Goal: Task Accomplishment & Management: Manage account settings

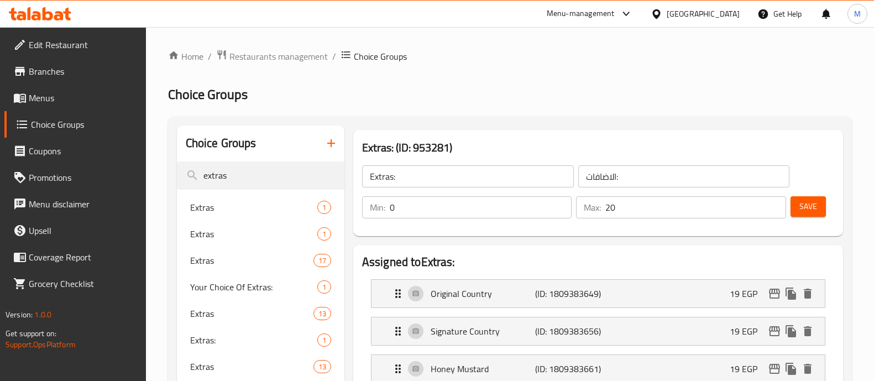
scroll to position [212, 0]
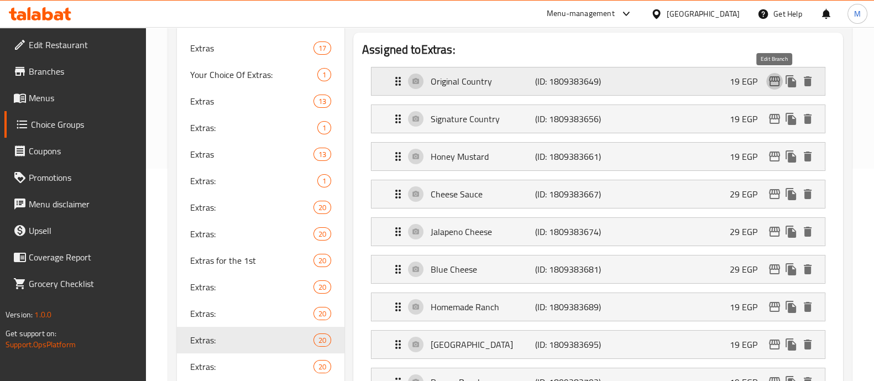
click at [775, 86] on icon "edit" at bounding box center [774, 81] width 13 height 13
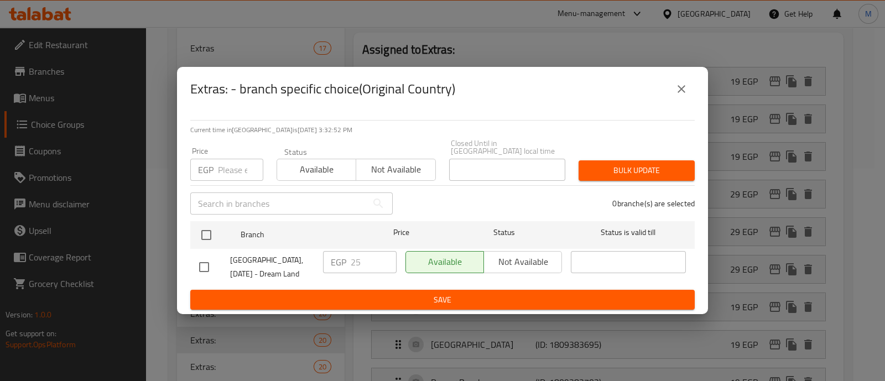
click at [680, 88] on icon "close" at bounding box center [681, 88] width 13 height 13
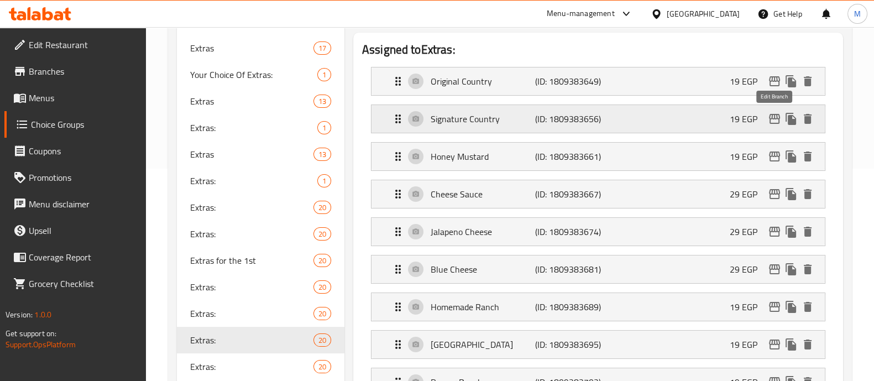
click at [773, 119] on icon "edit" at bounding box center [774, 118] width 13 height 13
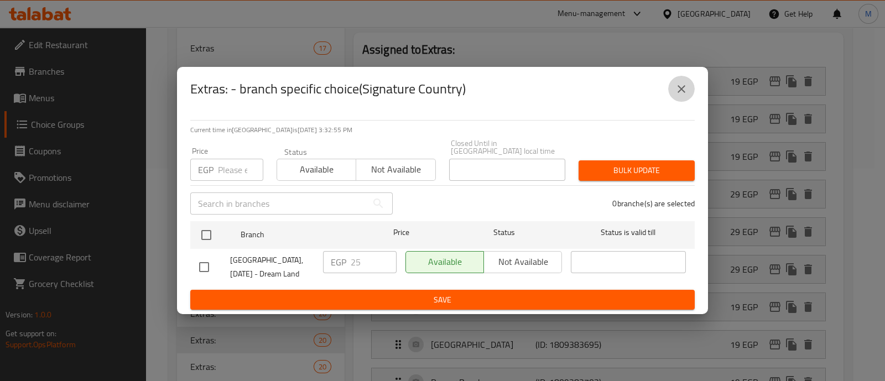
click at [684, 91] on icon "close" at bounding box center [681, 88] width 13 height 13
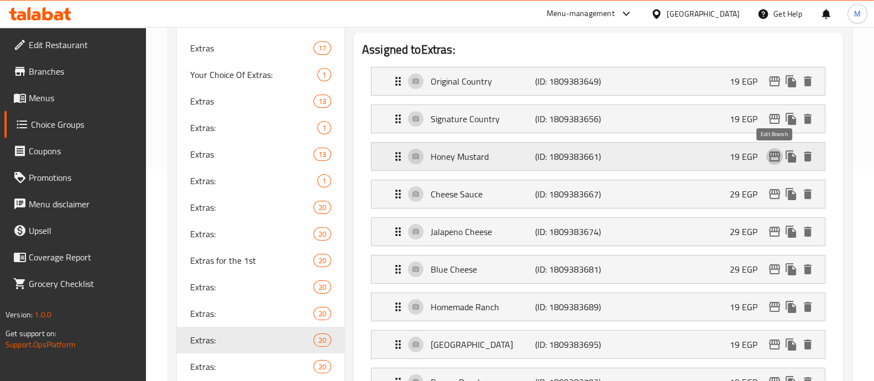
click at [776, 155] on icon "edit" at bounding box center [774, 156] width 13 height 13
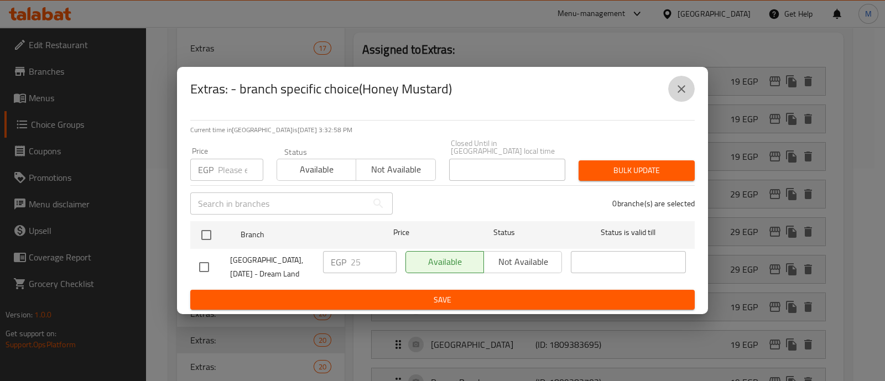
click at [684, 88] on icon "close" at bounding box center [681, 88] width 13 height 13
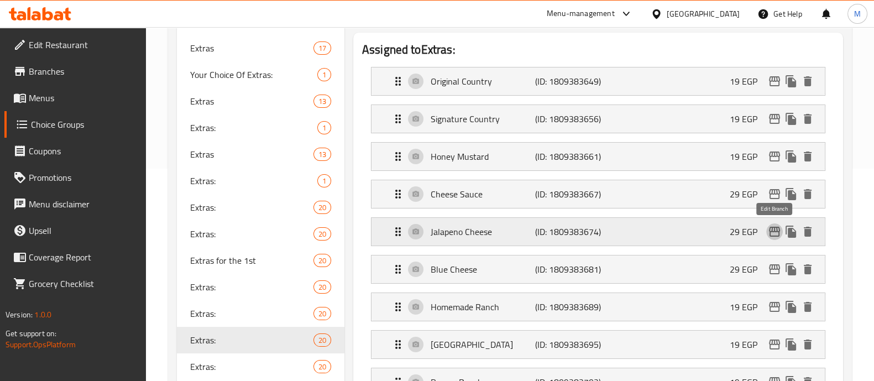
click at [772, 227] on icon "edit" at bounding box center [774, 232] width 11 height 10
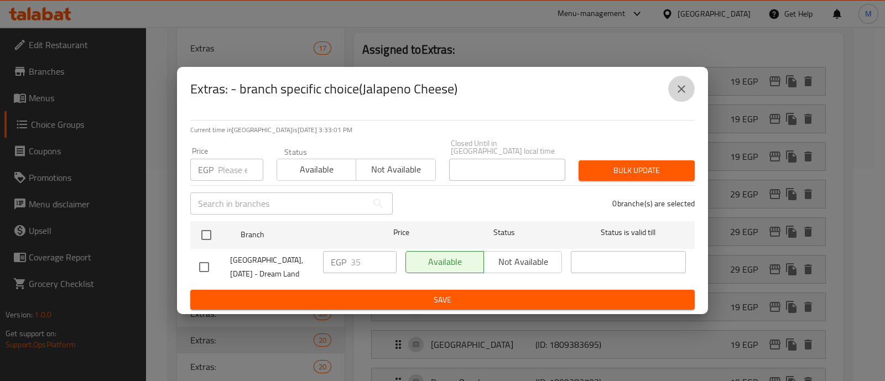
click at [681, 94] on icon "close" at bounding box center [681, 88] width 13 height 13
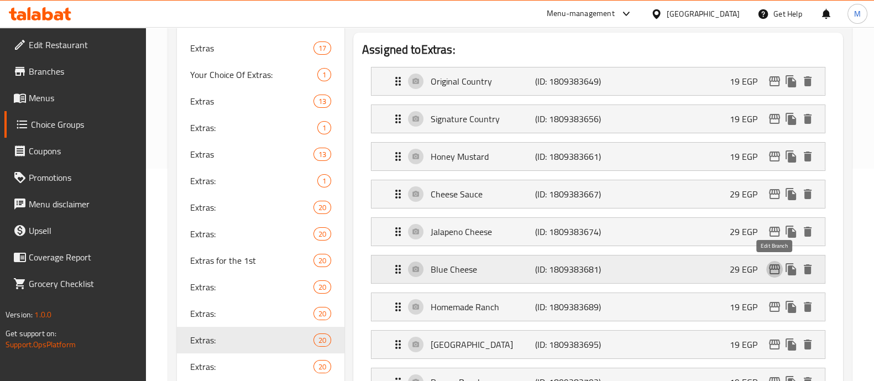
click at [774, 268] on icon "edit" at bounding box center [774, 269] width 13 height 13
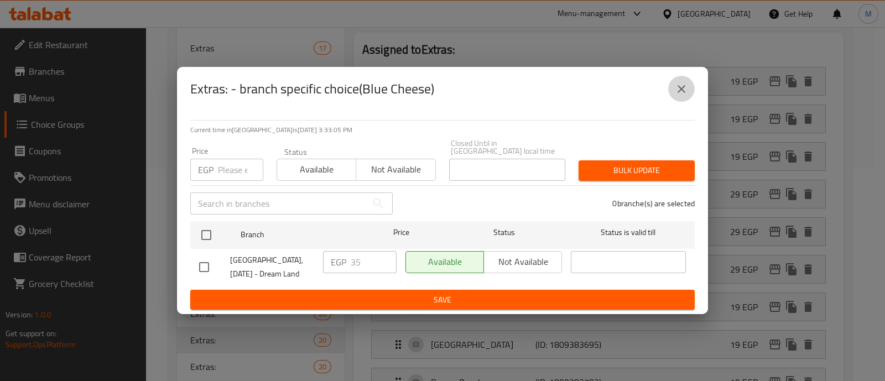
click at [683, 86] on icon "close" at bounding box center [681, 88] width 13 height 13
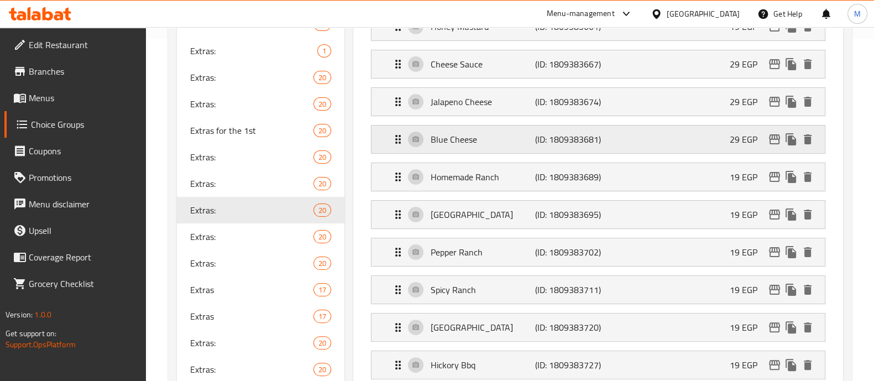
scroll to position [343, 0]
click at [774, 174] on icon "edit" at bounding box center [774, 176] width 11 height 10
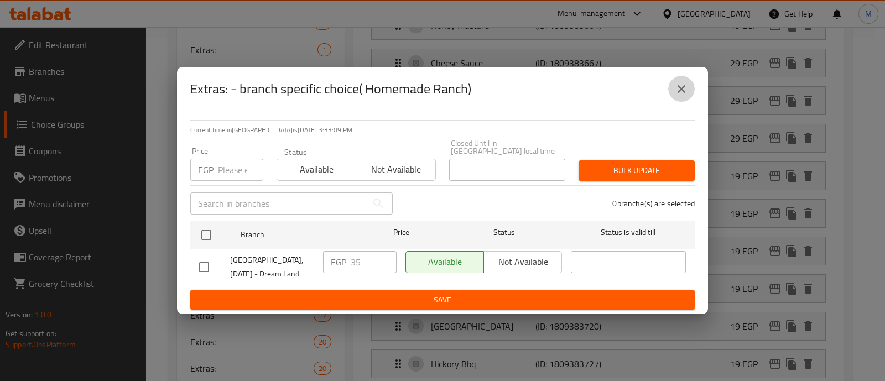
click at [686, 84] on button "close" at bounding box center [681, 89] width 27 height 27
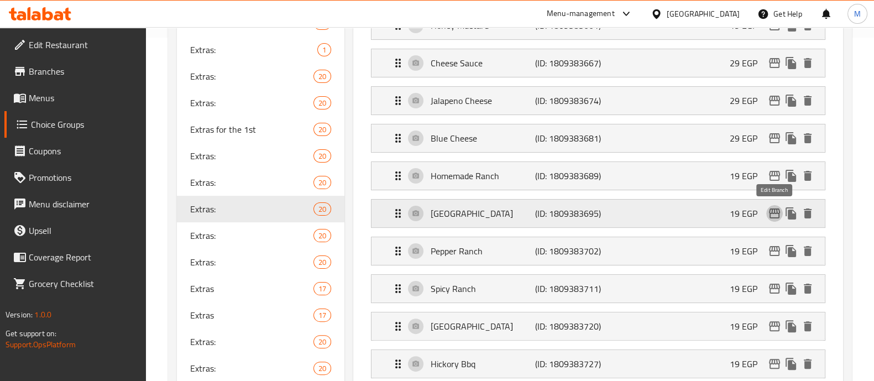
click at [774, 208] on icon "edit" at bounding box center [774, 213] width 11 height 10
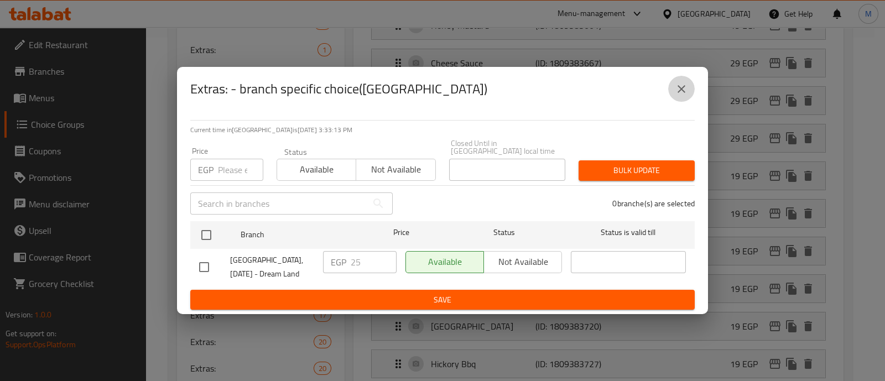
click at [688, 91] on button "close" at bounding box center [681, 89] width 27 height 27
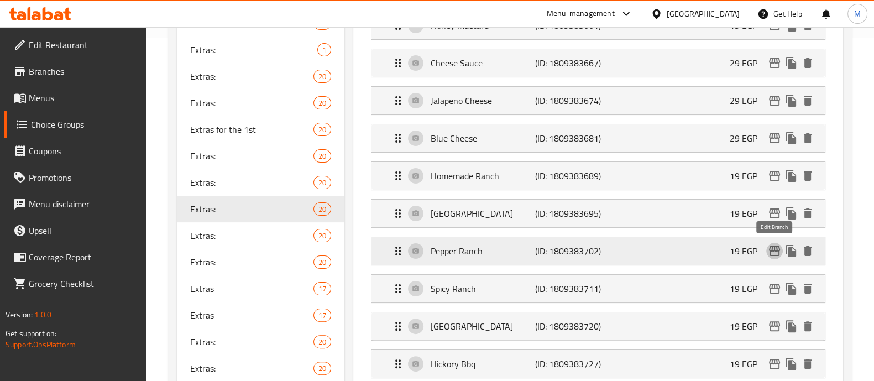
click at [777, 250] on icon "edit" at bounding box center [774, 250] width 13 height 13
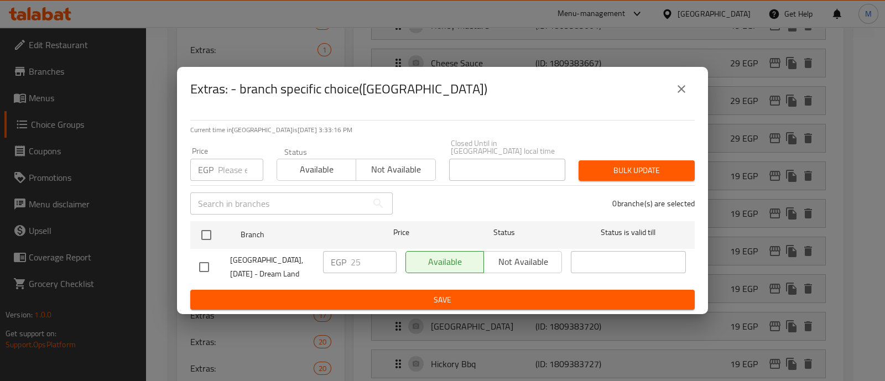
click at [683, 93] on icon "close" at bounding box center [681, 89] width 8 height 8
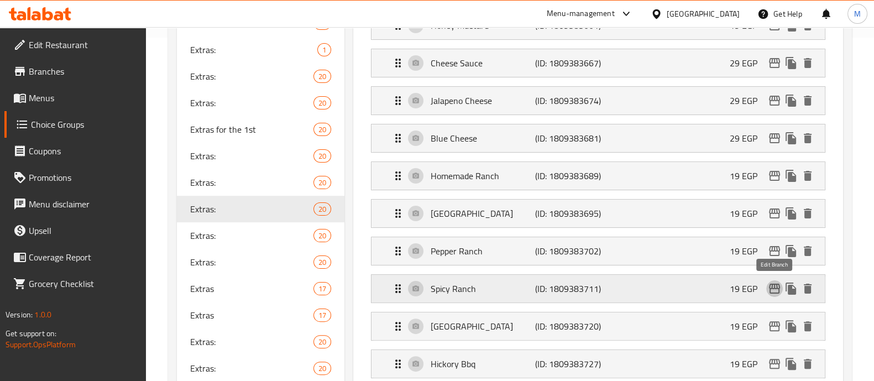
click at [772, 284] on icon "edit" at bounding box center [774, 289] width 11 height 10
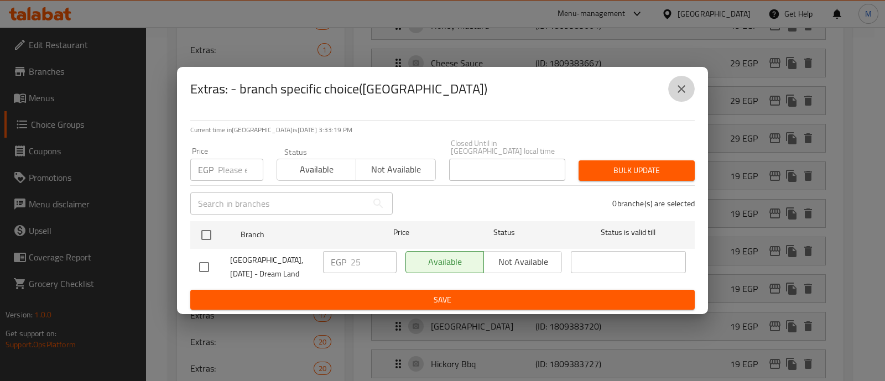
click at [677, 90] on icon "close" at bounding box center [681, 89] width 8 height 8
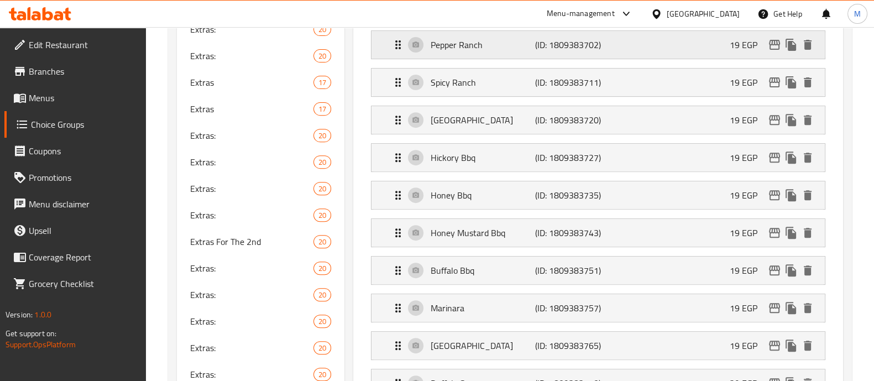
scroll to position [550, 0]
click at [771, 125] on button "edit" at bounding box center [774, 120] width 17 height 17
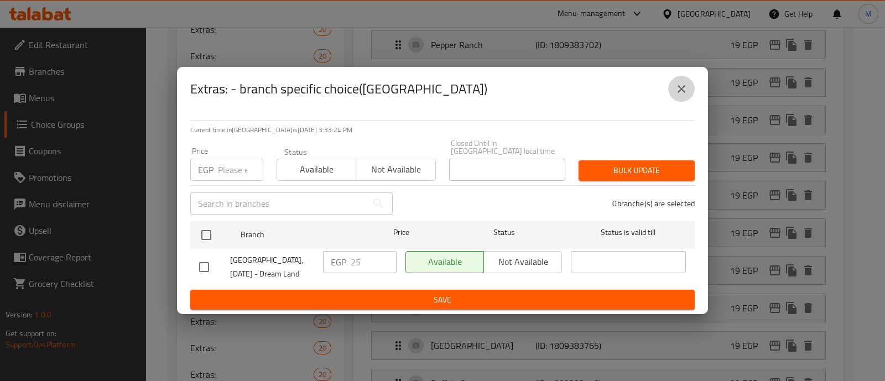
click at [682, 90] on icon "close" at bounding box center [681, 88] width 13 height 13
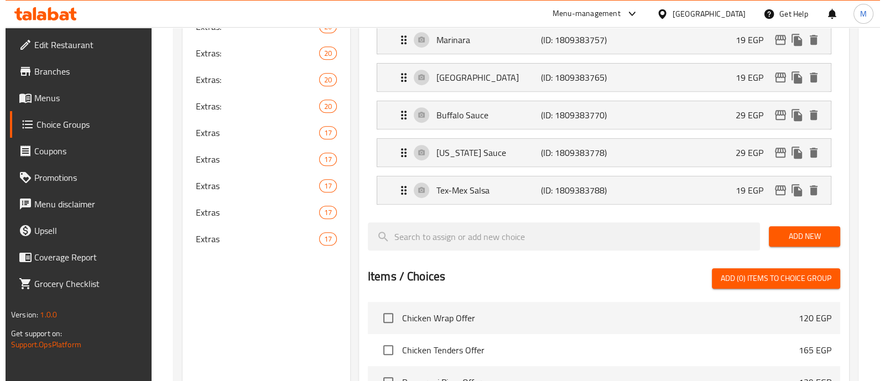
scroll to position [827, 0]
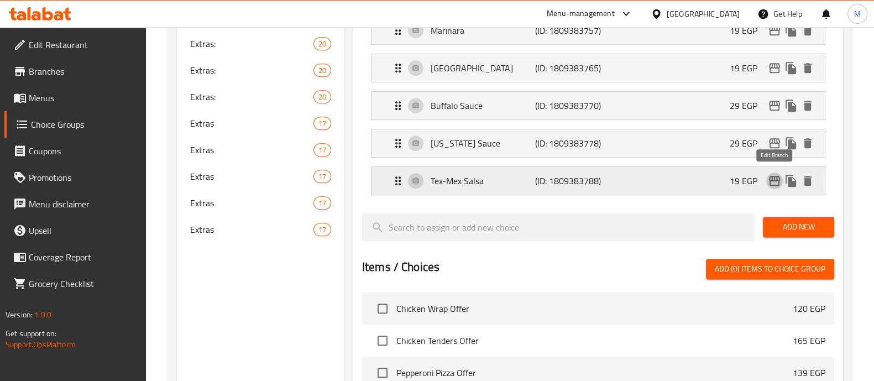
click at [774, 178] on icon "edit" at bounding box center [774, 180] width 13 height 13
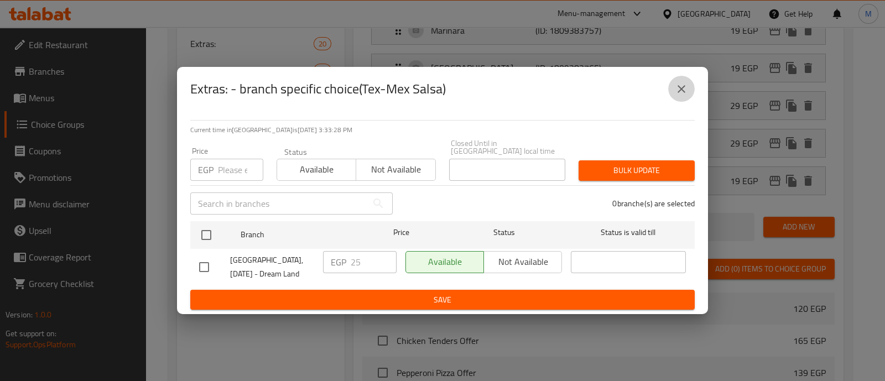
click at [678, 87] on icon "close" at bounding box center [681, 88] width 13 height 13
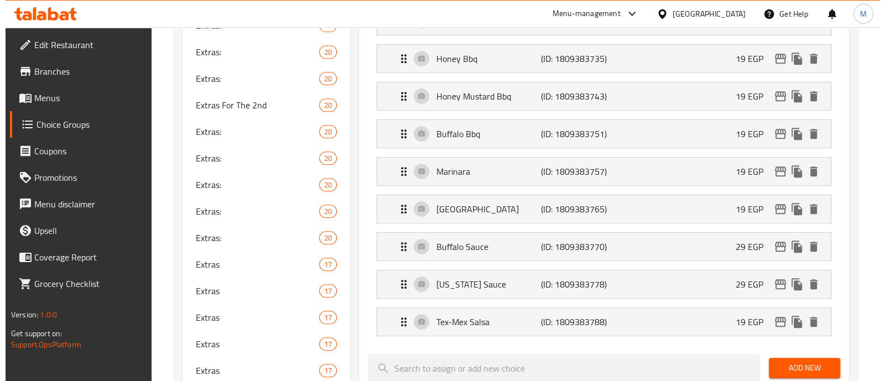
scroll to position [687, 0]
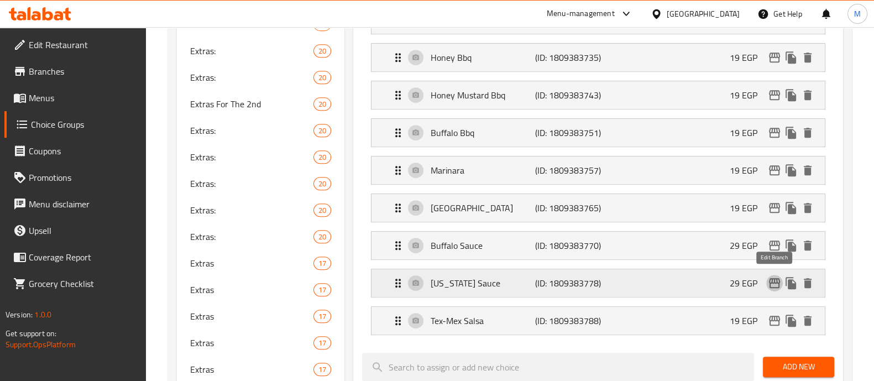
click at [776, 280] on icon "edit" at bounding box center [774, 283] width 11 height 10
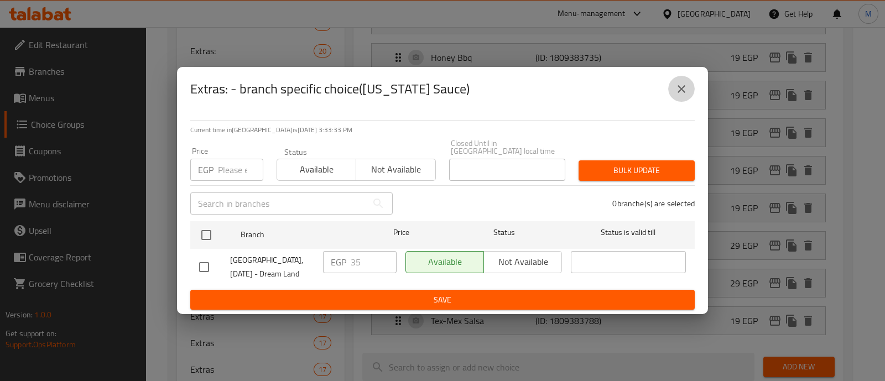
click at [675, 90] on icon "close" at bounding box center [681, 88] width 13 height 13
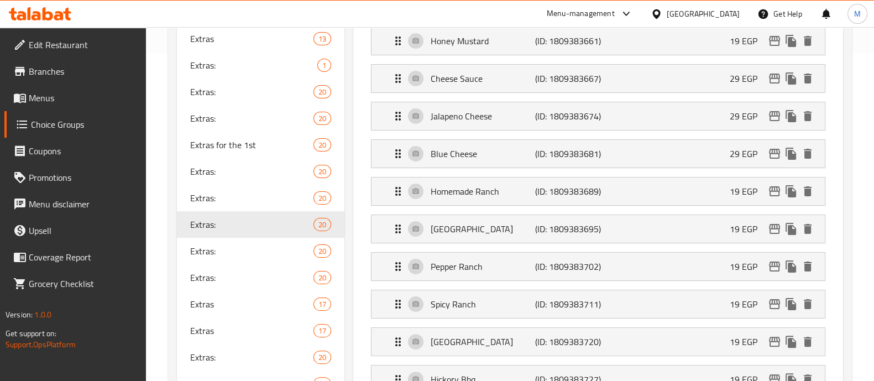
scroll to position [0, 0]
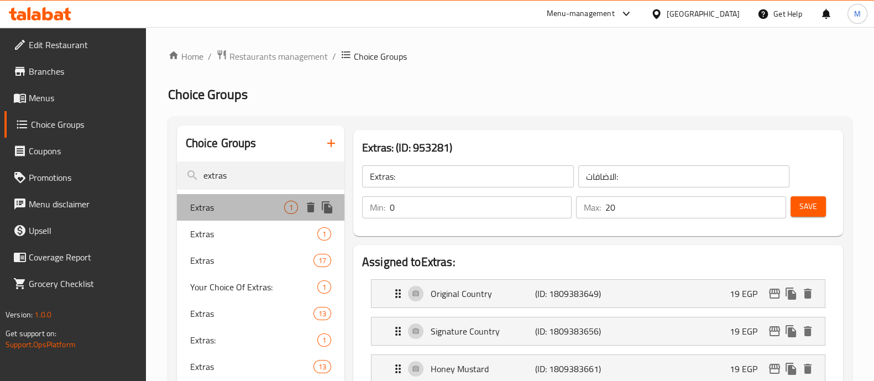
click at [256, 205] on span "Extras" at bounding box center [237, 207] width 94 height 13
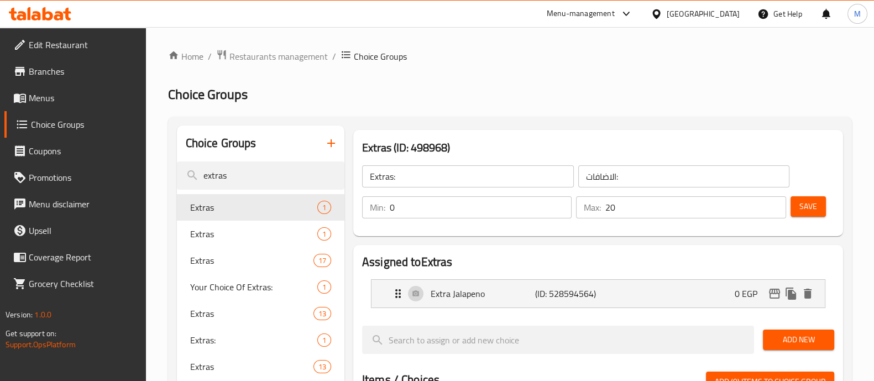
type input "Extras"
type input "إضافات"
type input "1"
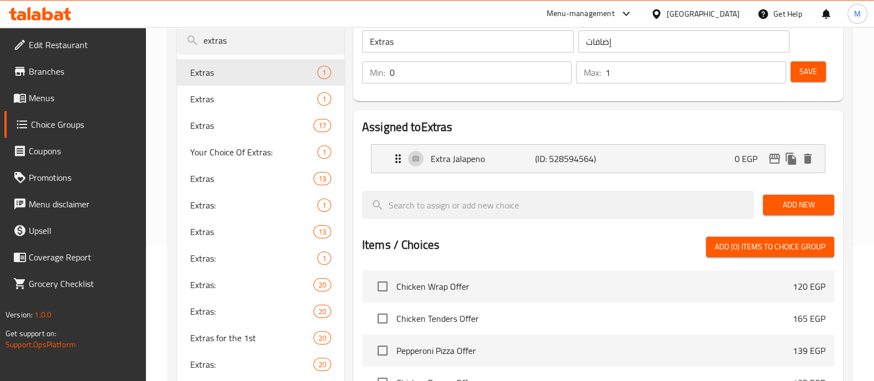
scroll to position [137, 0]
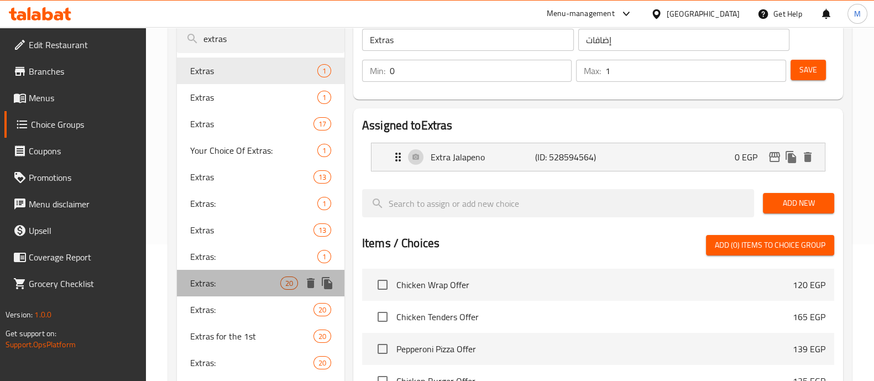
click at [263, 280] on span "Extras:" at bounding box center [235, 282] width 90 height 13
type input "Extras:"
type input "الاضافات:"
type input "20"
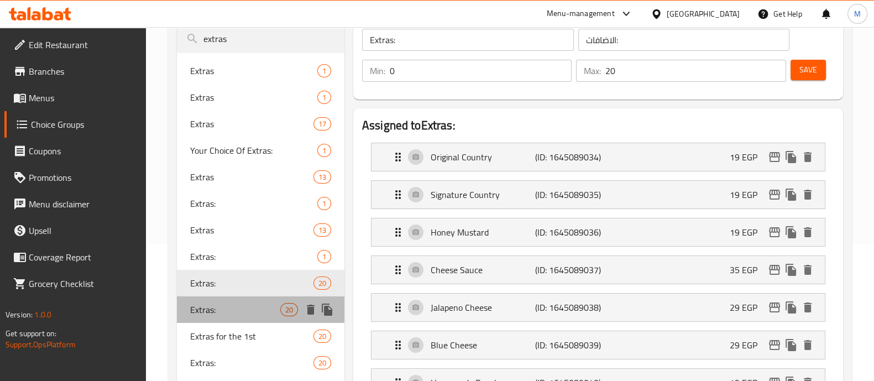
click at [257, 300] on div "Extras: 20" at bounding box center [261, 309] width 168 height 27
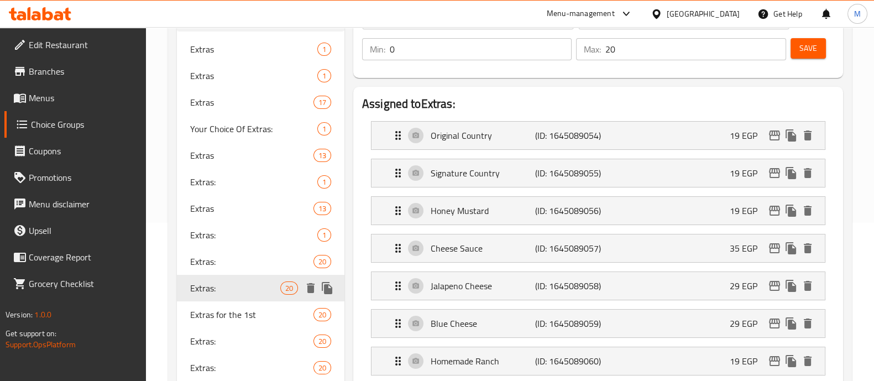
scroll to position [175, 0]
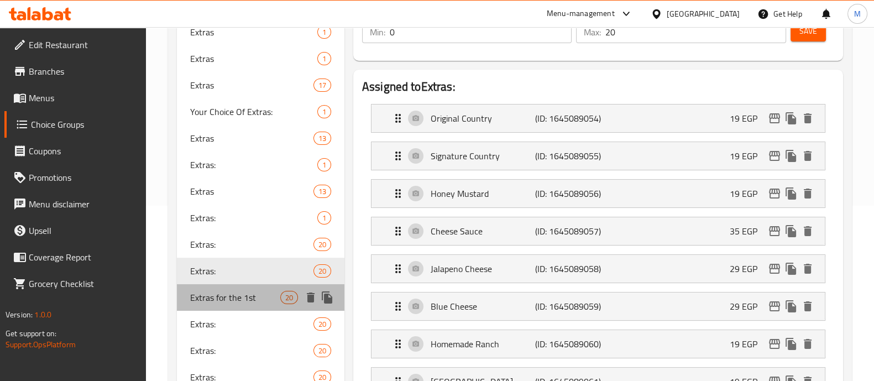
click at [257, 300] on span "Extras for the 1st" at bounding box center [235, 297] width 90 height 13
type input "Extras for the 1st"
type input "الاضافات للاول"
type input "0"
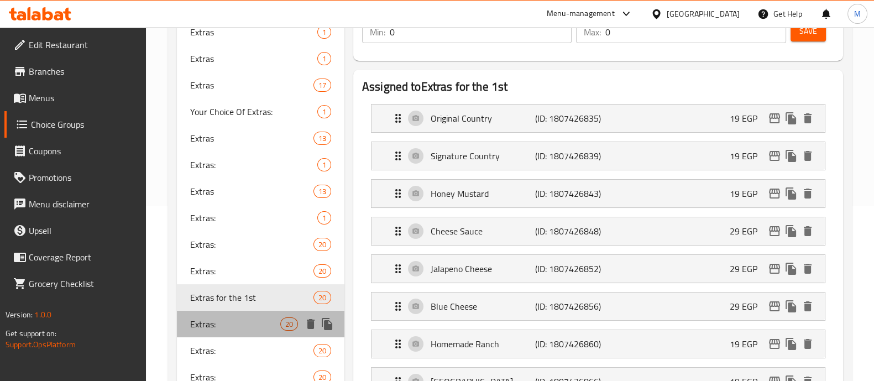
click at [254, 322] on span "Extras:" at bounding box center [235, 323] width 90 height 13
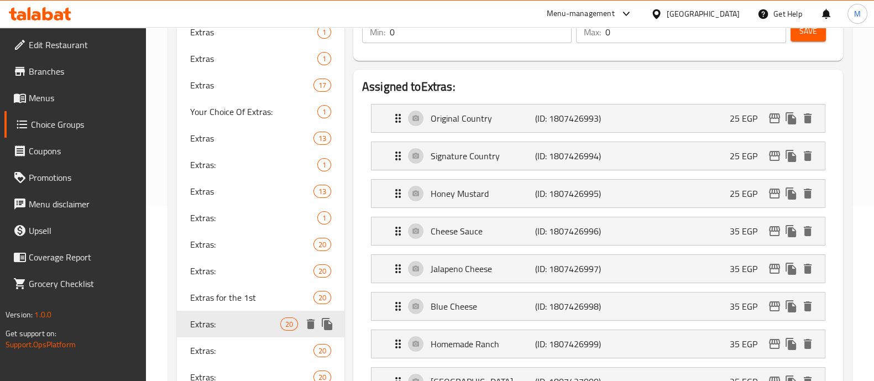
type input "Extras:"
type input "الاضافات:"
type input "20"
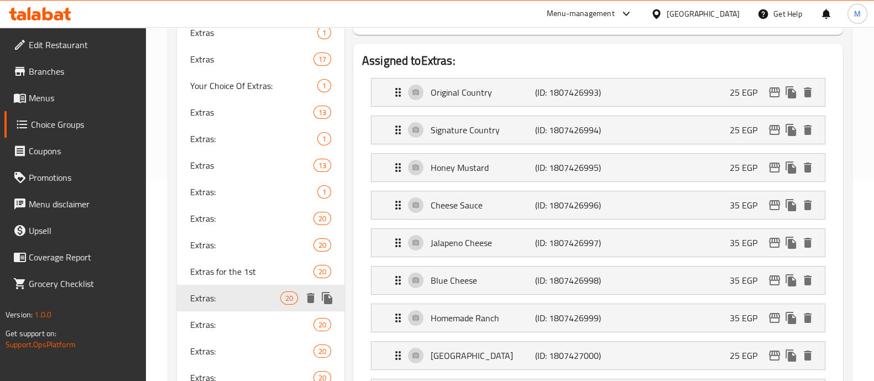
scroll to position [210, 0]
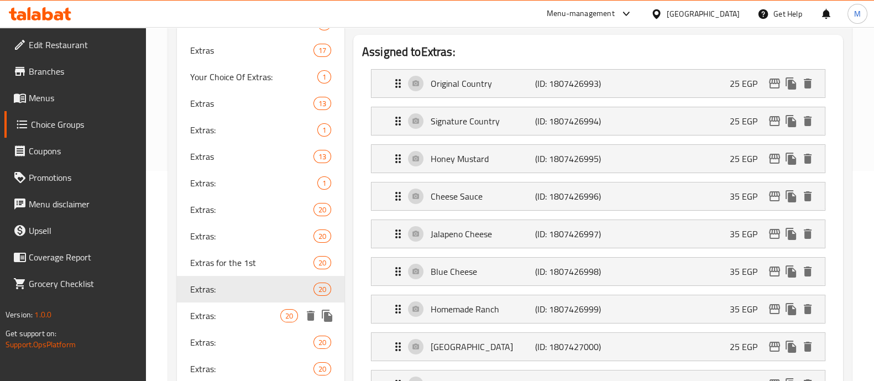
click at [246, 316] on span "Extras:" at bounding box center [235, 315] width 90 height 13
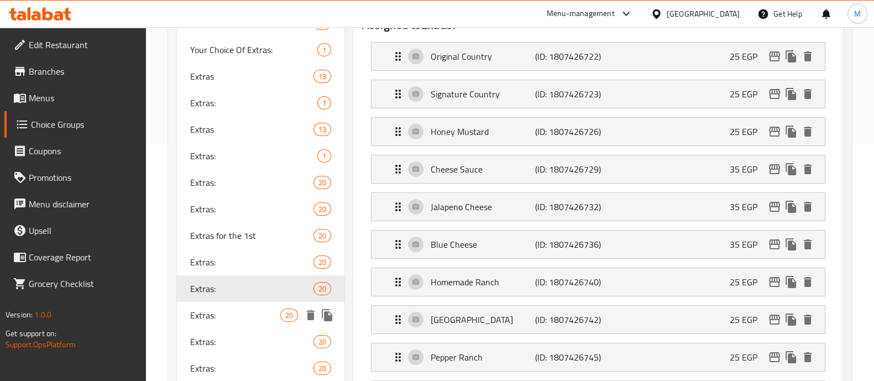
scroll to position [237, 0]
click at [233, 311] on span "Extras:" at bounding box center [235, 315] width 90 height 13
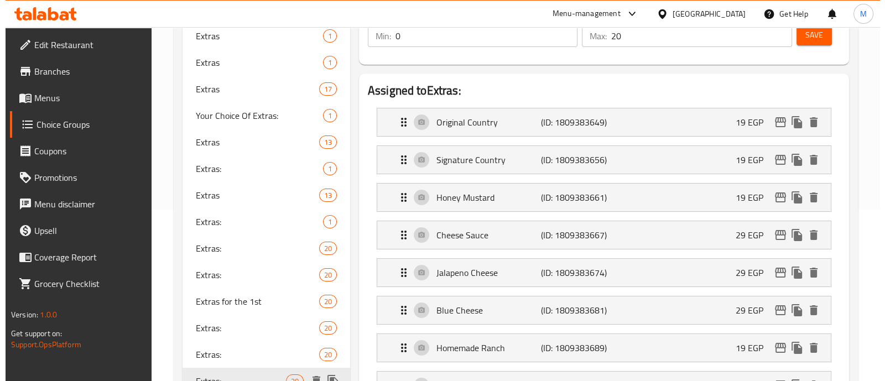
scroll to position [169, 0]
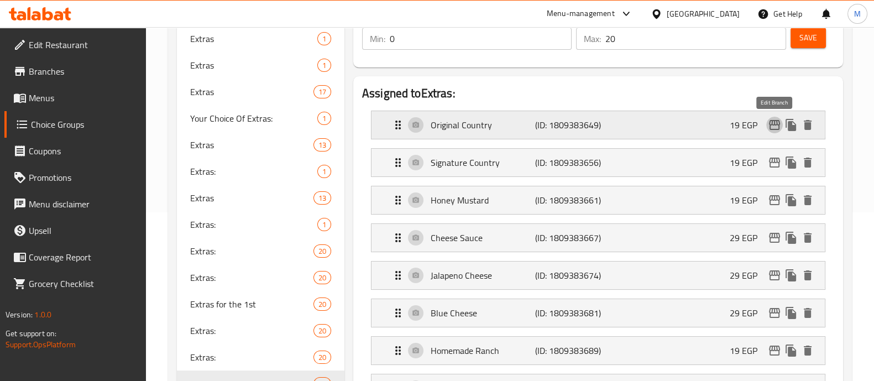
click at [777, 122] on icon "edit" at bounding box center [774, 125] width 11 height 10
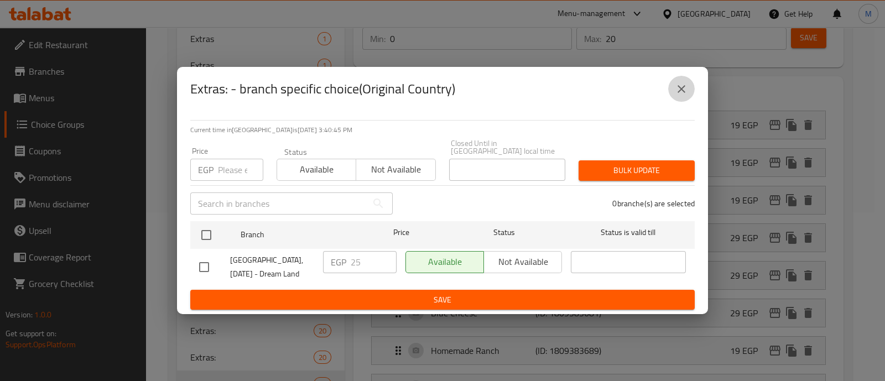
click at [684, 95] on icon "close" at bounding box center [681, 88] width 13 height 13
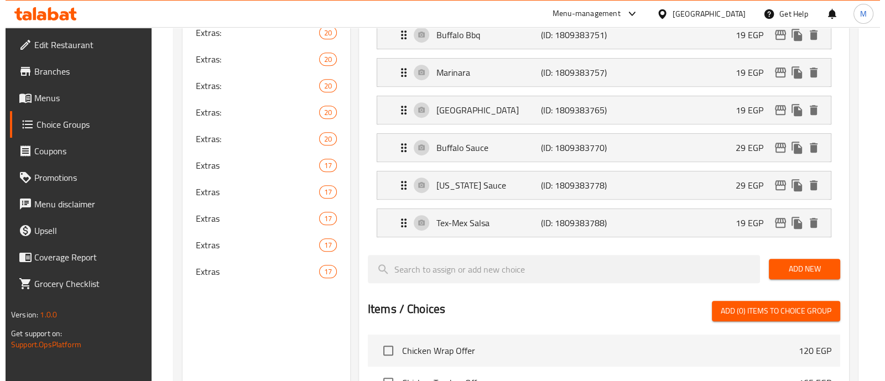
scroll to position [785, 0]
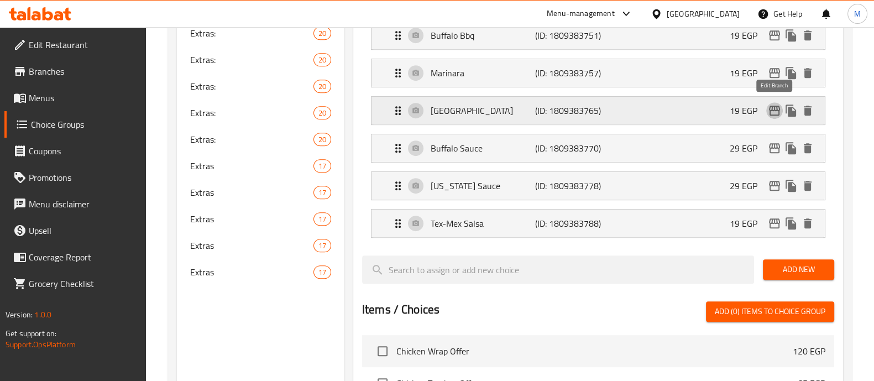
click at [775, 106] on icon "edit" at bounding box center [774, 111] width 11 height 10
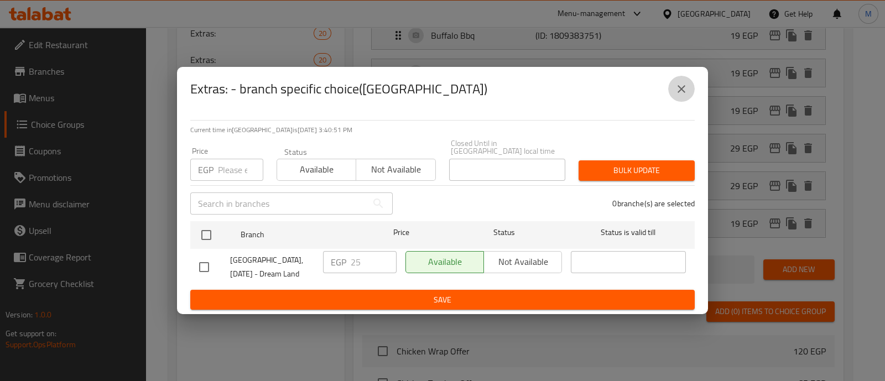
click at [681, 96] on icon "close" at bounding box center [681, 88] width 13 height 13
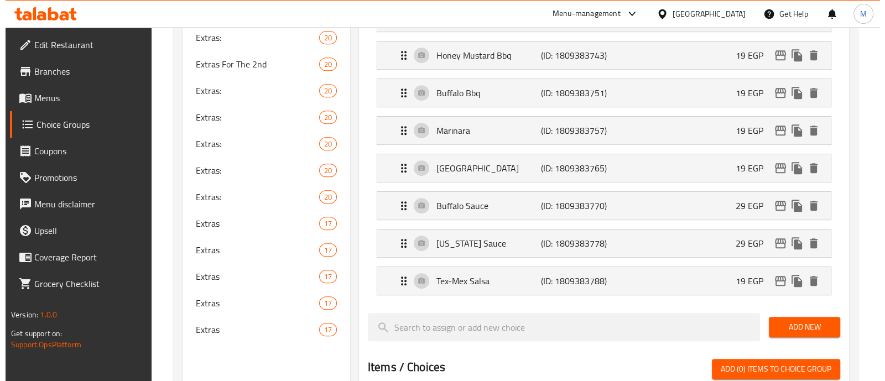
scroll to position [671, 0]
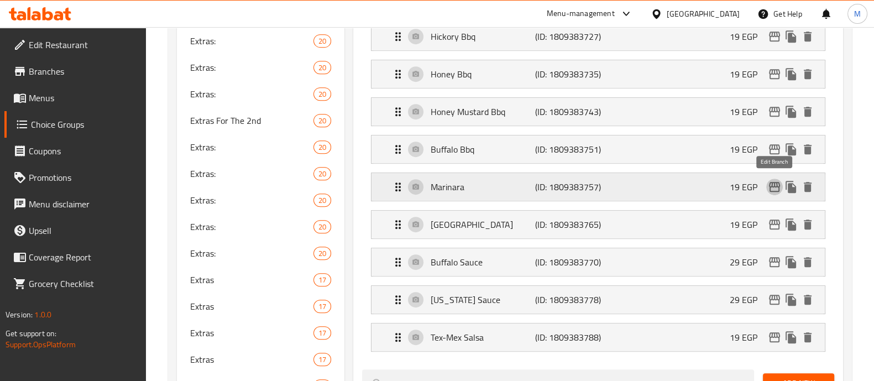
click at [774, 180] on icon "edit" at bounding box center [774, 186] width 13 height 13
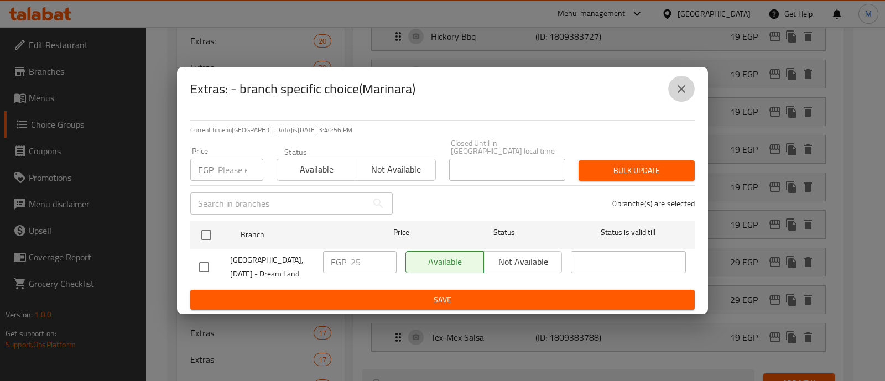
click at [682, 87] on icon "close" at bounding box center [681, 88] width 13 height 13
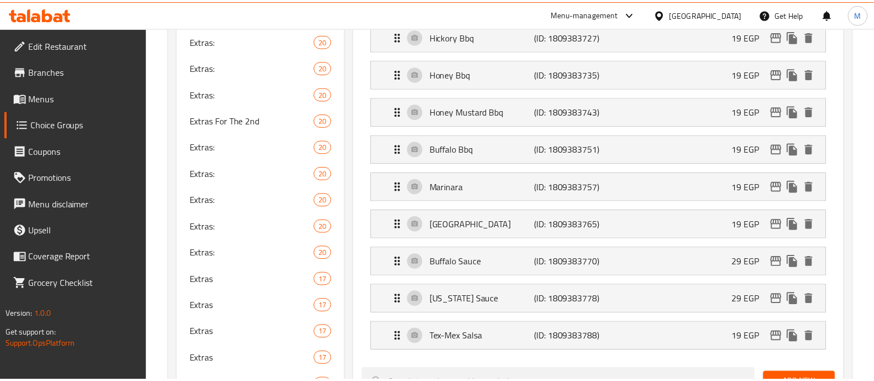
scroll to position [362, 0]
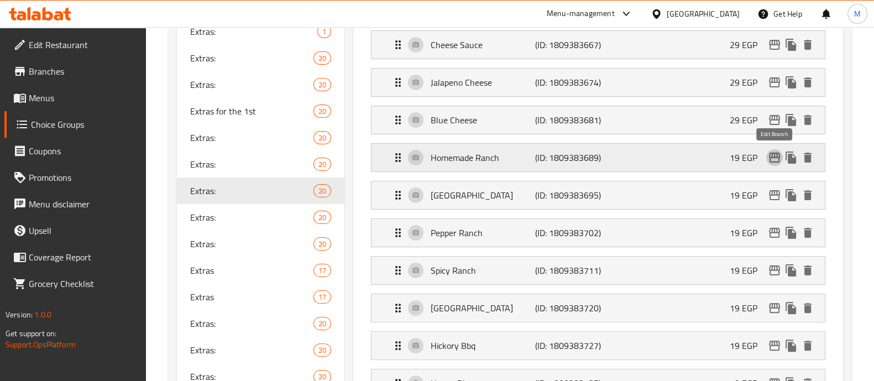
click at [775, 157] on icon "edit" at bounding box center [774, 157] width 13 height 13
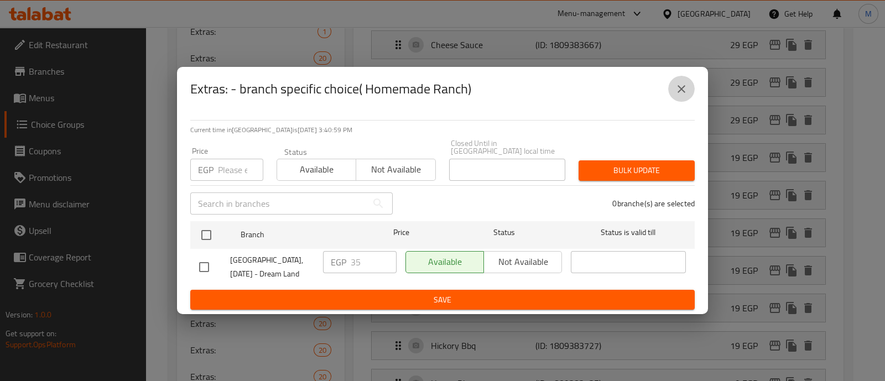
click at [679, 84] on button "close" at bounding box center [681, 89] width 27 height 27
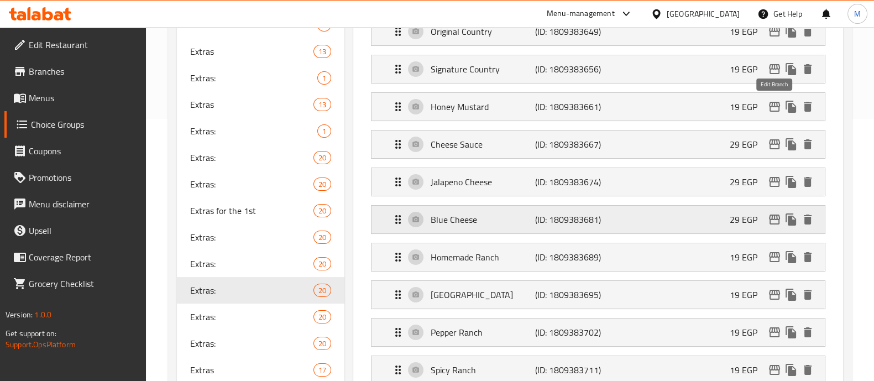
scroll to position [253, 0]
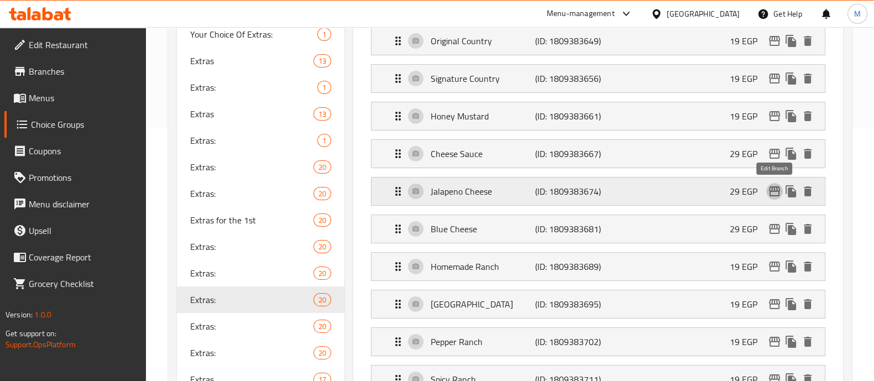
click at [774, 194] on icon "edit" at bounding box center [774, 191] width 13 height 13
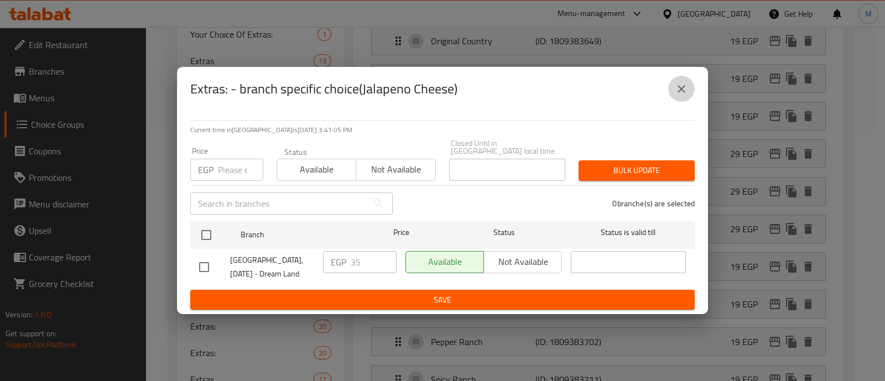
click at [680, 96] on icon "close" at bounding box center [681, 88] width 13 height 13
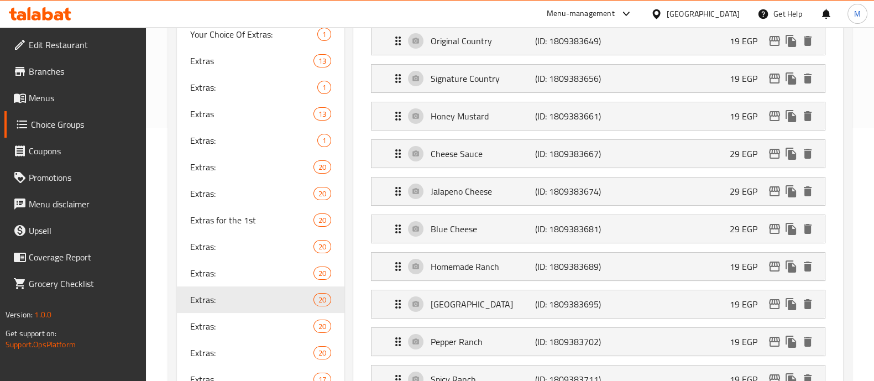
scroll to position [0, 0]
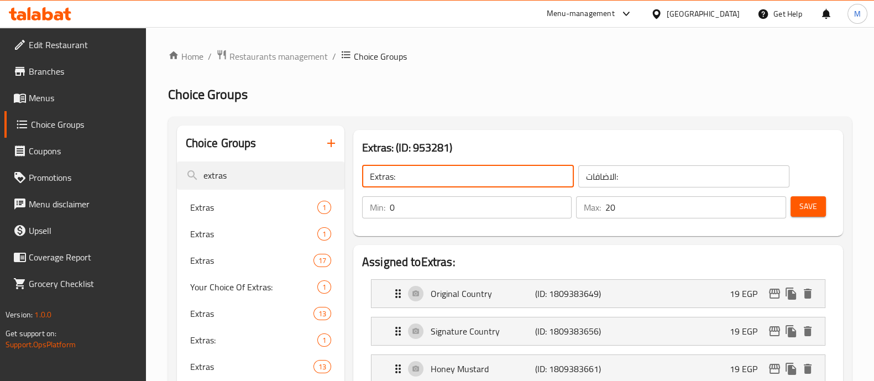
click at [407, 177] on input "Extras:" at bounding box center [468, 176] width 212 height 22
type input "Extras::"
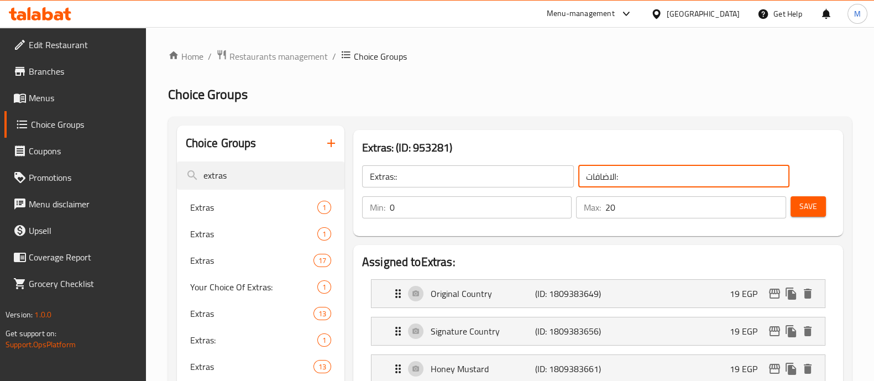
click at [667, 183] on input "الاضافات:" at bounding box center [684, 176] width 212 height 22
type input "الاضافات::"
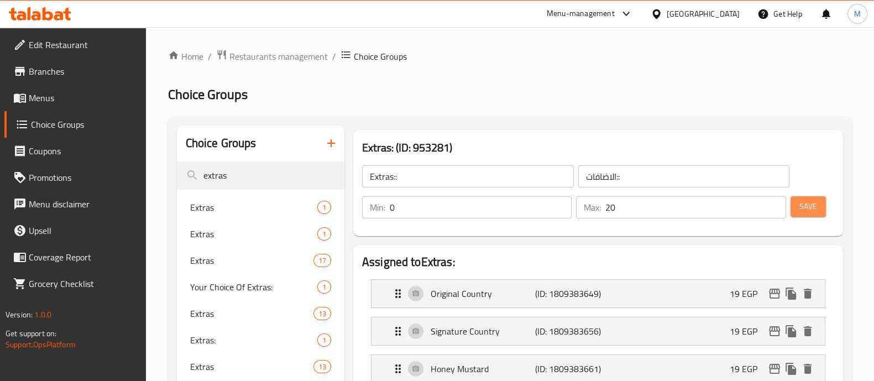
click at [791, 211] on button "Save" at bounding box center [808, 206] width 35 height 20
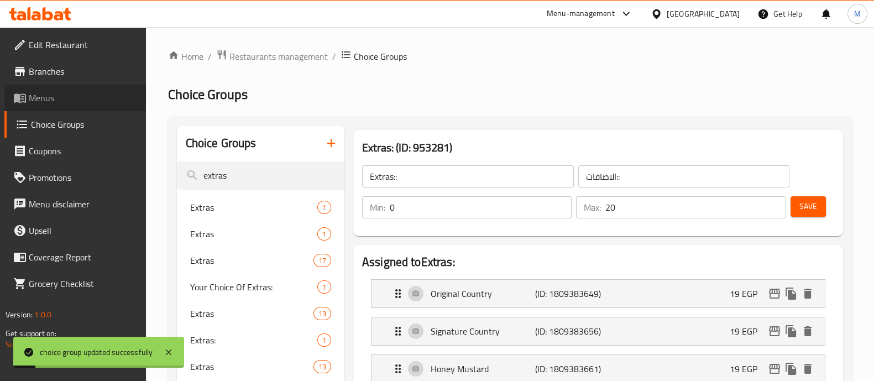
click at [50, 96] on span "Menus" at bounding box center [83, 97] width 108 height 13
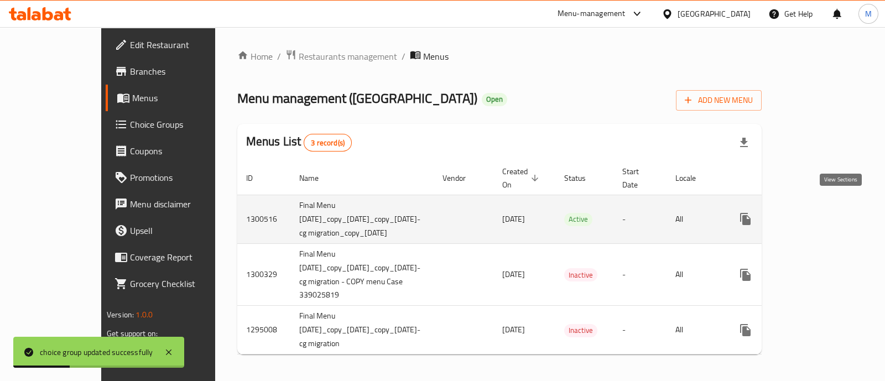
click at [832, 212] on icon "enhanced table" at bounding box center [824, 218] width 13 height 13
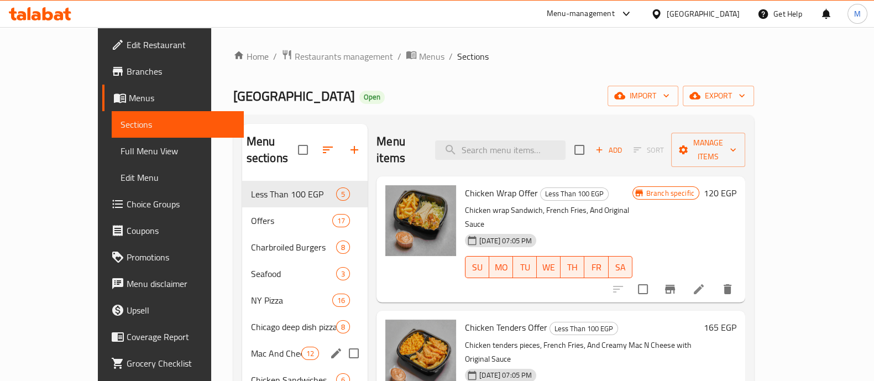
scroll to position [88, 0]
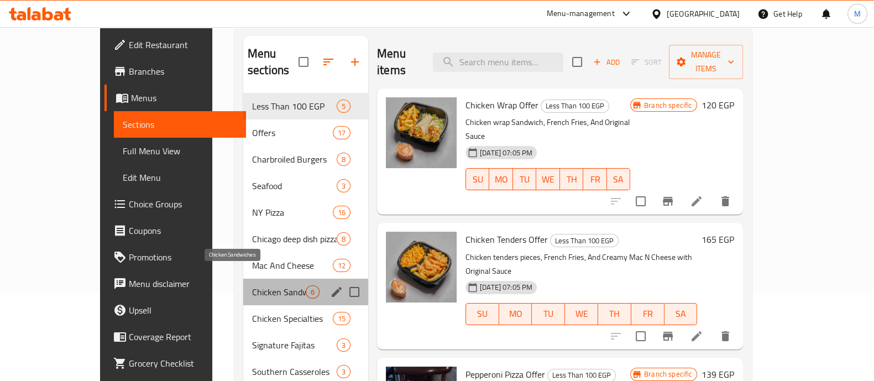
click at [252, 285] on span "Chicken Sandwiches" at bounding box center [279, 291] width 54 height 13
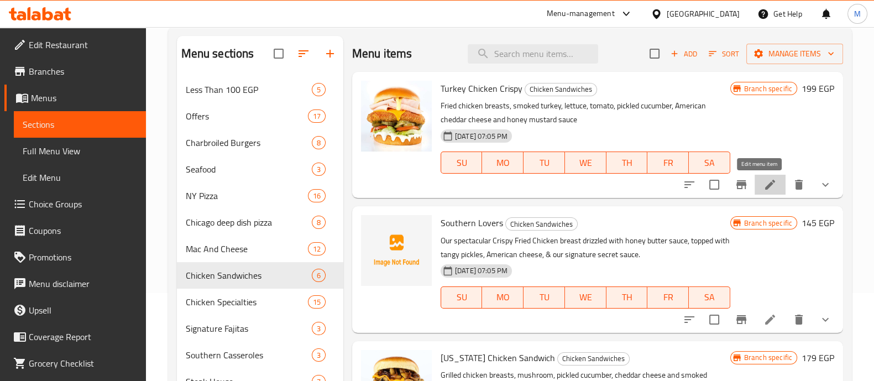
click at [764, 181] on icon at bounding box center [770, 184] width 13 height 13
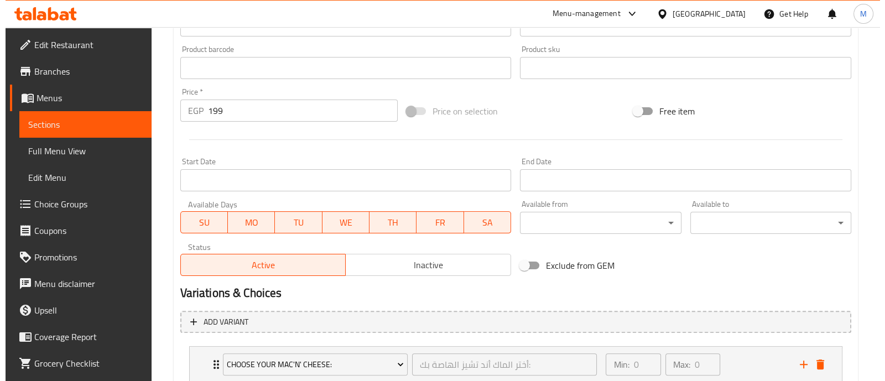
scroll to position [524, 0]
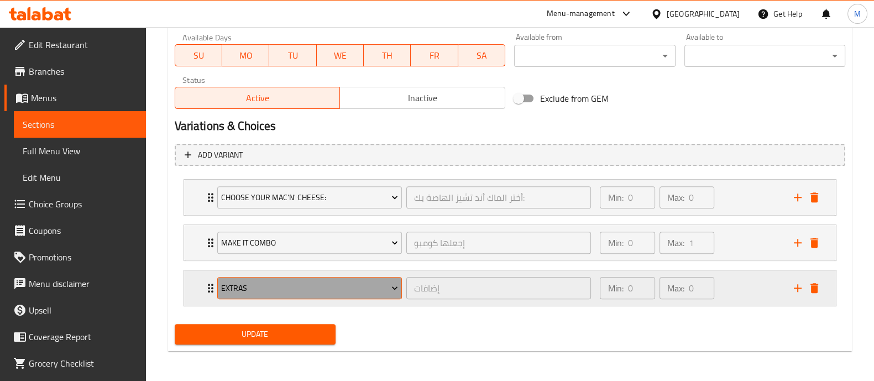
click at [352, 290] on span "Extras" at bounding box center [309, 288] width 177 height 14
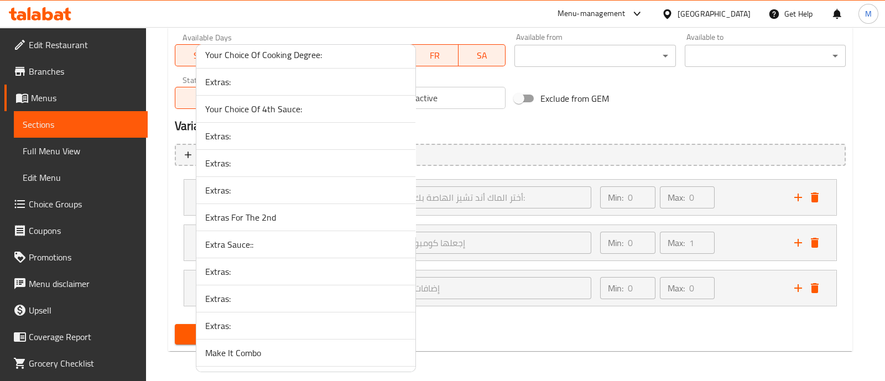
scroll to position [6976, 0]
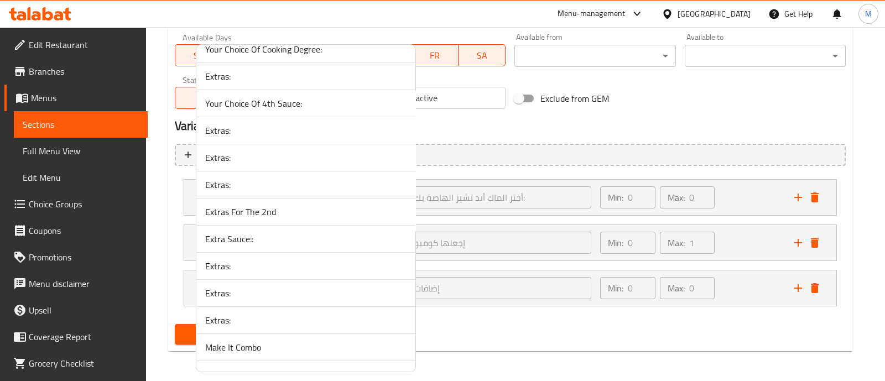
click at [251, 232] on span "Extra Sauce::" at bounding box center [305, 238] width 201 height 13
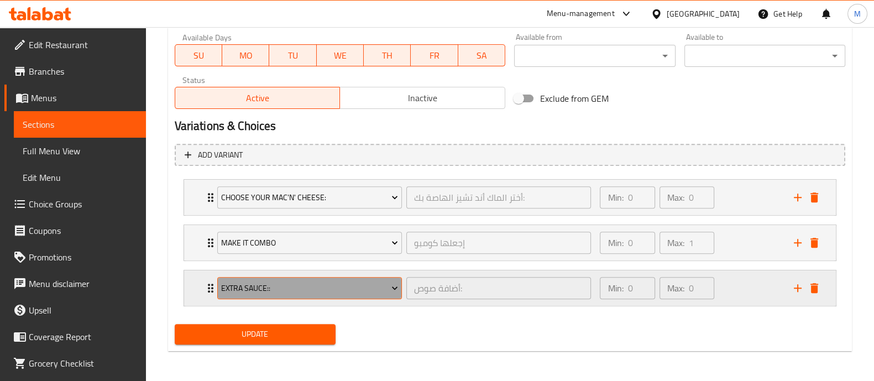
click at [337, 277] on button "Extra Sauce::" at bounding box center [309, 288] width 185 height 22
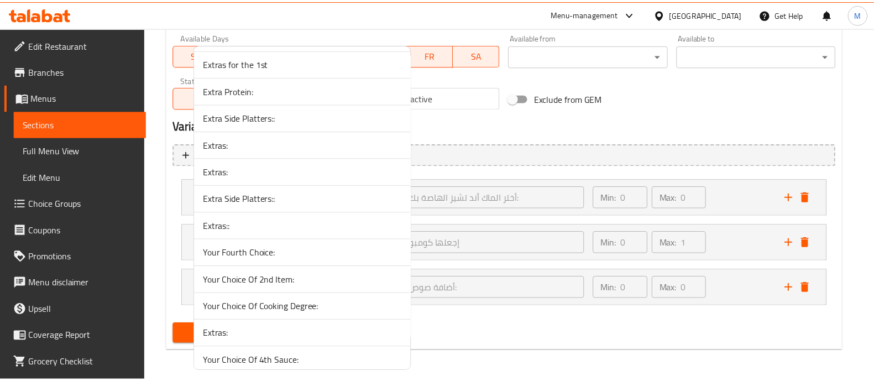
scroll to position [6529, 0]
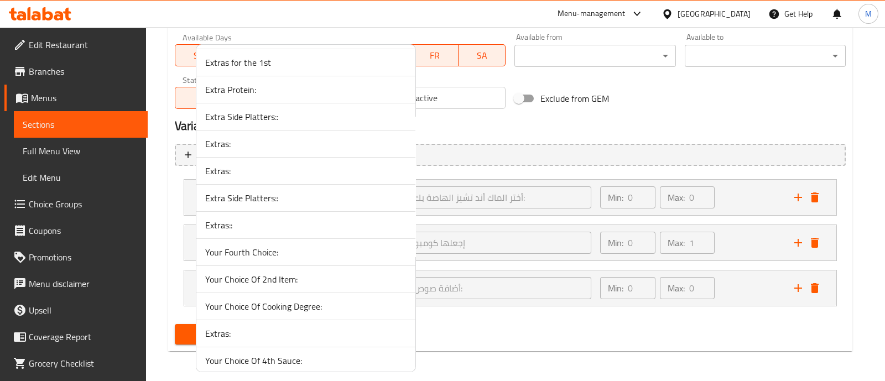
click at [275, 218] on span "Extras::" at bounding box center [305, 224] width 201 height 13
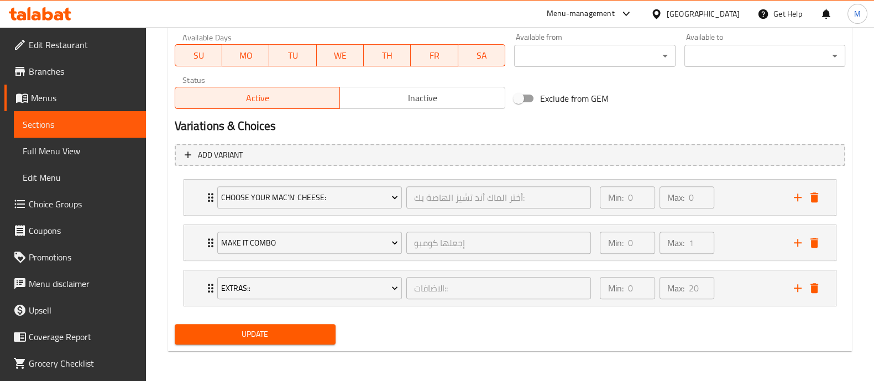
click at [271, 333] on span "Update" at bounding box center [255, 334] width 143 height 14
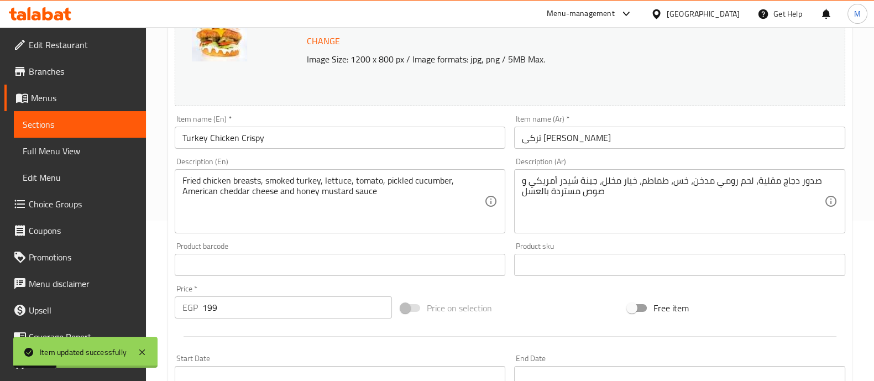
scroll to position [0, 0]
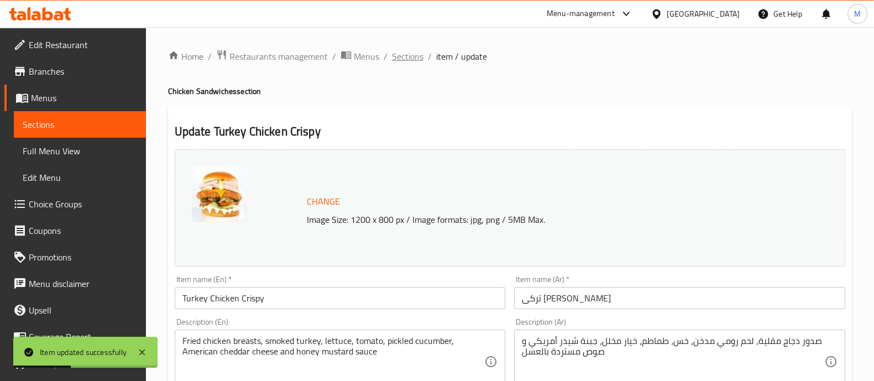
click at [392, 50] on span "Sections" at bounding box center [408, 56] width 32 height 13
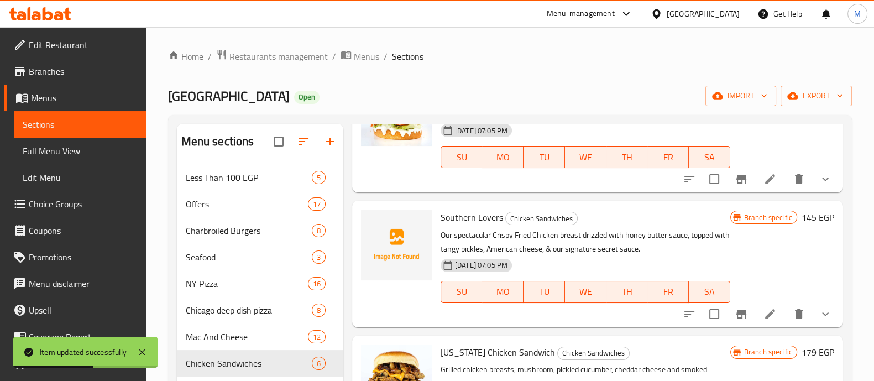
scroll to position [96, 0]
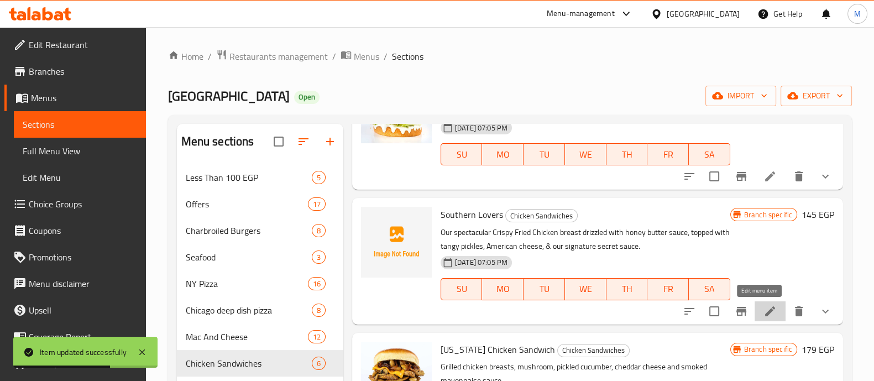
click at [764, 308] on icon at bounding box center [770, 311] width 13 height 13
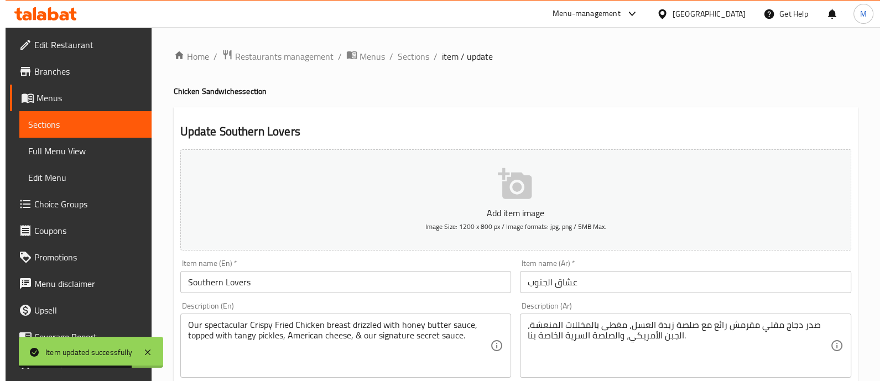
scroll to position [508, 0]
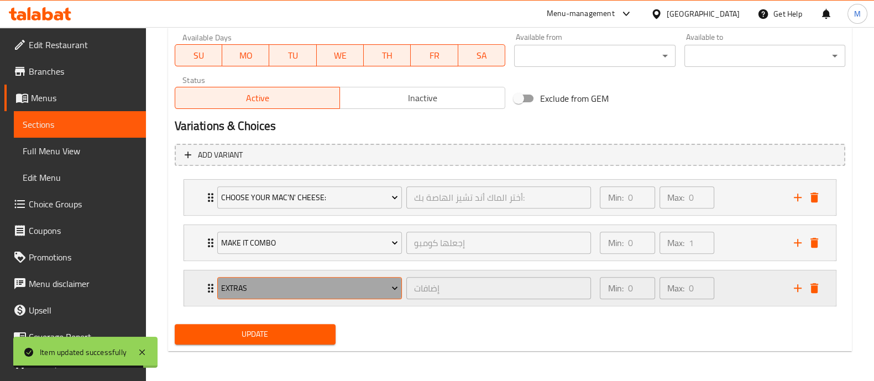
click at [341, 290] on span "Extras" at bounding box center [309, 288] width 177 height 14
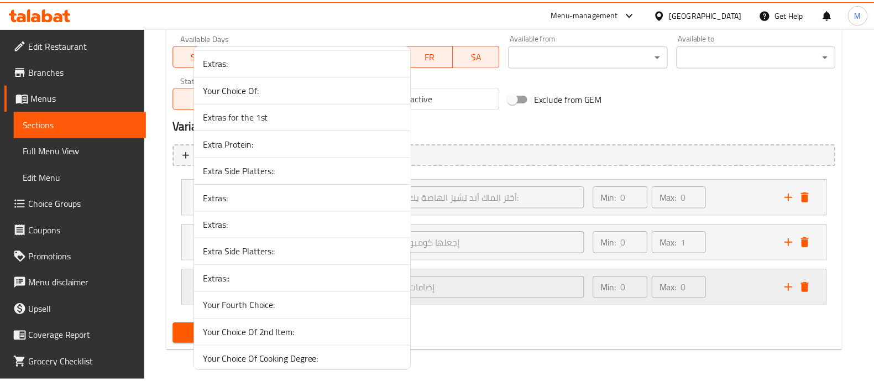
scroll to position [6475, 0]
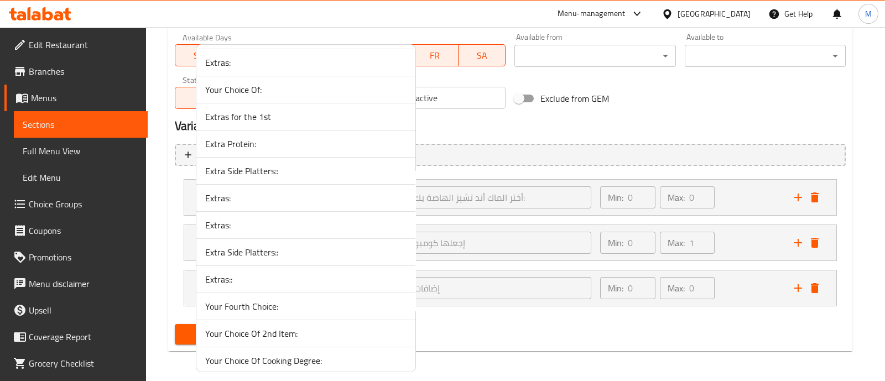
click at [290, 273] on span "Extras::" at bounding box center [305, 279] width 201 height 13
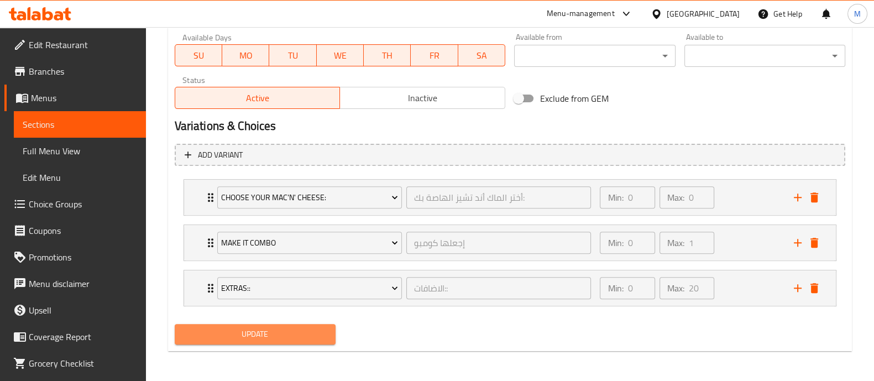
click at [262, 336] on span "Update" at bounding box center [255, 334] width 143 height 14
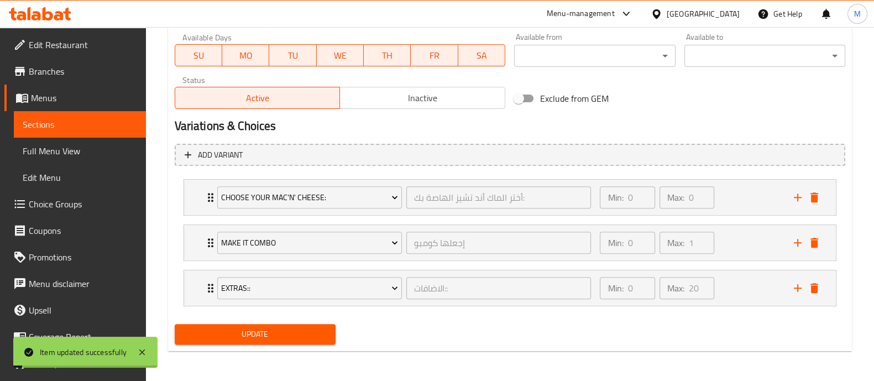
click at [746, 283] on div "Min: 0 ​ Max: 20 ​" at bounding box center [690, 287] width 194 height 35
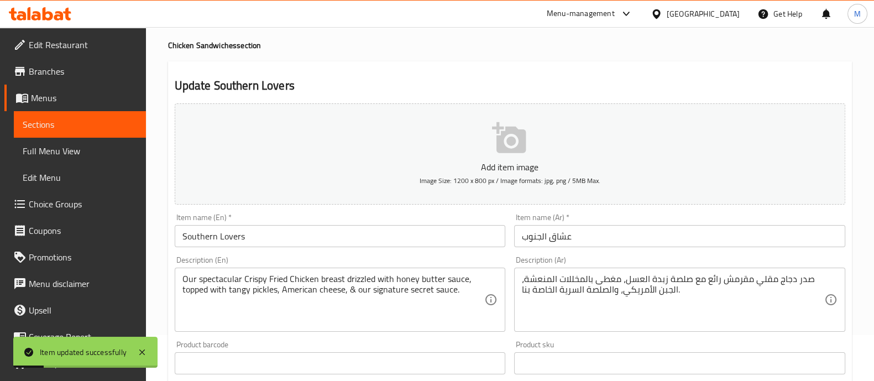
scroll to position [0, 0]
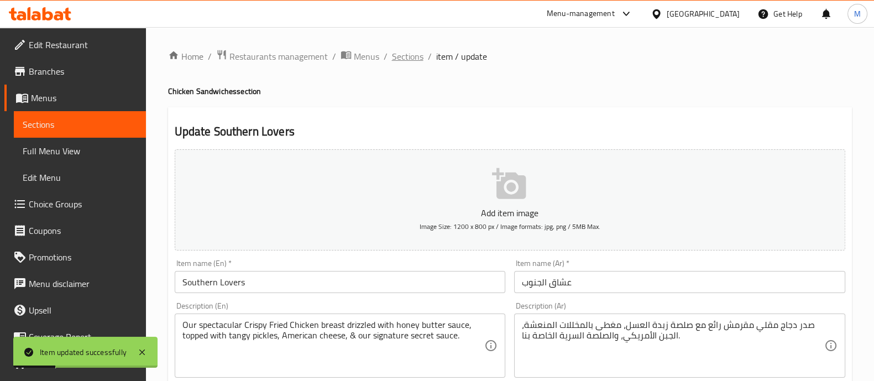
click at [401, 52] on span "Sections" at bounding box center [408, 56] width 32 height 13
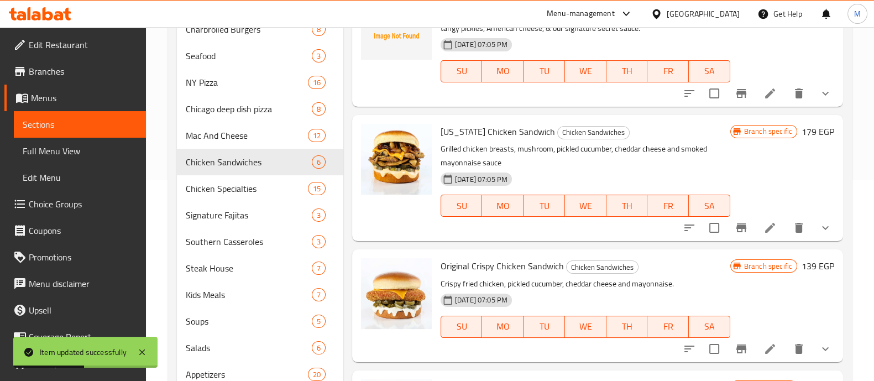
scroll to position [202, 0]
click at [764, 225] on icon at bounding box center [770, 227] width 13 height 13
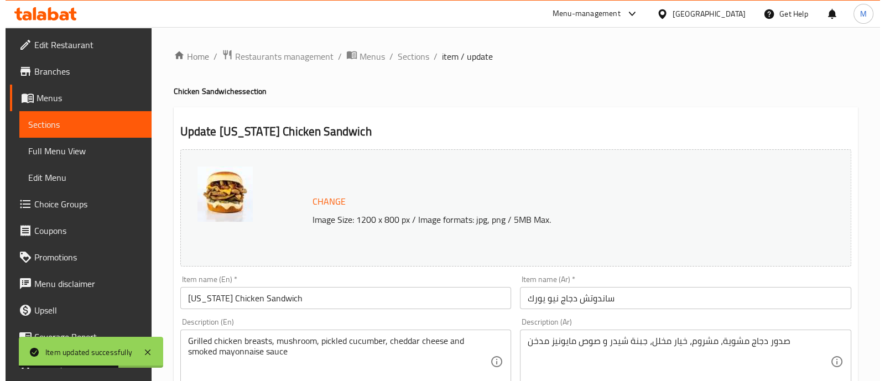
scroll to position [524, 0]
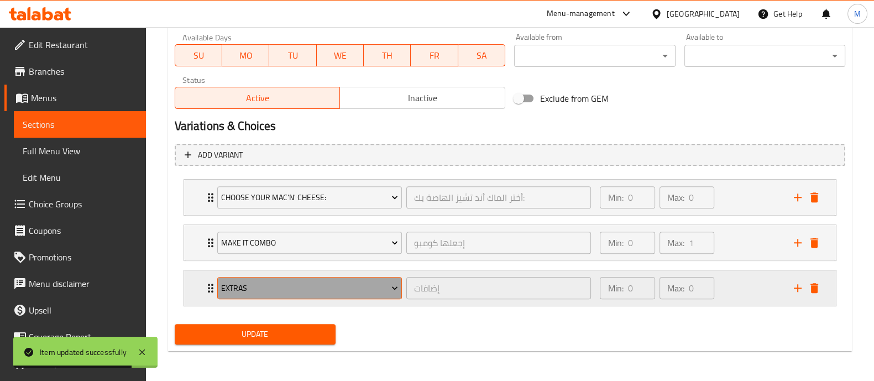
click at [367, 295] on button "Extras" at bounding box center [309, 288] width 185 height 22
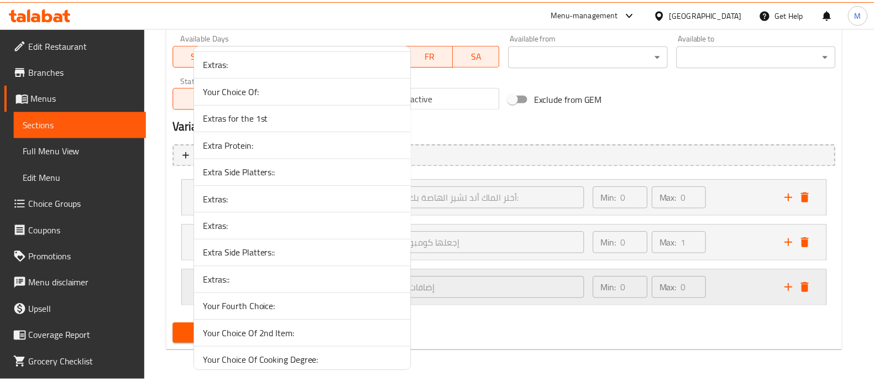
scroll to position [6474, 0]
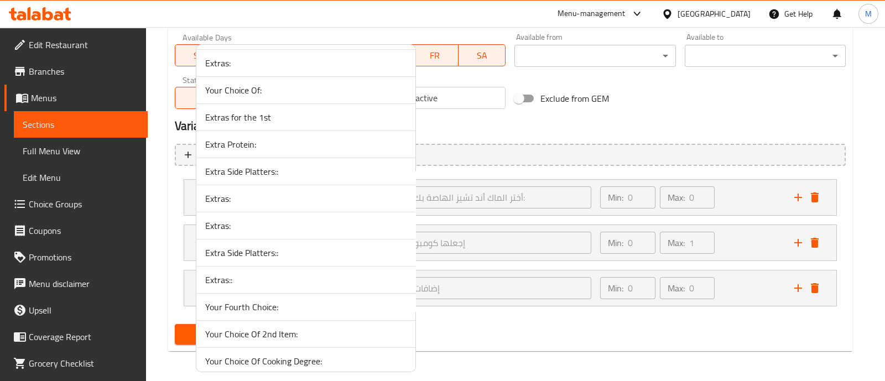
click at [311, 273] on span "Extras::" at bounding box center [305, 279] width 201 height 13
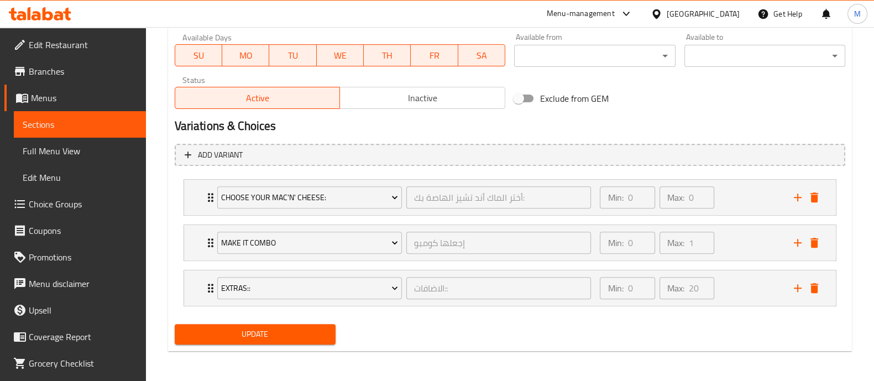
click at [258, 332] on span "Update" at bounding box center [255, 334] width 143 height 14
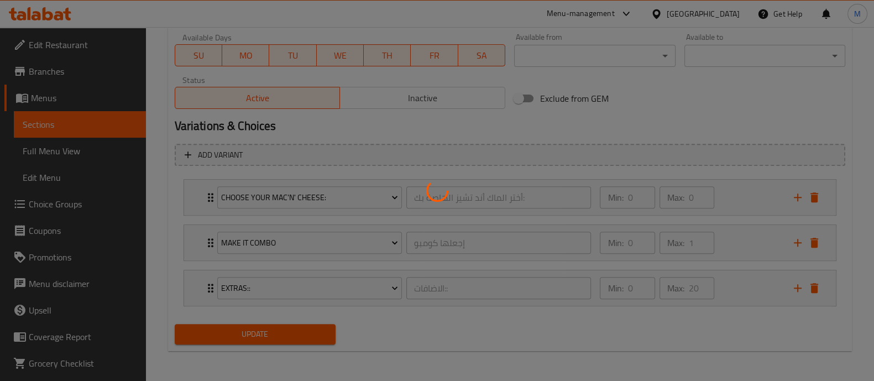
scroll to position [0, 0]
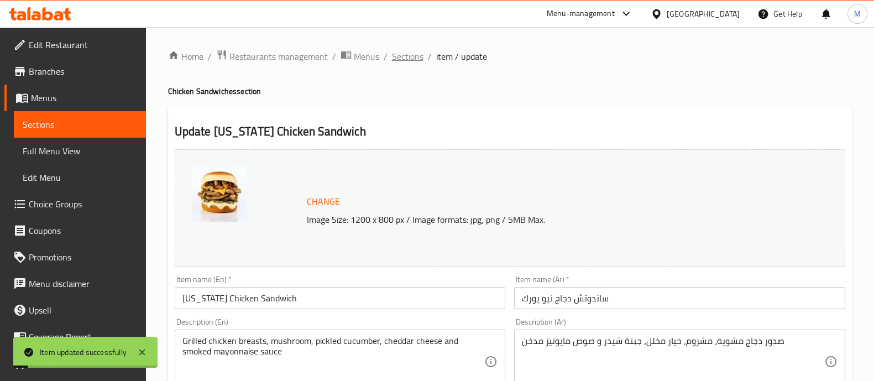
click at [410, 53] on span "Sections" at bounding box center [408, 56] width 32 height 13
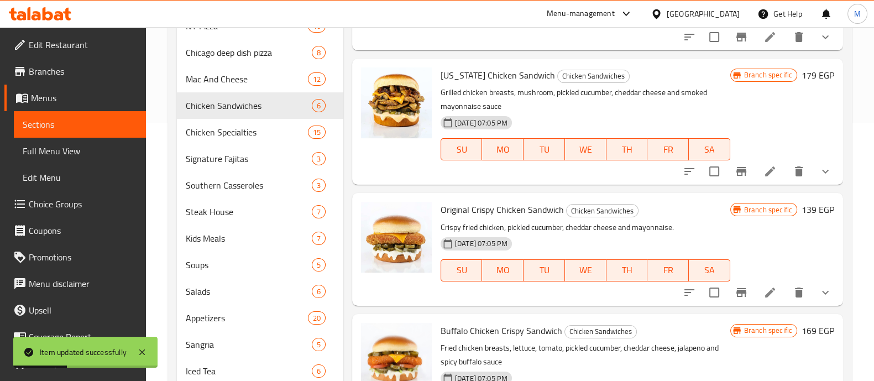
scroll to position [258, 0]
click at [764, 170] on icon at bounding box center [770, 170] width 13 height 13
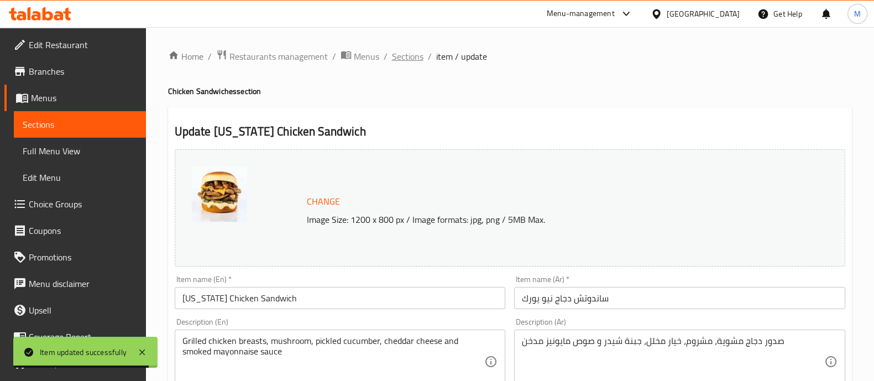
click at [401, 54] on span "Sections" at bounding box center [408, 56] width 32 height 13
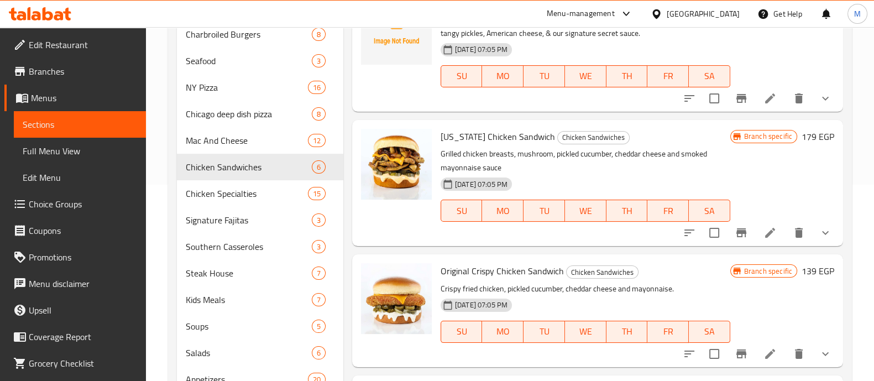
scroll to position [198, 0]
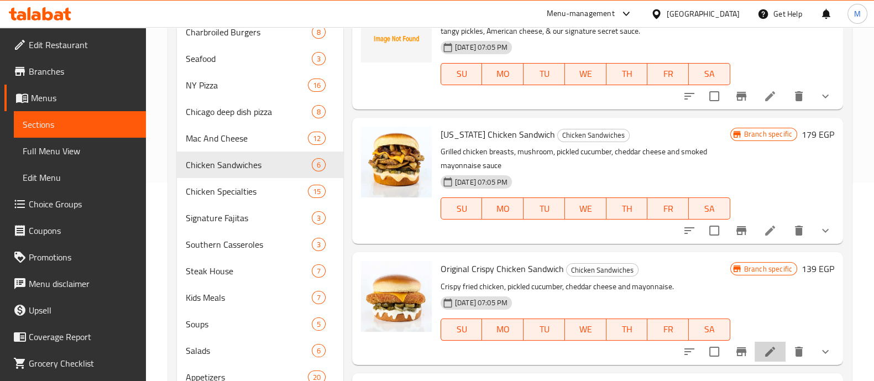
click at [766, 350] on li at bounding box center [770, 352] width 31 height 20
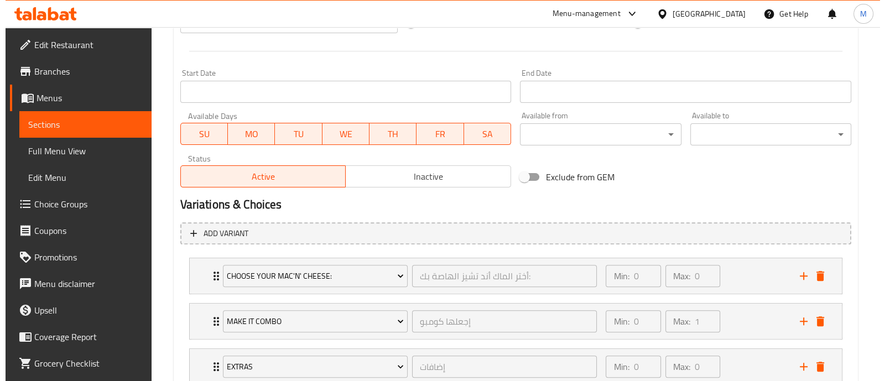
scroll to position [524, 0]
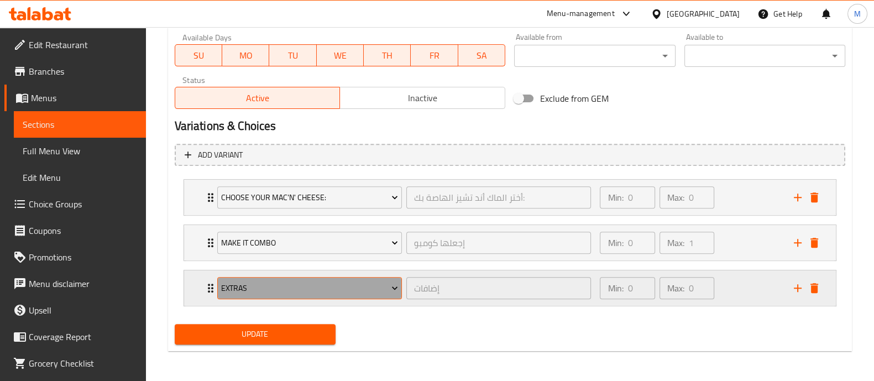
click at [368, 285] on span "Extras" at bounding box center [309, 288] width 177 height 14
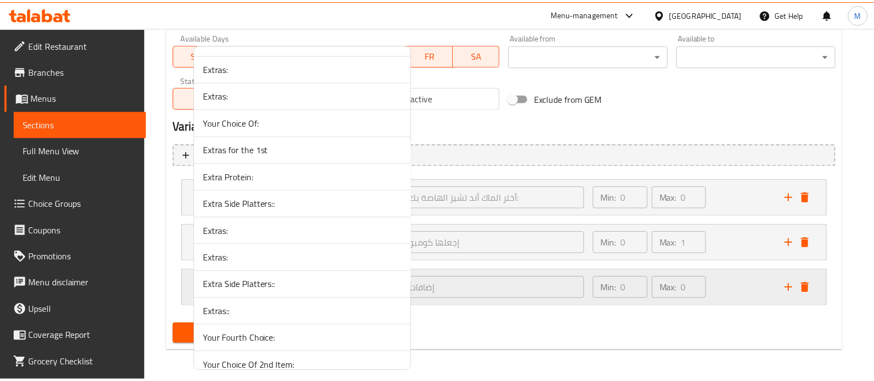
scroll to position [6477, 0]
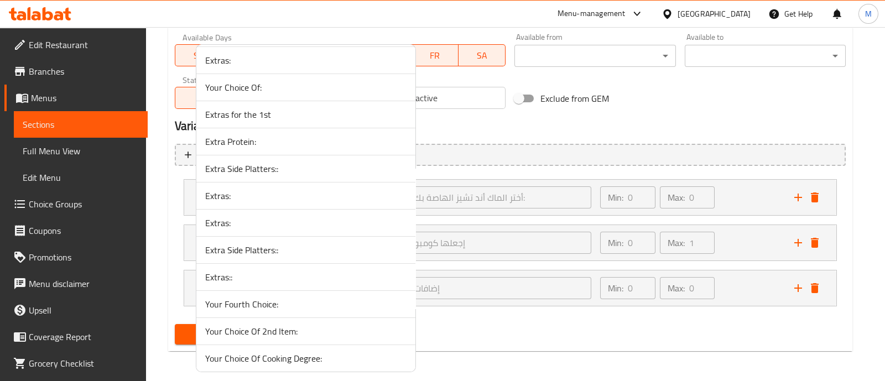
click at [268, 270] on span "Extras::" at bounding box center [305, 276] width 201 height 13
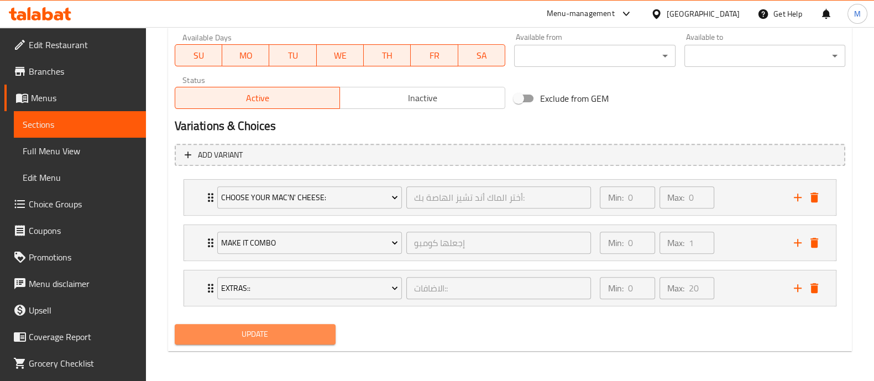
click at [239, 341] on button "Update" at bounding box center [255, 334] width 161 height 20
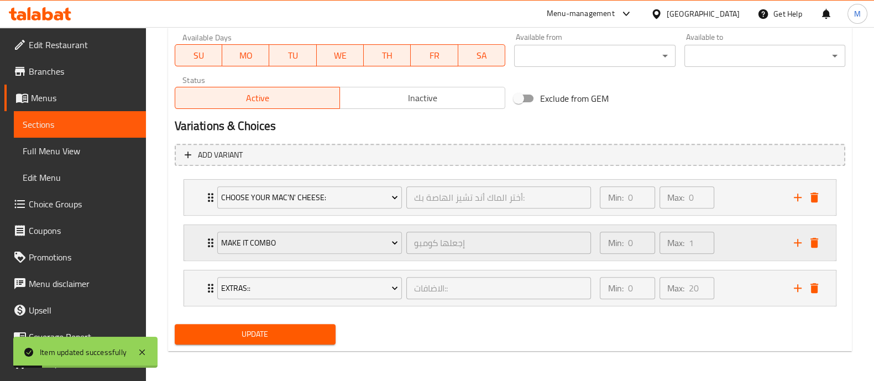
scroll to position [0, 0]
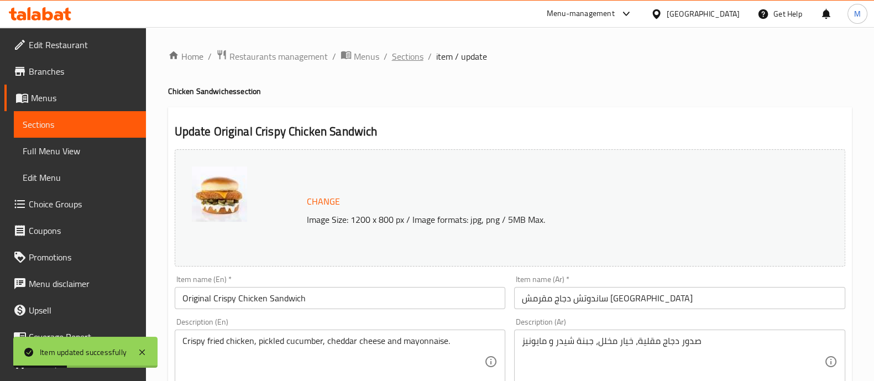
click at [415, 51] on span "Sections" at bounding box center [408, 56] width 32 height 13
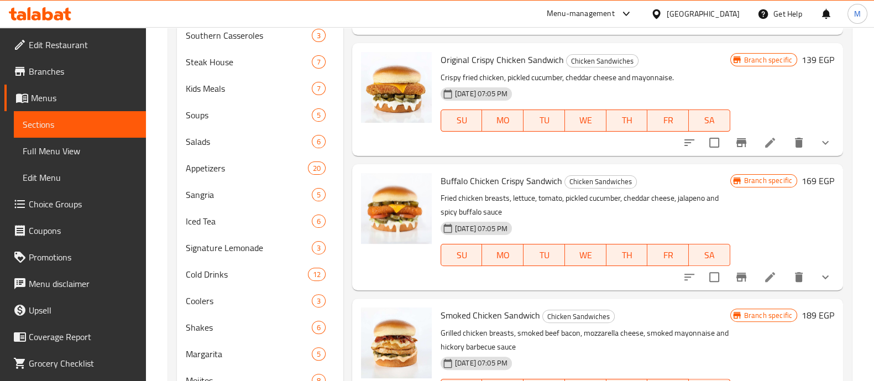
scroll to position [442, 0]
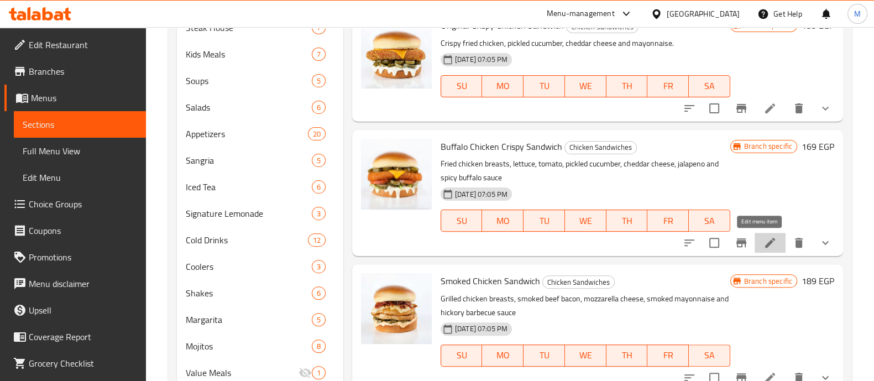
click at [765, 242] on icon at bounding box center [770, 242] width 13 height 13
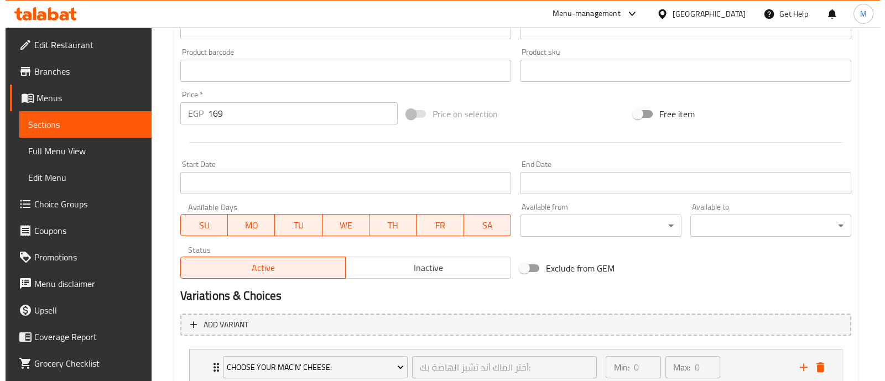
scroll to position [524, 0]
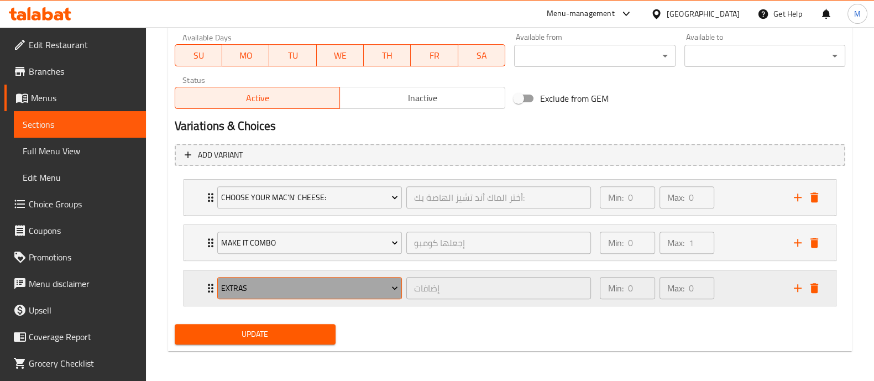
click at [342, 288] on span "Extras" at bounding box center [309, 288] width 177 height 14
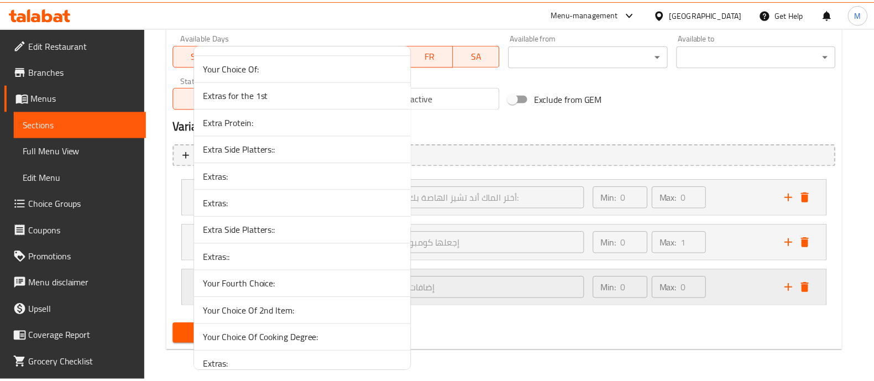
scroll to position [6500, 0]
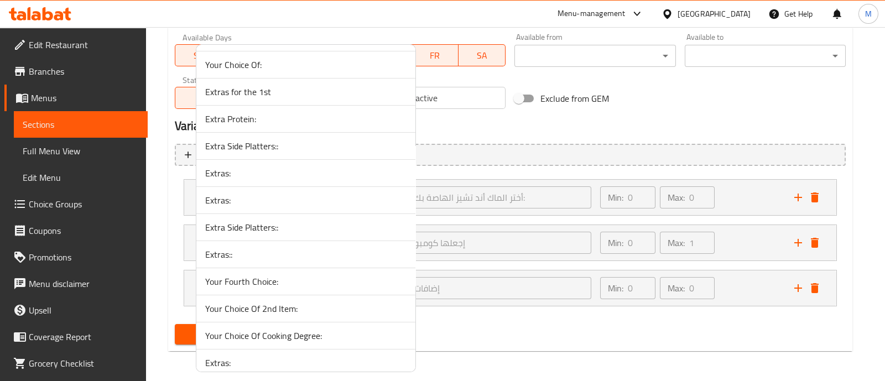
click at [233, 248] on span "Extras::" at bounding box center [305, 254] width 201 height 13
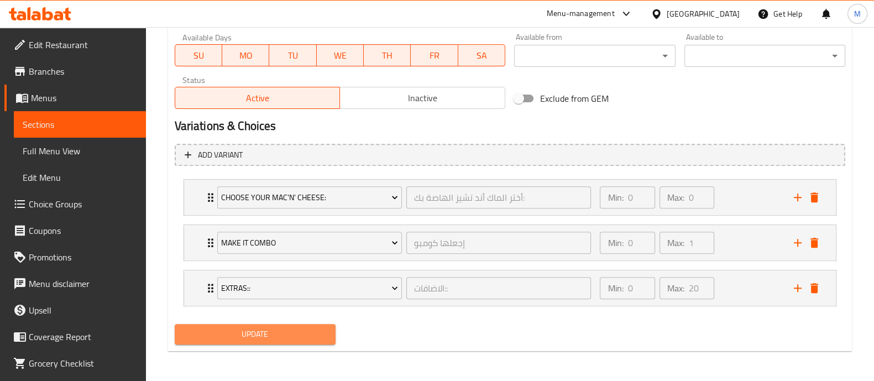
click at [240, 327] on span "Update" at bounding box center [255, 334] width 143 height 14
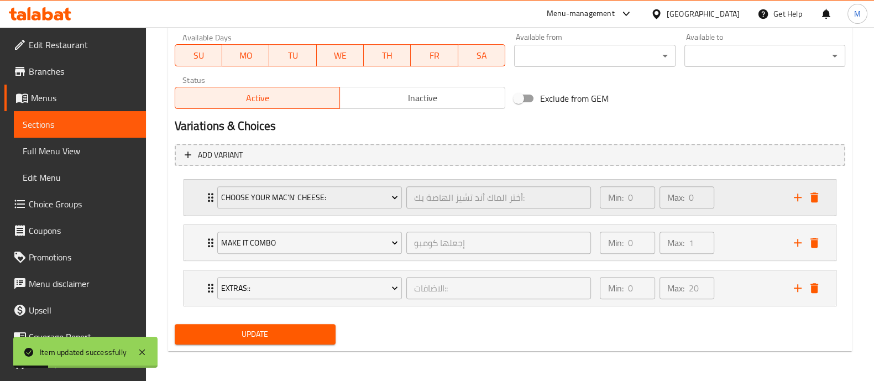
scroll to position [0, 0]
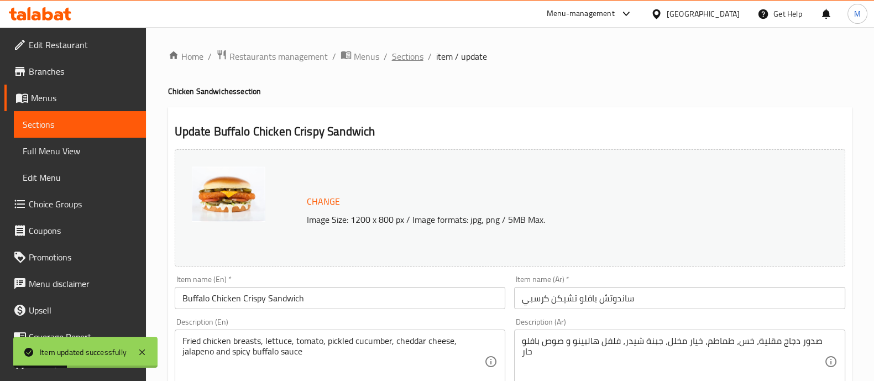
click at [412, 54] on span "Sections" at bounding box center [408, 56] width 32 height 13
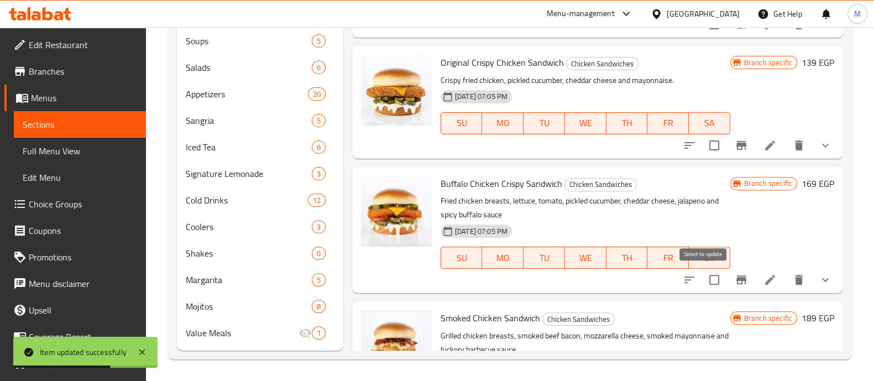
scroll to position [113, 0]
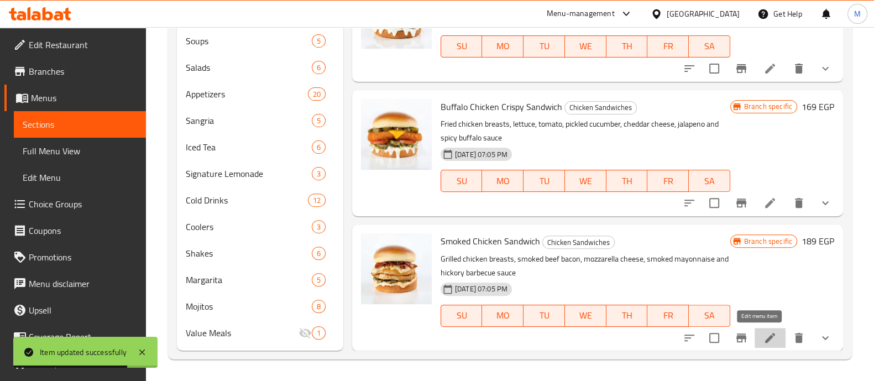
click at [765, 337] on icon at bounding box center [770, 338] width 10 height 10
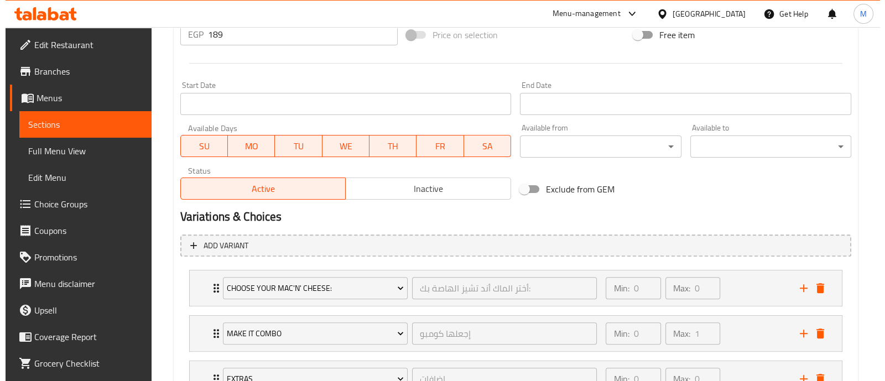
scroll to position [524, 0]
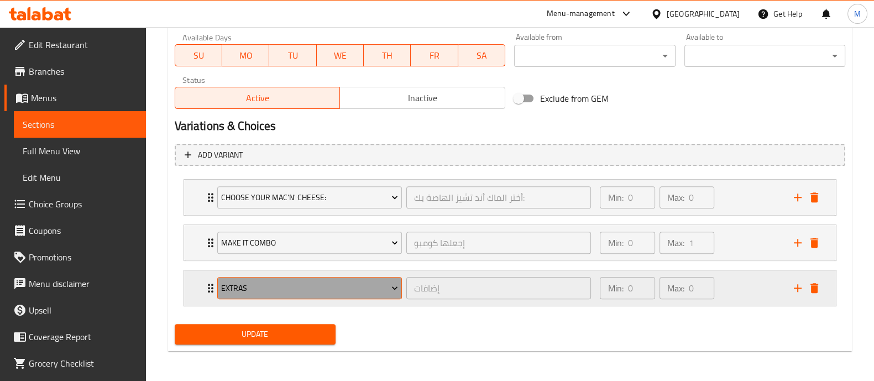
click at [329, 288] on span "Extras" at bounding box center [309, 288] width 177 height 14
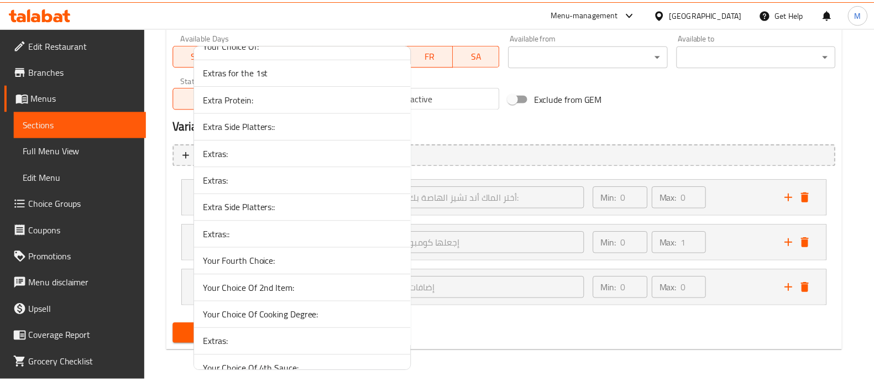
scroll to position [6515, 0]
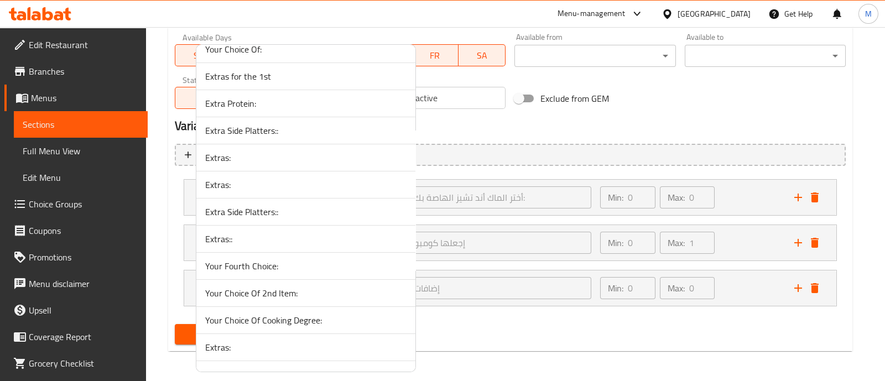
click at [254, 232] on span "Extras::" at bounding box center [305, 238] width 201 height 13
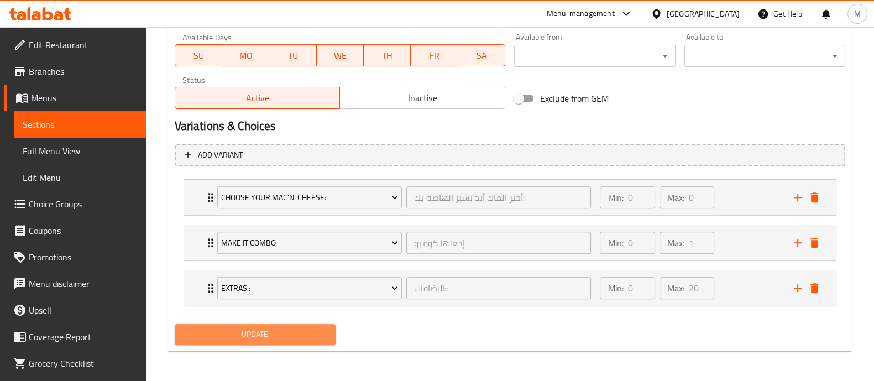
click at [244, 332] on span "Update" at bounding box center [255, 334] width 143 height 14
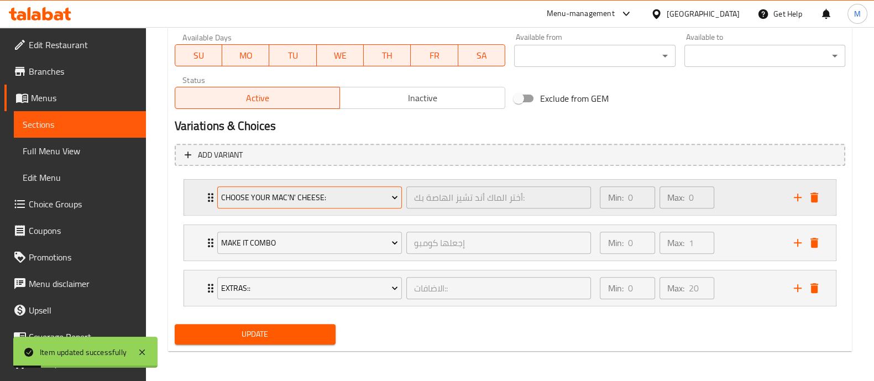
scroll to position [0, 0]
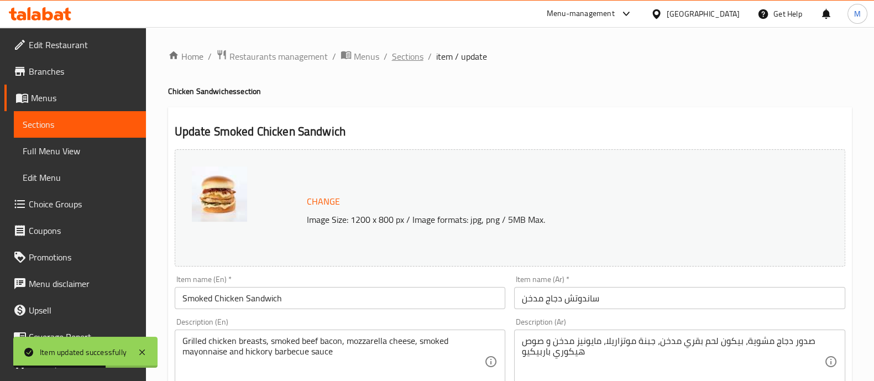
click at [398, 54] on span "Sections" at bounding box center [408, 56] width 32 height 13
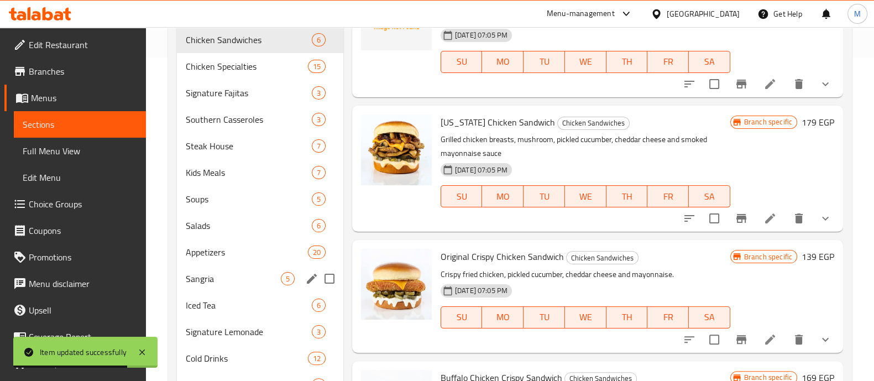
scroll to position [482, 0]
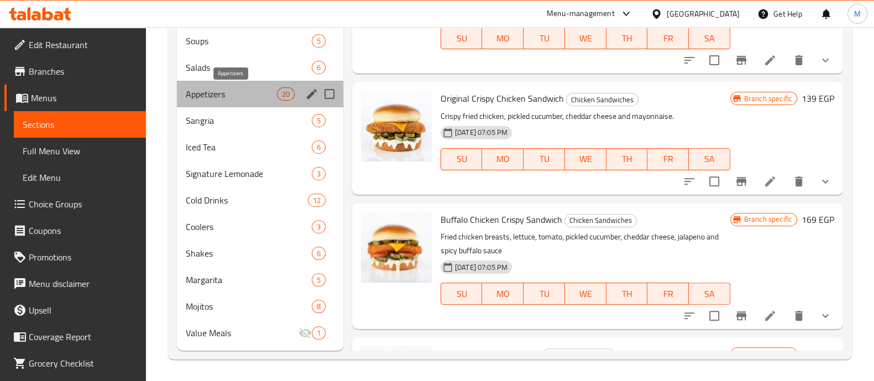
click at [241, 99] on span "Appetizers" at bounding box center [231, 93] width 91 height 13
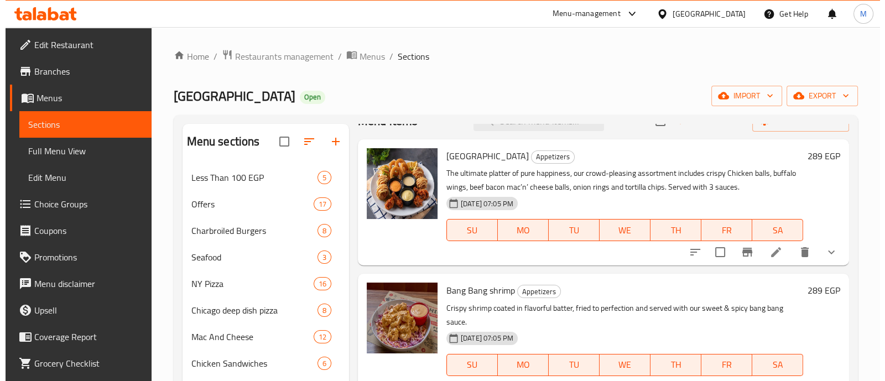
scroll to position [39, 0]
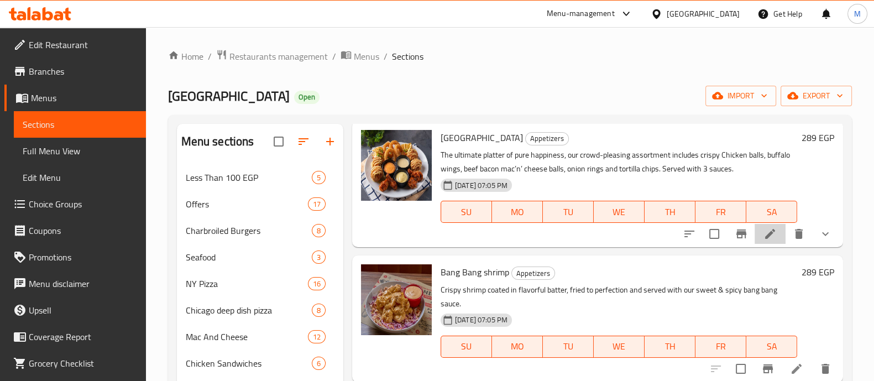
click at [755, 234] on li at bounding box center [770, 234] width 31 height 20
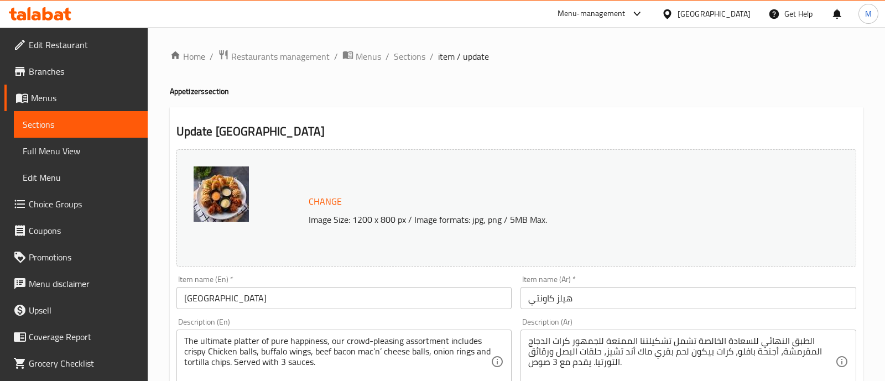
scroll to position [569, 0]
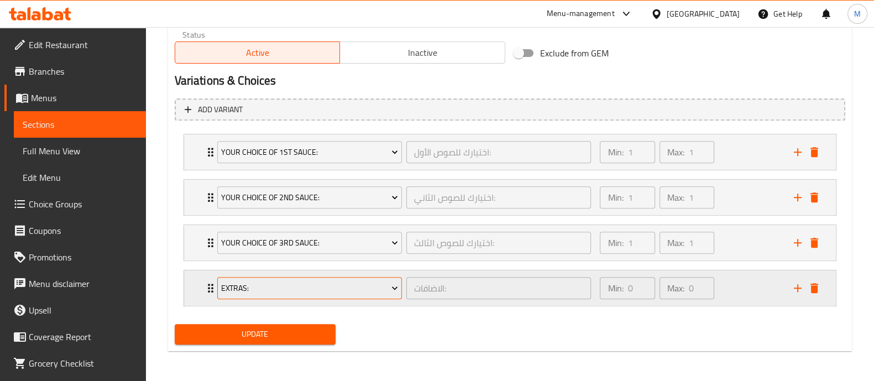
click at [312, 283] on span "Extras:" at bounding box center [309, 288] width 177 height 14
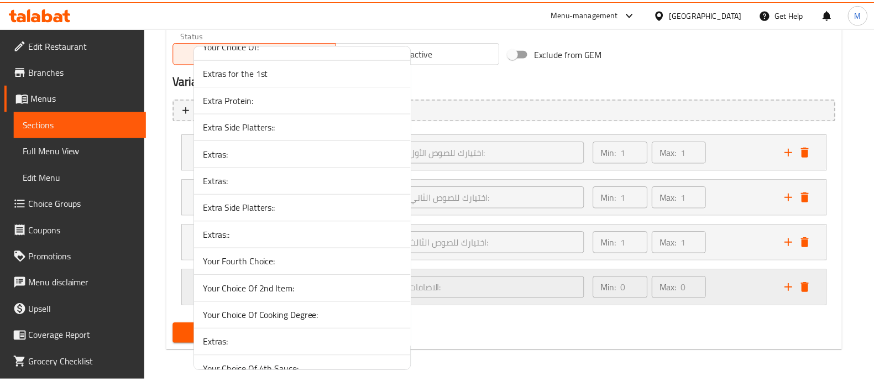
scroll to position [6520, 0]
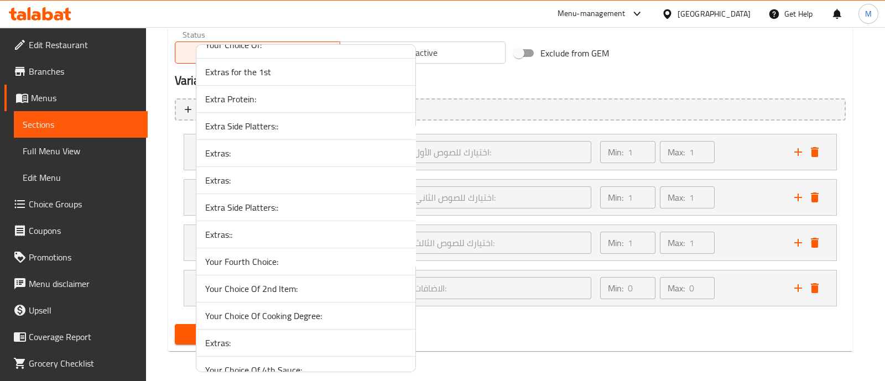
click at [221, 228] on span "Extras::" at bounding box center [305, 234] width 201 height 13
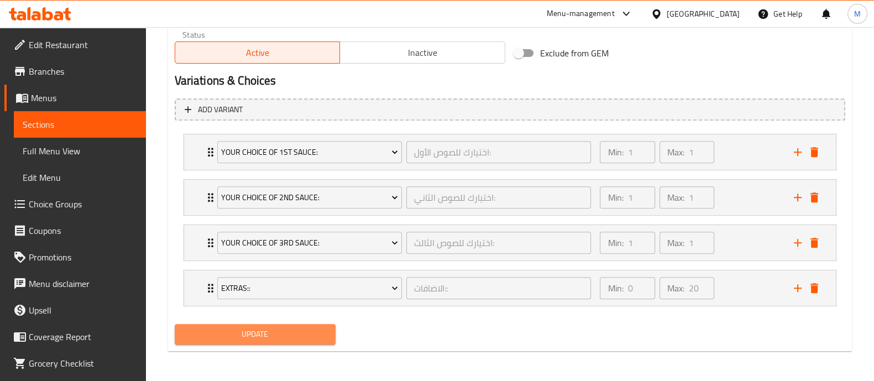
click at [229, 335] on span "Update" at bounding box center [255, 334] width 143 height 14
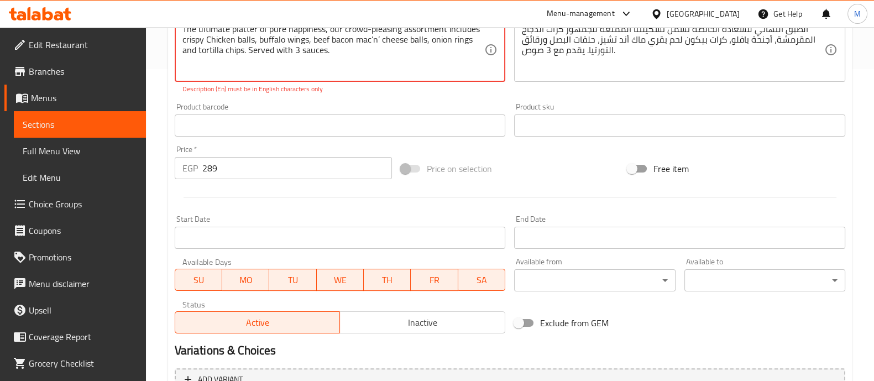
scroll to position [226, 0]
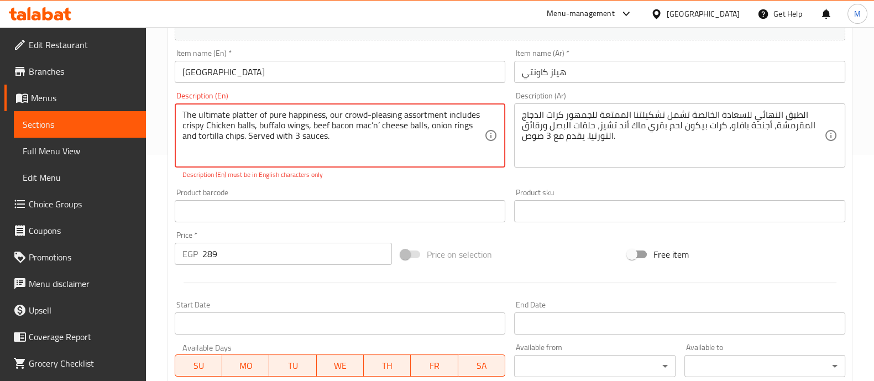
click at [379, 128] on textarea "The ultimate platter of pure happiness, our crowd-pleasing assortment includes …" at bounding box center [333, 135] width 302 height 53
click at [373, 124] on textarea "The ultimate platter of pure happiness, our crowd-pleasing assortment includes …" at bounding box center [333, 135] width 302 height 53
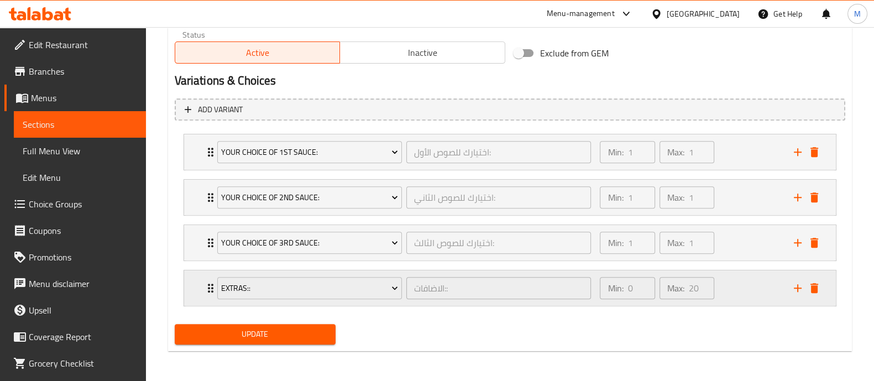
scroll to position [569, 0]
type textarea "The ultimate platter of pure happiness, our crowd-pleasing assortment includes …"
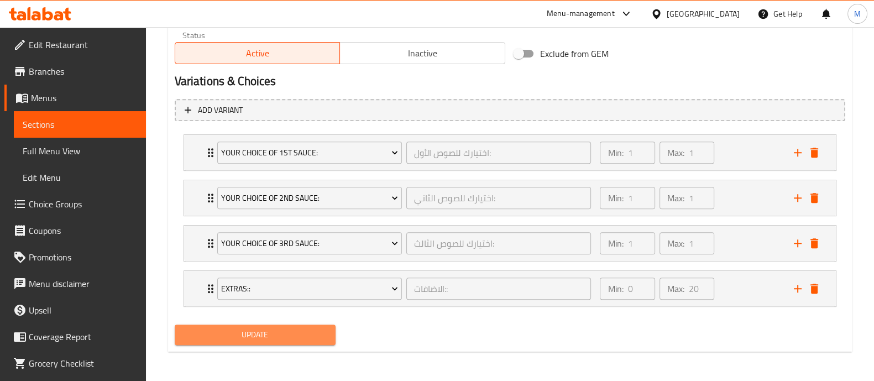
click at [273, 336] on span "Update" at bounding box center [255, 335] width 143 height 14
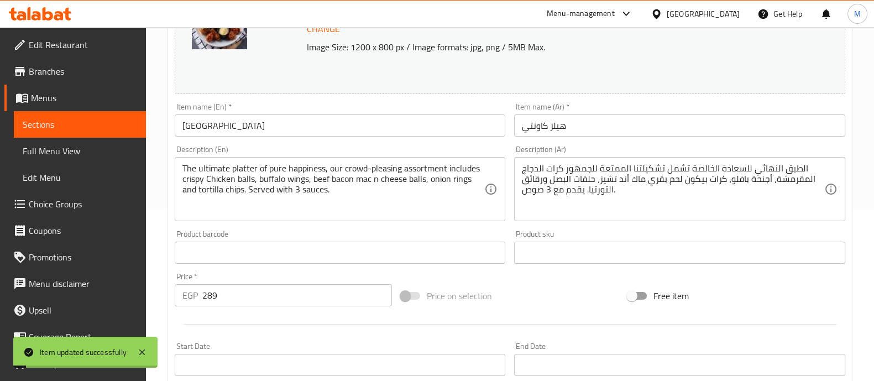
scroll to position [0, 0]
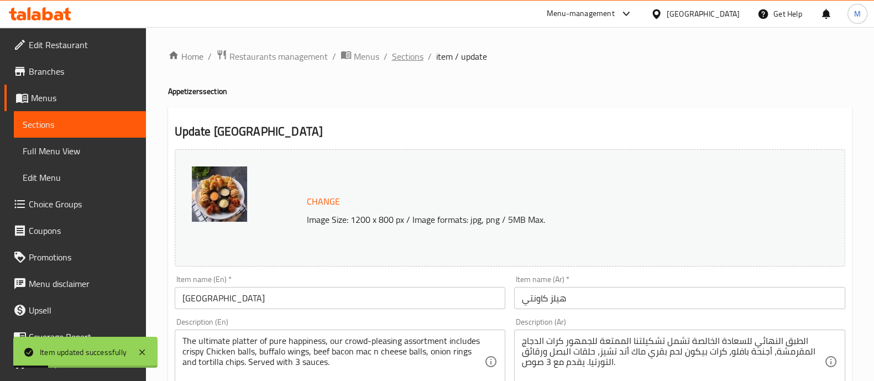
click at [405, 53] on span "Sections" at bounding box center [408, 56] width 32 height 13
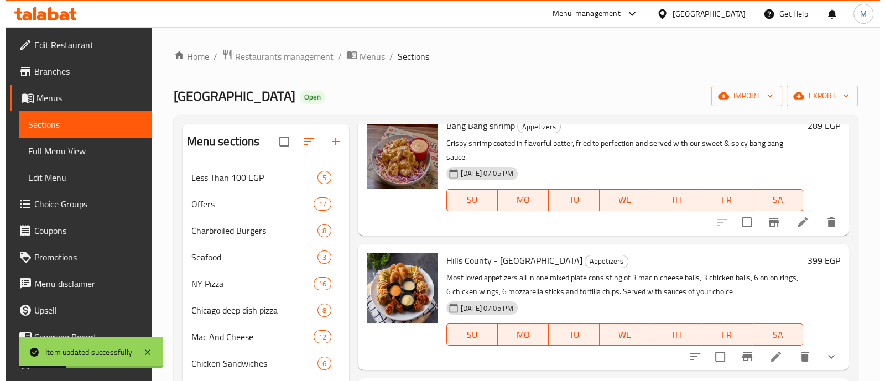
scroll to position [186, 0]
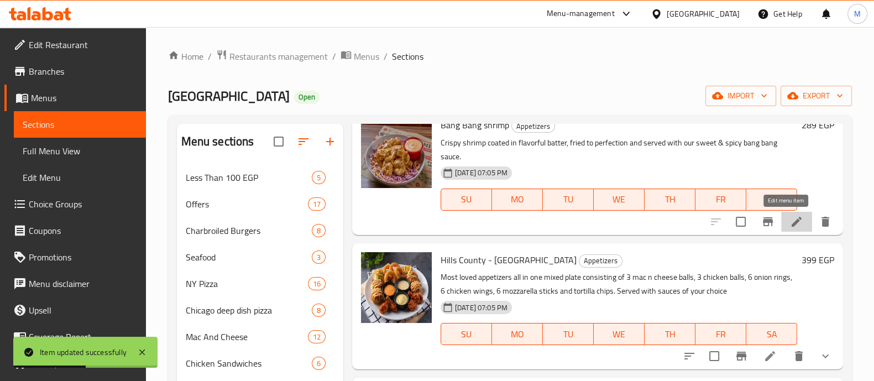
click at [792, 222] on icon at bounding box center [797, 222] width 10 height 10
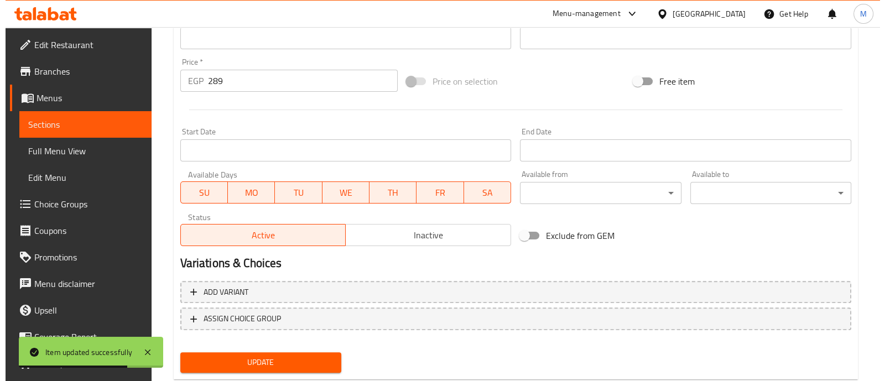
scroll to position [415, 0]
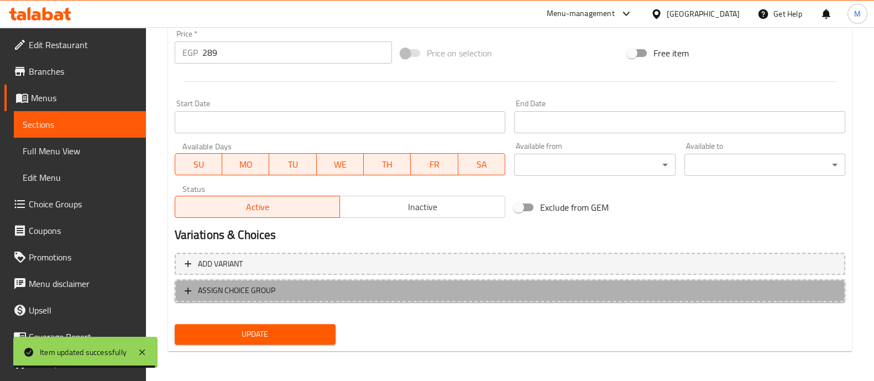
click at [341, 291] on span "ASSIGN CHOICE GROUP" at bounding box center [510, 291] width 651 height 14
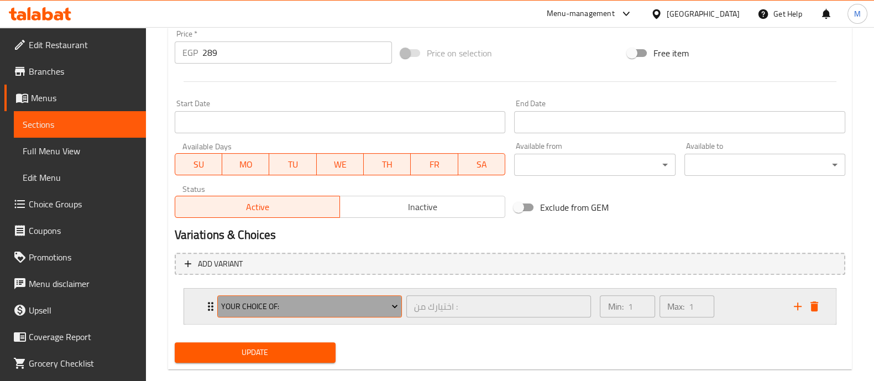
click at [293, 300] on span "Your Choice Of:" at bounding box center [309, 307] width 177 height 14
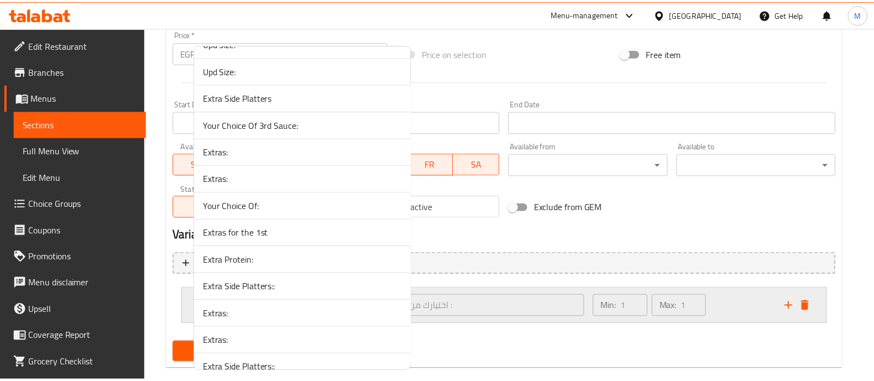
scroll to position [6460, 0]
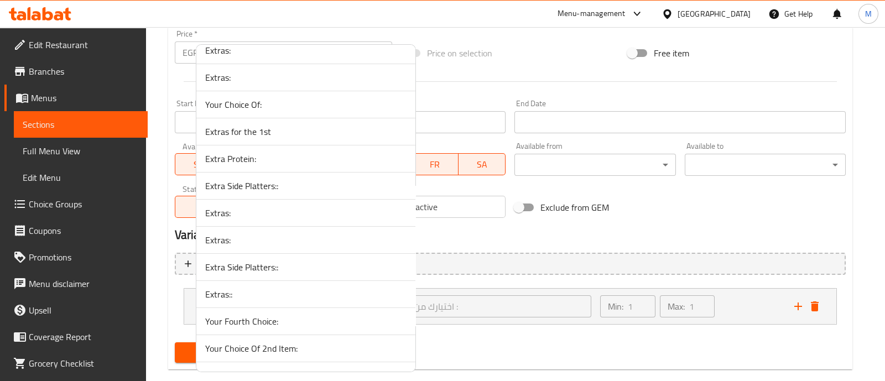
click at [253, 288] on span "Extras::" at bounding box center [305, 294] width 201 height 13
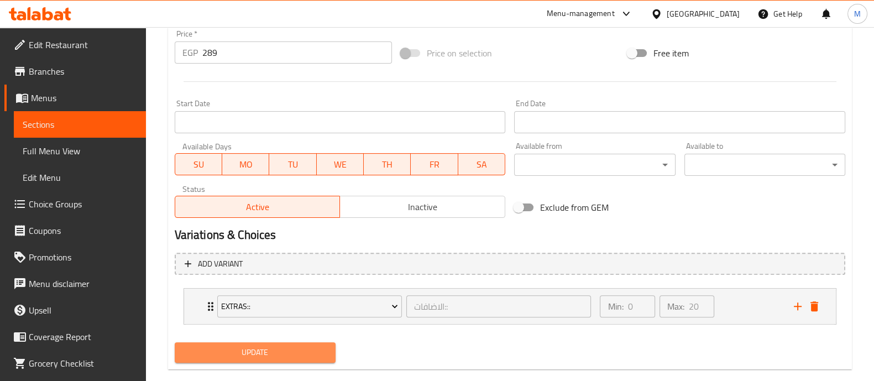
click at [263, 356] on span "Update" at bounding box center [255, 353] width 143 height 14
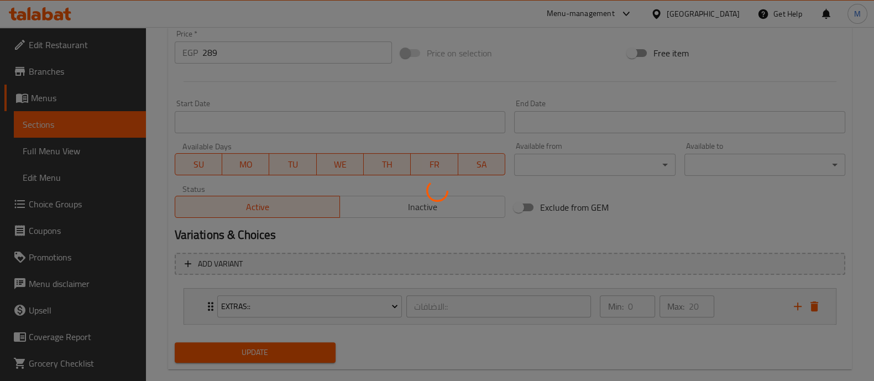
scroll to position [0, 0]
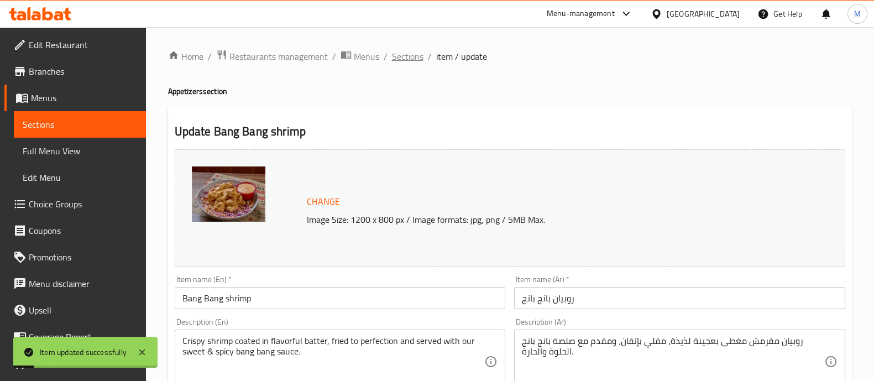
click at [409, 51] on span "Sections" at bounding box center [408, 56] width 32 height 13
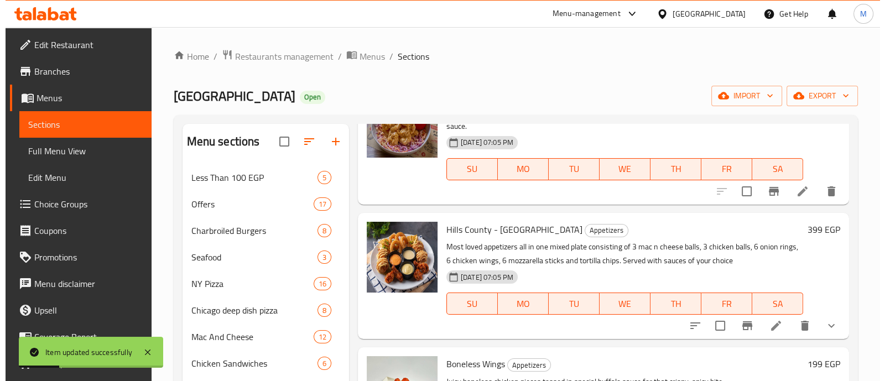
scroll to position [227, 0]
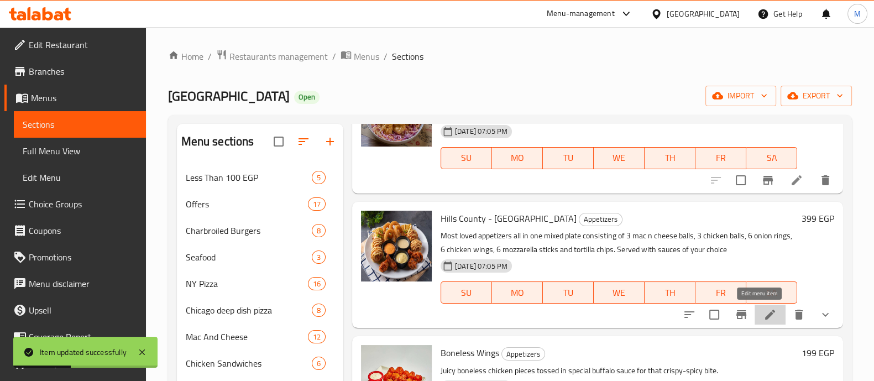
click at [764, 311] on icon at bounding box center [770, 314] width 13 height 13
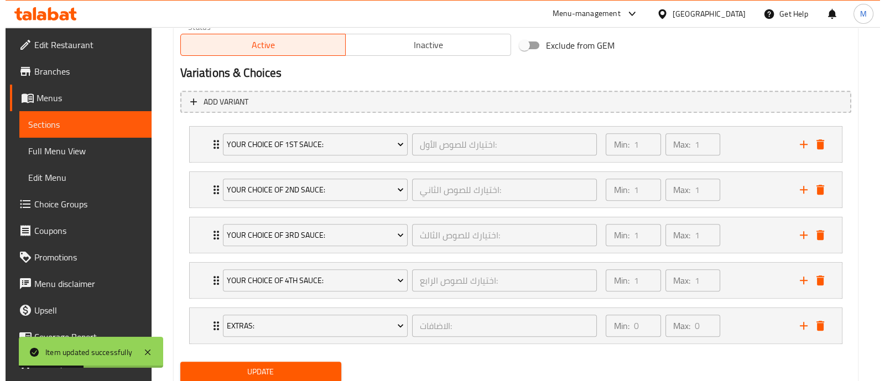
scroll to position [614, 0]
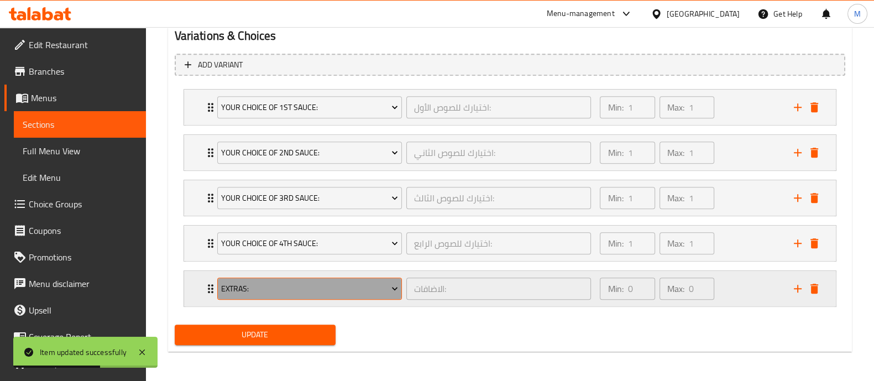
click at [378, 289] on span "Extras:" at bounding box center [309, 289] width 177 height 14
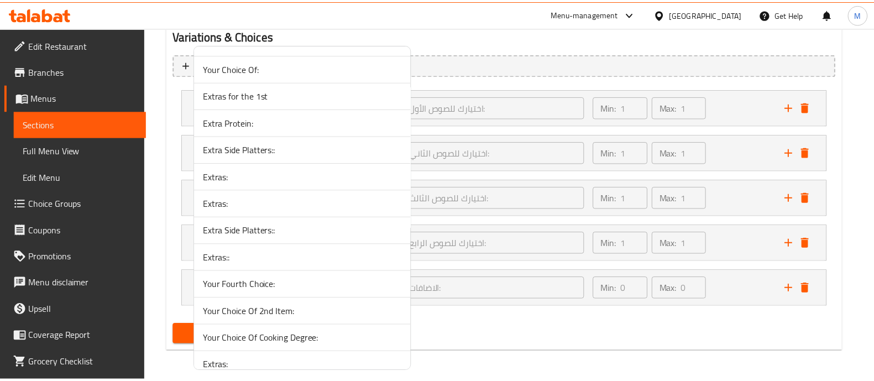
scroll to position [6507, 0]
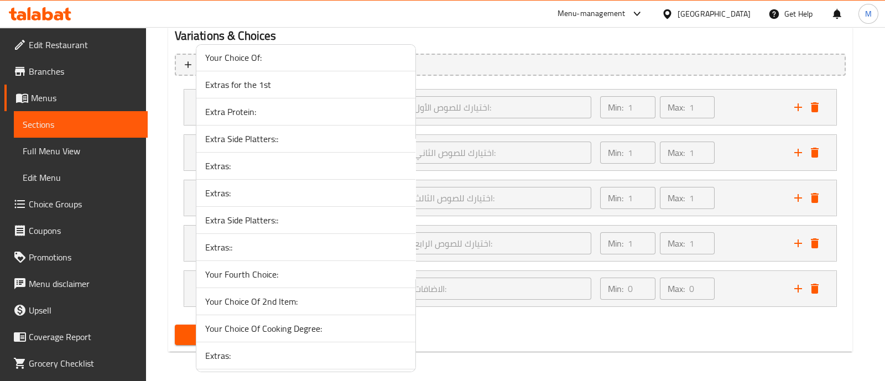
click at [246, 234] on li "Extras::" at bounding box center [305, 247] width 219 height 27
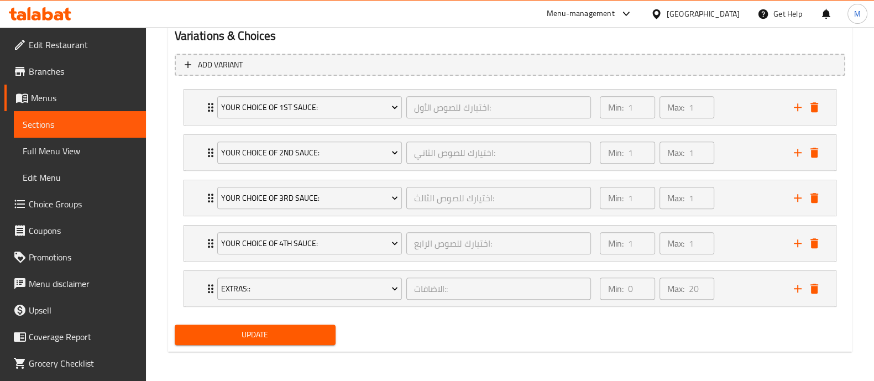
click at [246, 333] on span "Update" at bounding box center [255, 335] width 143 height 14
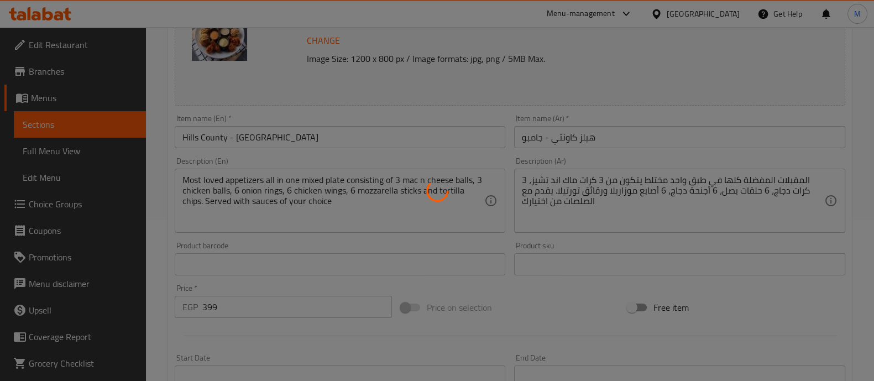
scroll to position [0, 0]
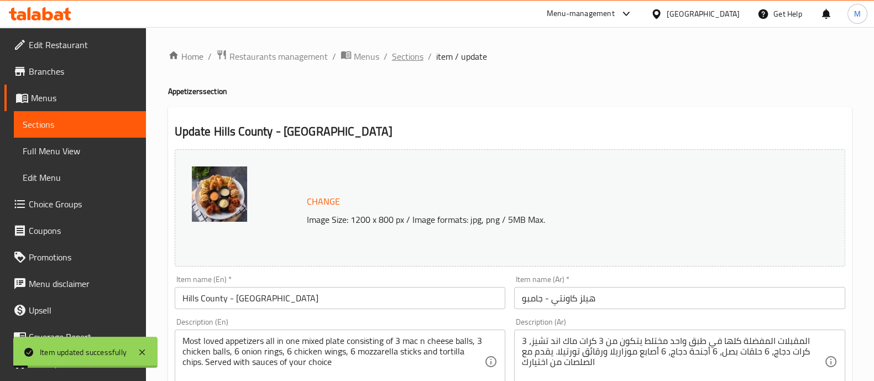
click at [409, 51] on span "Sections" at bounding box center [408, 56] width 32 height 13
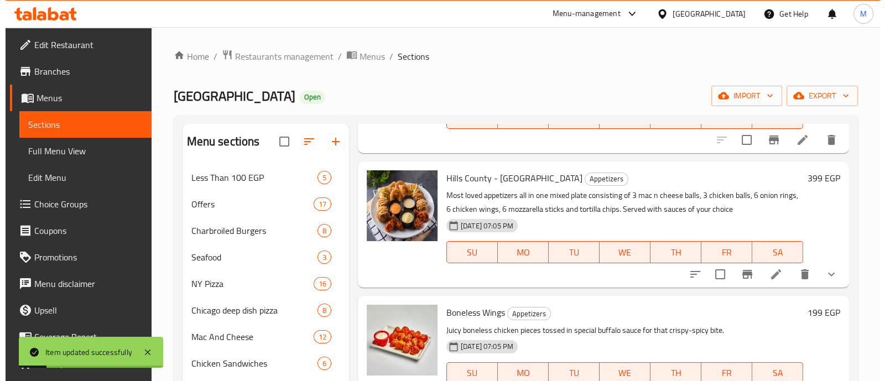
scroll to position [269, 0]
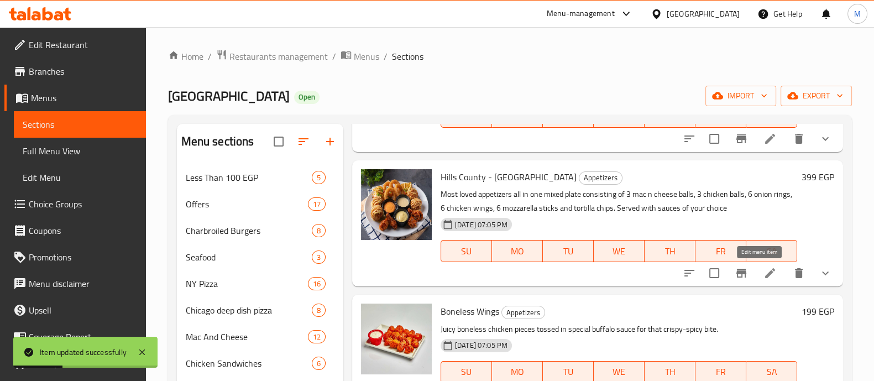
click at [764, 268] on icon at bounding box center [770, 272] width 13 height 13
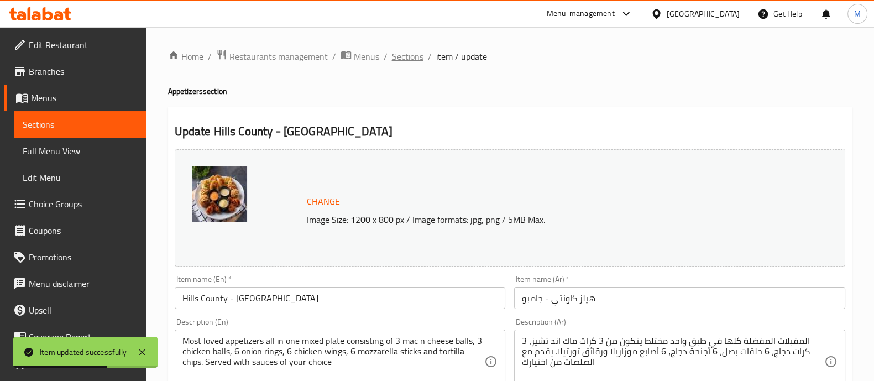
click at [406, 61] on span "Sections" at bounding box center [408, 56] width 32 height 13
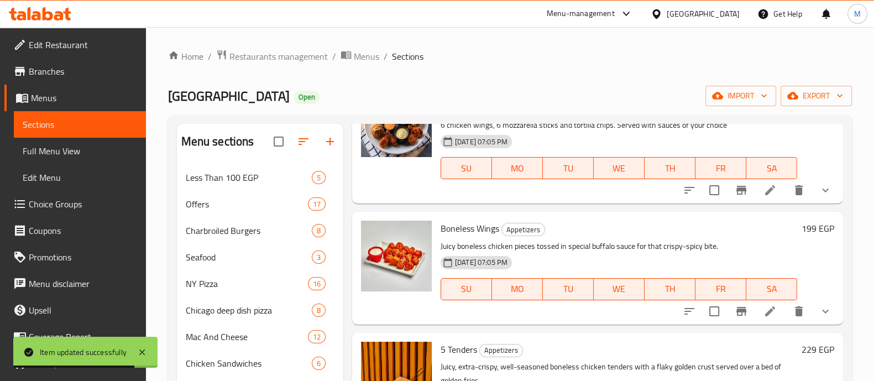
scroll to position [366, 0]
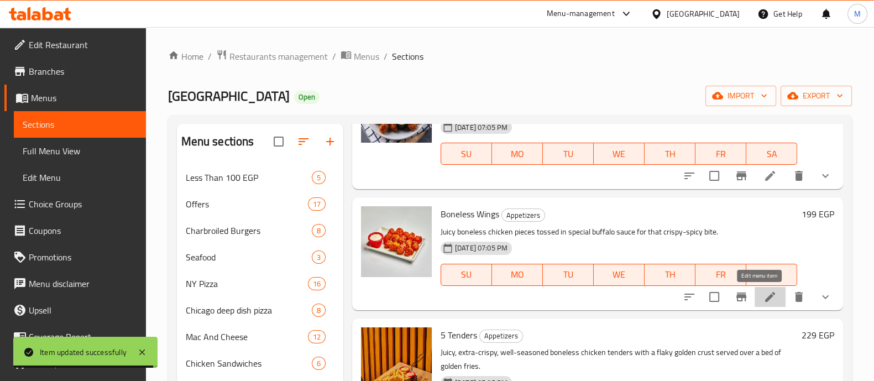
click at [765, 294] on icon at bounding box center [770, 296] width 13 height 13
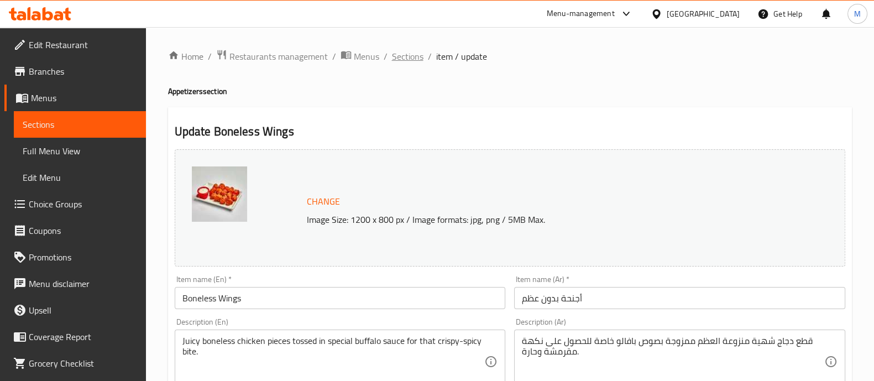
click at [412, 56] on span "Sections" at bounding box center [408, 56] width 32 height 13
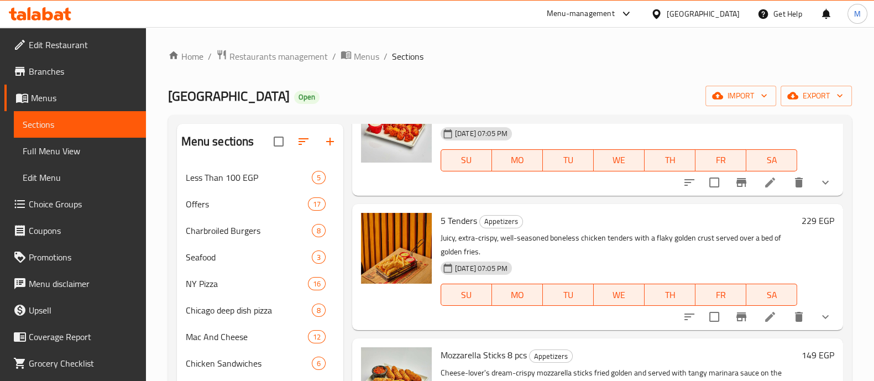
scroll to position [480, 0]
click at [764, 310] on icon at bounding box center [770, 316] width 13 height 13
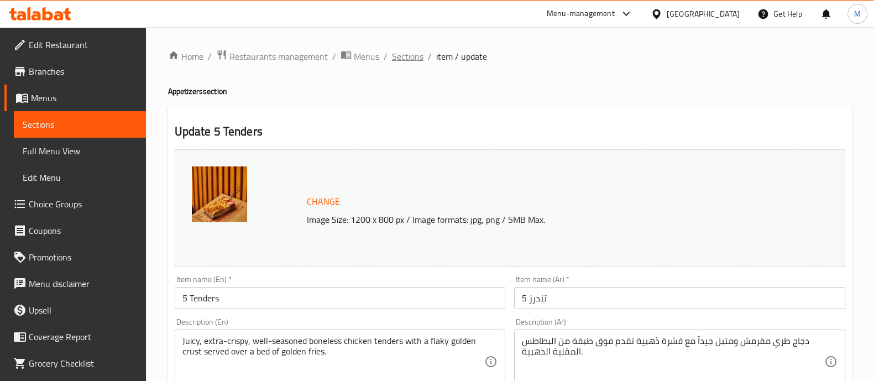
click at [401, 52] on span "Sections" at bounding box center [408, 56] width 32 height 13
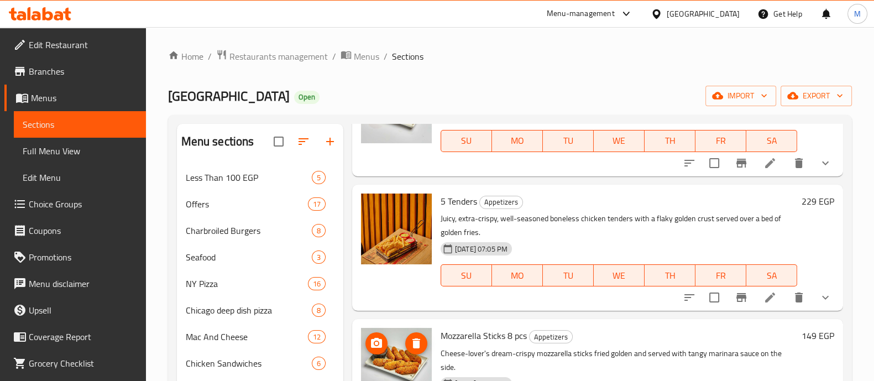
scroll to position [500, 0]
click at [764, 292] on icon at bounding box center [770, 297] width 13 height 13
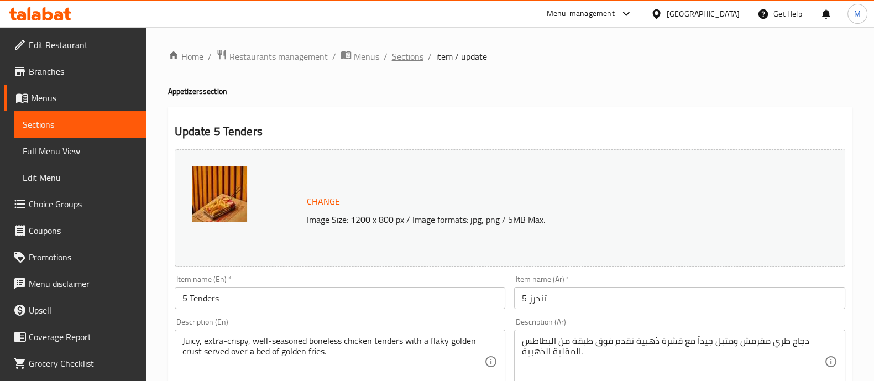
click at [419, 53] on span "Sections" at bounding box center [408, 56] width 32 height 13
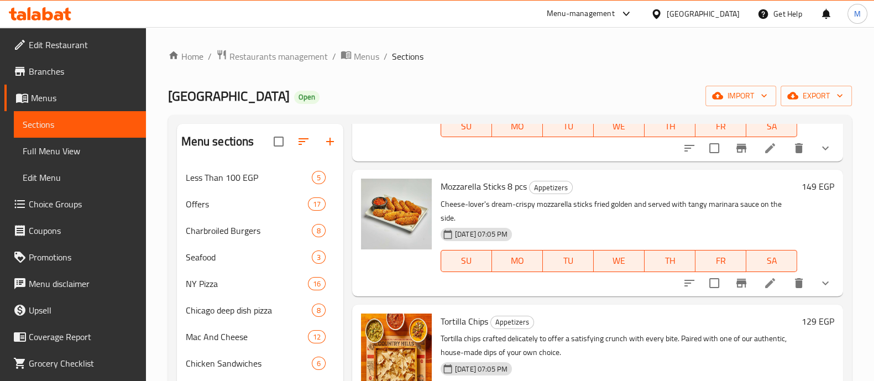
scroll to position [651, 0]
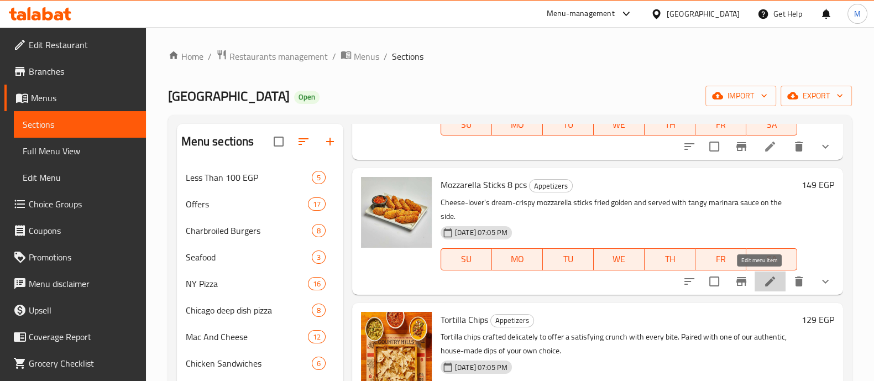
click at [765, 284] on icon at bounding box center [770, 281] width 10 height 10
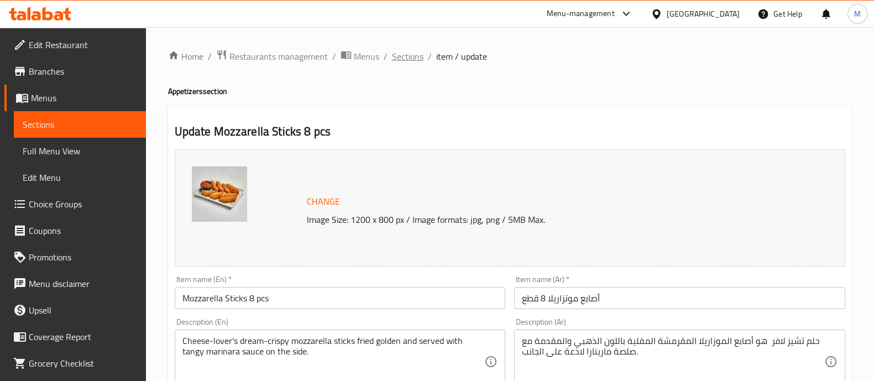
click at [404, 54] on span "Sections" at bounding box center [408, 56] width 32 height 13
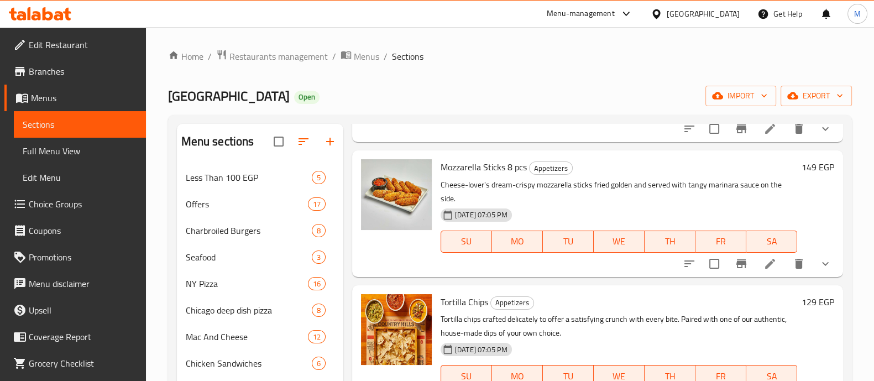
scroll to position [671, 0]
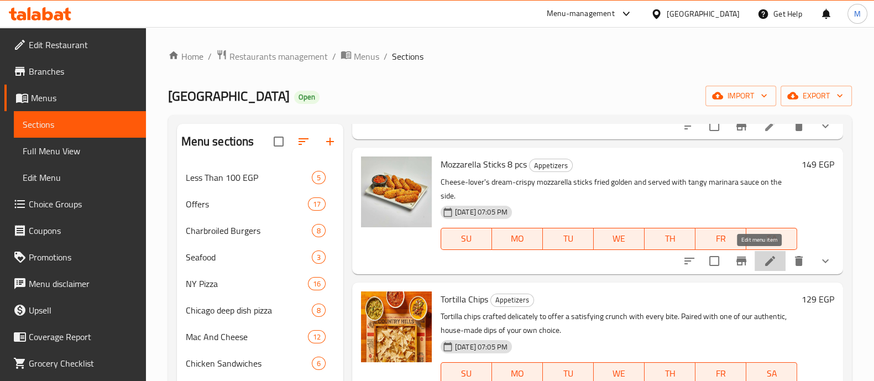
click at [765, 258] on icon at bounding box center [770, 261] width 10 height 10
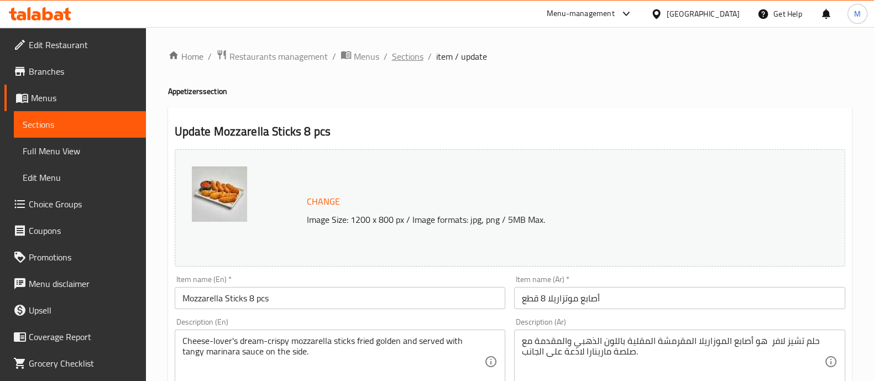
click at [408, 59] on span "Sections" at bounding box center [408, 56] width 32 height 13
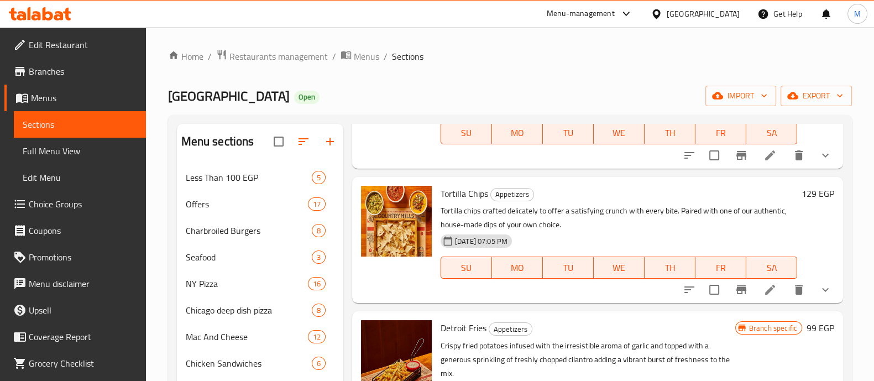
scroll to position [777, 0]
click at [766, 285] on li at bounding box center [770, 289] width 31 height 20
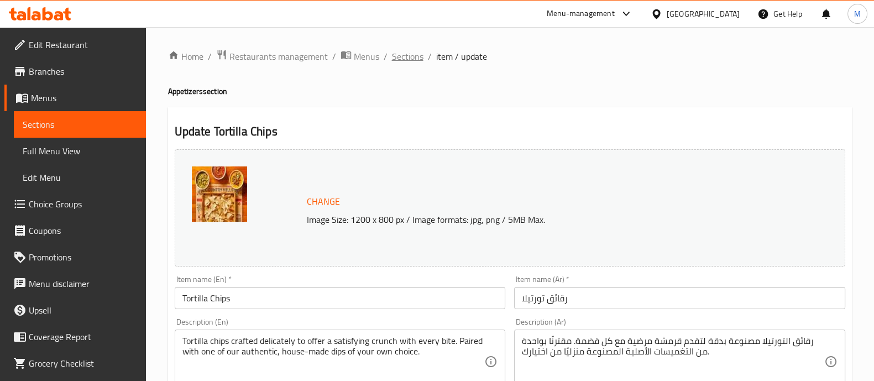
click at [404, 53] on span "Sections" at bounding box center [408, 56] width 32 height 13
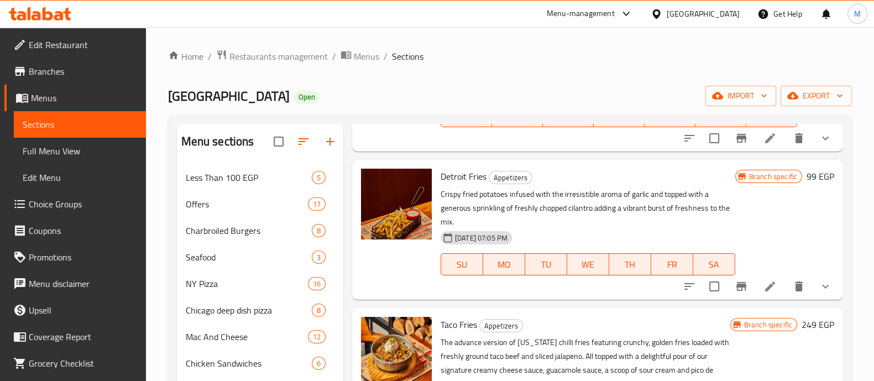
scroll to position [932, 0]
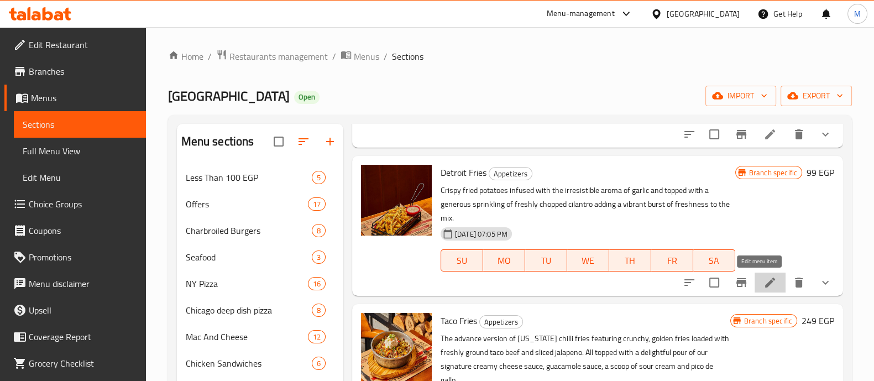
click at [764, 276] on icon at bounding box center [770, 282] width 13 height 13
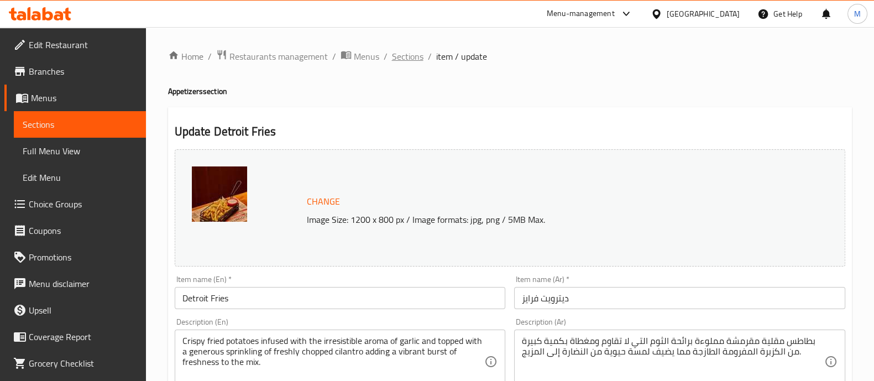
click at [403, 54] on span "Sections" at bounding box center [408, 56] width 32 height 13
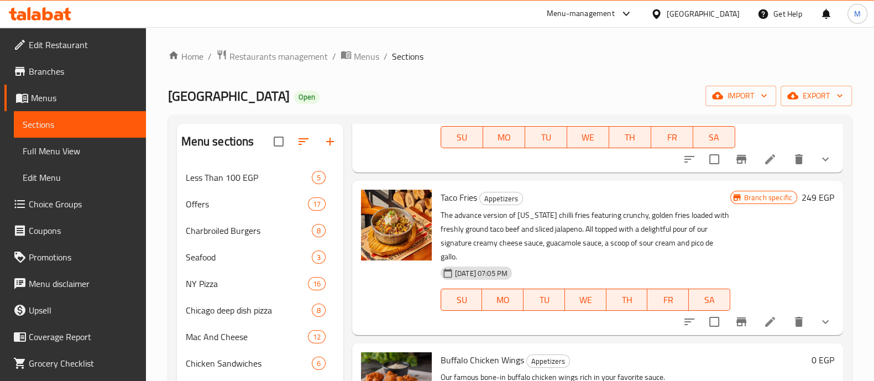
scroll to position [1061, 0]
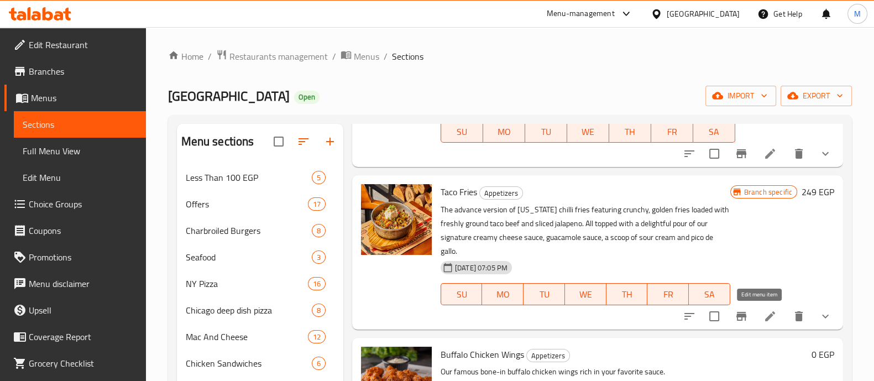
click at [764, 316] on icon at bounding box center [770, 316] width 13 height 13
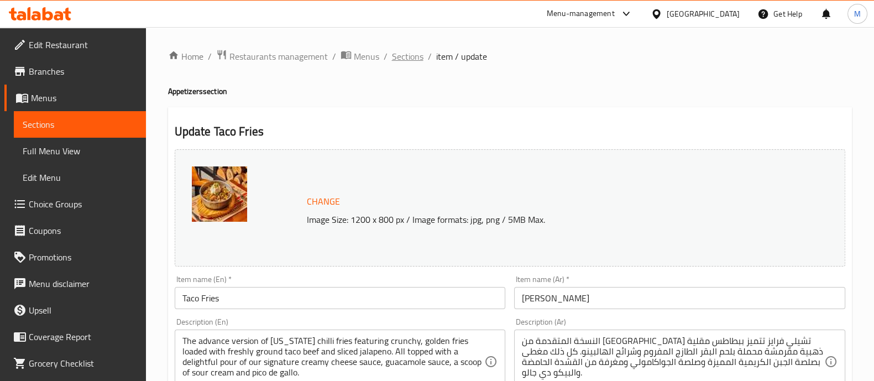
click at [414, 61] on span "Sections" at bounding box center [408, 56] width 32 height 13
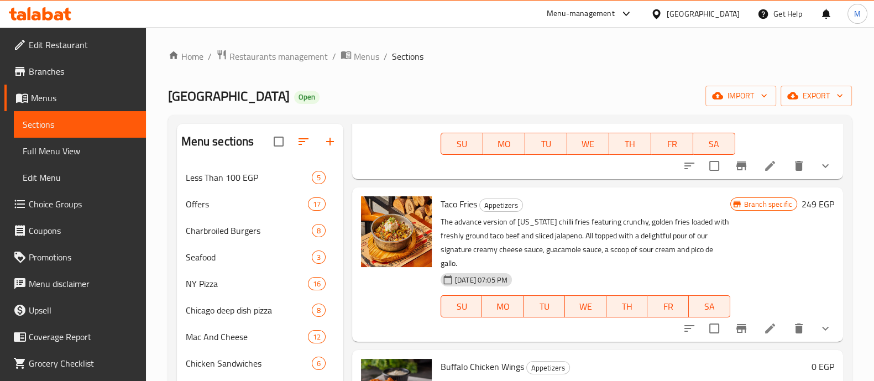
scroll to position [1055, 0]
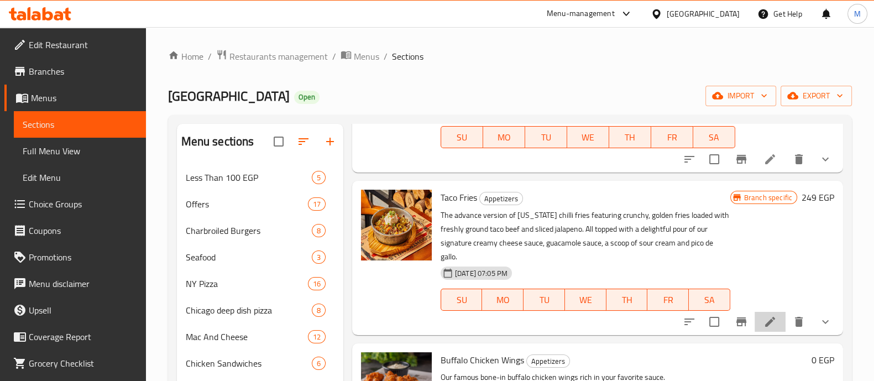
click at [757, 313] on li at bounding box center [770, 322] width 31 height 20
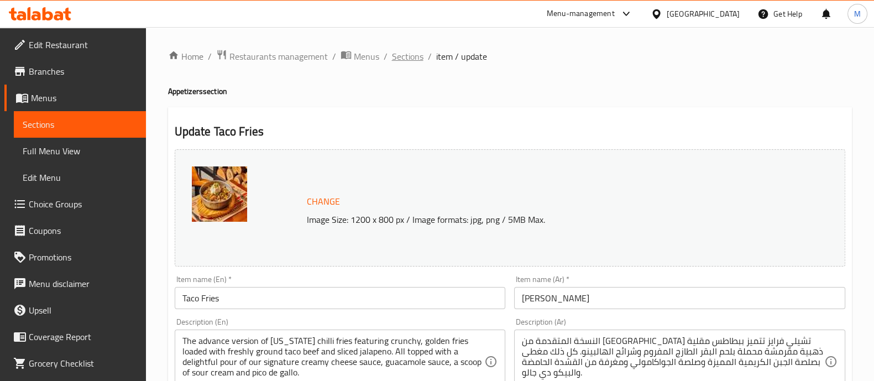
click at [404, 57] on span "Sections" at bounding box center [408, 56] width 32 height 13
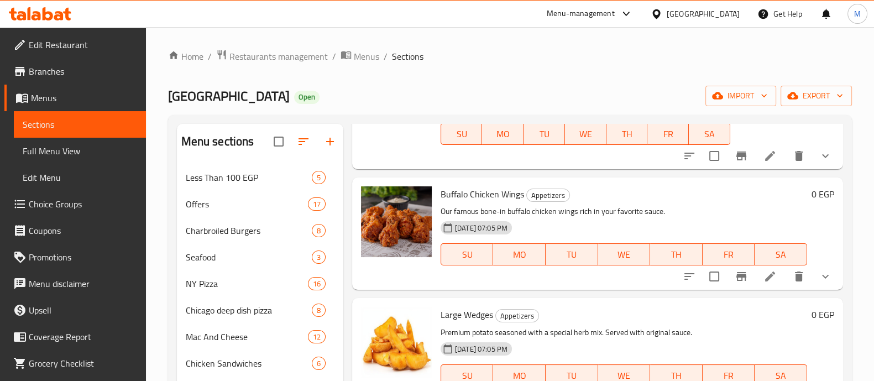
scroll to position [1222, 0]
click at [765, 275] on icon at bounding box center [770, 276] width 10 height 10
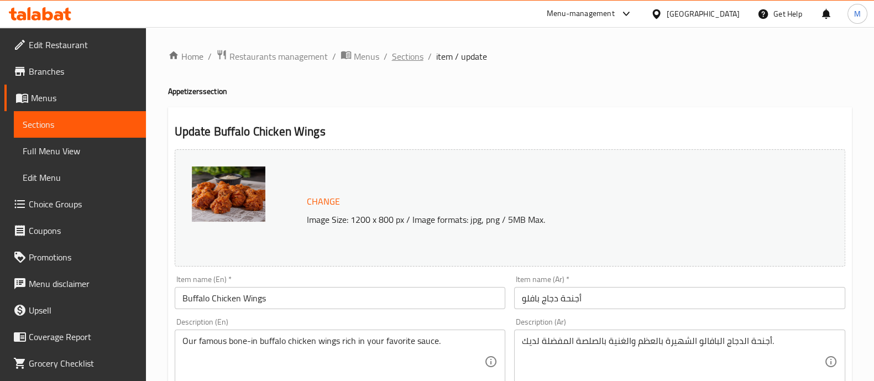
click at [409, 54] on span "Sections" at bounding box center [408, 56] width 32 height 13
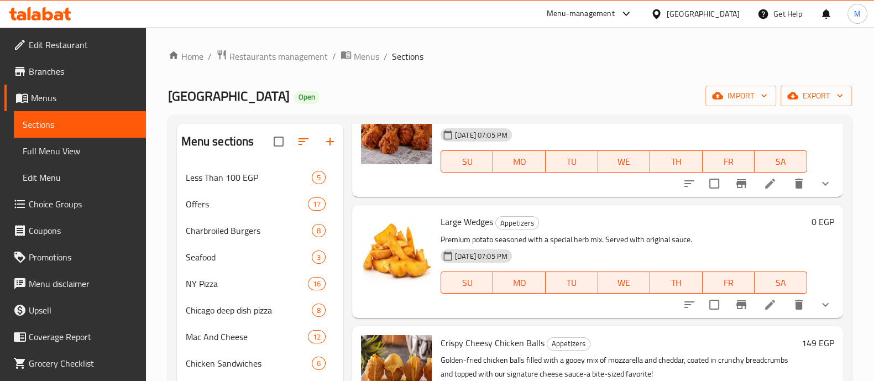
scroll to position [1319, 0]
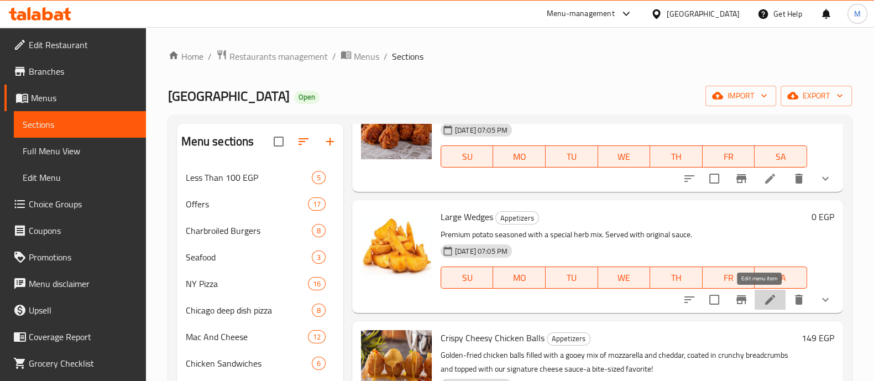
click at [764, 299] on icon at bounding box center [770, 299] width 13 height 13
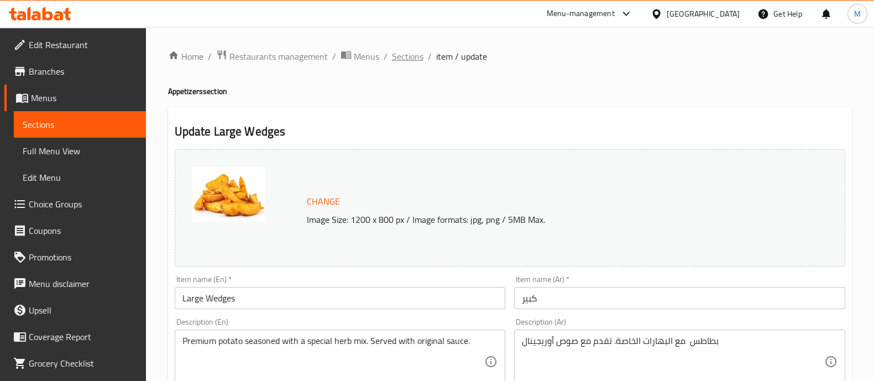
click at [406, 56] on span "Sections" at bounding box center [408, 56] width 32 height 13
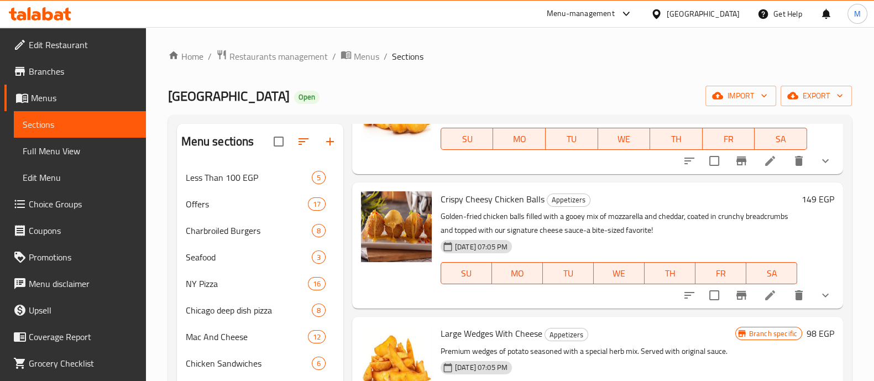
scroll to position [1457, 0]
click at [764, 294] on icon at bounding box center [770, 295] width 13 height 13
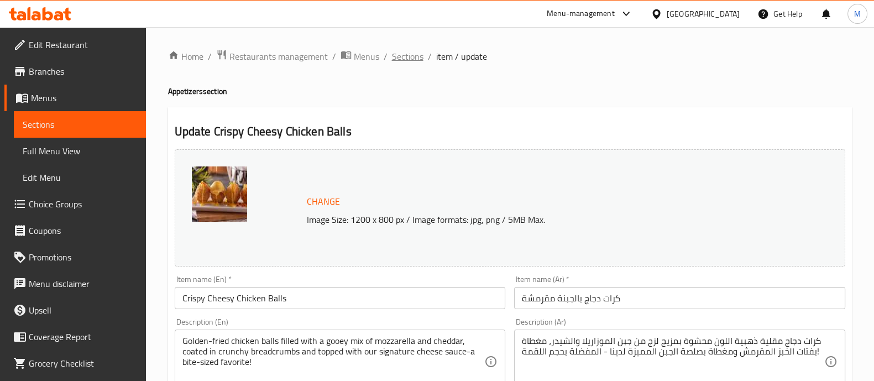
drag, startPoint x: 757, startPoint y: 294, endPoint x: 409, endPoint y: 51, distance: 424.6
click at [409, 51] on span "Sections" at bounding box center [408, 56] width 32 height 13
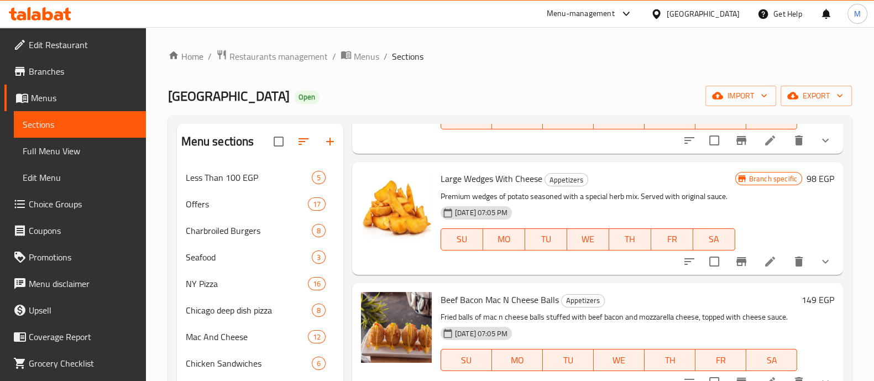
scroll to position [1614, 0]
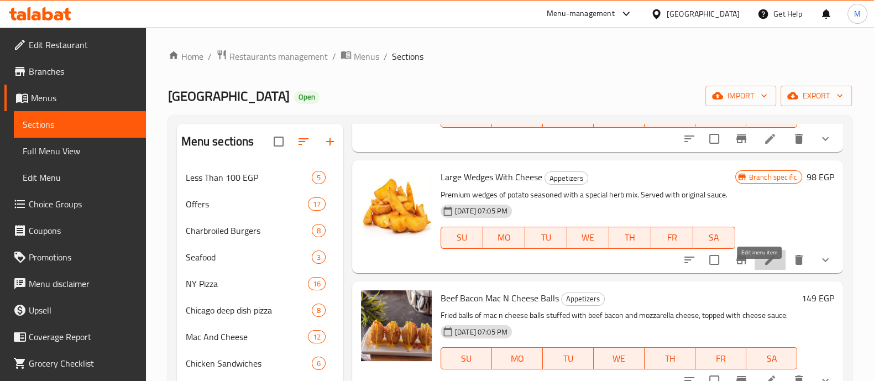
click at [765, 265] on icon at bounding box center [770, 260] width 10 height 10
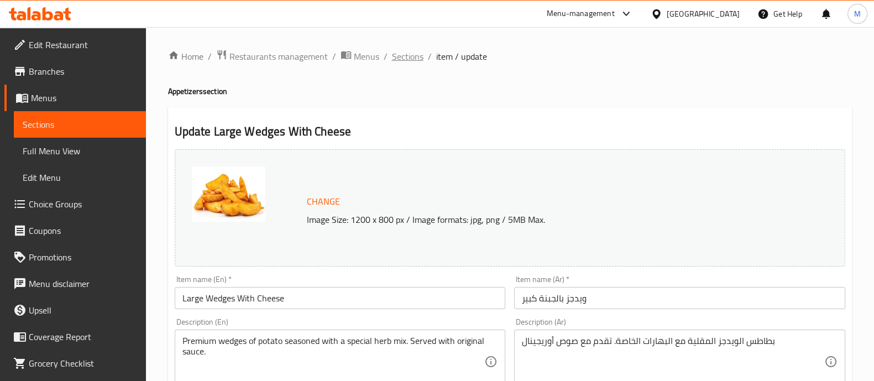
click at [409, 51] on span "Sections" at bounding box center [408, 56] width 32 height 13
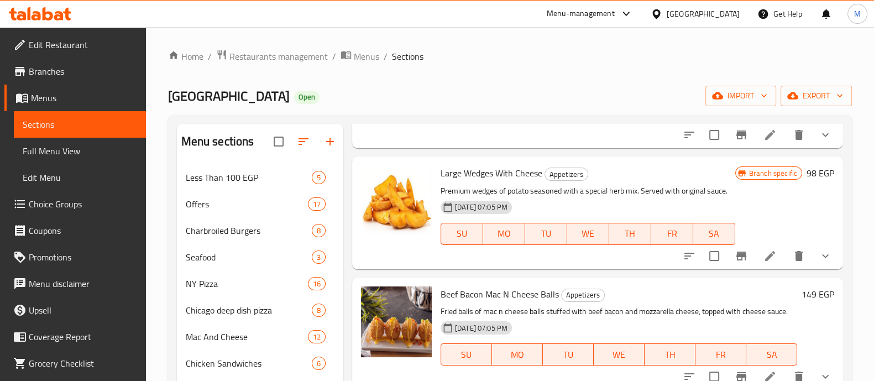
scroll to position [1719, 0]
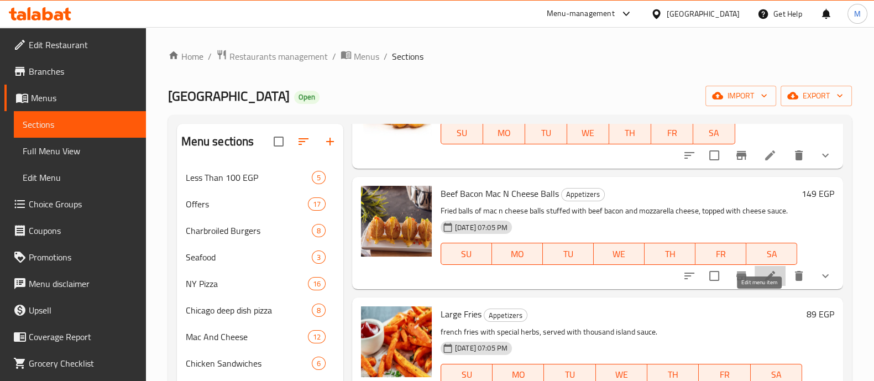
click at [764, 283] on icon at bounding box center [770, 275] width 13 height 13
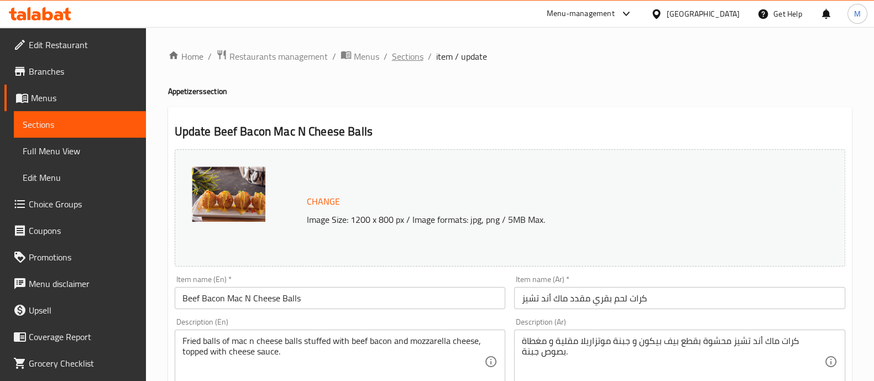
click at [397, 52] on span "Sections" at bounding box center [408, 56] width 32 height 13
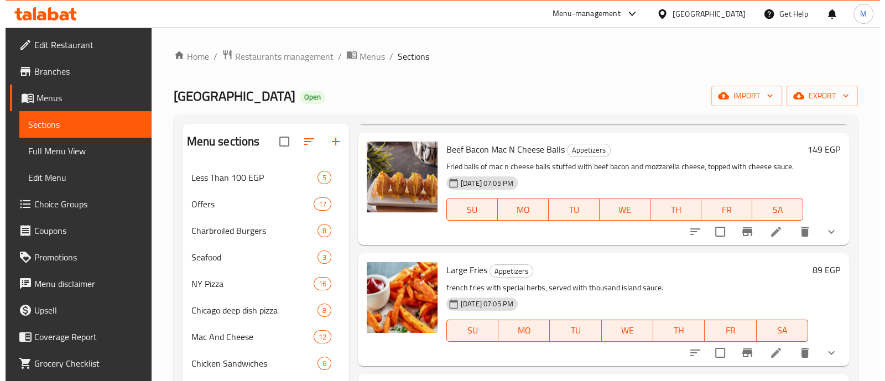
scroll to position [1763, 0]
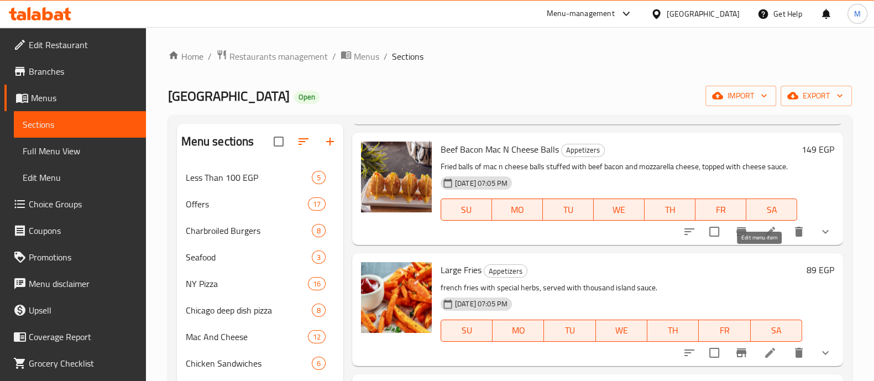
click at [764, 238] on icon at bounding box center [770, 231] width 13 height 13
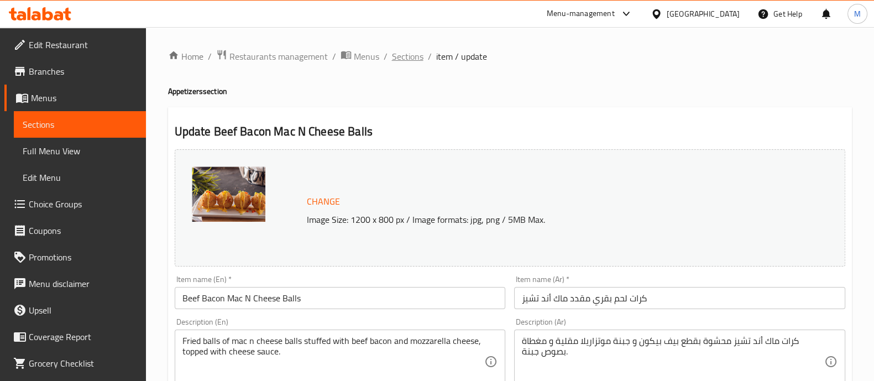
click at [410, 54] on span "Sections" at bounding box center [408, 56] width 32 height 13
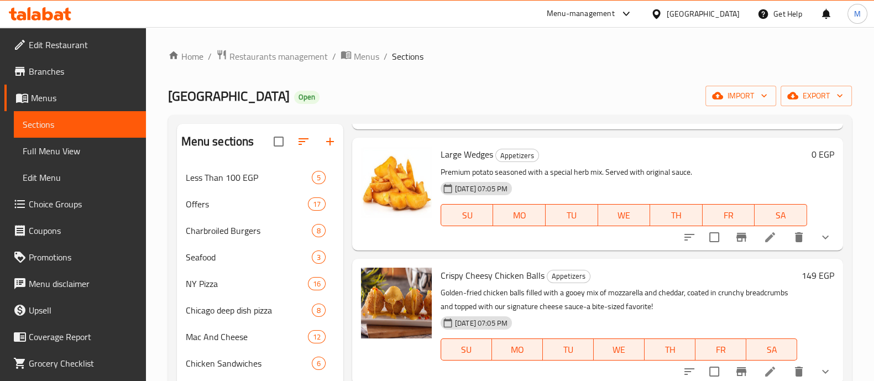
scroll to position [1558, 0]
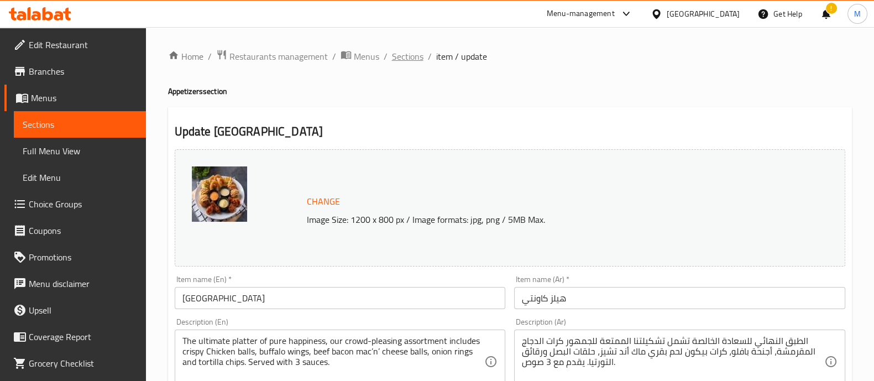
click at [408, 58] on span "Sections" at bounding box center [408, 56] width 32 height 13
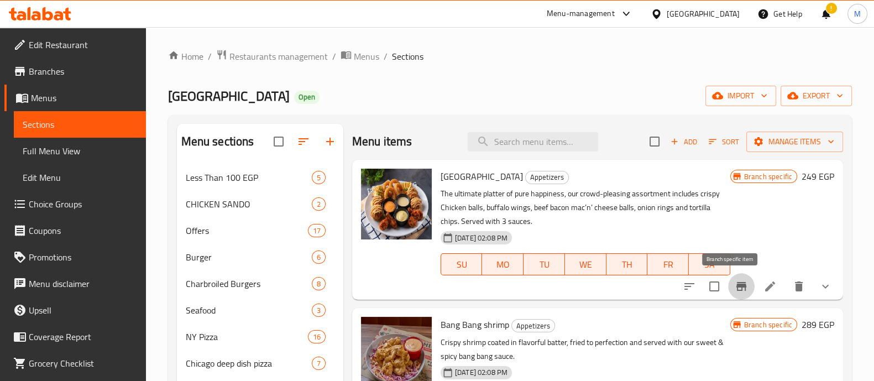
click at [735, 280] on icon "Branch-specific-item" at bounding box center [741, 286] width 13 height 13
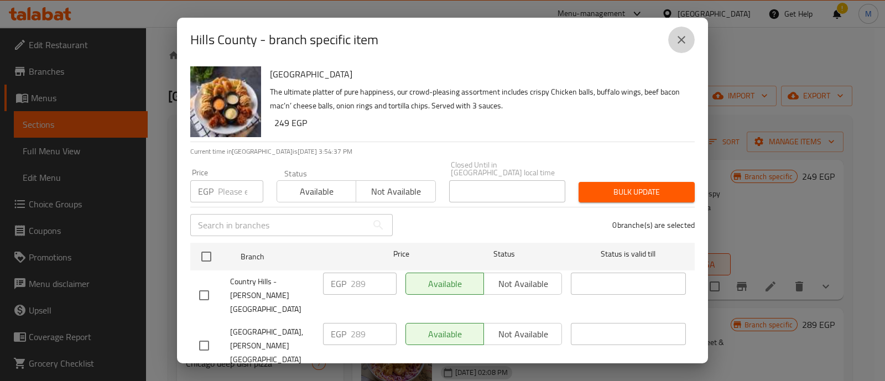
click at [682, 39] on icon "close" at bounding box center [681, 40] width 8 height 8
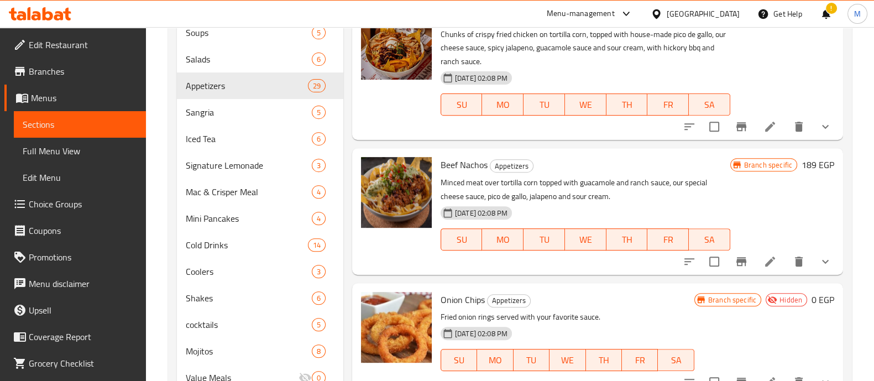
scroll to position [588, 0]
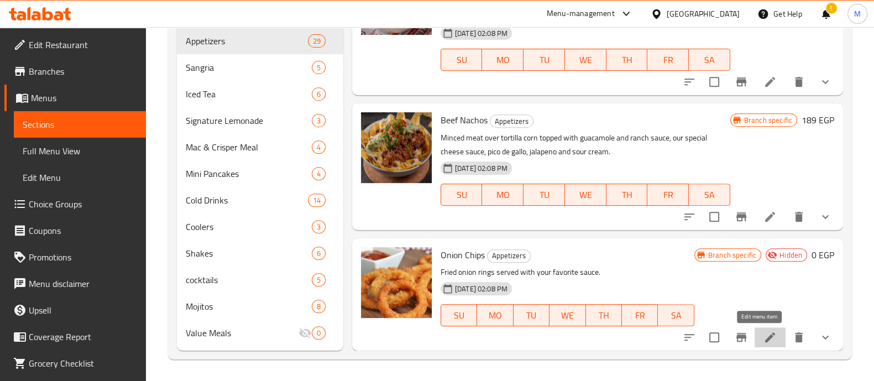
click at [765, 336] on icon at bounding box center [770, 337] width 10 height 10
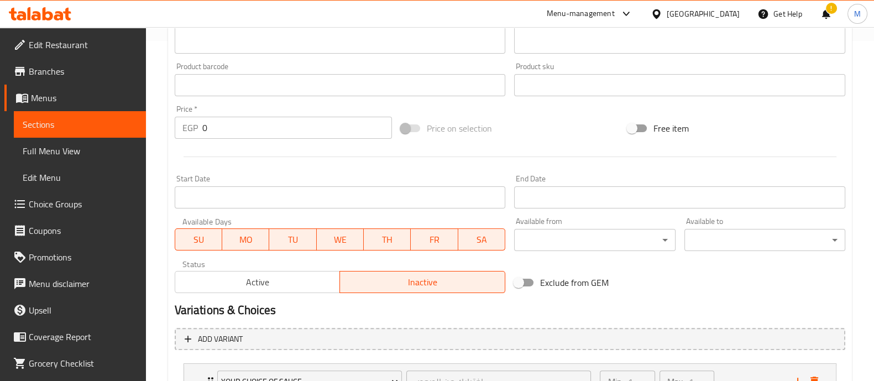
scroll to position [479, 0]
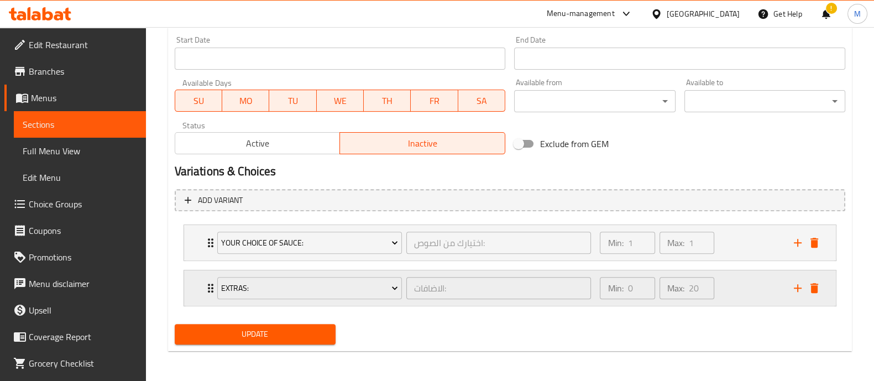
click at [726, 300] on div "Min: 0 ​ Max: 20 ​" at bounding box center [690, 287] width 194 height 35
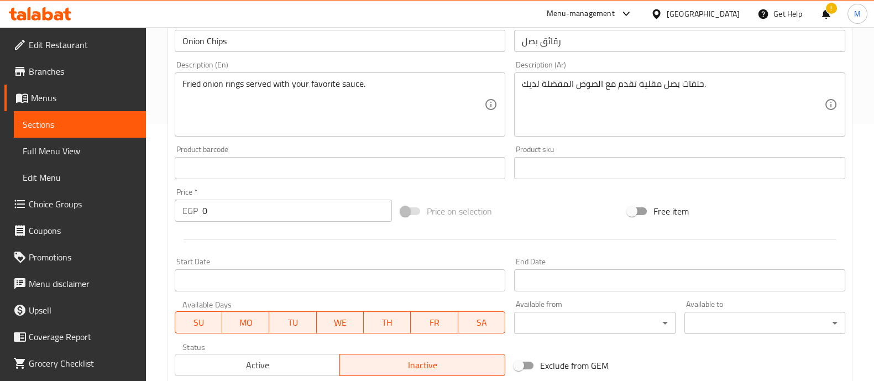
scroll to position [0, 0]
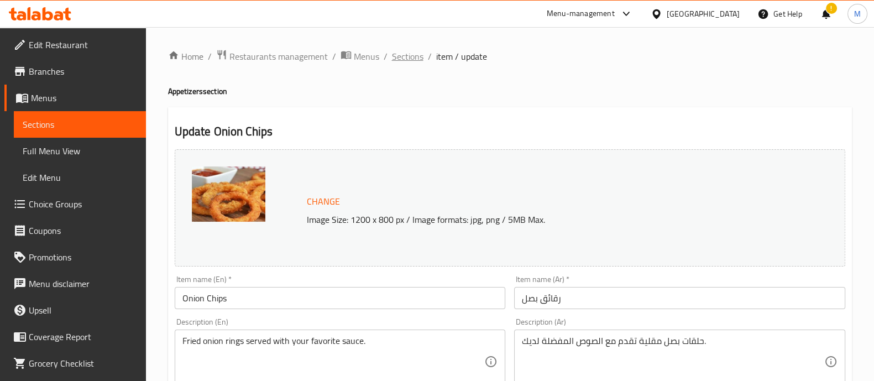
drag, startPoint x: 383, startPoint y: 54, endPoint x: 404, endPoint y: 55, distance: 20.5
click at [404, 55] on ol "Home / Restaurants management / Menus / Sections / item / update" at bounding box center [510, 56] width 684 height 14
click at [404, 55] on span "Sections" at bounding box center [408, 56] width 32 height 13
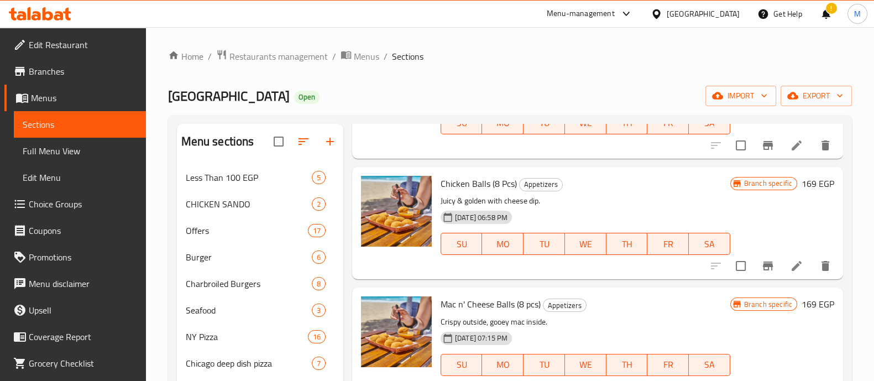
scroll to position [276, 0]
click at [795, 258] on li at bounding box center [796, 266] width 31 height 20
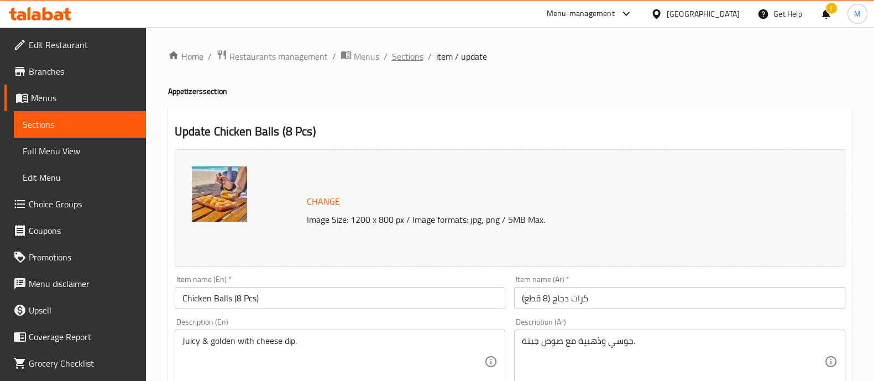
click at [406, 54] on span "Sections" at bounding box center [408, 56] width 32 height 13
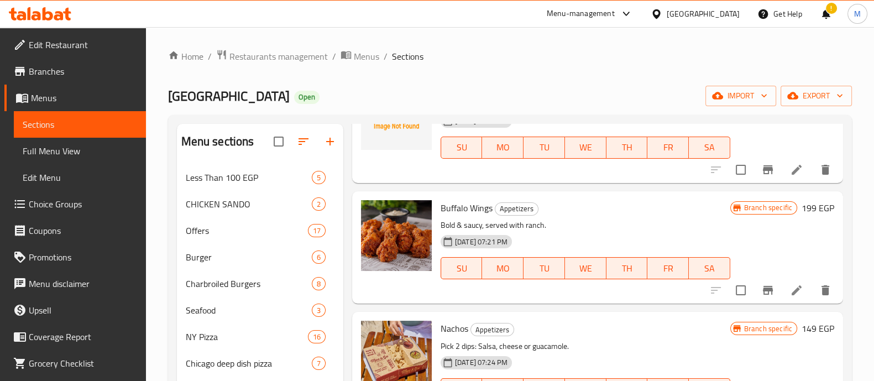
scroll to position [740, 0]
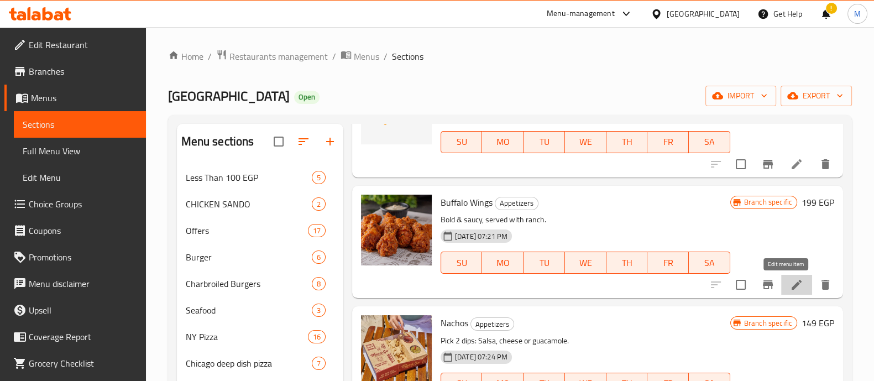
click at [790, 284] on icon at bounding box center [796, 284] width 13 height 13
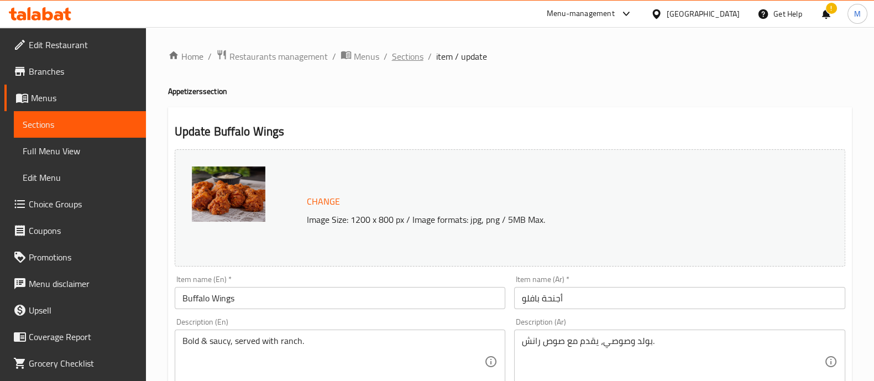
click at [398, 56] on span "Sections" at bounding box center [408, 56] width 32 height 13
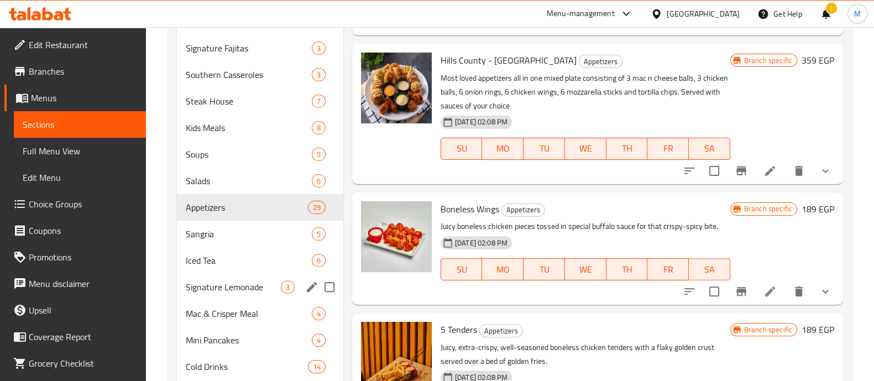
scroll to position [419, 0]
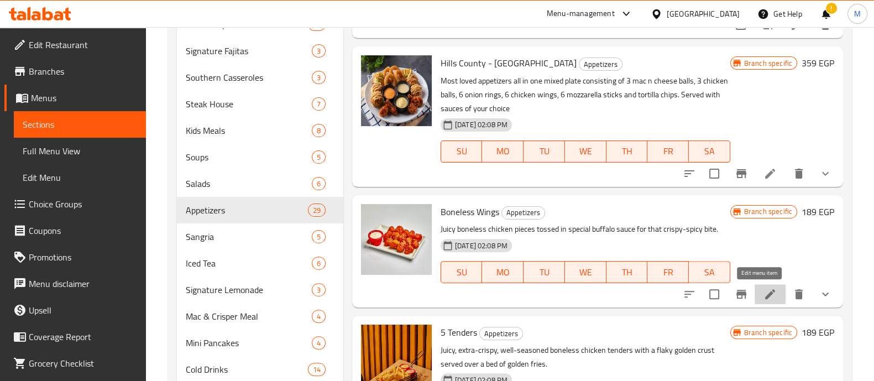
click at [765, 290] on icon at bounding box center [770, 294] width 10 height 10
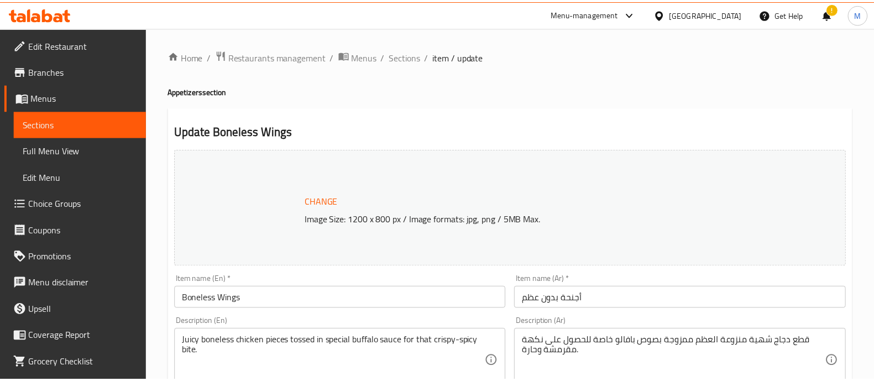
scroll to position [524, 0]
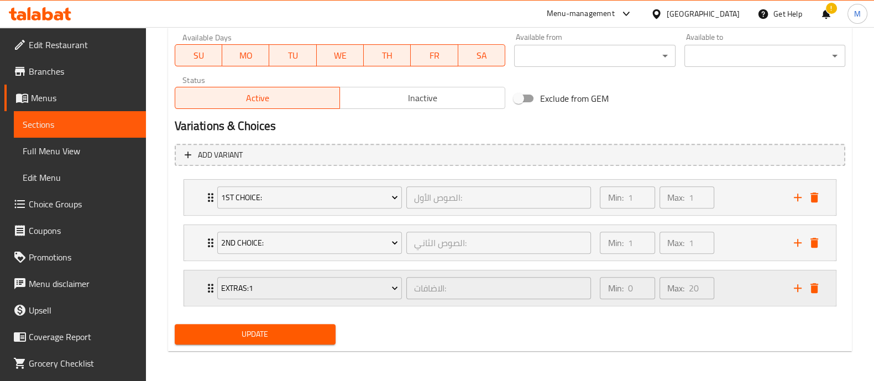
click at [743, 289] on div "Min: 0 ​ Max: 20 ​" at bounding box center [690, 287] width 194 height 35
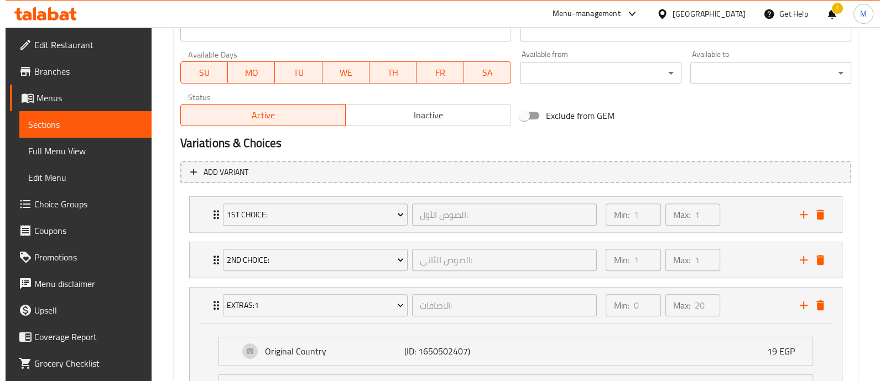
scroll to position [508, 0]
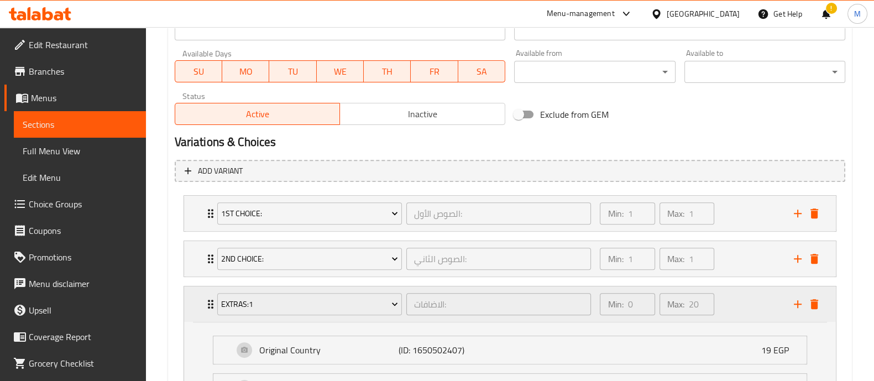
click at [725, 304] on div "Min: 0 ​ Max: 20 ​" at bounding box center [690, 303] width 194 height 35
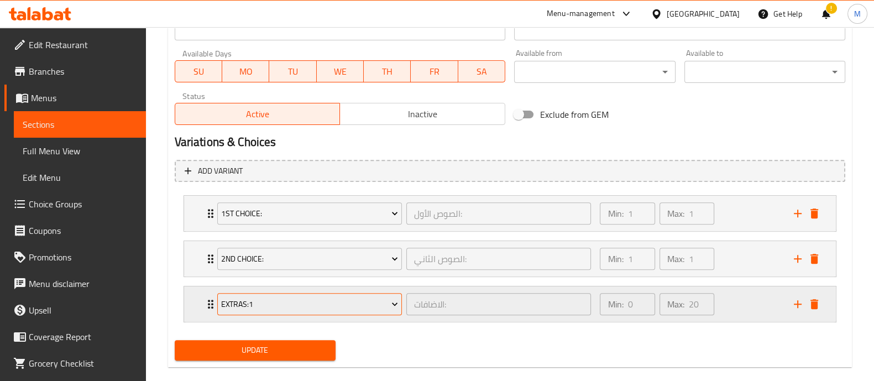
click at [351, 302] on span "Extras:1" at bounding box center [309, 304] width 177 height 14
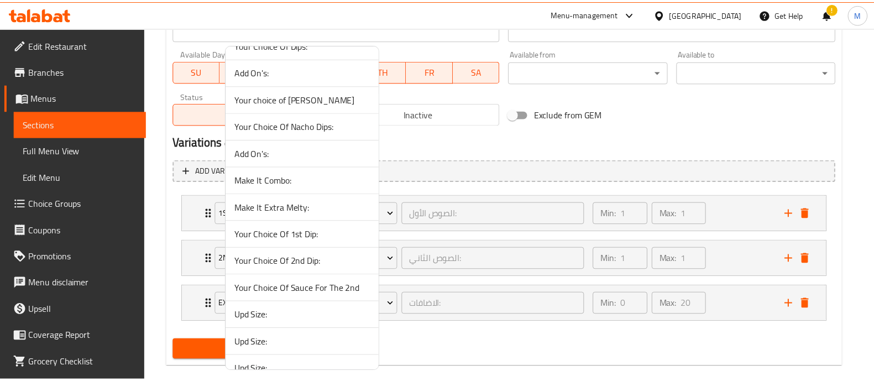
scroll to position [2525, 0]
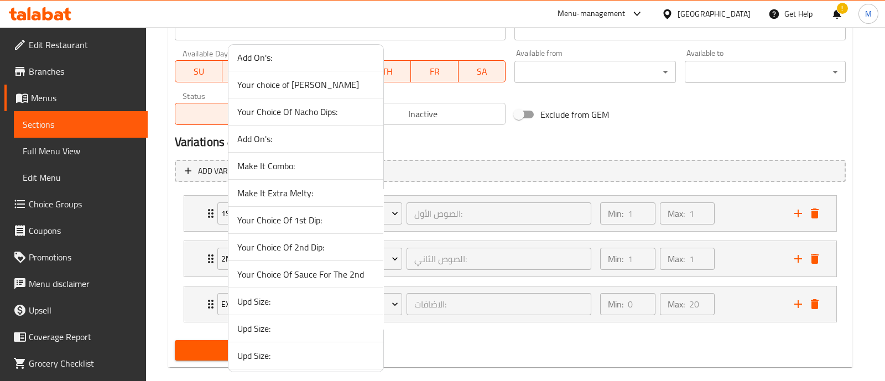
click at [644, 131] on div at bounding box center [442, 190] width 885 height 381
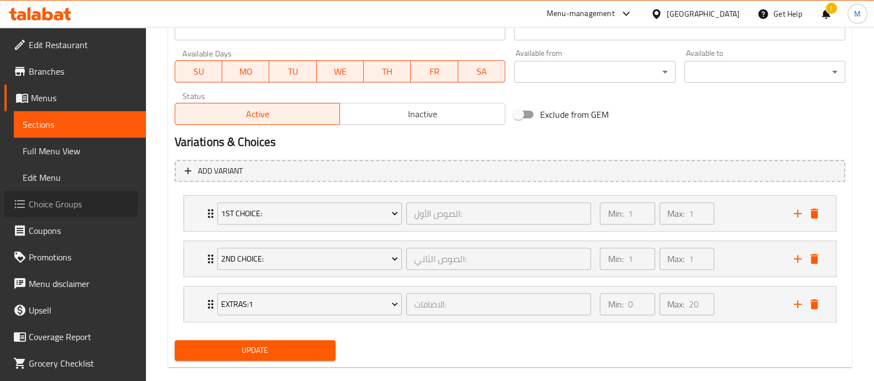
click at [47, 197] on span "Choice Groups" at bounding box center [83, 203] width 108 height 13
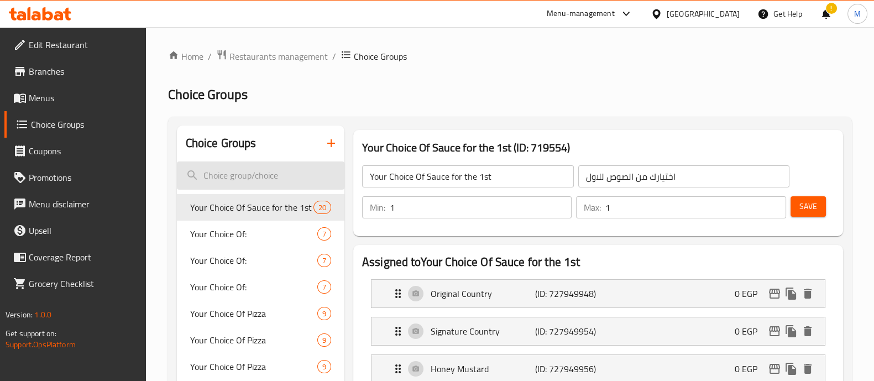
click at [252, 175] on input "search" at bounding box center [261, 175] width 168 height 28
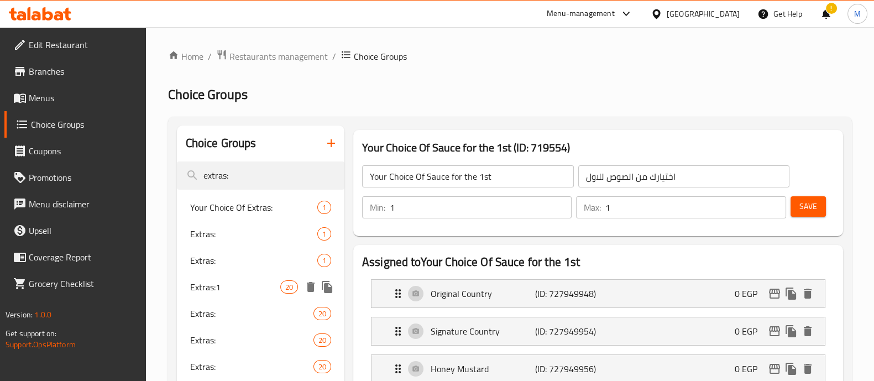
type input "extras:"
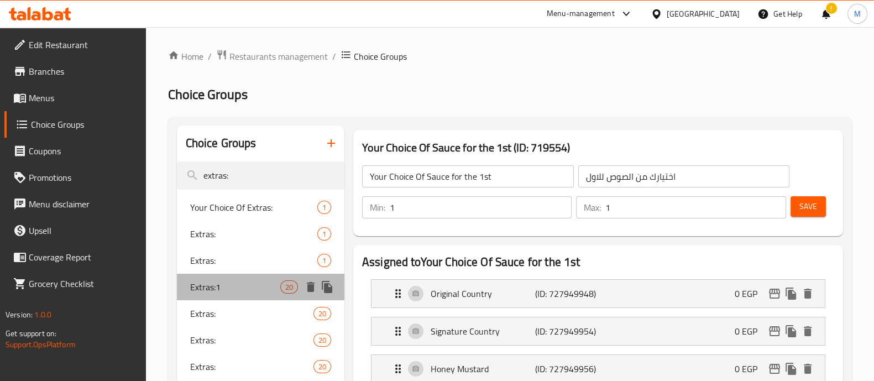
click at [218, 291] on span "Extras:1" at bounding box center [235, 286] width 90 height 13
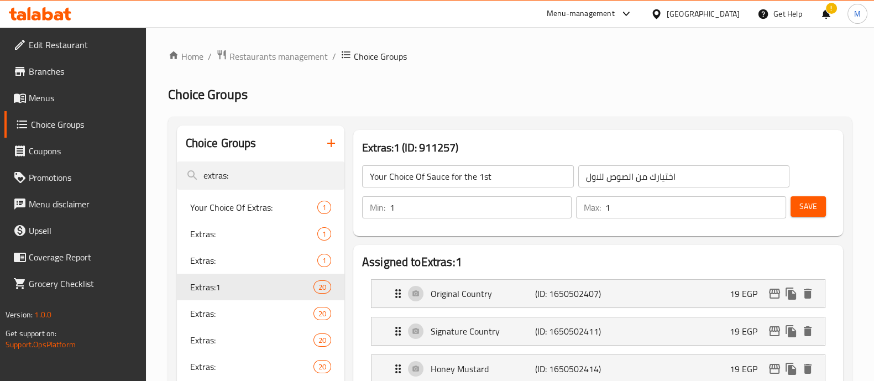
type input "Extras:1"
type input "الاضافات:"
type input "0"
type input "20"
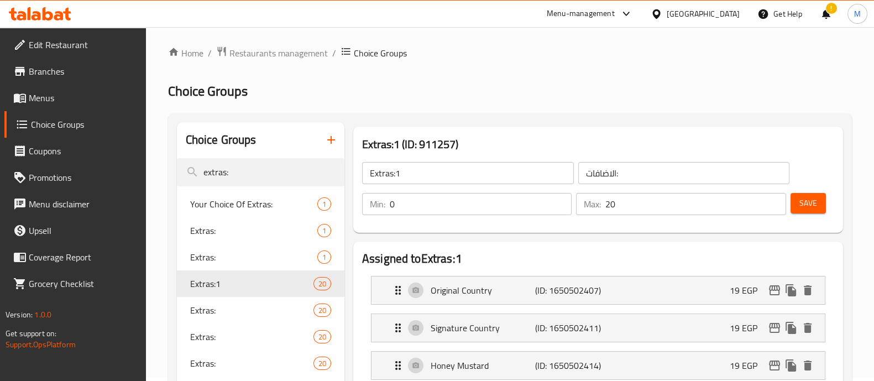
scroll to position [1, 0]
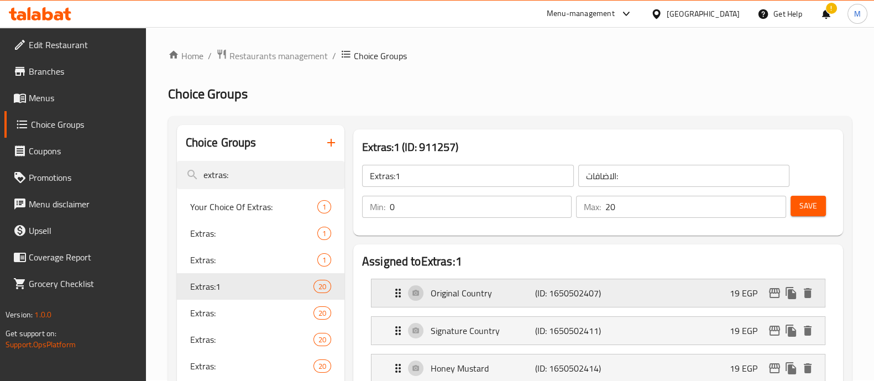
click at [588, 297] on p "(ID: 1650502407)" at bounding box center [570, 292] width 70 height 13
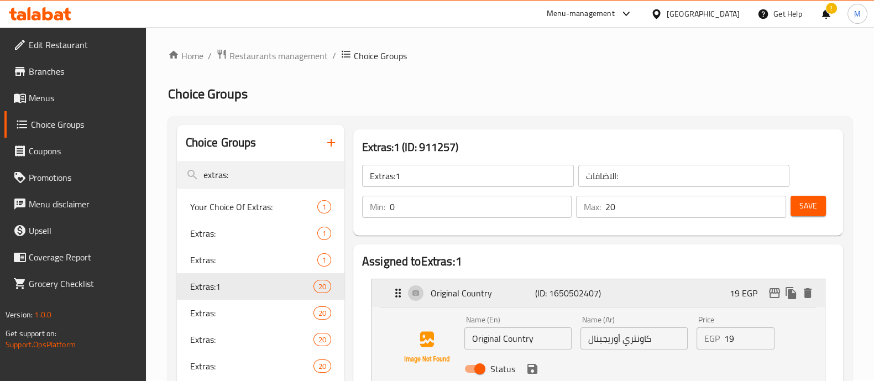
click at [778, 283] on div "Original Country (ID: 1650502407) 19 EGP" at bounding box center [601, 293] width 420 height 28
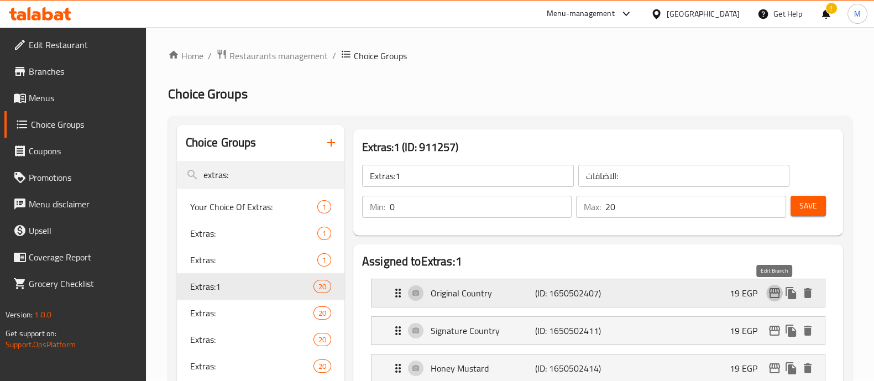
click at [778, 294] on icon "edit" at bounding box center [774, 292] width 13 height 13
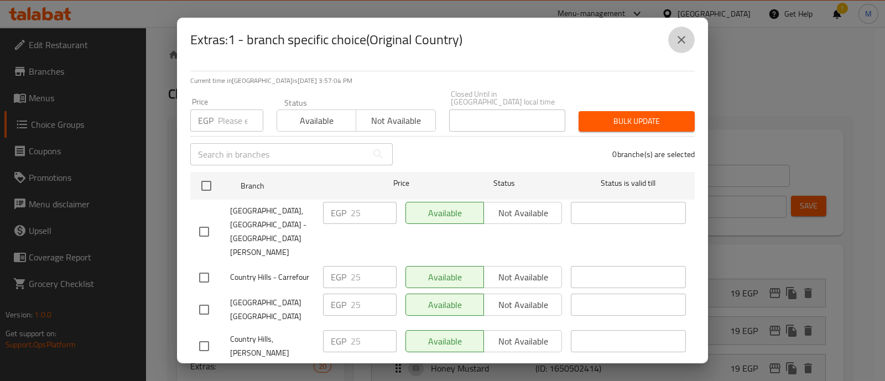
click at [686, 32] on button "close" at bounding box center [681, 40] width 27 height 27
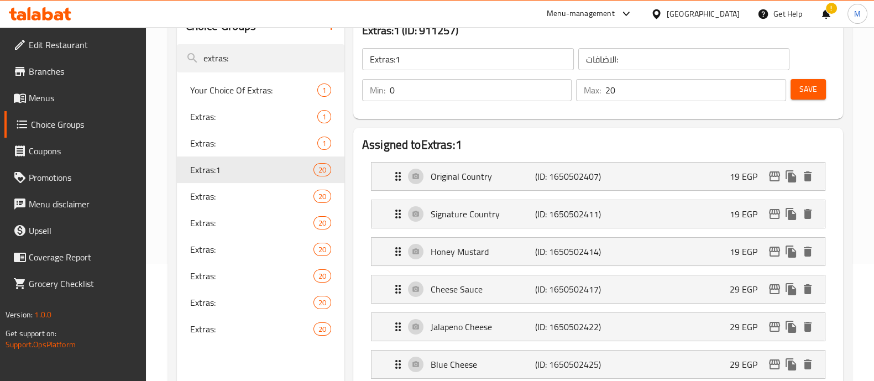
scroll to position [118, 0]
click at [772, 210] on icon "edit" at bounding box center [774, 213] width 11 height 10
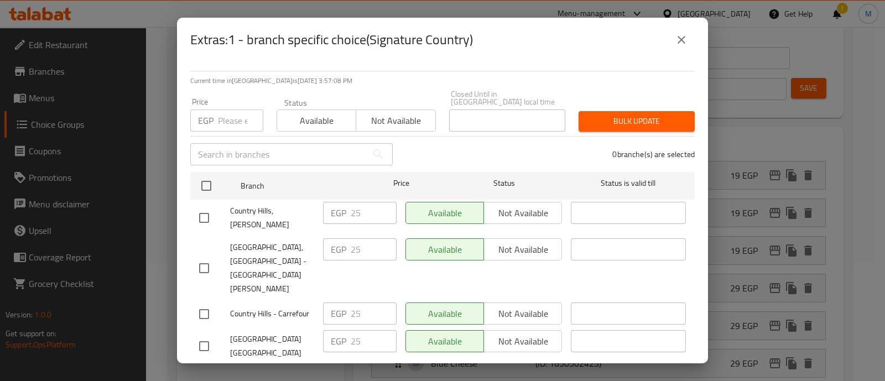
click at [683, 34] on icon "close" at bounding box center [681, 39] width 13 height 13
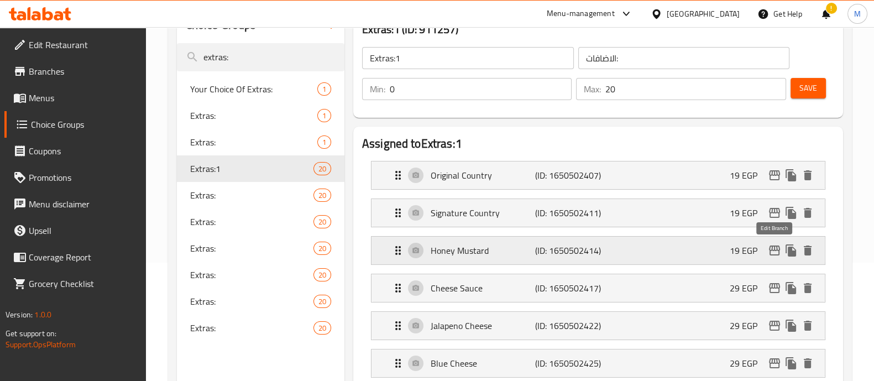
click at [774, 245] on icon "edit" at bounding box center [774, 250] width 11 height 10
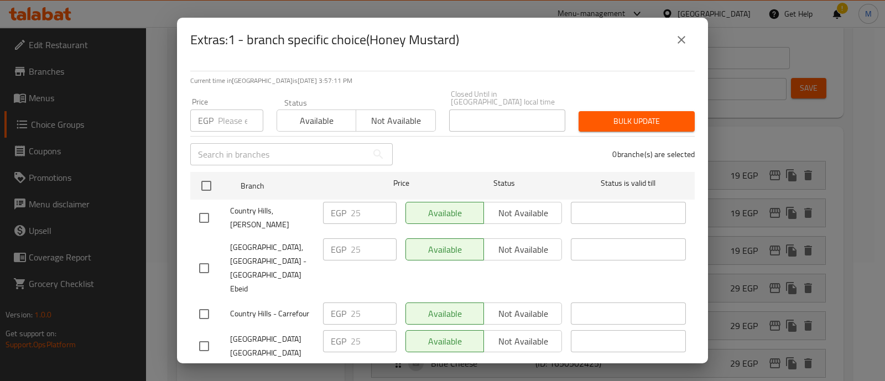
click at [683, 39] on icon "close" at bounding box center [681, 39] width 13 height 13
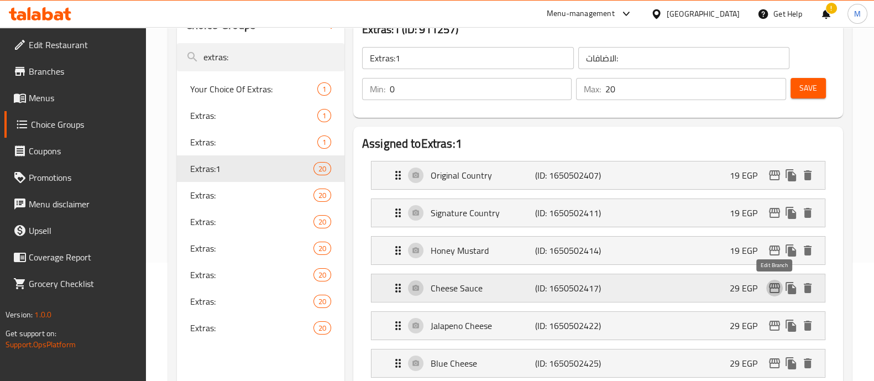
click at [776, 287] on icon "edit" at bounding box center [774, 288] width 11 height 10
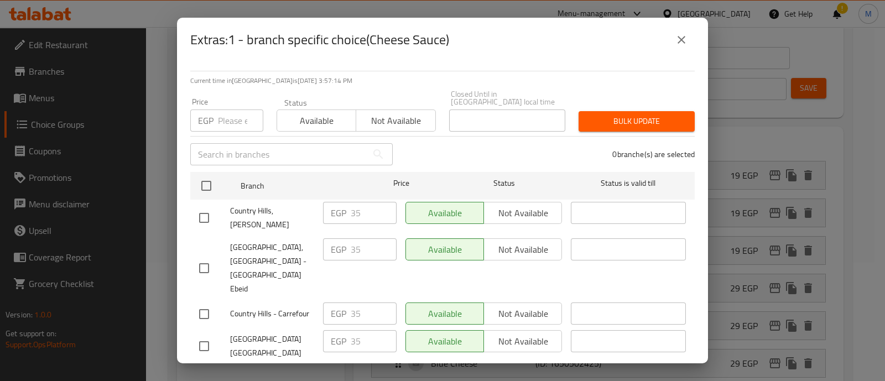
click at [679, 35] on icon "close" at bounding box center [681, 39] width 13 height 13
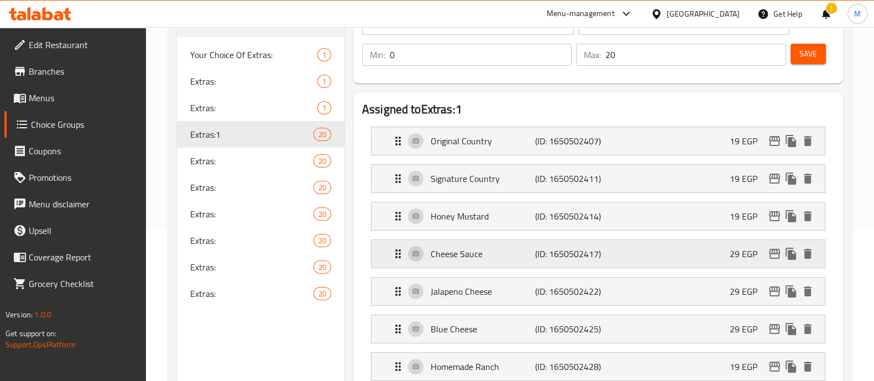
scroll to position [154, 0]
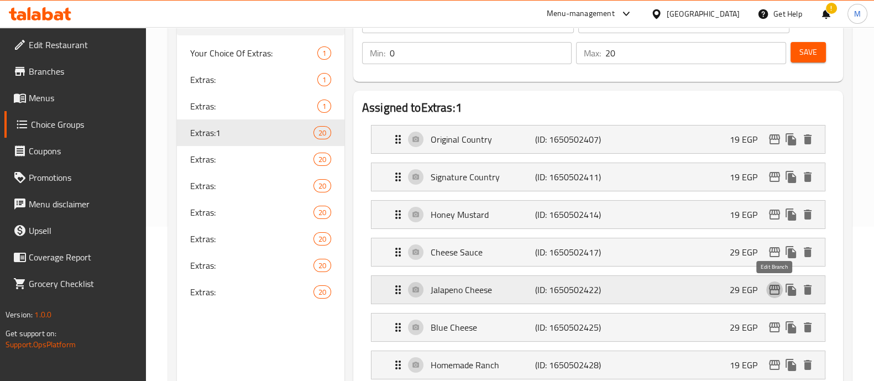
click at [776, 287] on icon "edit" at bounding box center [774, 289] width 13 height 13
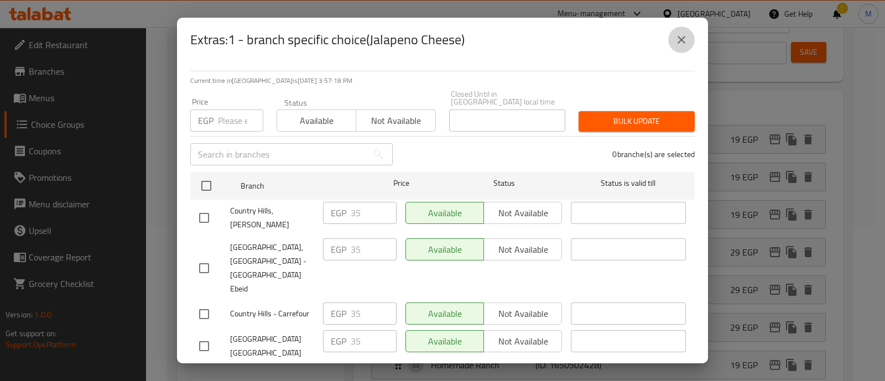
click at [683, 33] on icon "close" at bounding box center [681, 39] width 13 height 13
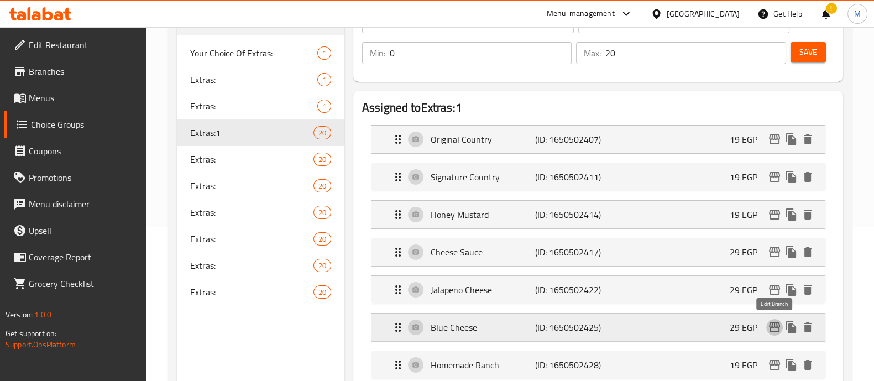
click at [774, 322] on icon "edit" at bounding box center [774, 327] width 13 height 13
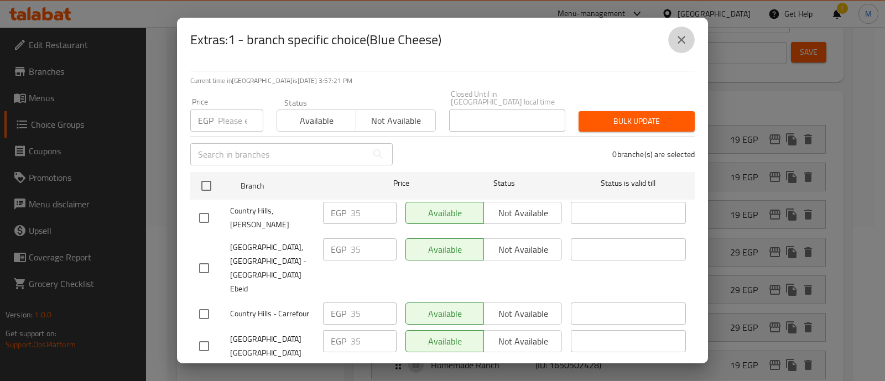
click at [674, 37] on button "close" at bounding box center [681, 40] width 27 height 27
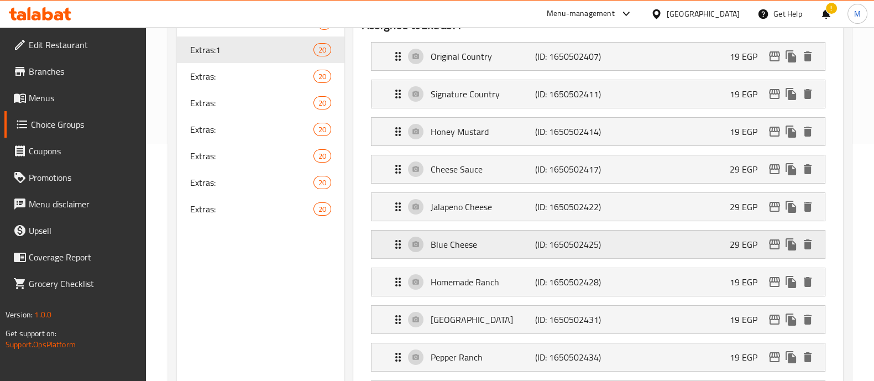
scroll to position [247, 0]
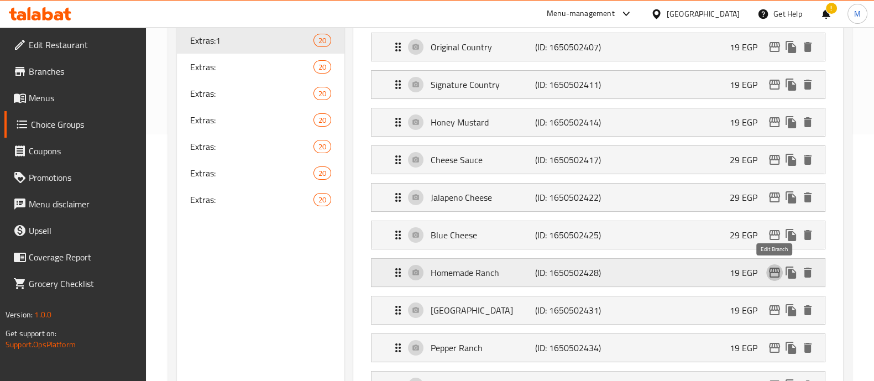
click at [775, 268] on icon "edit" at bounding box center [774, 273] width 11 height 10
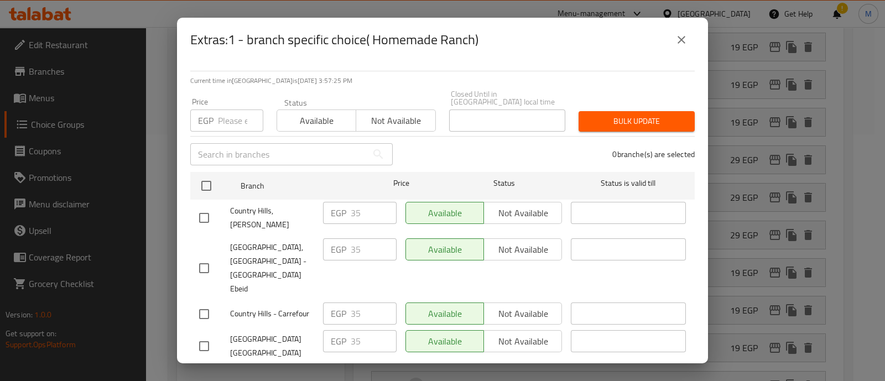
click at [680, 42] on icon "close" at bounding box center [681, 39] width 13 height 13
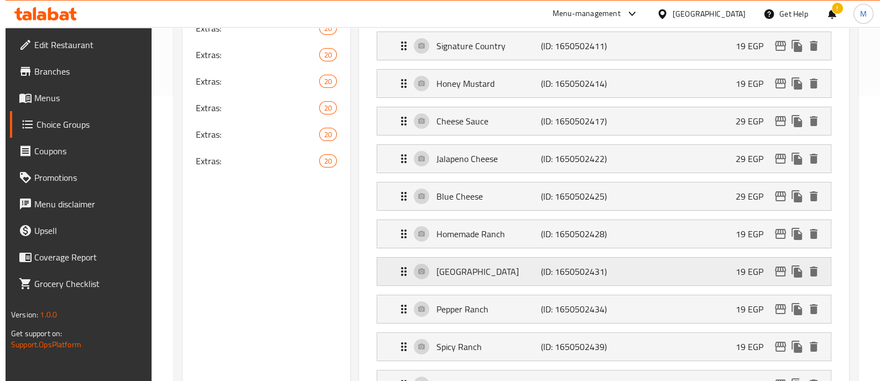
scroll to position [289, 0]
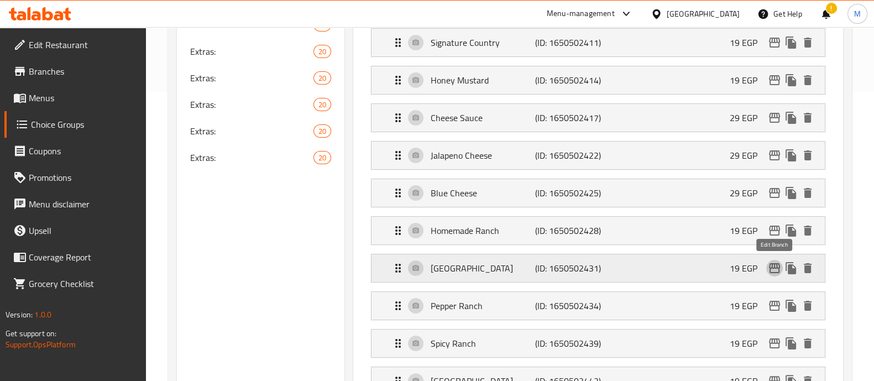
click at [772, 262] on icon "edit" at bounding box center [774, 268] width 13 height 13
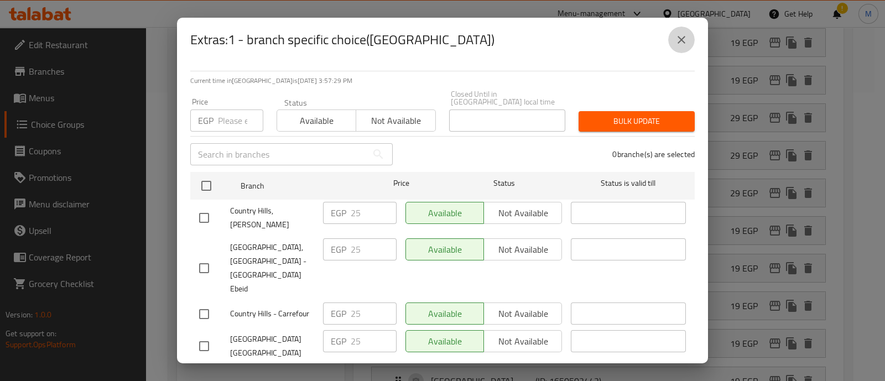
click at [684, 32] on button "close" at bounding box center [681, 40] width 27 height 27
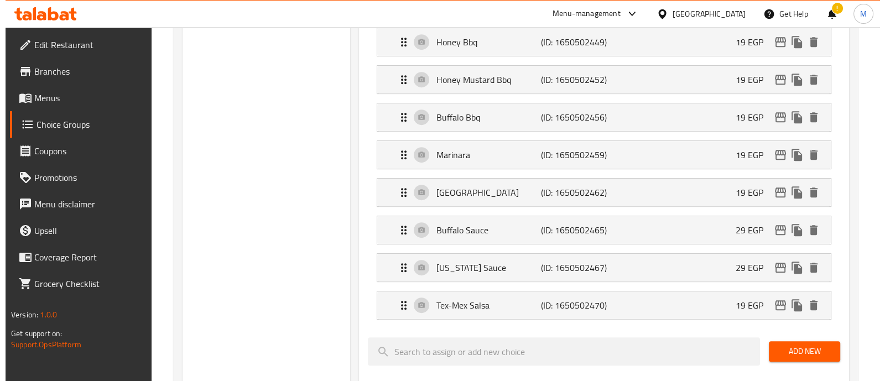
scroll to position [703, 0]
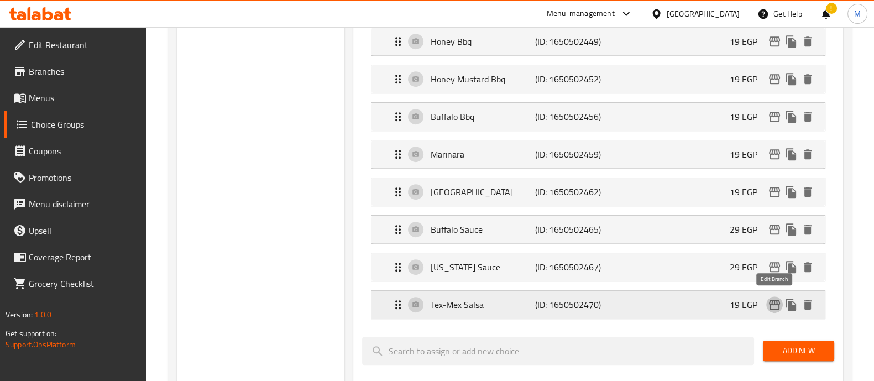
click at [773, 302] on icon "edit" at bounding box center [774, 304] width 13 height 13
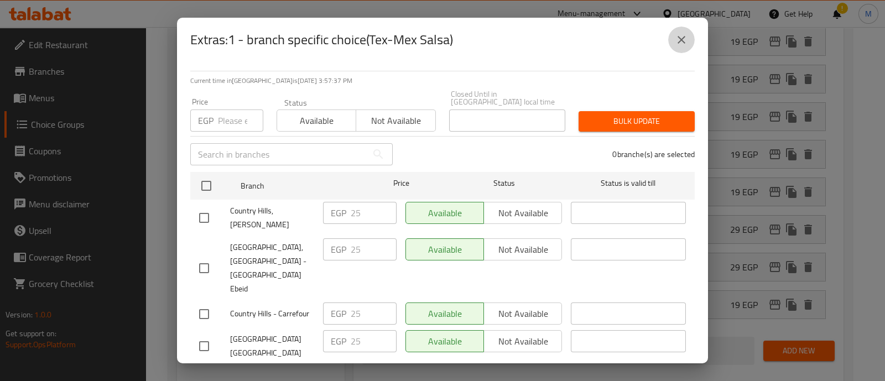
click at [690, 45] on button "close" at bounding box center [681, 40] width 27 height 27
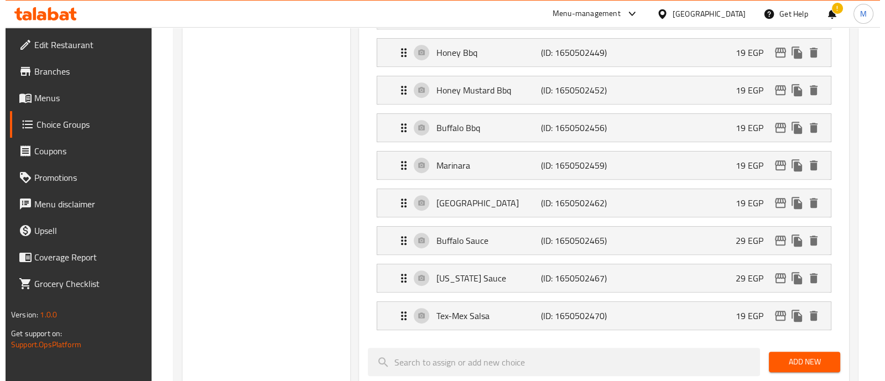
scroll to position [635, 0]
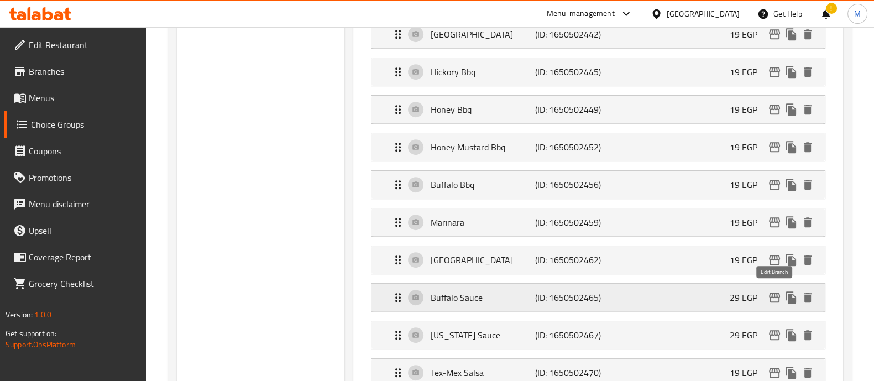
click at [774, 292] on icon "edit" at bounding box center [774, 297] width 11 height 10
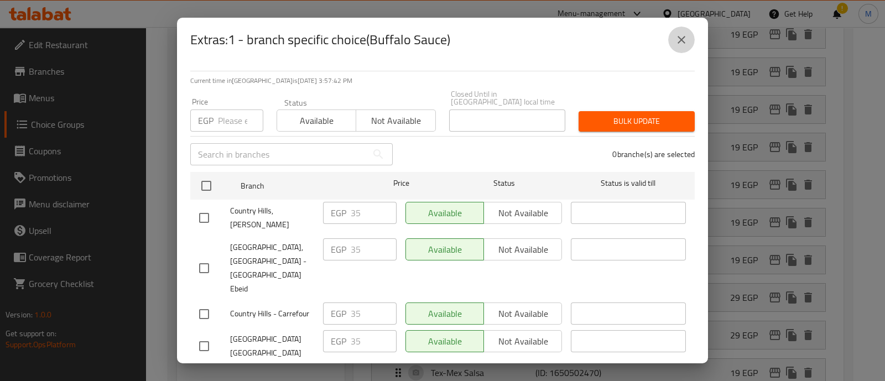
click at [683, 45] on icon "close" at bounding box center [681, 39] width 13 height 13
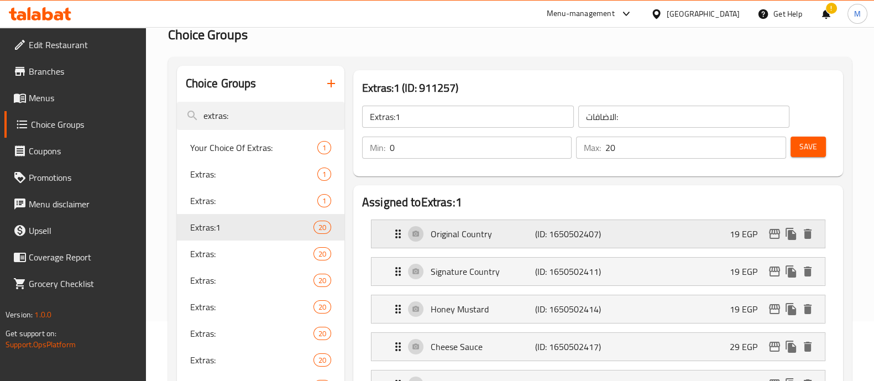
scroll to position [59, 0]
click at [36, 94] on span "Menus" at bounding box center [83, 97] width 108 height 13
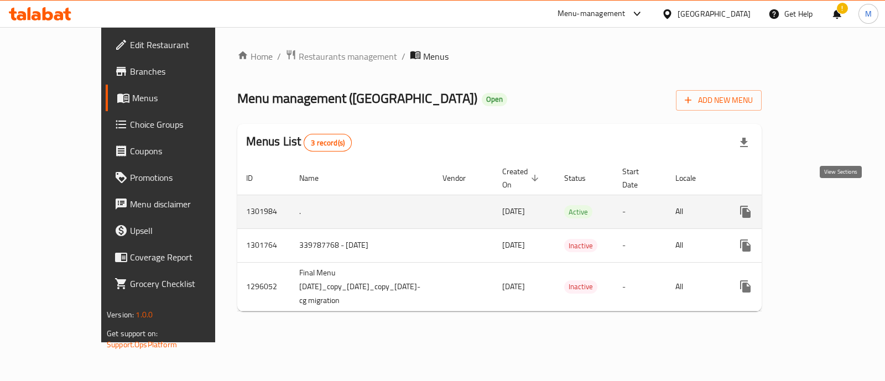
click at [832, 205] on icon "enhanced table" at bounding box center [824, 211] width 13 height 13
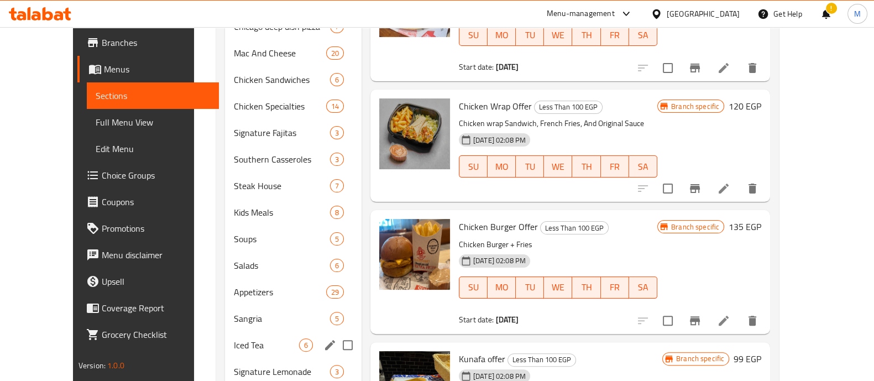
scroll to position [410, 0]
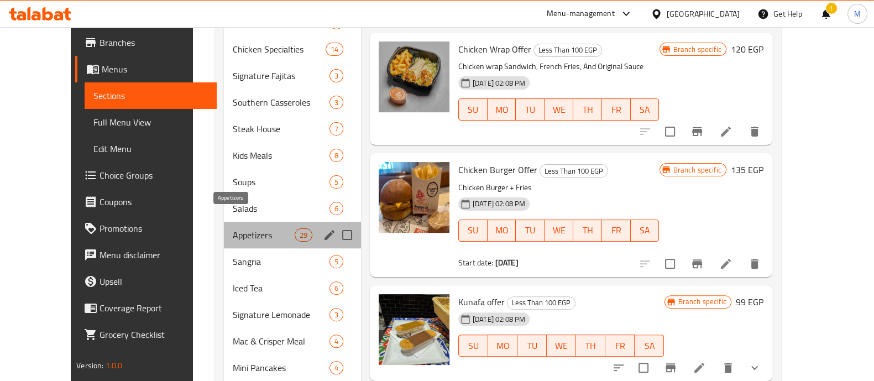
click at [241, 228] on span "Appetizers" at bounding box center [264, 234] width 62 height 13
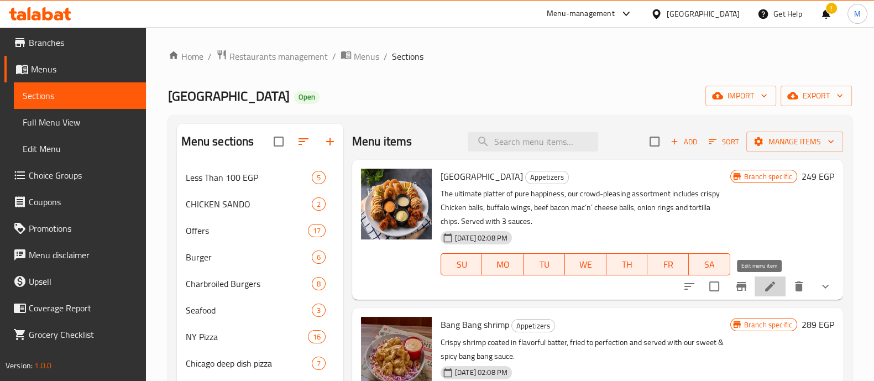
click at [764, 289] on icon at bounding box center [770, 286] width 13 height 13
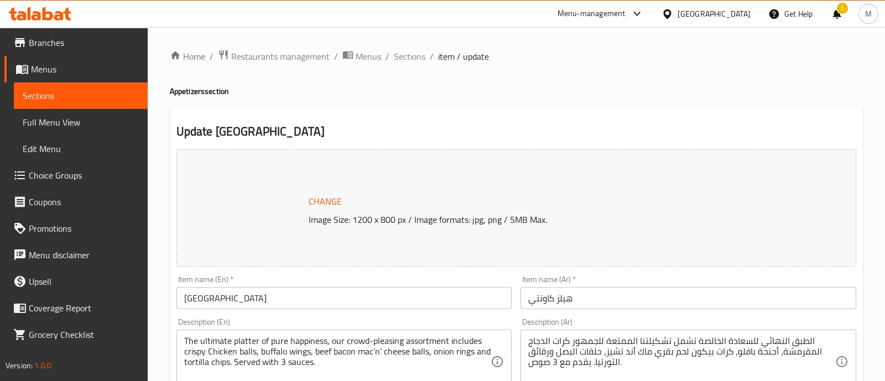
scroll to position [569, 0]
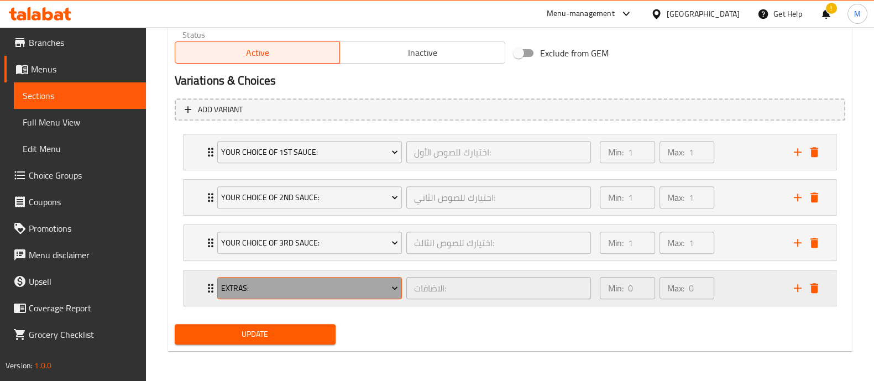
click at [325, 281] on span "Extras:" at bounding box center [309, 288] width 177 height 14
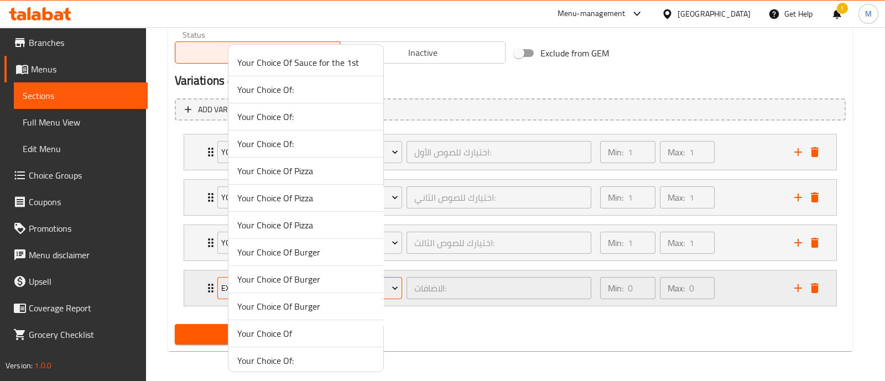
click at [325, 281] on span "Your Choice Of Burger" at bounding box center [305, 279] width 137 height 13
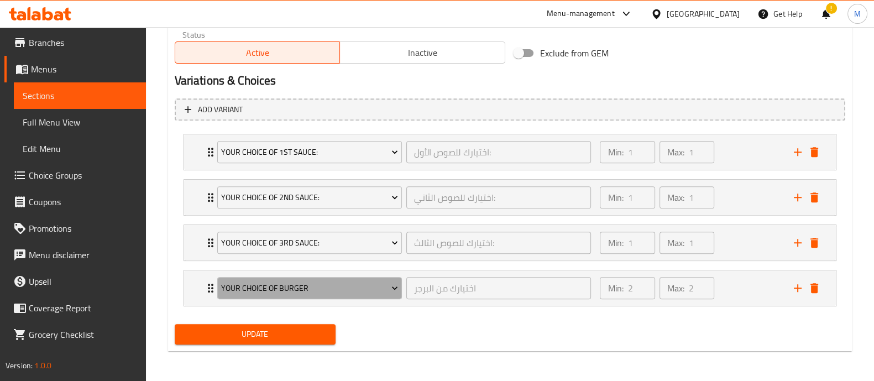
click at [325, 281] on span "Your Choice Of Burger" at bounding box center [309, 288] width 177 height 14
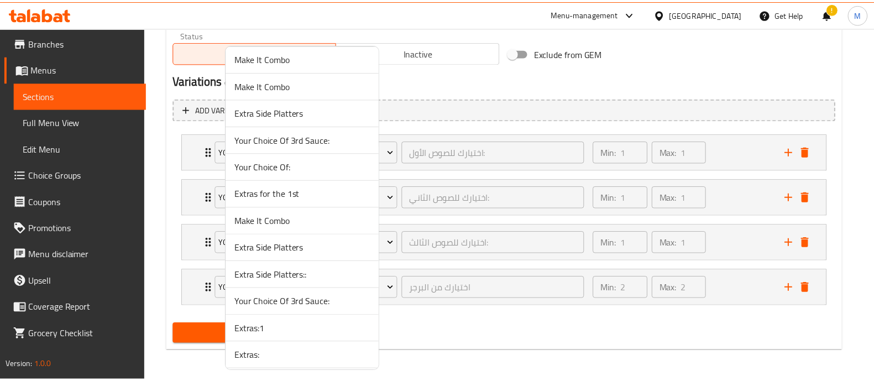
scroll to position [3957, 0]
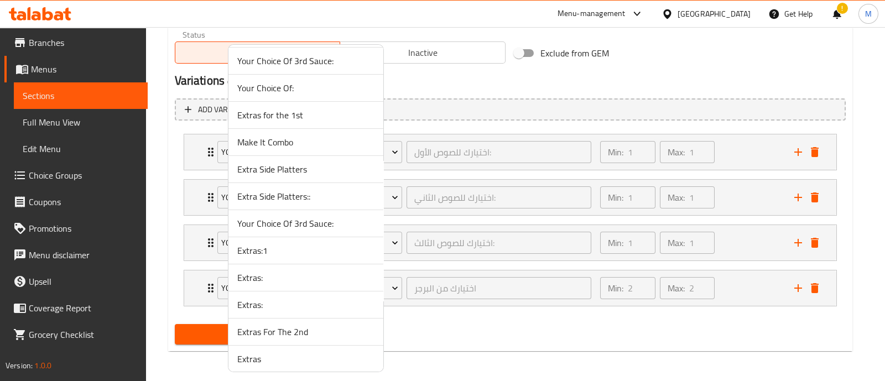
click at [266, 244] on span "Extras:1" at bounding box center [305, 250] width 137 height 13
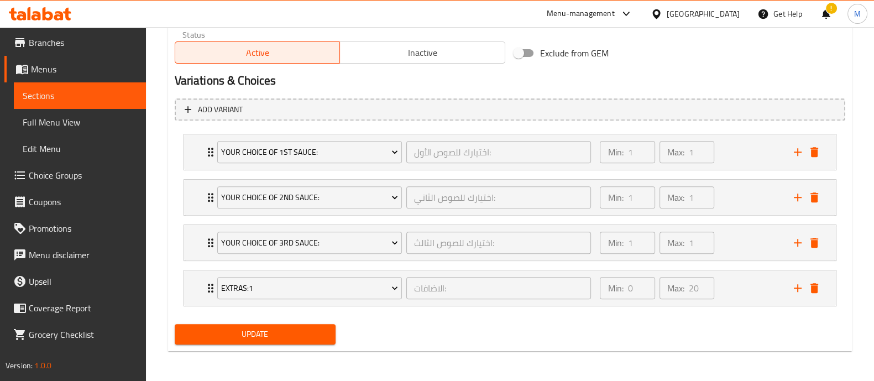
click at [268, 336] on span "Update" at bounding box center [255, 334] width 143 height 14
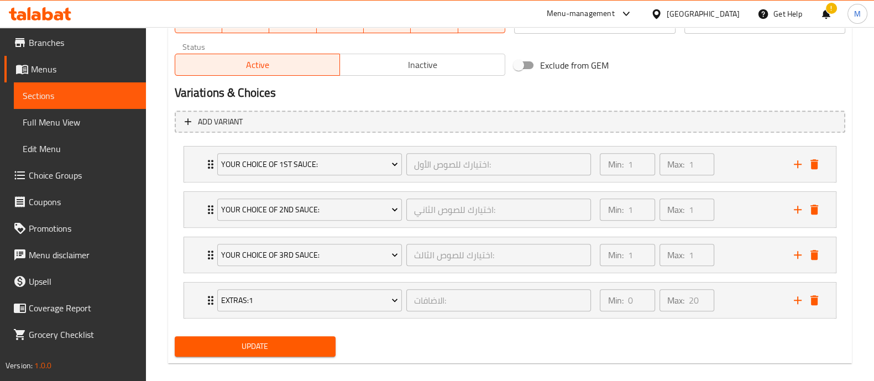
scroll to position [152, 0]
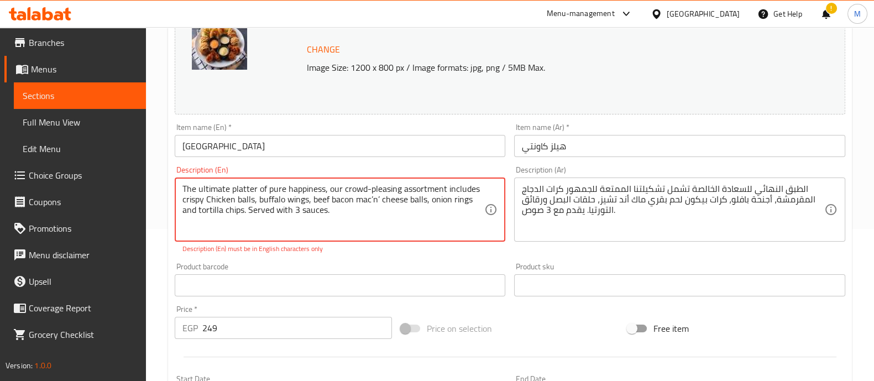
click at [378, 198] on textarea "The ultimate platter of pure happiness, our crowd-pleasing assortment includes …" at bounding box center [333, 210] width 302 height 53
click at [373, 198] on textarea "The ultimate platter of pure happiness, our crowd-pleasing assortment includes …" at bounding box center [333, 210] width 302 height 53
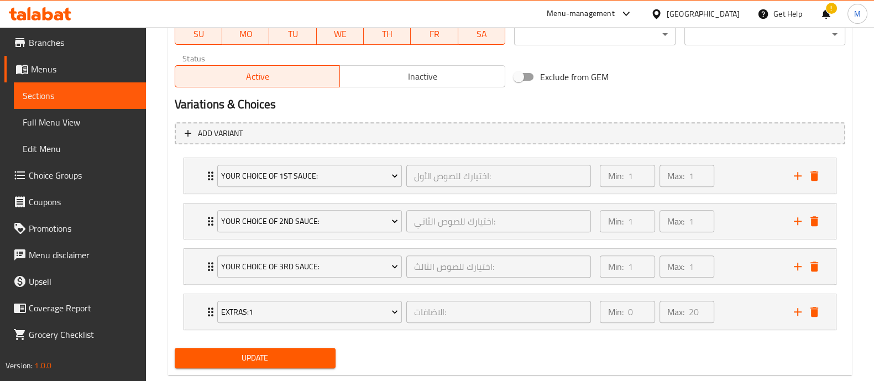
scroll to position [569, 0]
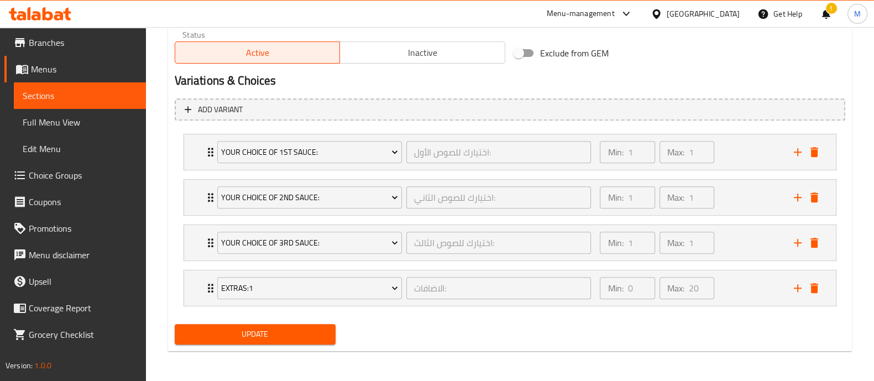
type textarea "The ultimate platter of pure happiness, our crowd-pleasing assortment includes …"
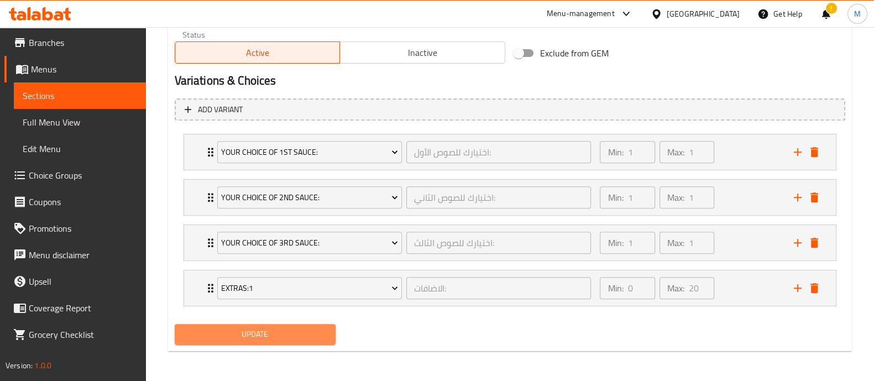
click at [262, 341] on button "Update" at bounding box center [255, 334] width 161 height 20
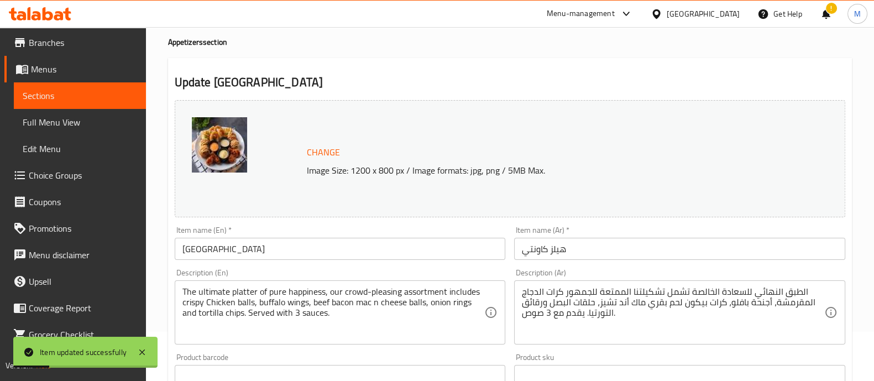
scroll to position [0, 0]
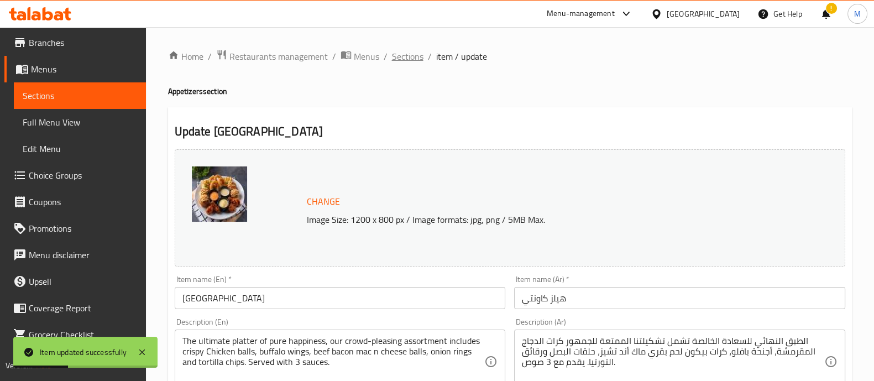
click at [405, 55] on span "Sections" at bounding box center [408, 56] width 32 height 13
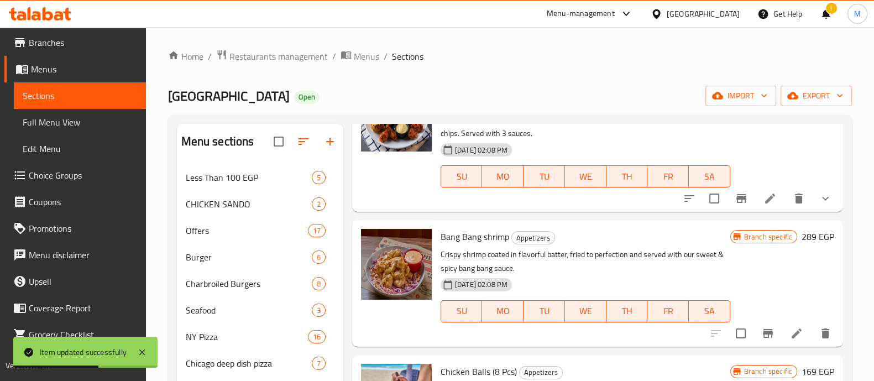
scroll to position [182, 0]
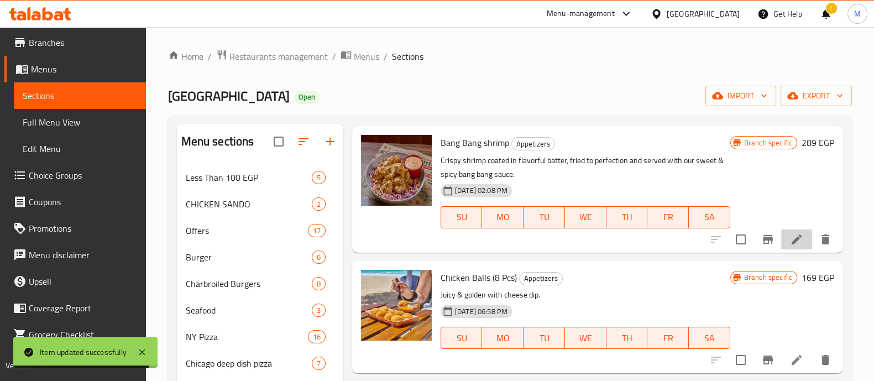
click at [781, 239] on li at bounding box center [796, 239] width 31 height 20
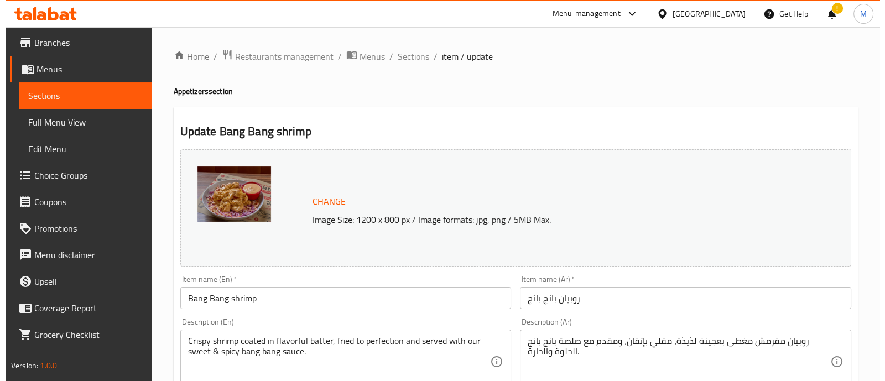
scroll to position [415, 0]
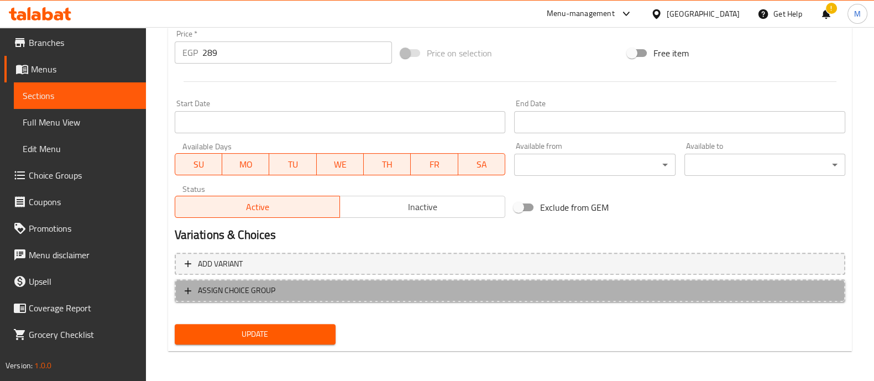
click at [351, 297] on button "ASSIGN CHOICE GROUP" at bounding box center [510, 290] width 671 height 23
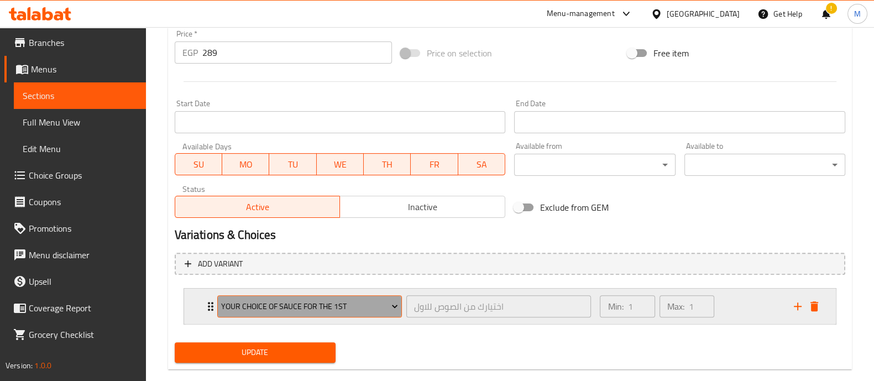
click at [317, 306] on span "Your Choice Of Sauce for the 1st" at bounding box center [309, 307] width 177 height 14
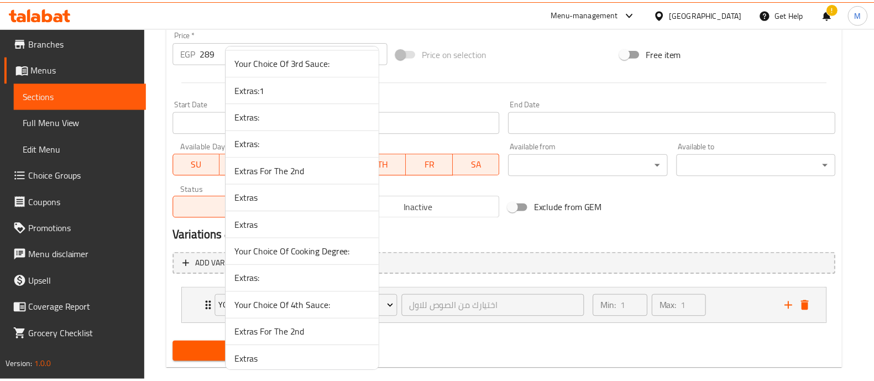
scroll to position [4085, 0]
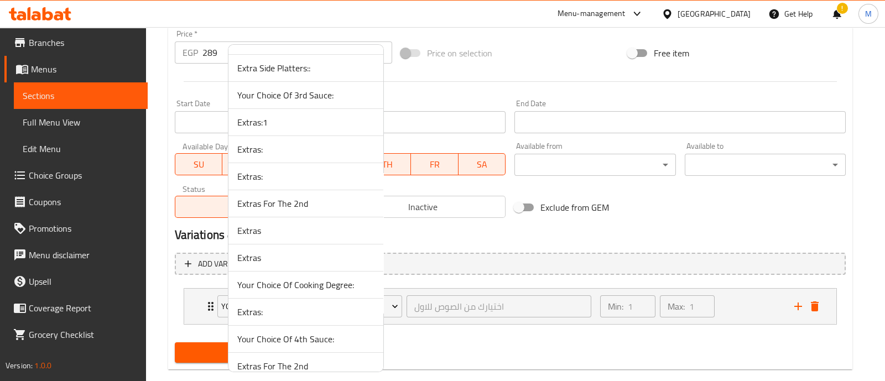
click at [258, 116] on span "Extras:1" at bounding box center [305, 122] width 137 height 13
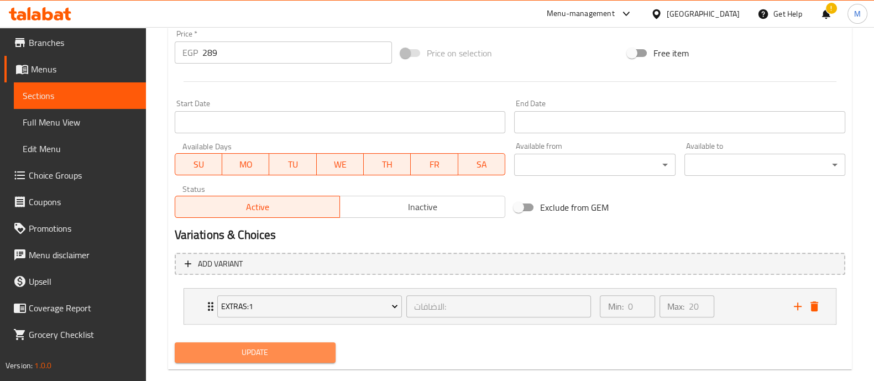
click at [255, 346] on span "Update" at bounding box center [255, 353] width 143 height 14
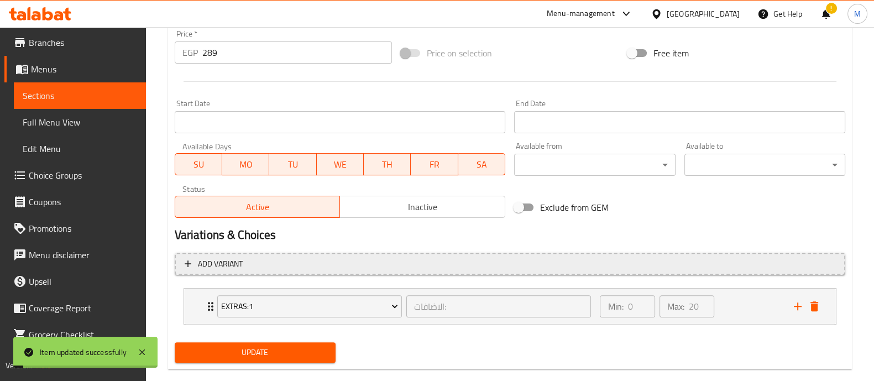
scroll to position [0, 0]
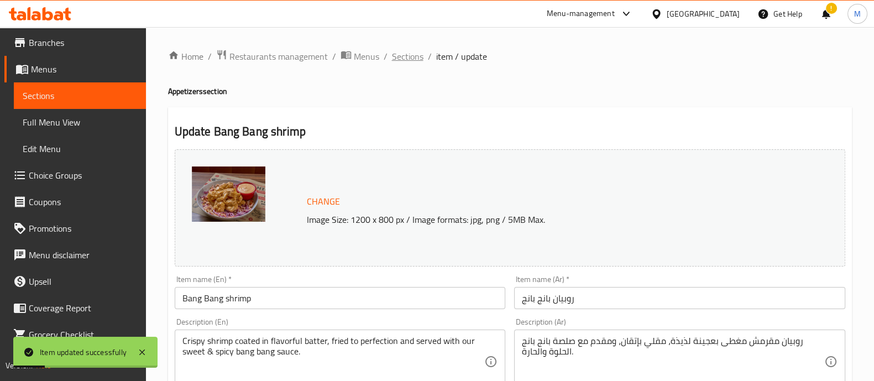
click at [400, 56] on span "Sections" at bounding box center [408, 56] width 32 height 13
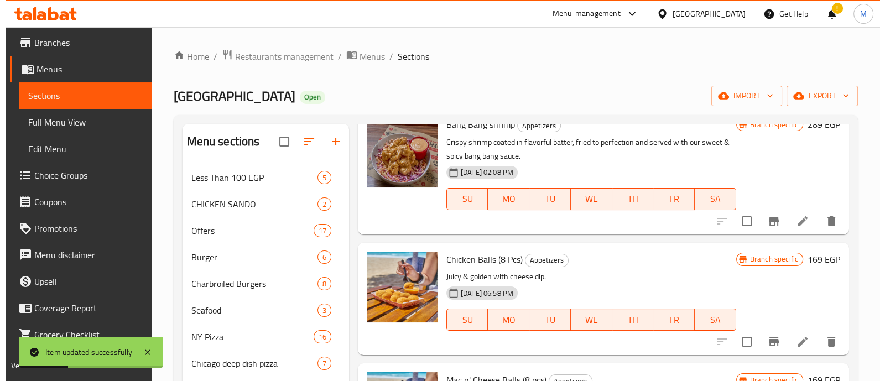
scroll to position [211, 0]
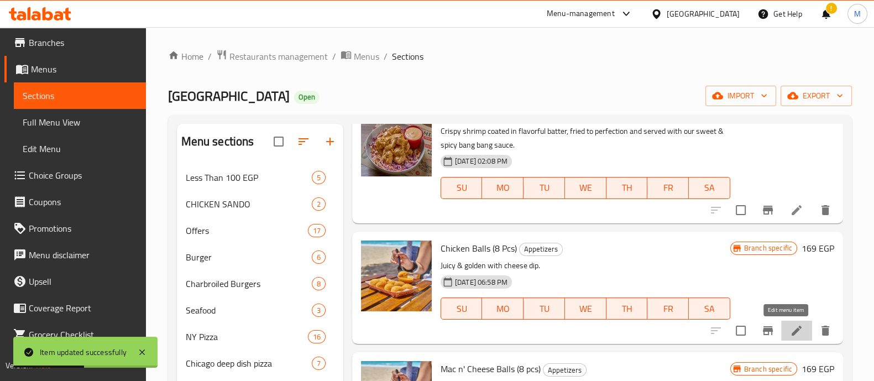
click at [790, 328] on icon at bounding box center [796, 330] width 13 height 13
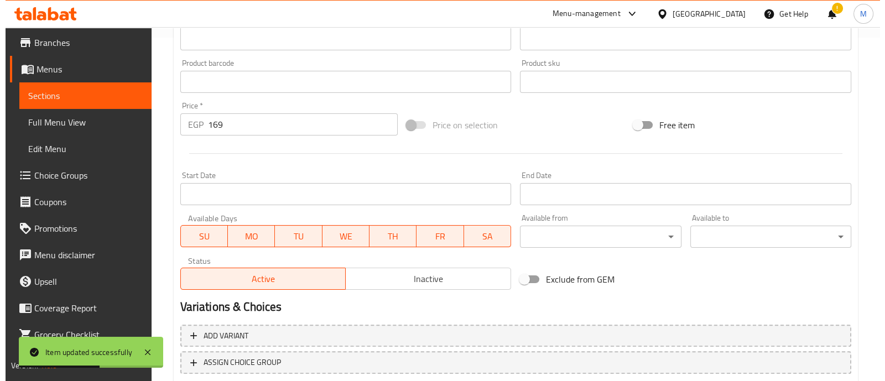
scroll to position [415, 0]
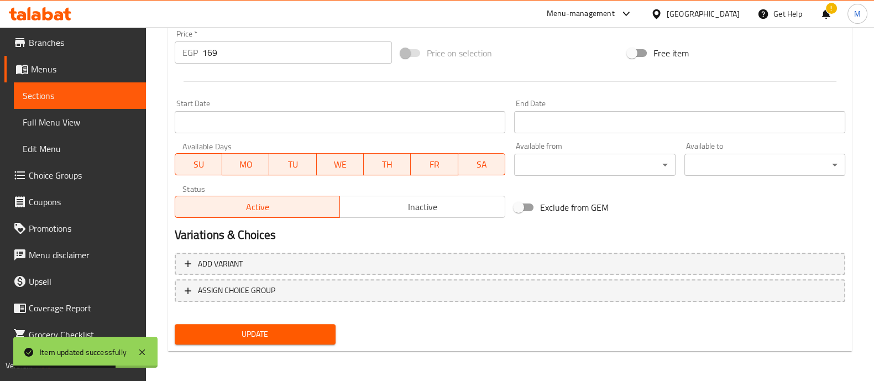
click at [323, 301] on div "Add variant ASSIGN CHOICE GROUP" at bounding box center [510, 284] width 680 height 72
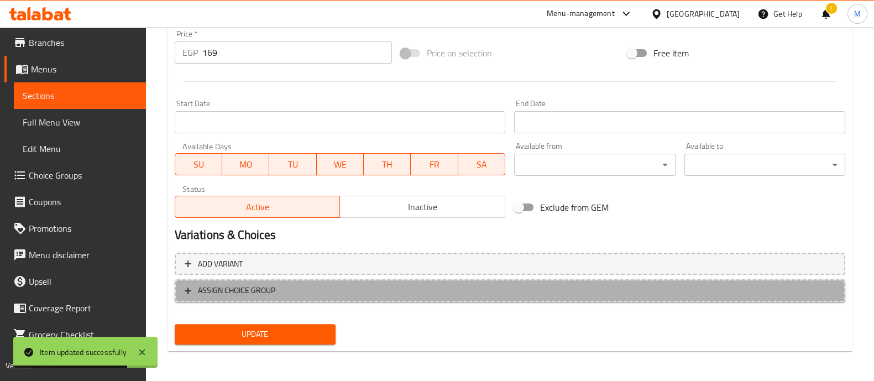
click at [311, 294] on span "ASSIGN CHOICE GROUP" at bounding box center [510, 291] width 651 height 14
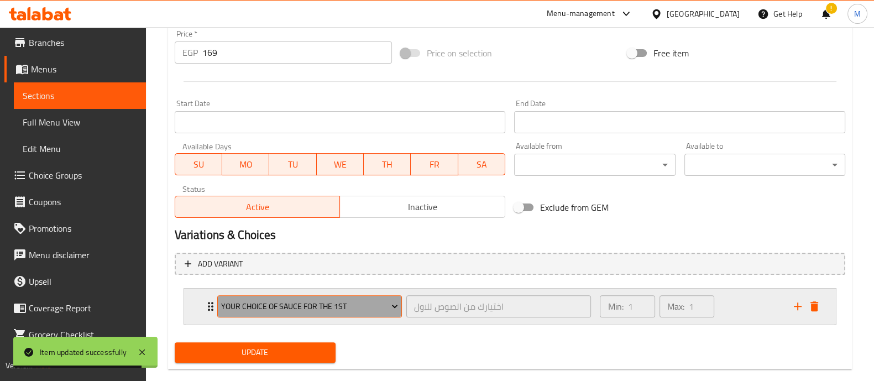
click at [307, 302] on span "Your Choice Of Sauce for the 1st" at bounding box center [309, 307] width 177 height 14
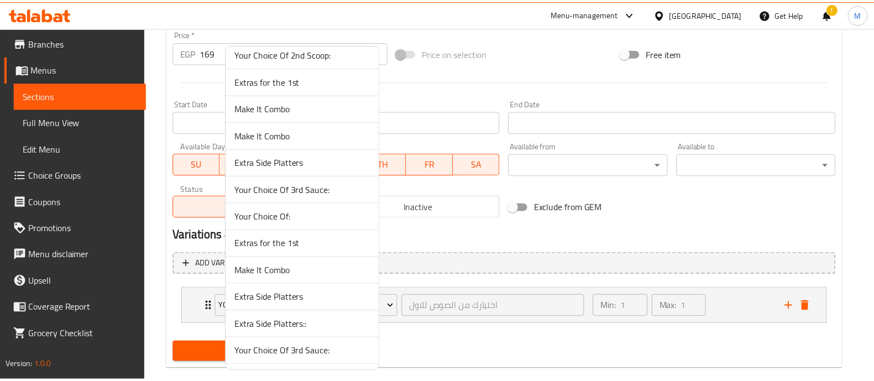
scroll to position [3952, 0]
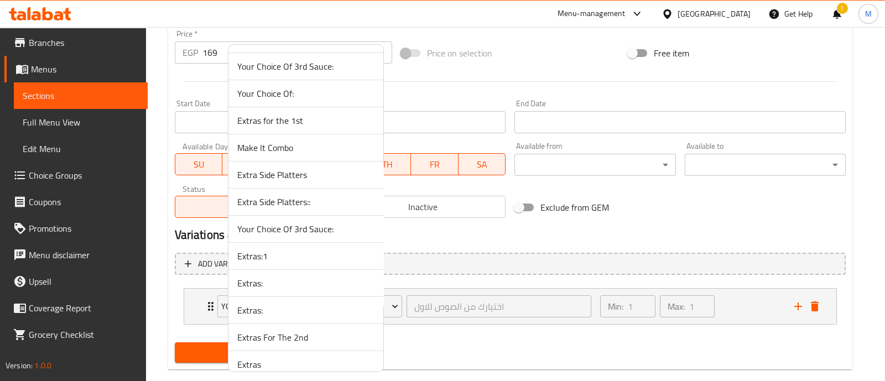
click at [277, 249] on span "Extras:1" at bounding box center [305, 255] width 137 height 13
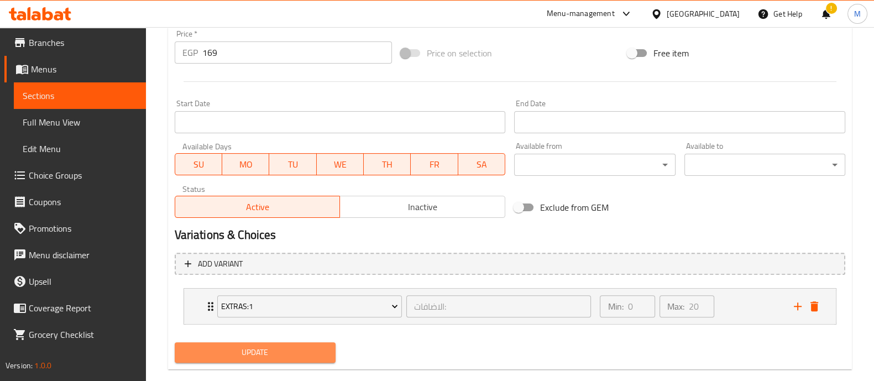
click at [256, 351] on span "Update" at bounding box center [255, 353] width 143 height 14
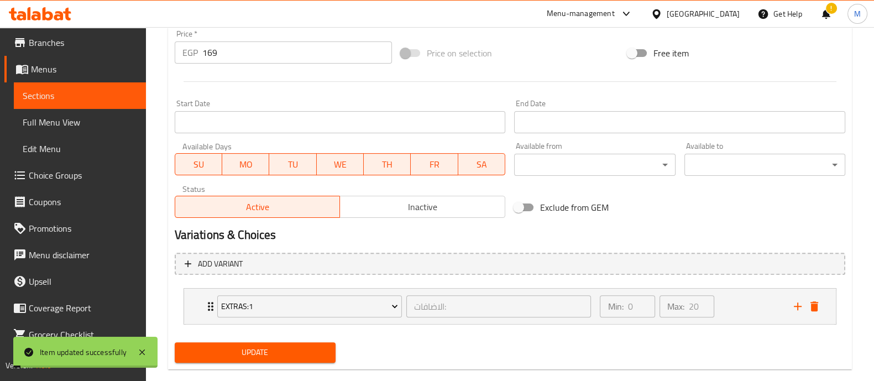
click at [744, 304] on div "Min: 0 ​ Max: 20 ​" at bounding box center [690, 306] width 194 height 35
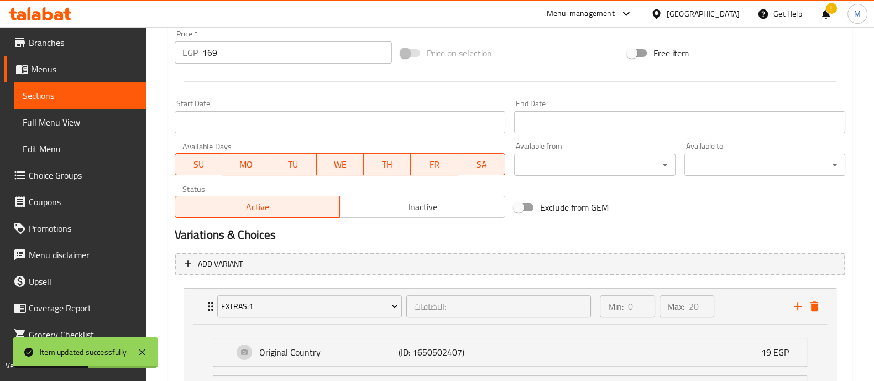
click at [744, 304] on div "Min: 0 ​ Max: 20 ​" at bounding box center [690, 306] width 194 height 35
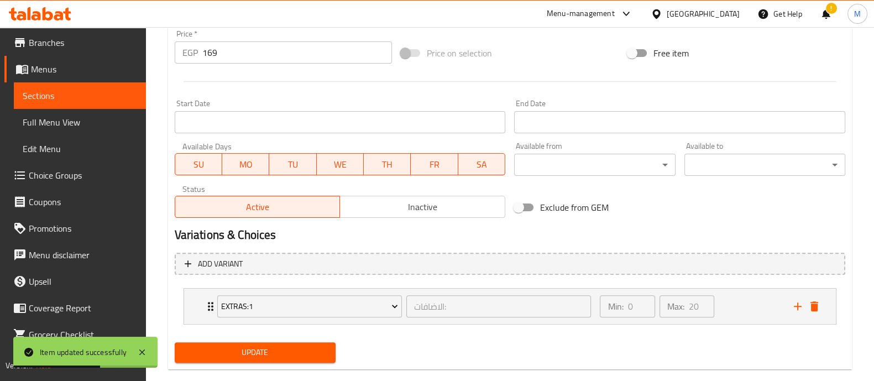
scroll to position [0, 0]
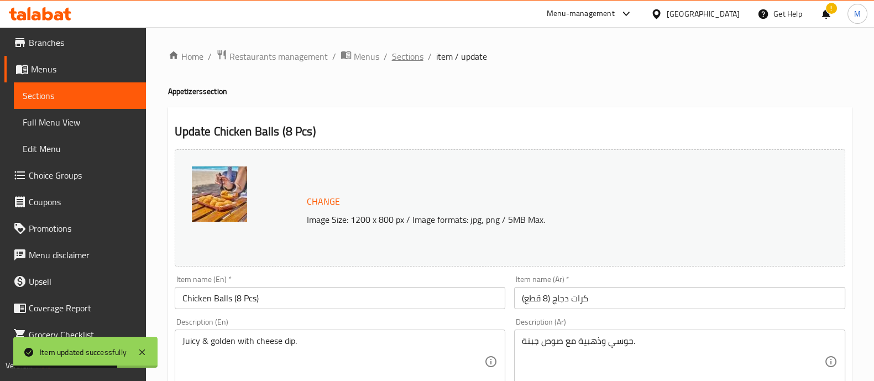
click at [416, 54] on span "Sections" at bounding box center [408, 56] width 32 height 13
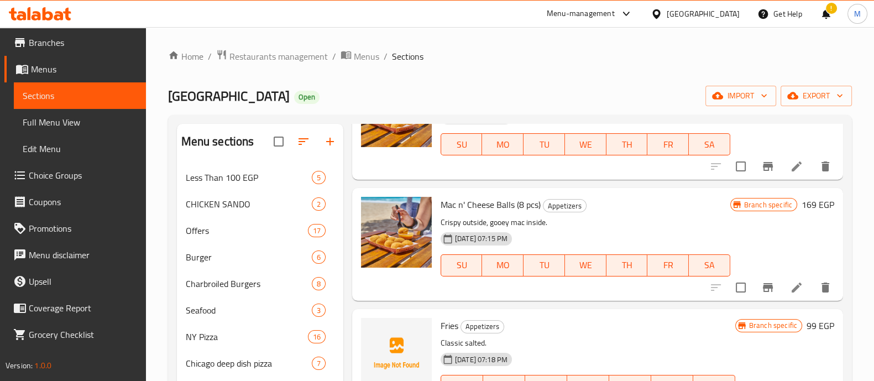
scroll to position [389, 0]
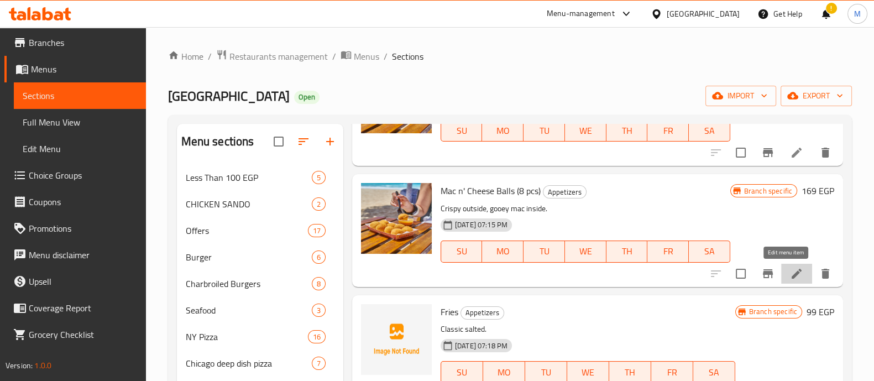
click at [790, 273] on icon at bounding box center [796, 273] width 13 height 13
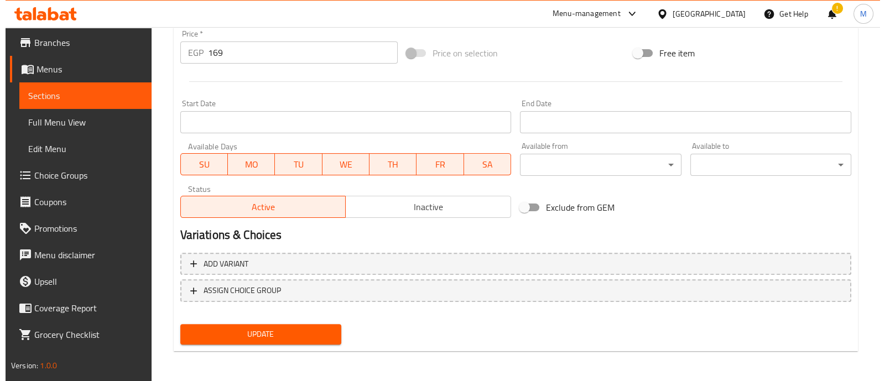
scroll to position [415, 0]
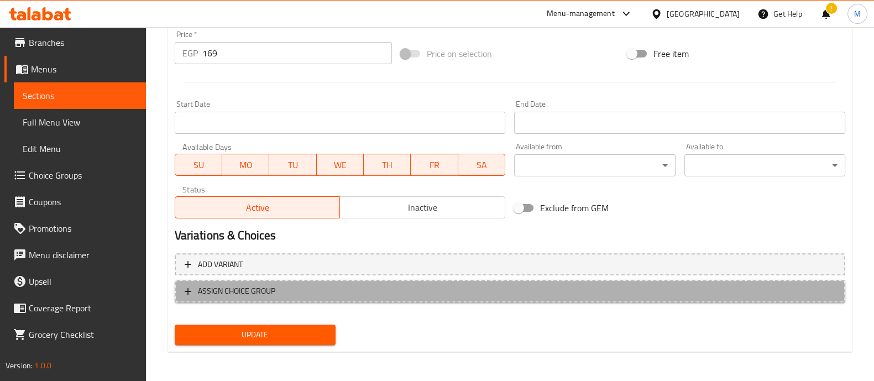
click at [448, 286] on span "ASSIGN CHOICE GROUP" at bounding box center [510, 291] width 651 height 14
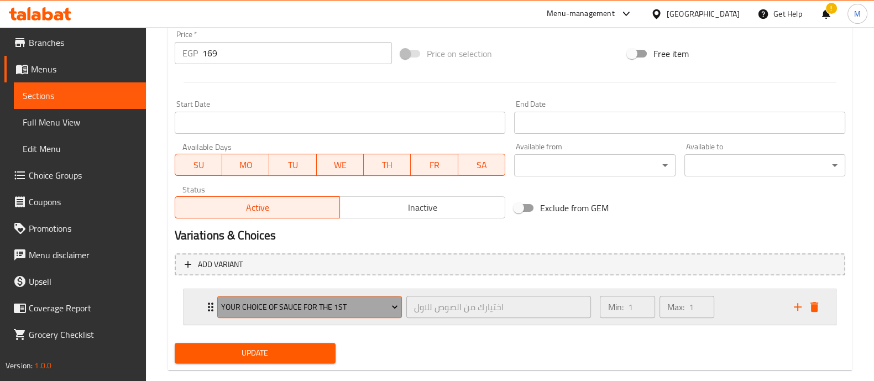
click at [349, 296] on button "Your Choice Of Sauce for the 1st" at bounding box center [309, 307] width 185 height 22
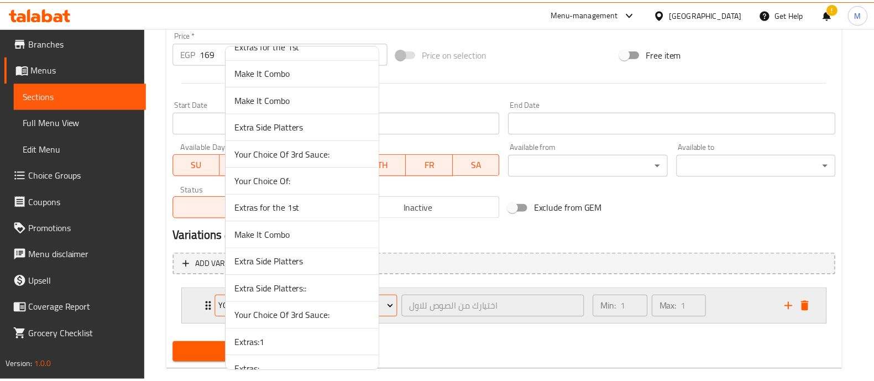
scroll to position [3875, 0]
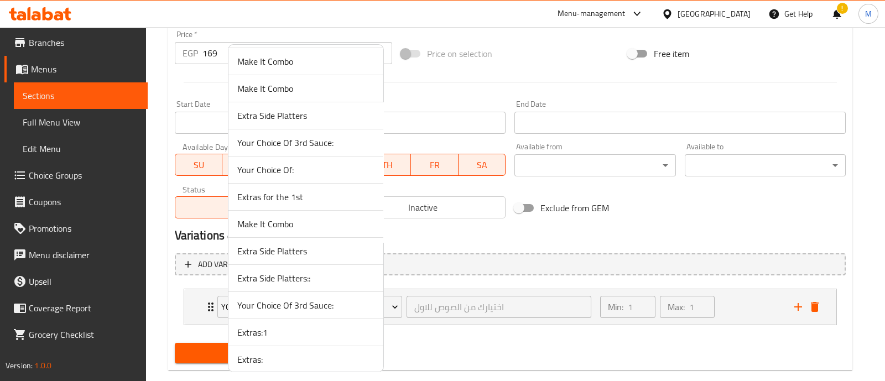
click at [299, 319] on li "Extras:1" at bounding box center [305, 332] width 155 height 27
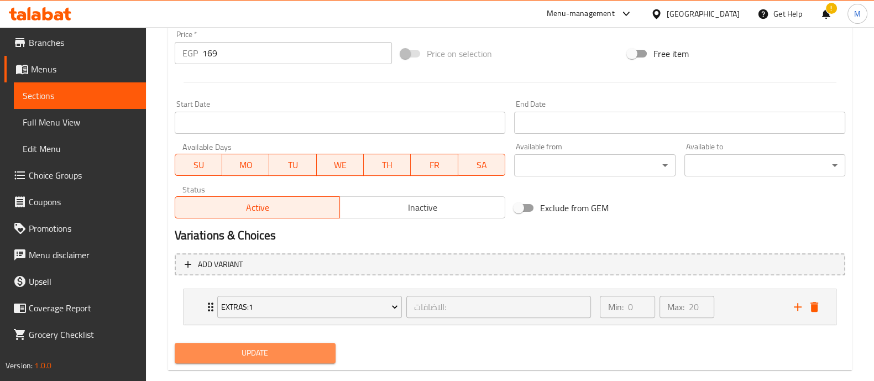
click at [269, 353] on span "Update" at bounding box center [255, 353] width 143 height 14
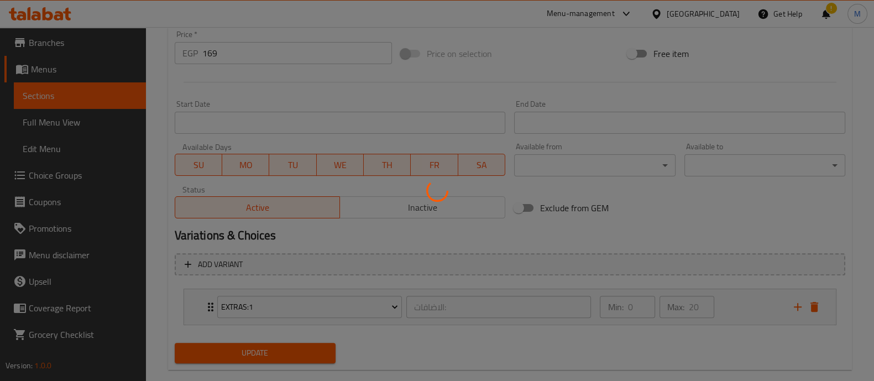
scroll to position [0, 0]
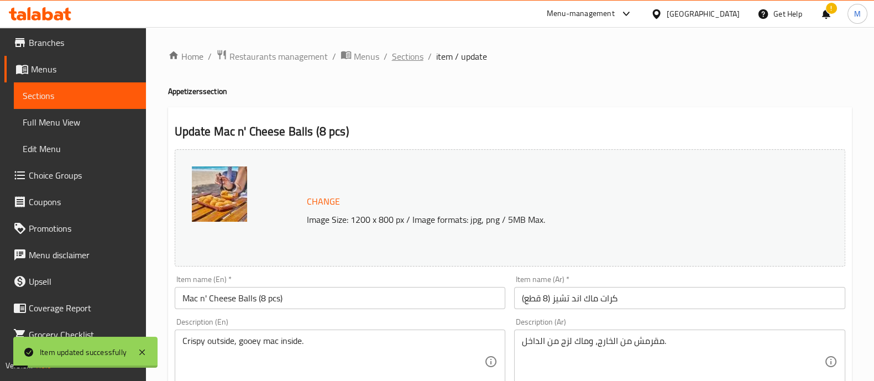
click at [406, 53] on span "Sections" at bounding box center [408, 56] width 32 height 13
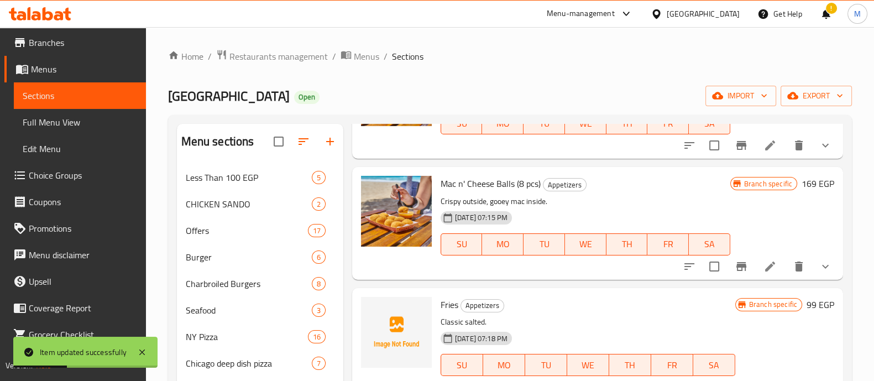
scroll to position [461, 0]
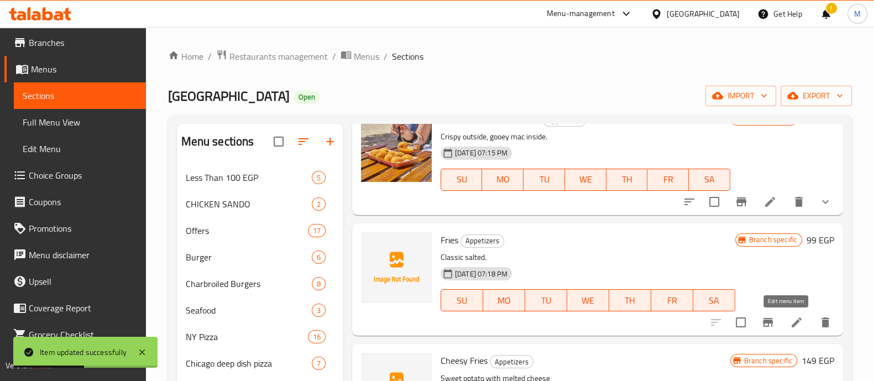
click at [792, 323] on icon at bounding box center [797, 322] width 10 height 10
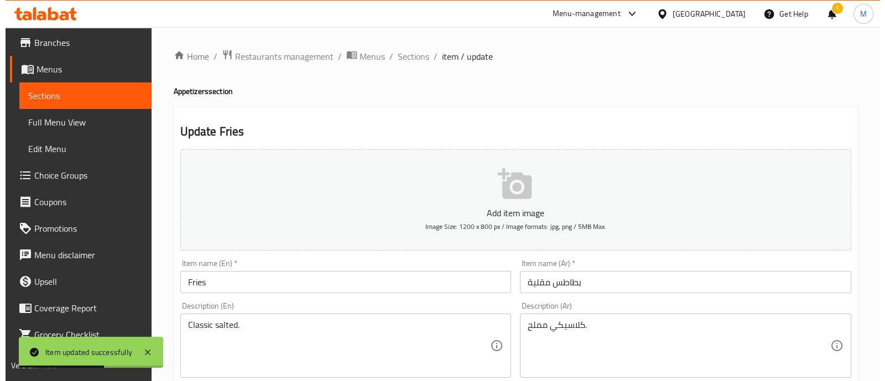
scroll to position [399, 0]
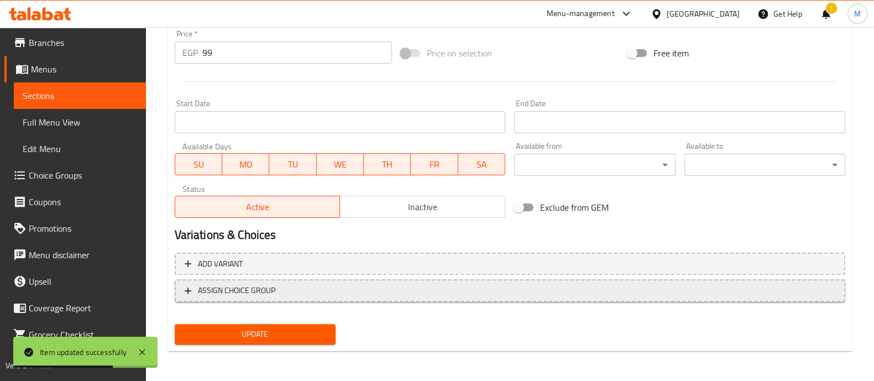
click at [316, 291] on span "ASSIGN CHOICE GROUP" at bounding box center [510, 291] width 651 height 14
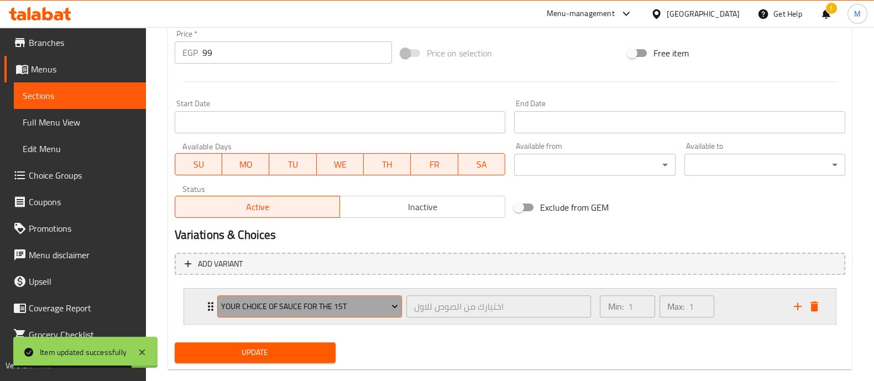
click at [327, 305] on span "Your Choice Of Sauce for the 1st" at bounding box center [309, 307] width 177 height 14
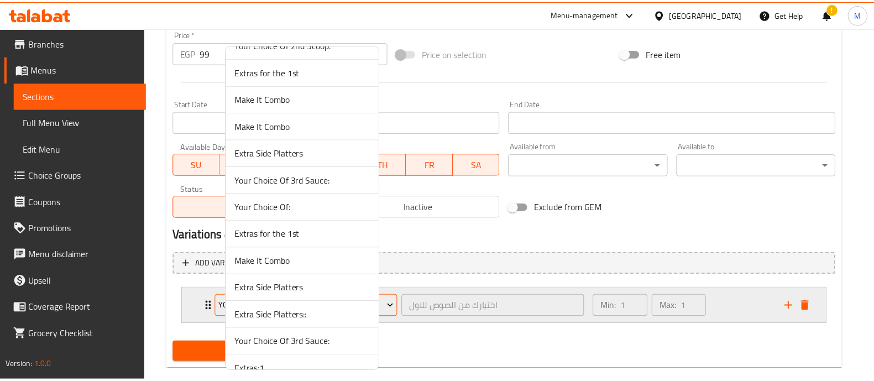
scroll to position [3952, 0]
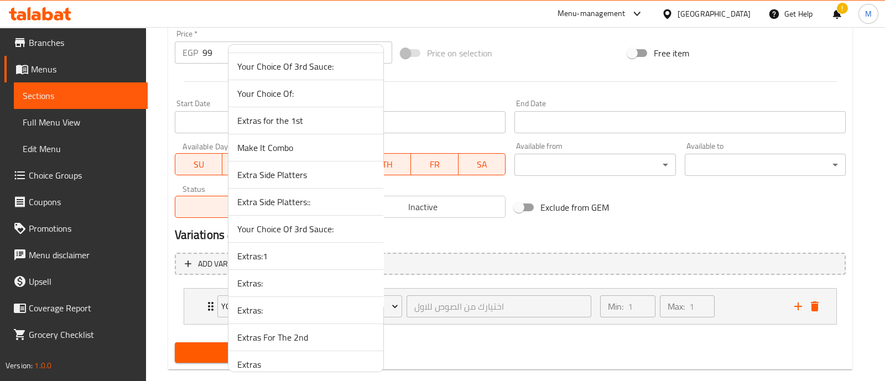
click at [252, 249] on span "Extras:1" at bounding box center [305, 255] width 137 height 13
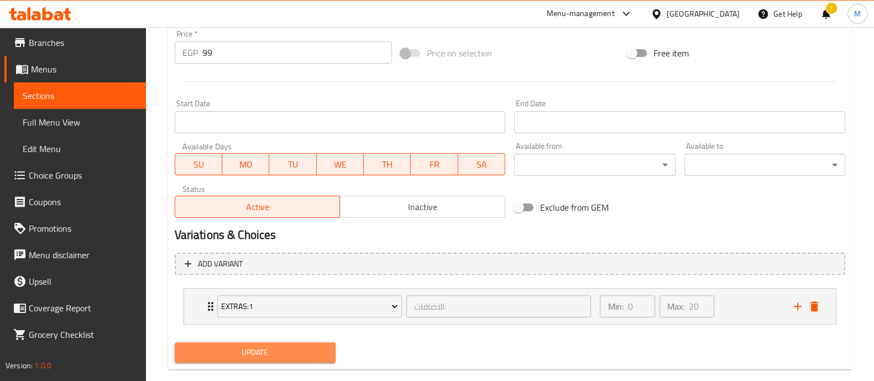
click at [296, 350] on span "Update" at bounding box center [255, 353] width 143 height 14
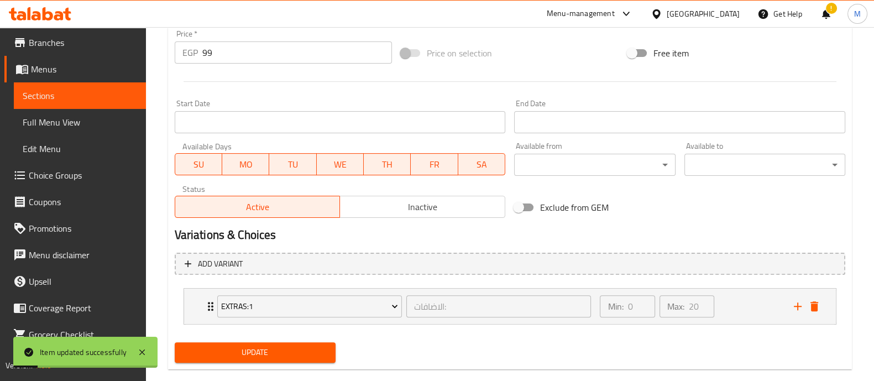
scroll to position [0, 0]
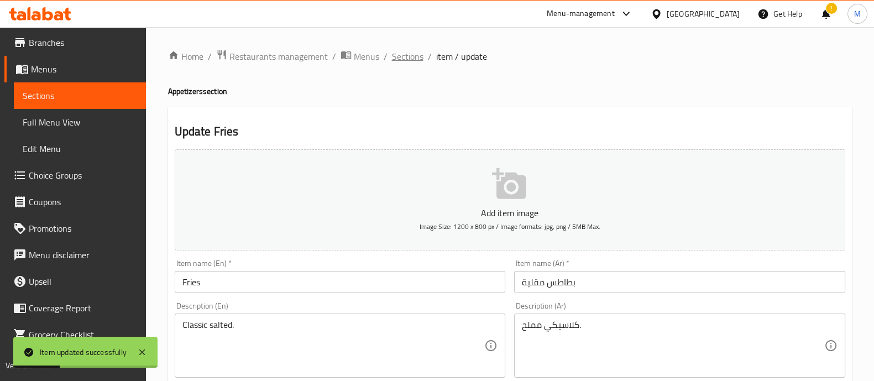
click at [411, 55] on span "Sections" at bounding box center [408, 56] width 32 height 13
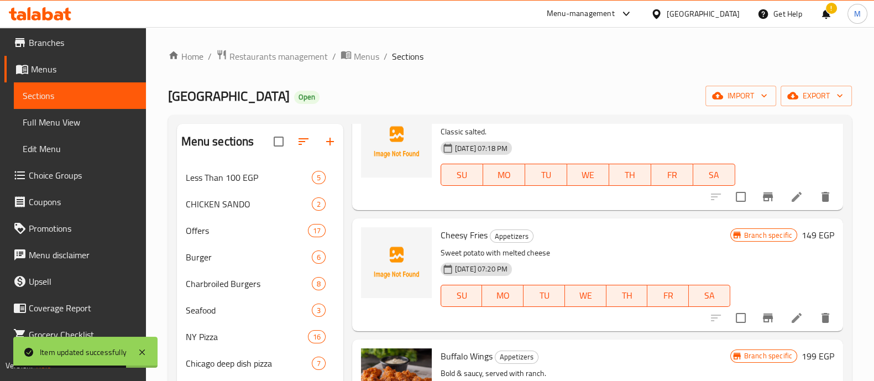
scroll to position [601, 0]
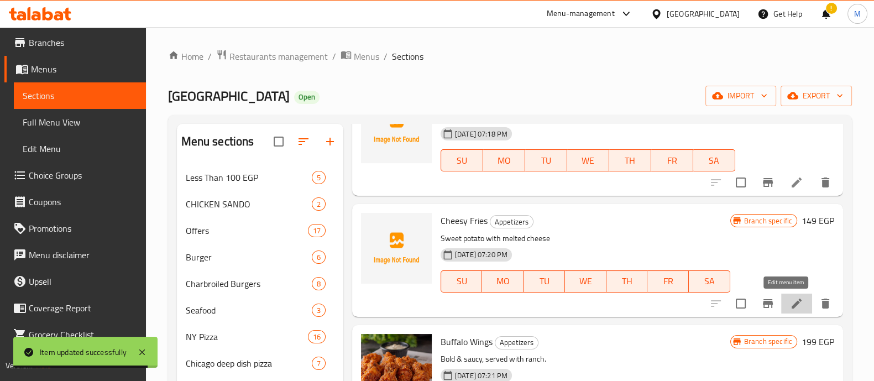
click at [790, 304] on icon at bounding box center [796, 303] width 13 height 13
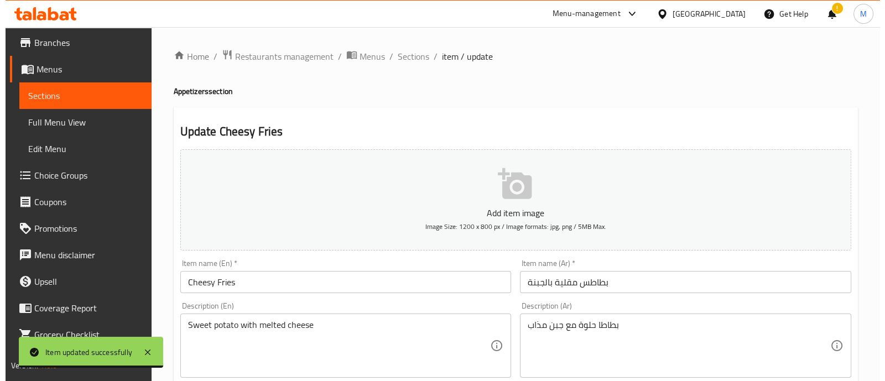
scroll to position [399, 0]
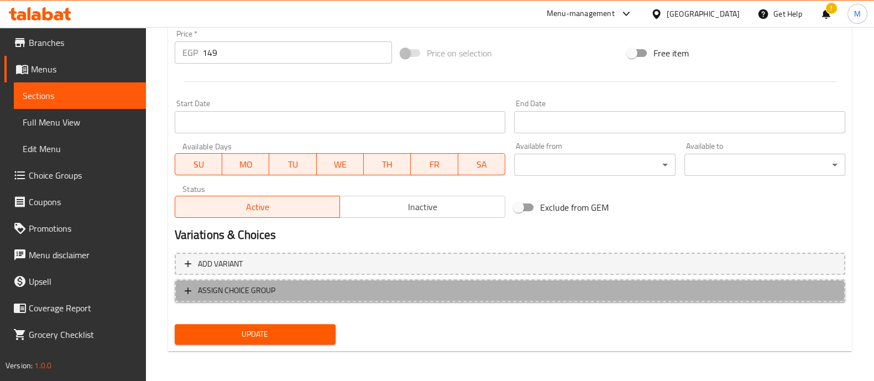
click at [279, 286] on span "ASSIGN CHOICE GROUP" at bounding box center [510, 291] width 651 height 14
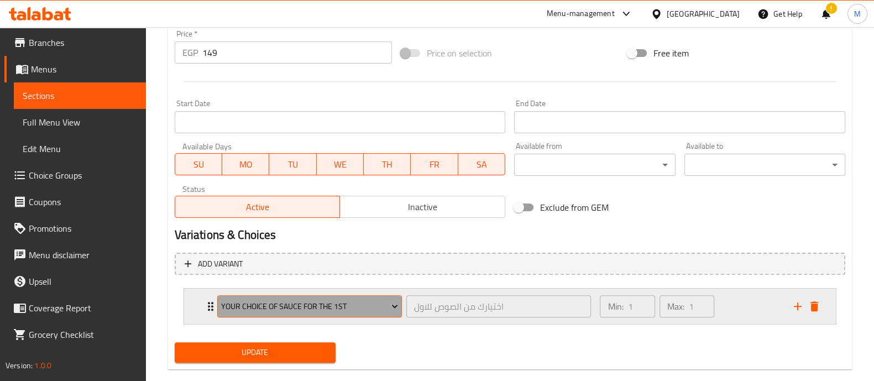
click at [304, 312] on span "Your Choice Of Sauce for the 1st" at bounding box center [309, 307] width 177 height 14
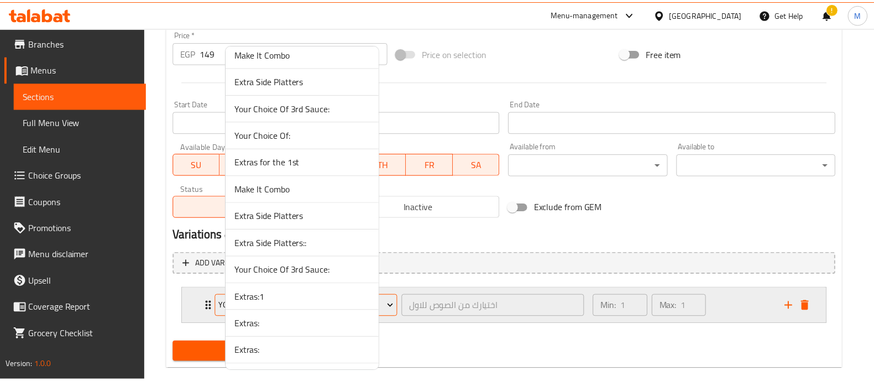
scroll to position [3931, 0]
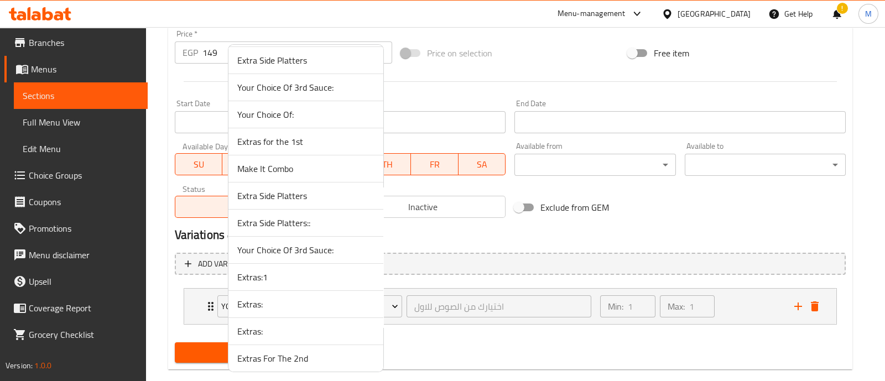
click at [261, 270] on span "Extras:1" at bounding box center [305, 276] width 137 height 13
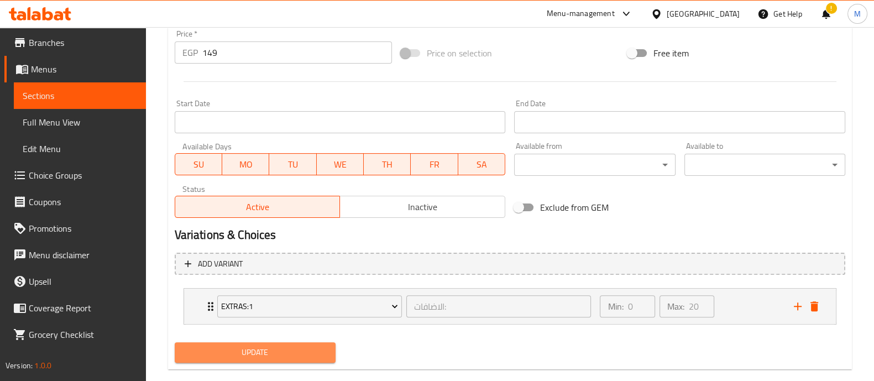
click at [252, 352] on span "Update" at bounding box center [255, 353] width 143 height 14
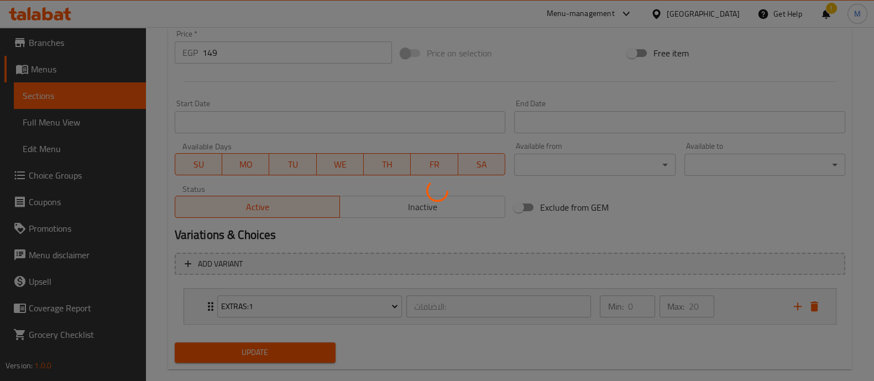
scroll to position [0, 0]
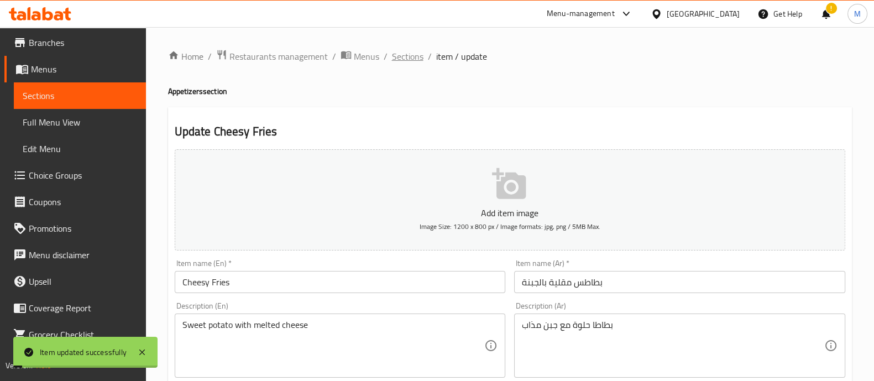
click at [408, 51] on span "Sections" at bounding box center [408, 56] width 32 height 13
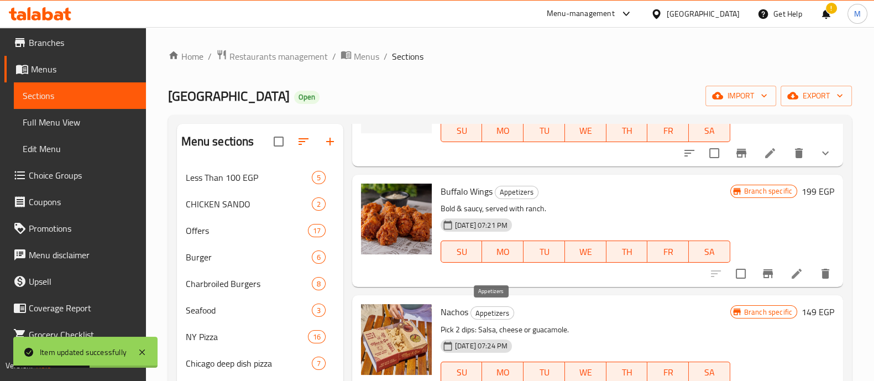
scroll to position [752, 0]
click at [790, 269] on icon at bounding box center [796, 272] width 13 height 13
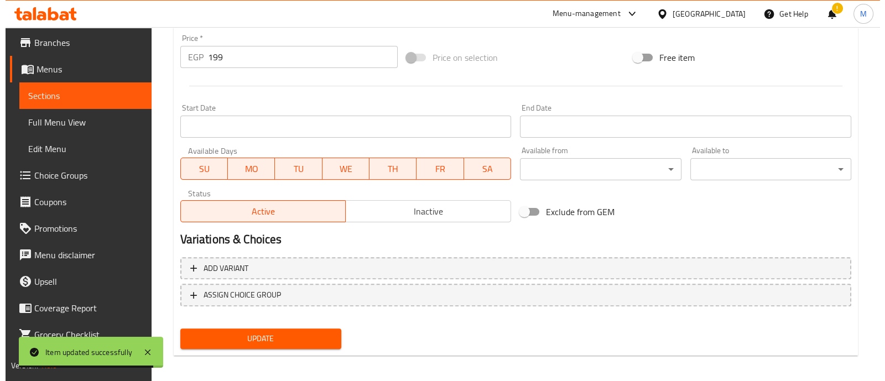
scroll to position [415, 0]
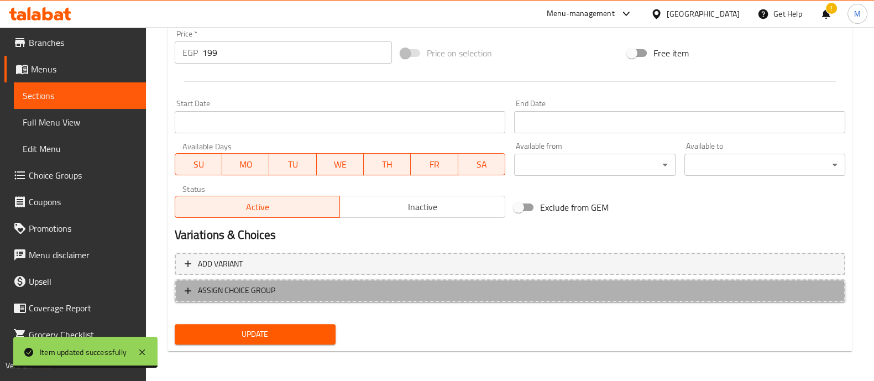
click at [325, 291] on span "ASSIGN CHOICE GROUP" at bounding box center [510, 291] width 651 height 14
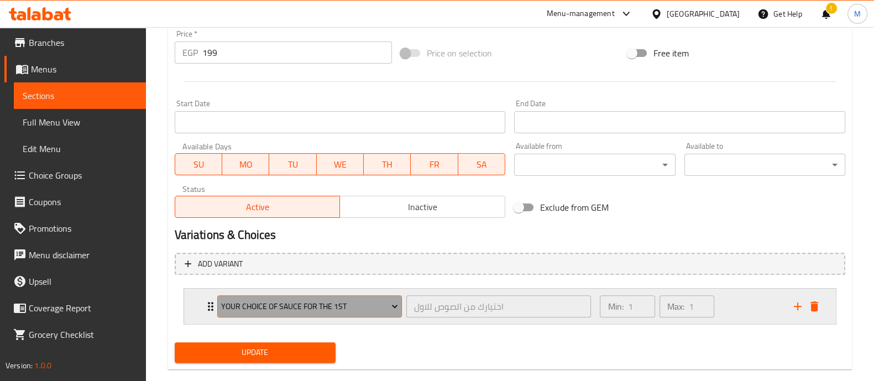
click at [308, 309] on span "Your Choice Of Sauce for the 1st" at bounding box center [309, 307] width 177 height 14
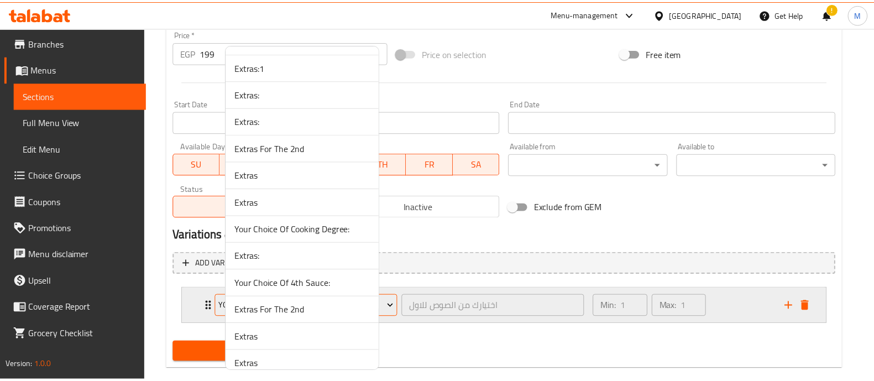
scroll to position [4037, 0]
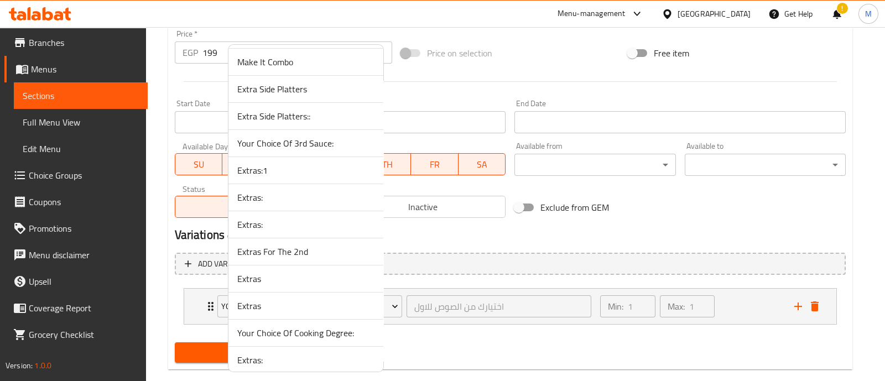
click at [263, 164] on span "Extras:1" at bounding box center [305, 170] width 137 height 13
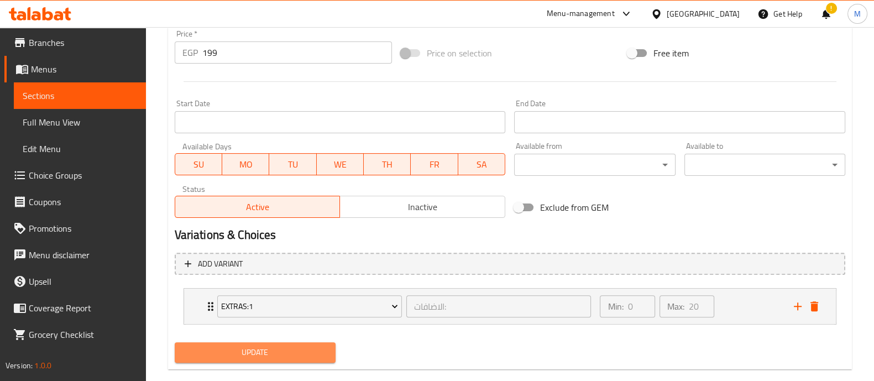
click at [250, 356] on span "Update" at bounding box center [255, 353] width 143 height 14
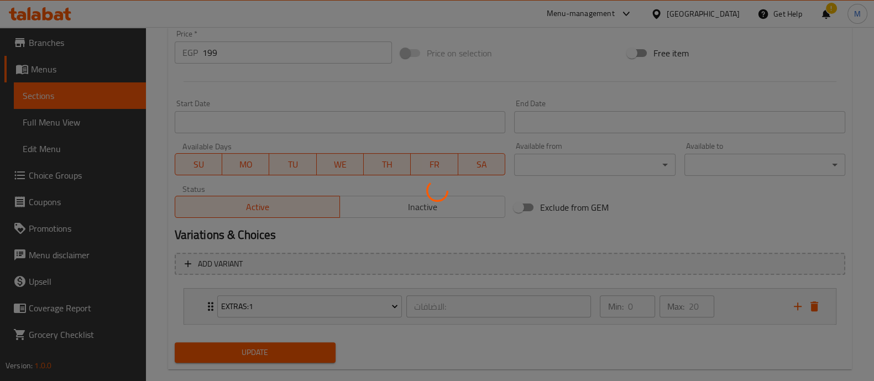
scroll to position [0, 0]
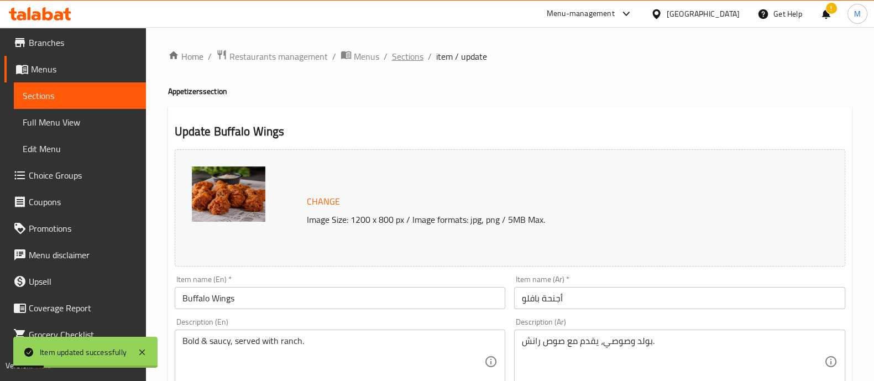
click at [406, 61] on span "Sections" at bounding box center [408, 56] width 32 height 13
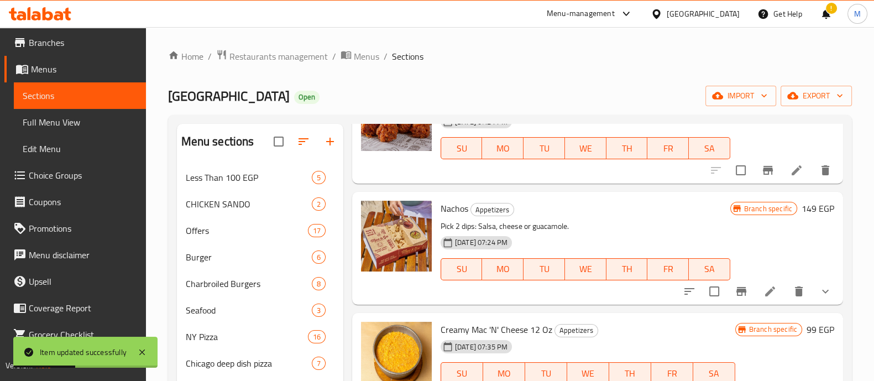
scroll to position [856, 0]
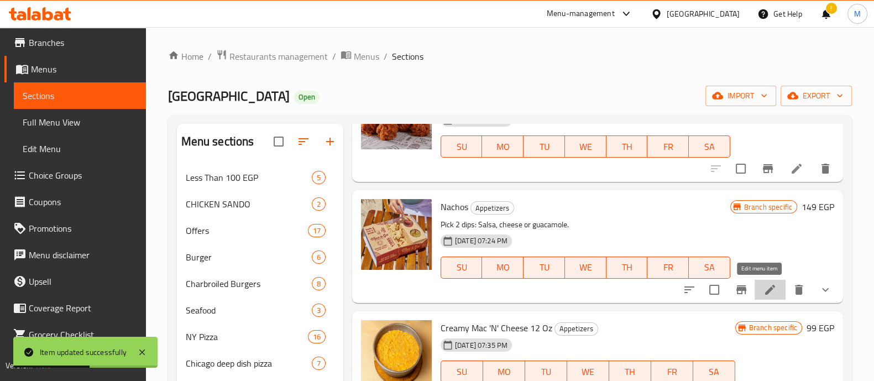
click at [764, 287] on icon at bounding box center [770, 289] width 13 height 13
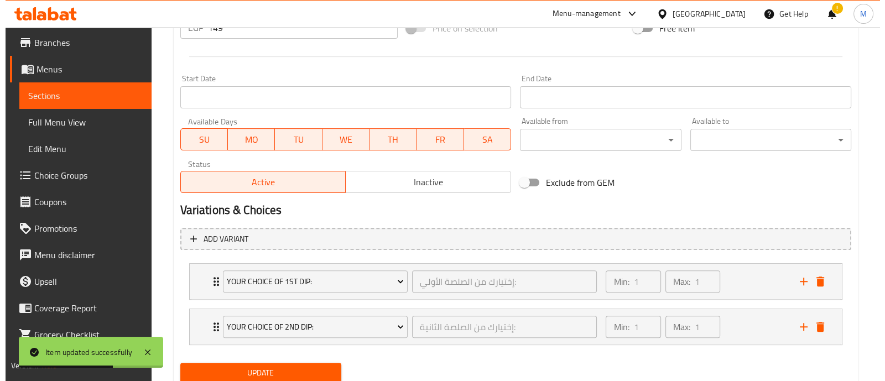
scroll to position [479, 0]
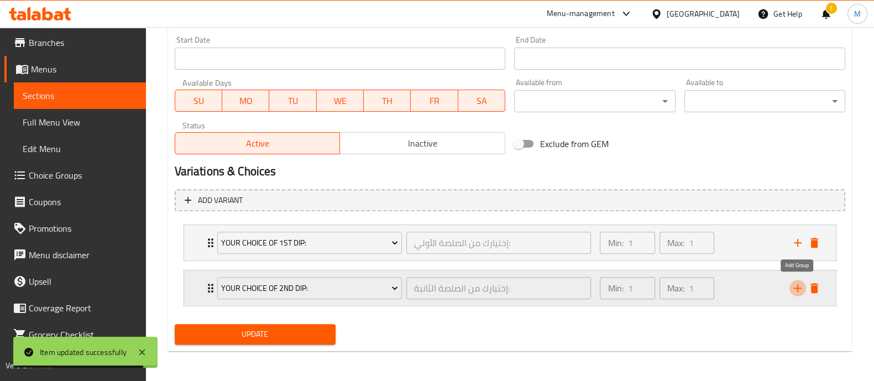
click at [797, 285] on icon "add" at bounding box center [798, 288] width 8 height 8
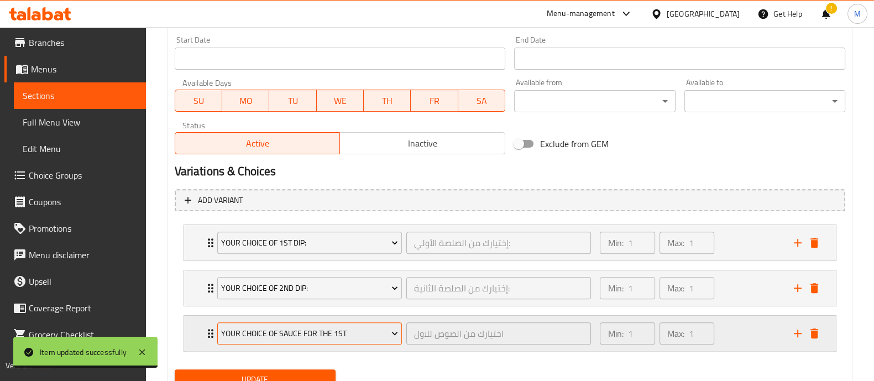
click at [345, 338] on span "Your Choice Of Sauce for the 1st" at bounding box center [309, 334] width 177 height 14
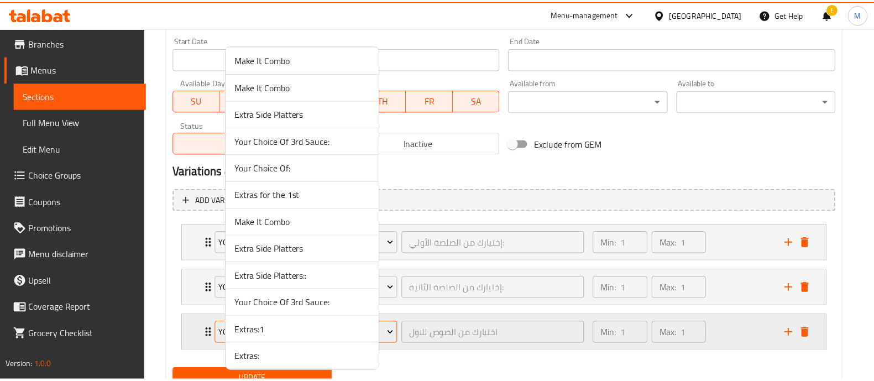
scroll to position [3878, 0]
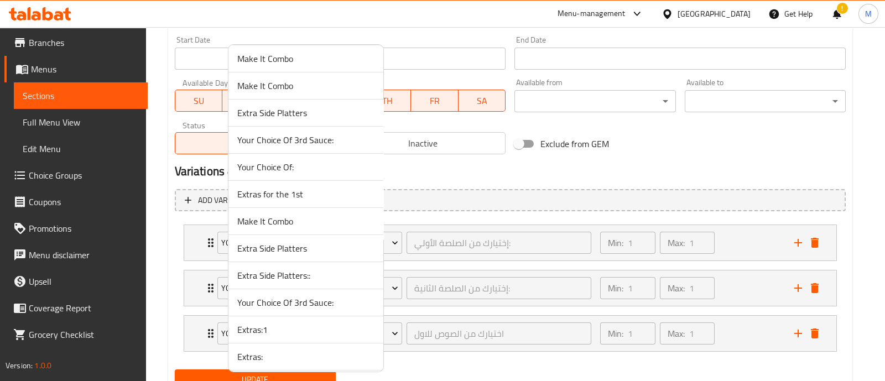
click at [307, 323] on span "Extras:1" at bounding box center [305, 329] width 137 height 13
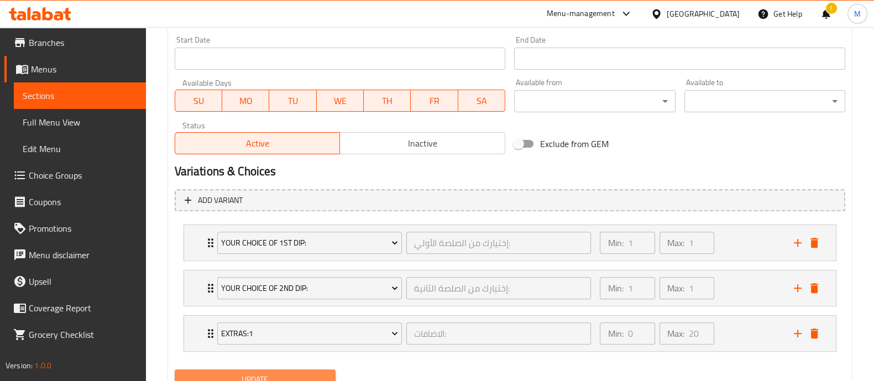
click at [274, 373] on span "Update" at bounding box center [255, 380] width 143 height 14
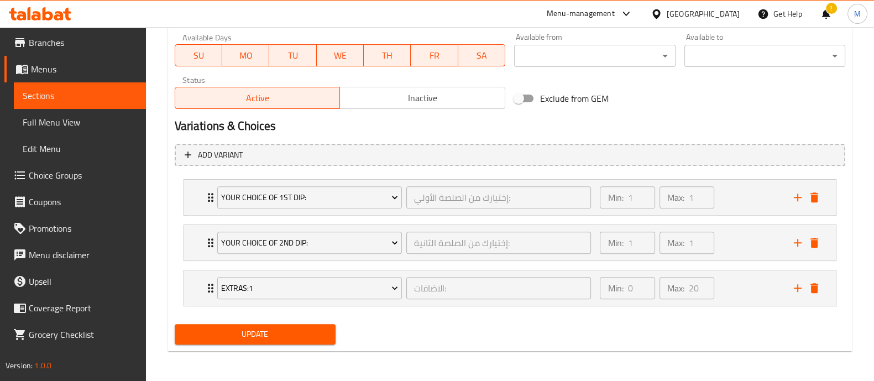
click at [265, 330] on span "Update" at bounding box center [255, 334] width 143 height 14
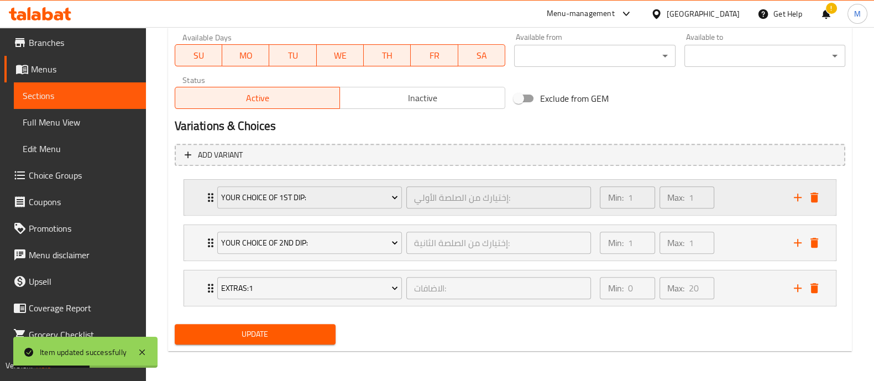
scroll to position [0, 0]
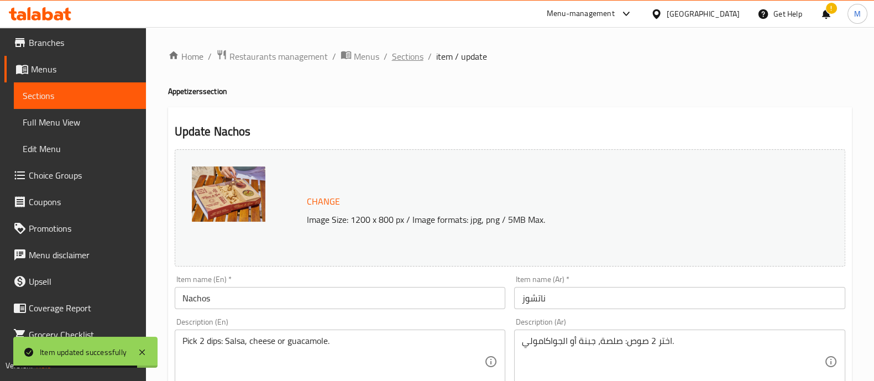
click at [408, 54] on span "Sections" at bounding box center [408, 56] width 32 height 13
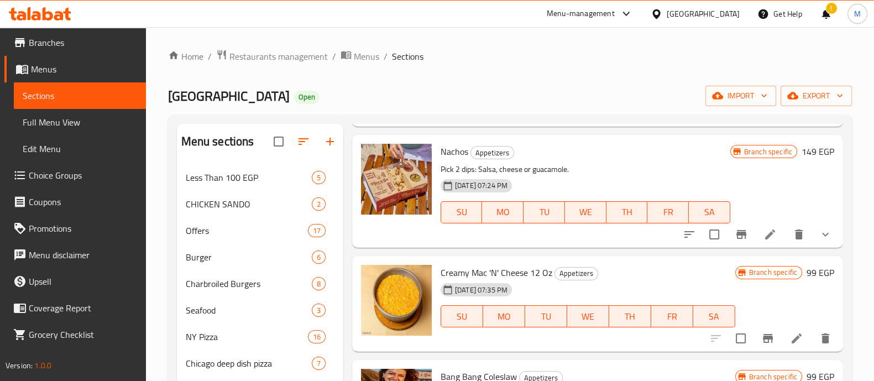
scroll to position [952, 0]
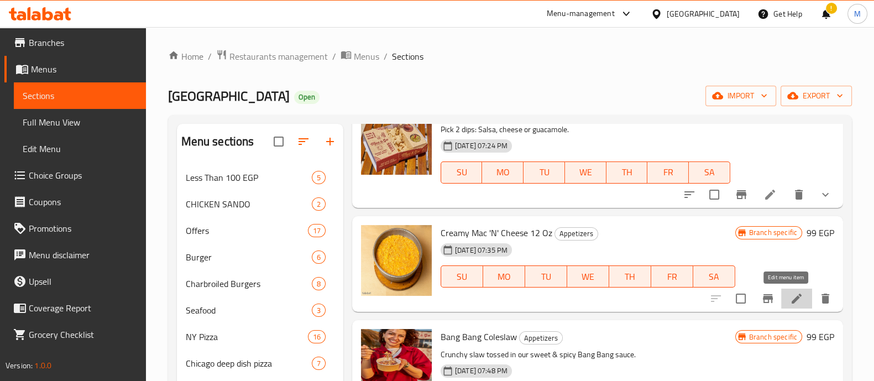
click at [790, 299] on icon at bounding box center [796, 298] width 13 height 13
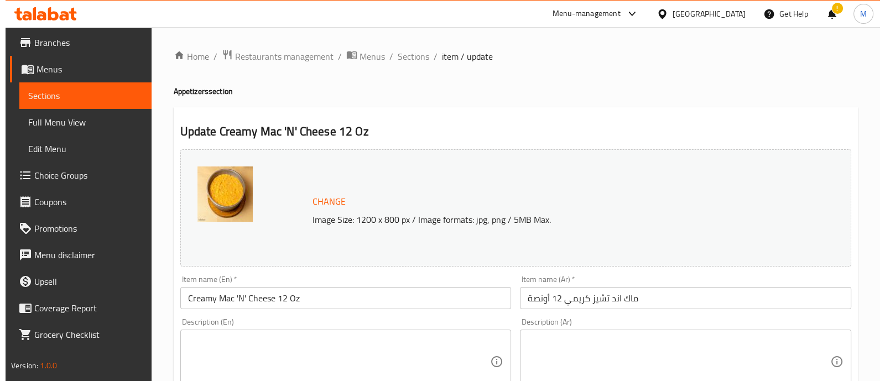
scroll to position [415, 0]
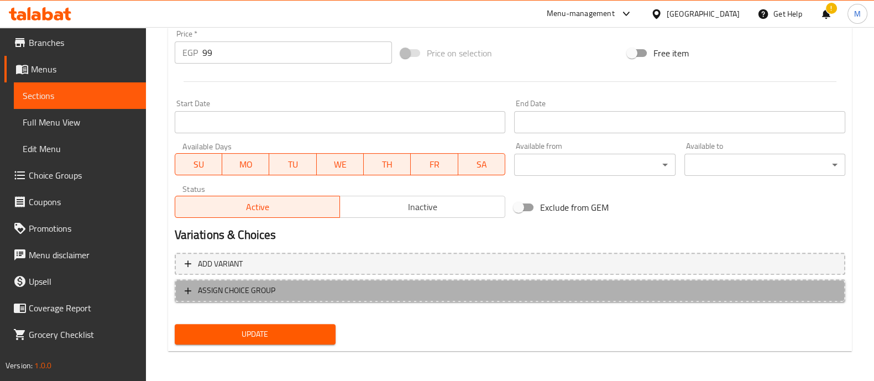
click at [387, 297] on button "ASSIGN CHOICE GROUP" at bounding box center [510, 290] width 671 height 23
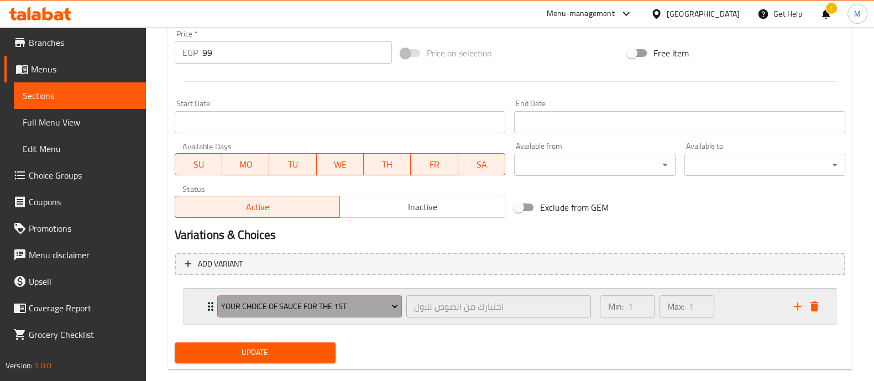
click at [273, 316] on button "Your Choice Of Sauce for the 1st" at bounding box center [309, 306] width 185 height 22
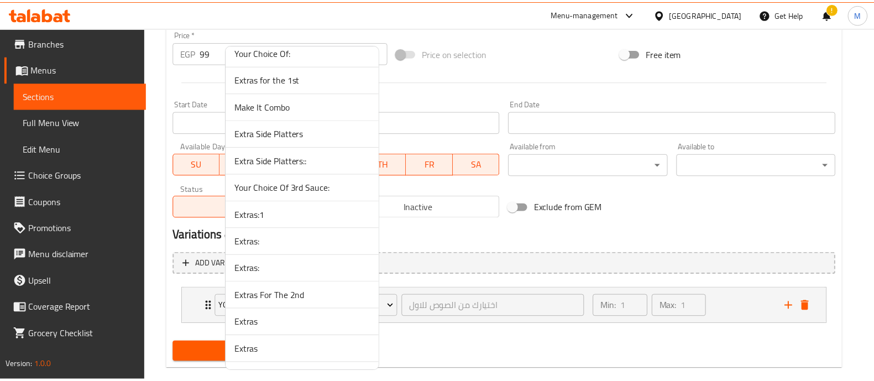
scroll to position [3996, 0]
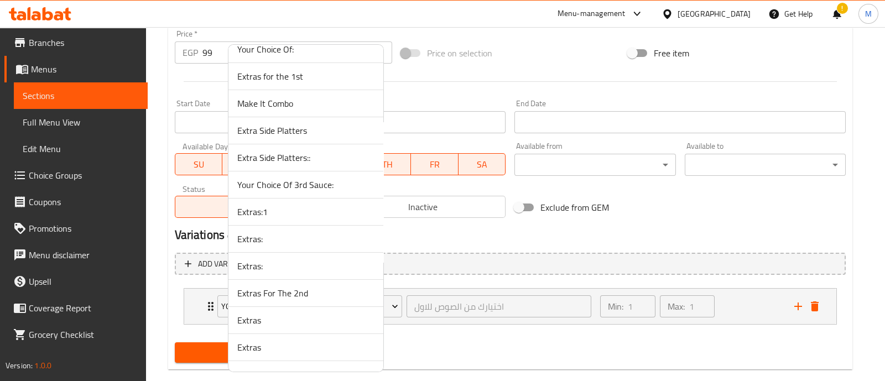
click at [252, 205] on span "Extras:1" at bounding box center [305, 211] width 137 height 13
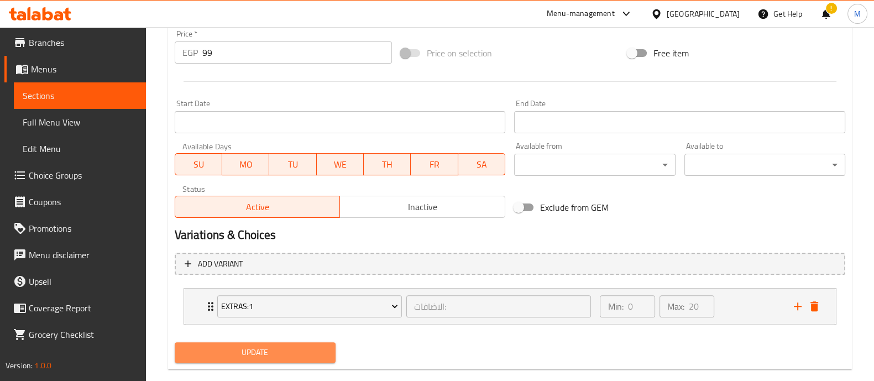
click at [234, 355] on span "Update" at bounding box center [255, 353] width 143 height 14
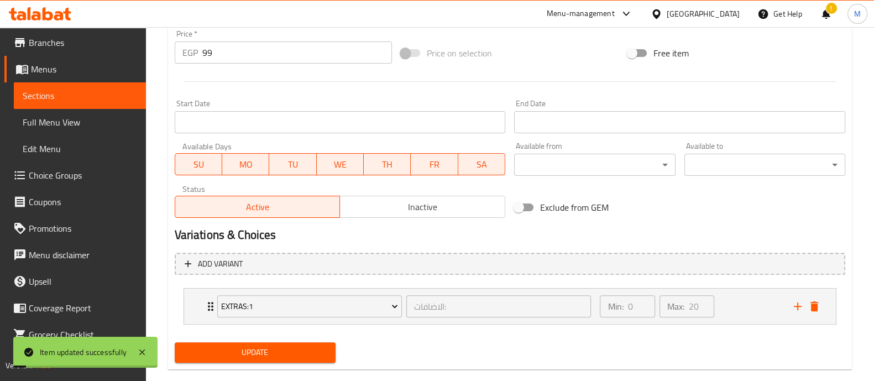
scroll to position [0, 0]
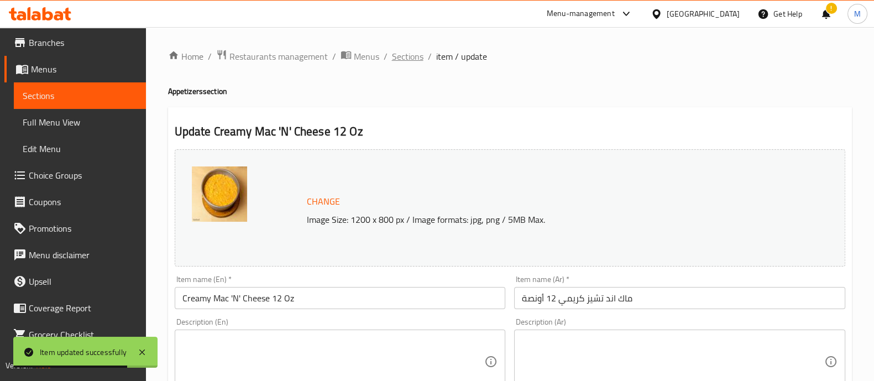
click at [410, 58] on span "Sections" at bounding box center [408, 56] width 32 height 13
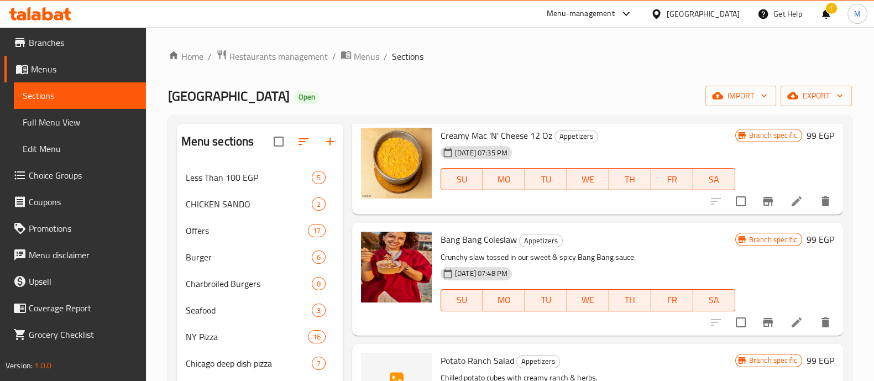
scroll to position [1050, 0]
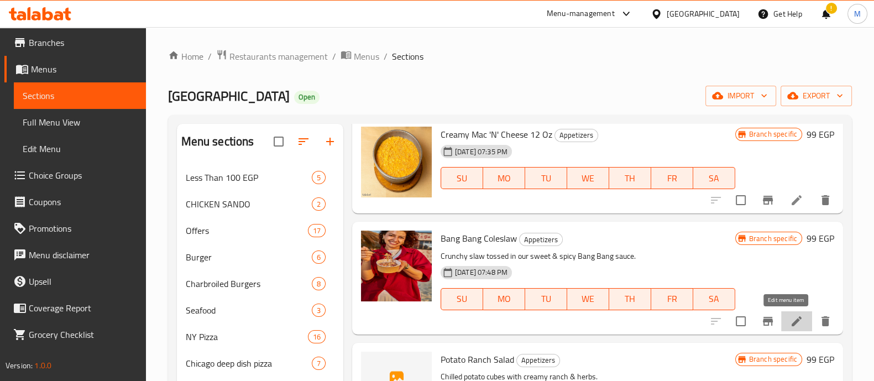
click at [792, 322] on icon at bounding box center [797, 321] width 10 height 10
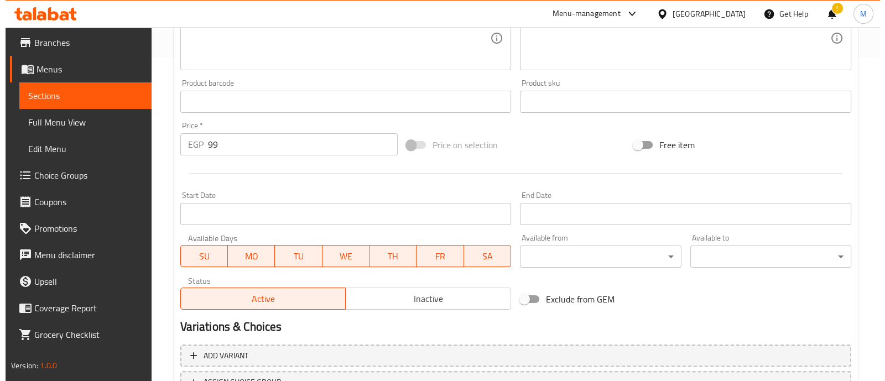
scroll to position [415, 0]
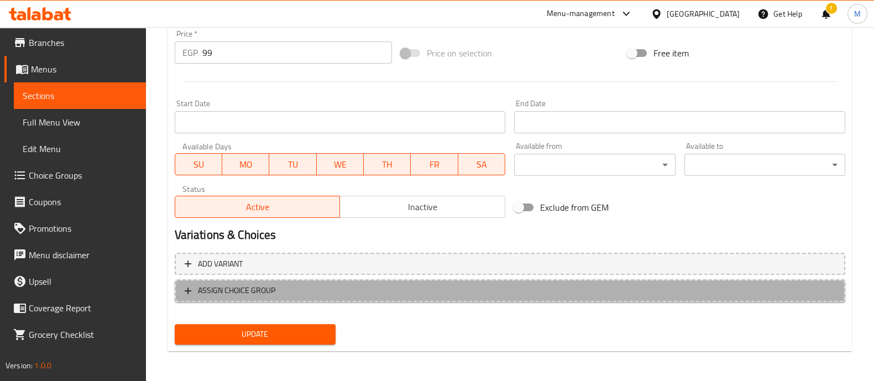
click at [210, 288] on span "ASSIGN CHOICE GROUP" at bounding box center [236, 291] width 77 height 14
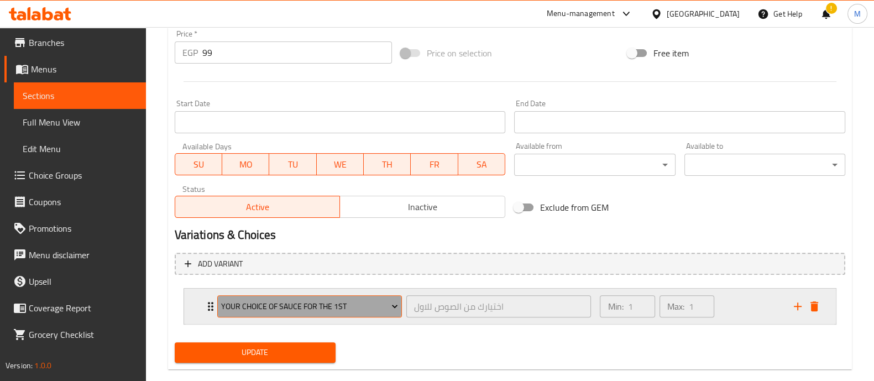
click at [271, 311] on span "Your Choice Of Sauce for the 1st" at bounding box center [309, 307] width 177 height 14
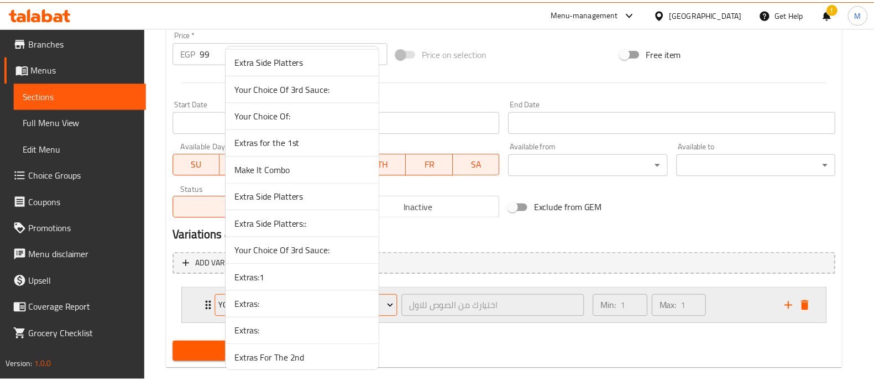
scroll to position [3931, 0]
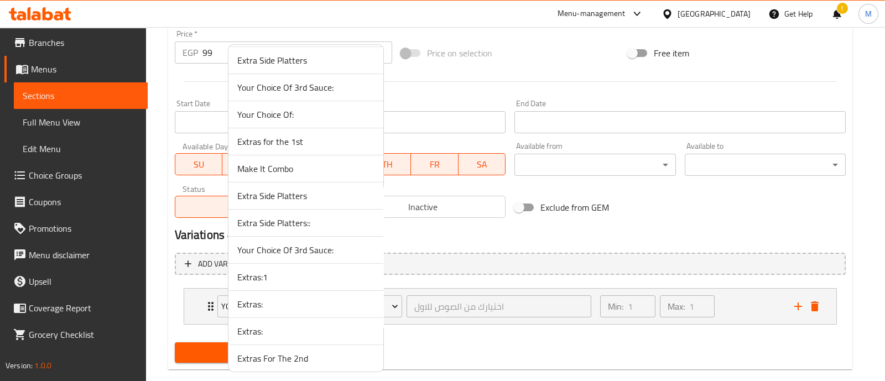
click at [242, 270] on span "Extras:1" at bounding box center [305, 276] width 137 height 13
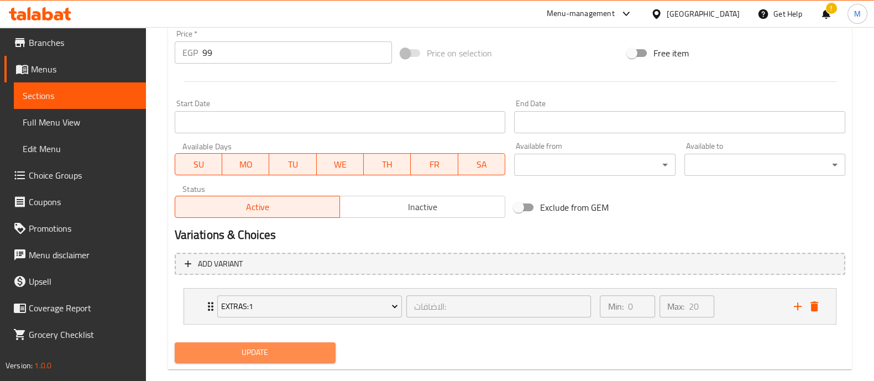
click at [250, 350] on span "Update" at bounding box center [255, 353] width 143 height 14
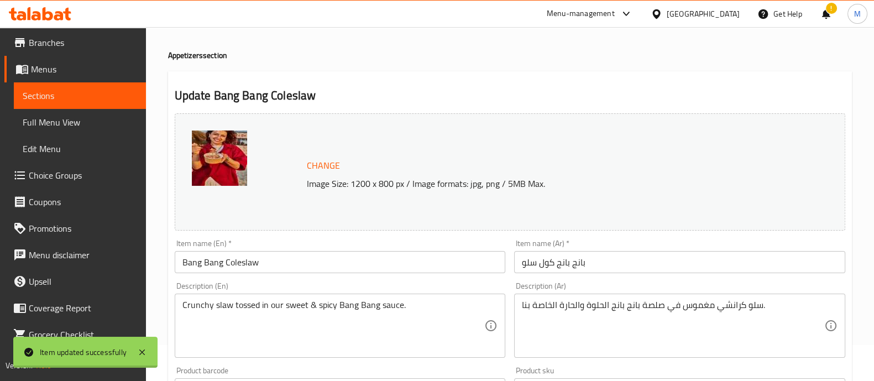
scroll to position [0, 0]
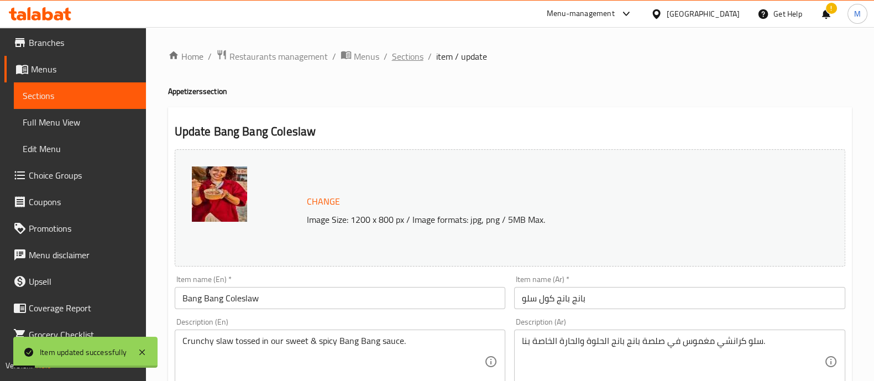
click at [399, 51] on span "Sections" at bounding box center [408, 56] width 32 height 13
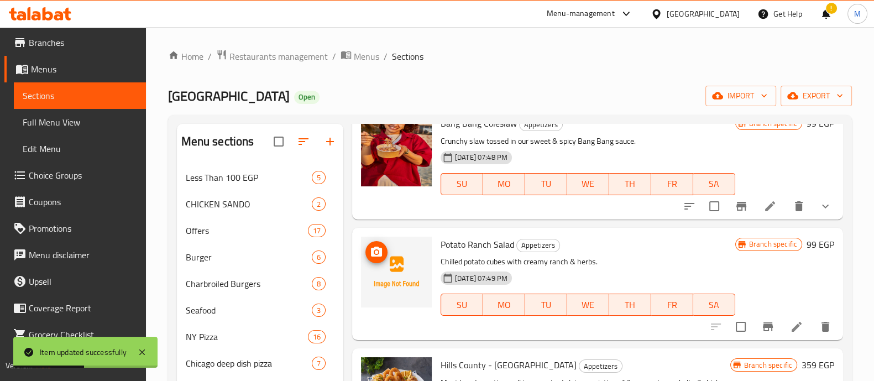
scroll to position [1234, 0]
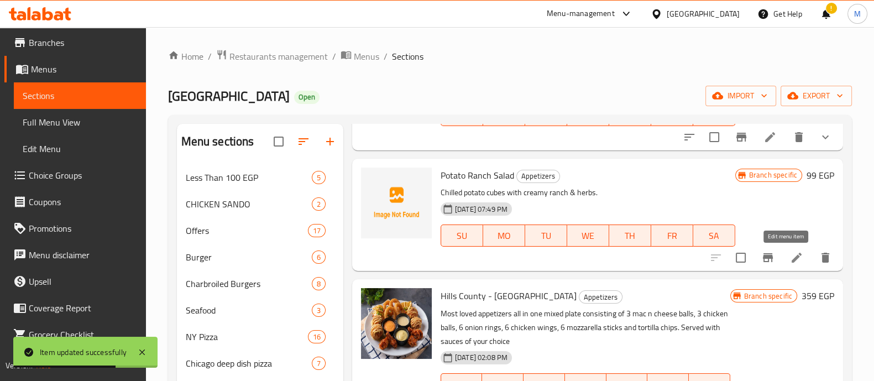
click at [790, 258] on icon at bounding box center [796, 257] width 13 height 13
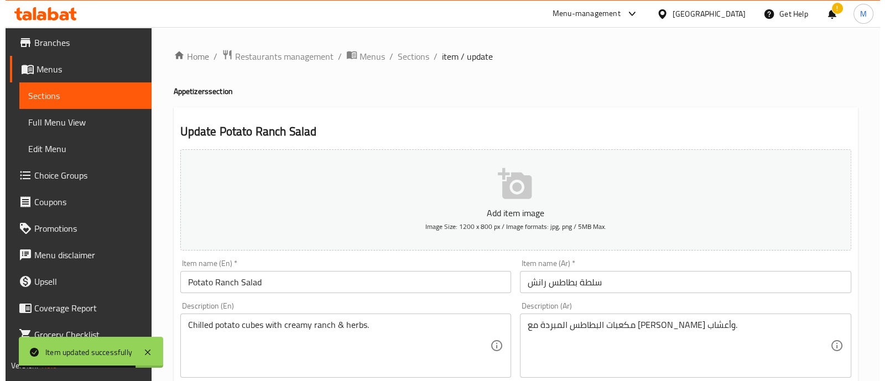
scroll to position [399, 0]
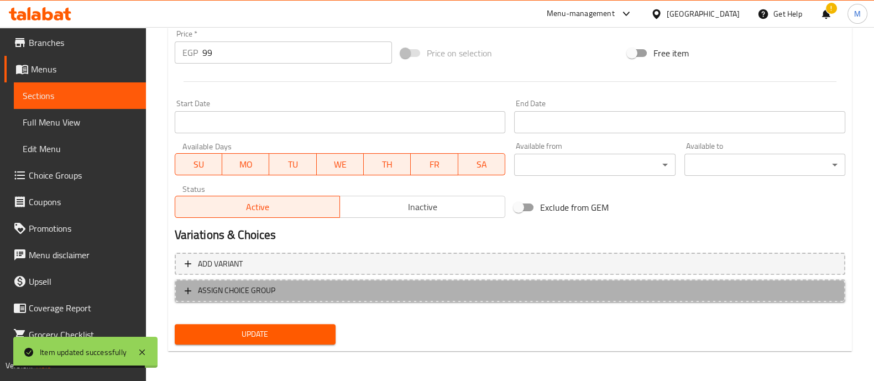
click at [265, 289] on span "ASSIGN CHOICE GROUP" at bounding box center [236, 291] width 77 height 14
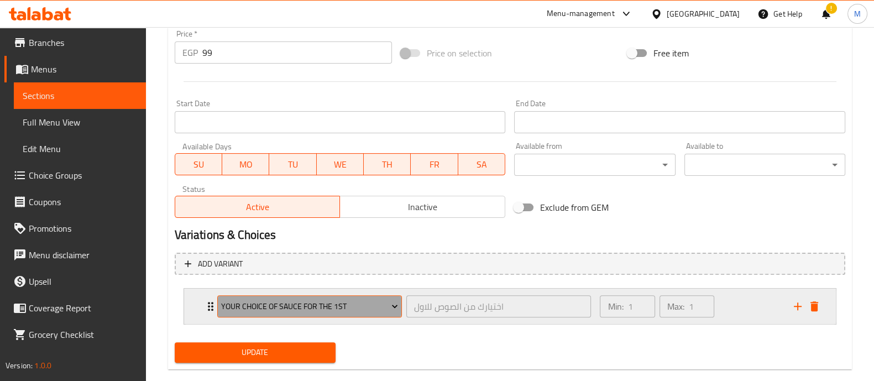
click at [279, 301] on span "Your Choice Of Sauce for the 1st" at bounding box center [309, 307] width 177 height 14
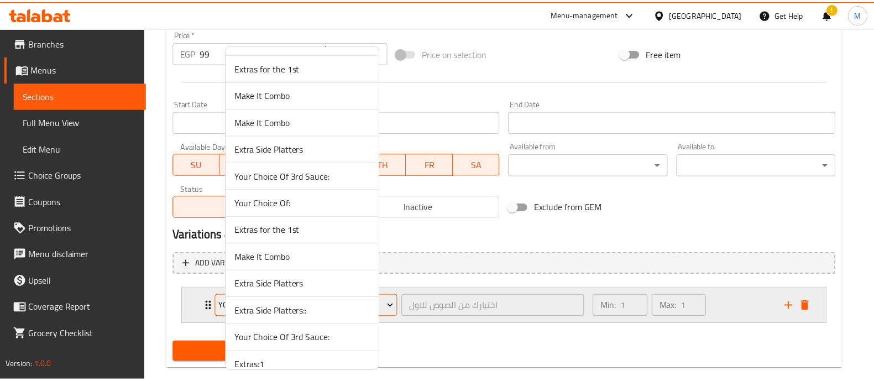
scroll to position [3914, 0]
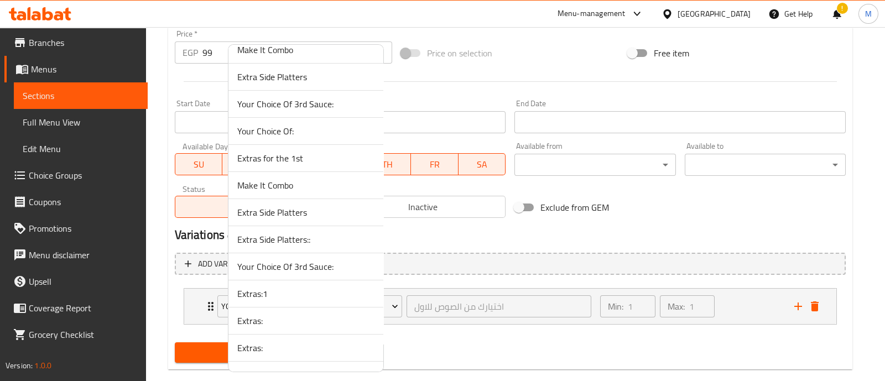
click at [259, 287] on span "Extras:1" at bounding box center [305, 293] width 137 height 13
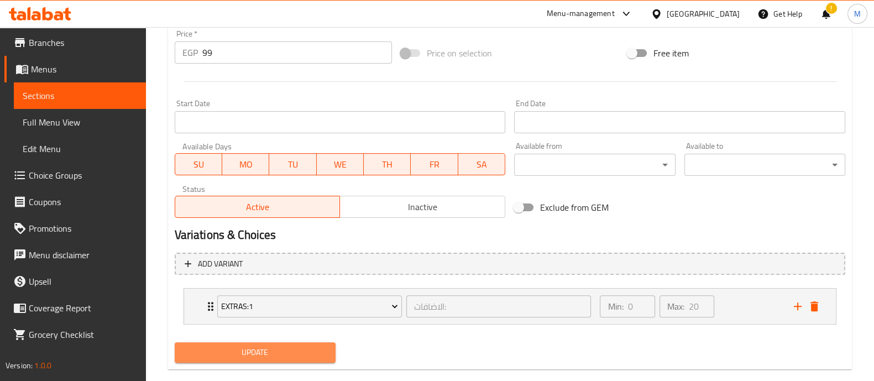
click at [252, 353] on span "Update" at bounding box center [255, 353] width 143 height 14
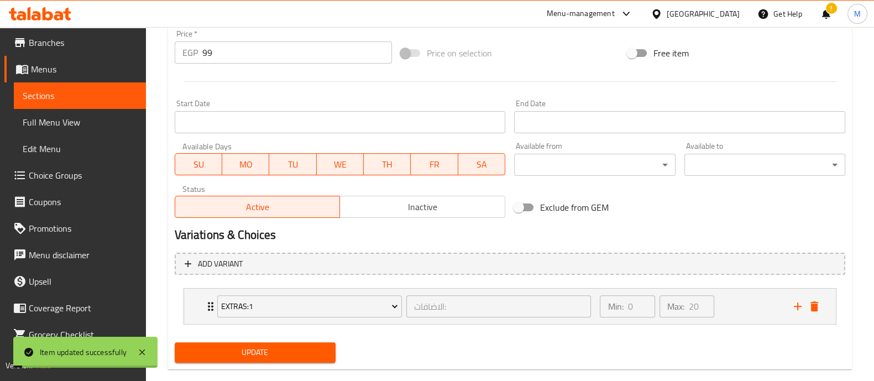
scroll to position [0, 0]
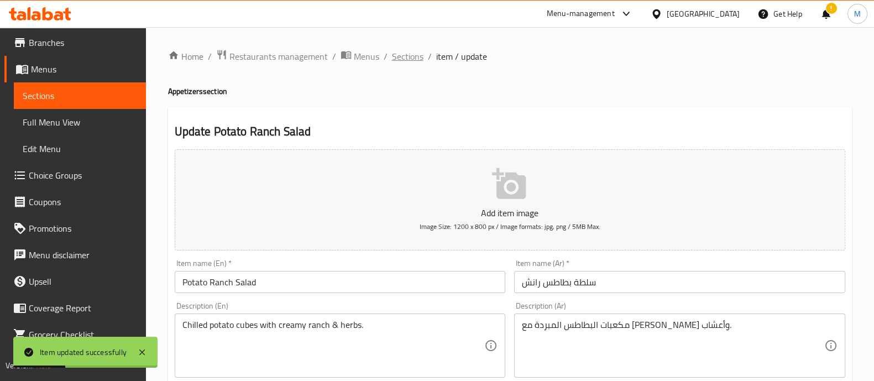
click at [396, 57] on span "Sections" at bounding box center [408, 56] width 32 height 13
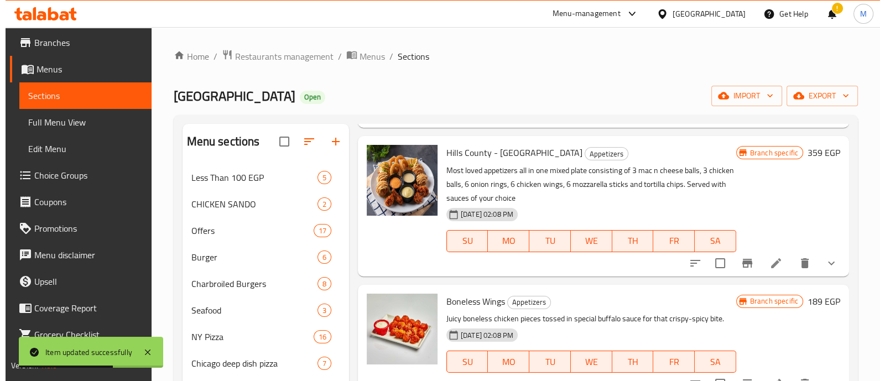
scroll to position [1378, 0]
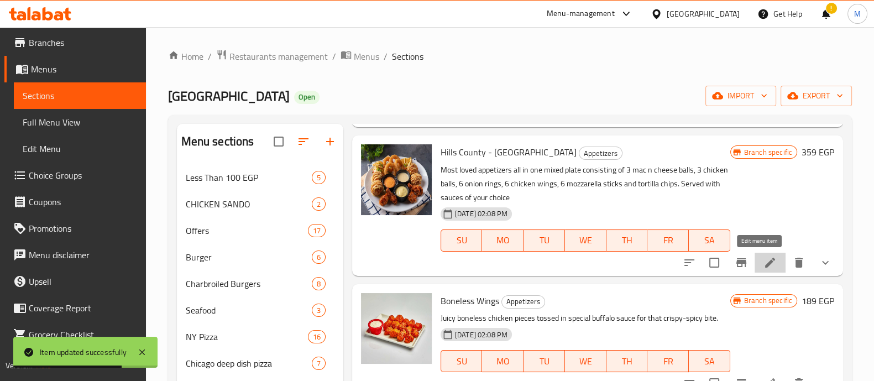
click at [764, 263] on icon at bounding box center [770, 262] width 13 height 13
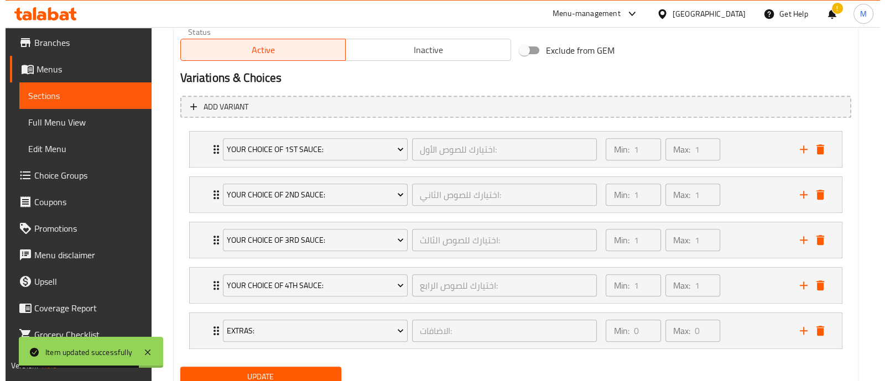
scroll to position [614, 0]
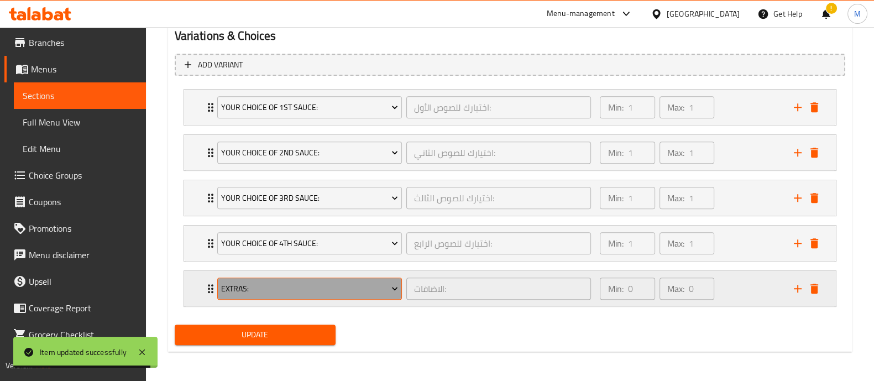
click at [299, 282] on span "Extras:" at bounding box center [309, 289] width 177 height 14
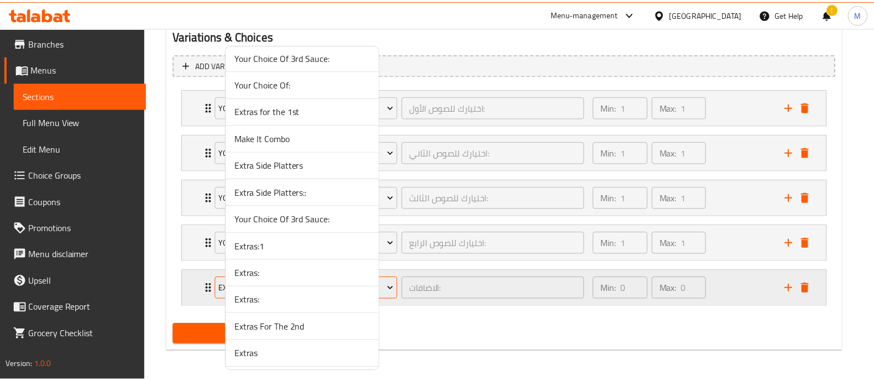
scroll to position [3961, 0]
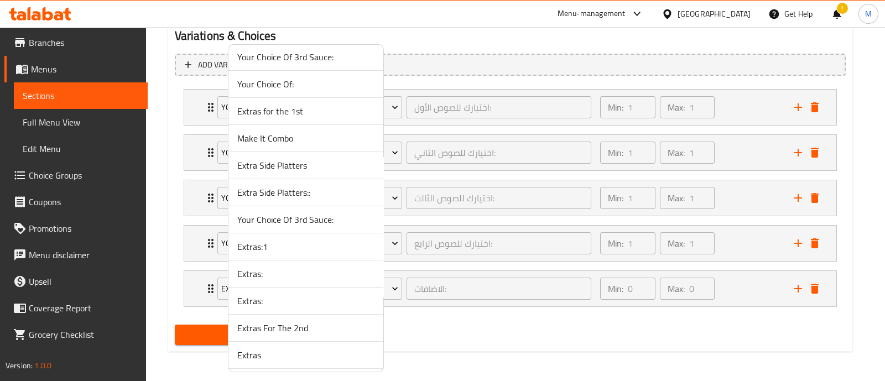
click at [255, 240] on span "Extras:1" at bounding box center [305, 246] width 137 height 13
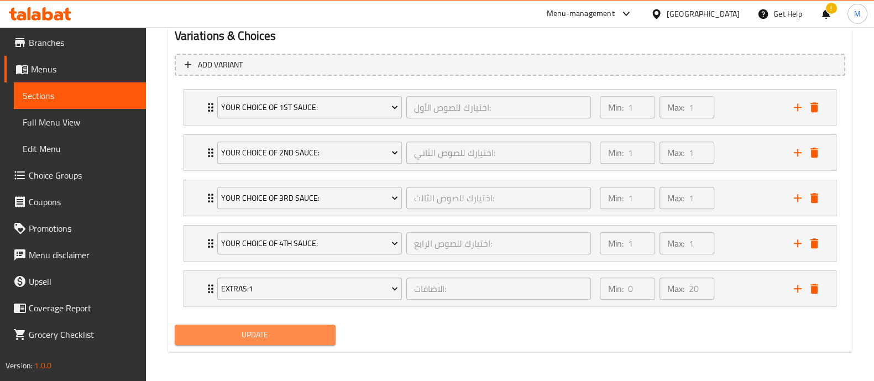
click at [234, 335] on span "Update" at bounding box center [255, 335] width 143 height 14
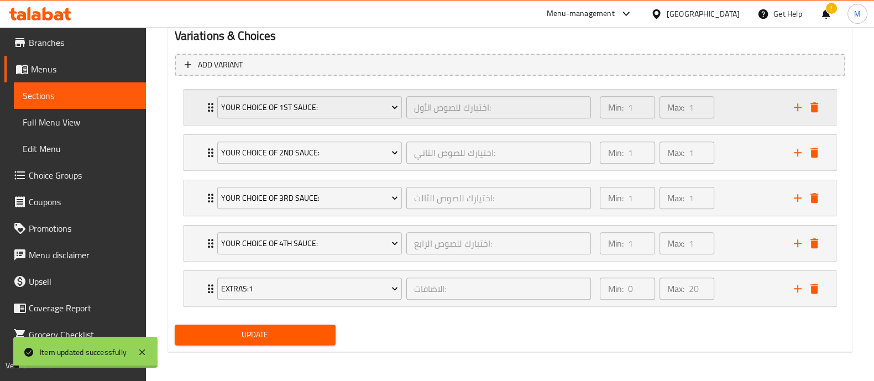
scroll to position [0, 0]
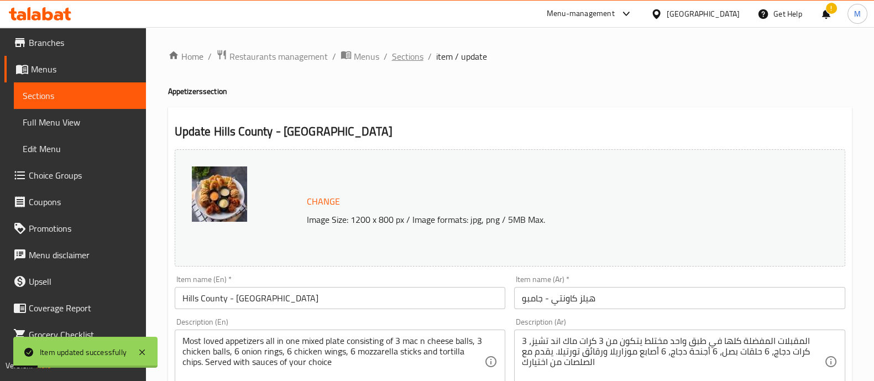
click at [405, 56] on span "Sections" at bounding box center [408, 56] width 32 height 13
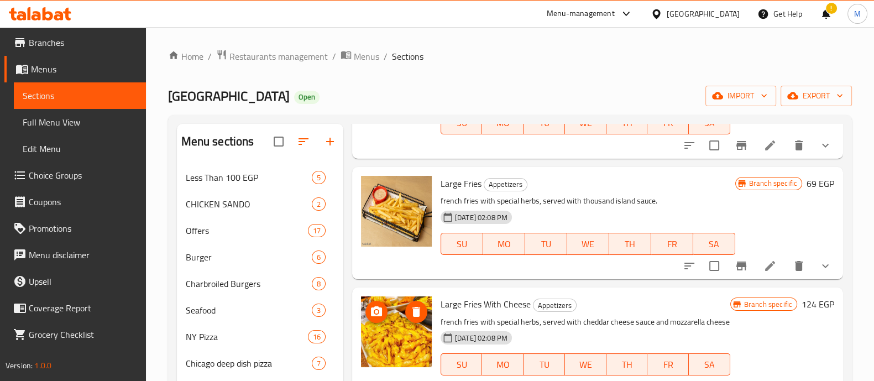
scroll to position [588, 0]
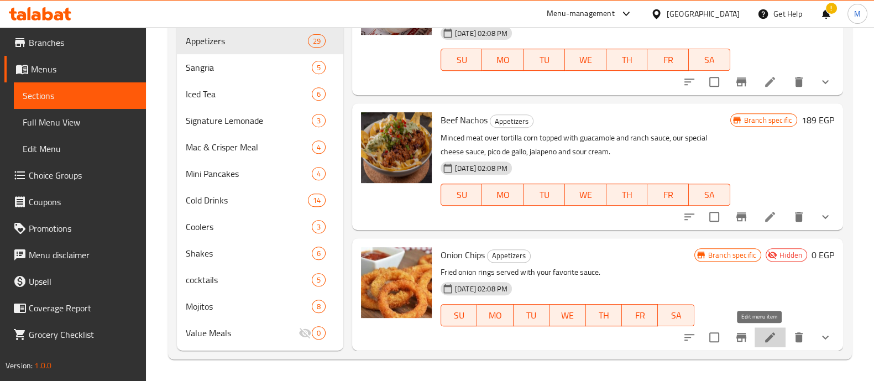
click at [764, 333] on icon at bounding box center [770, 337] width 13 height 13
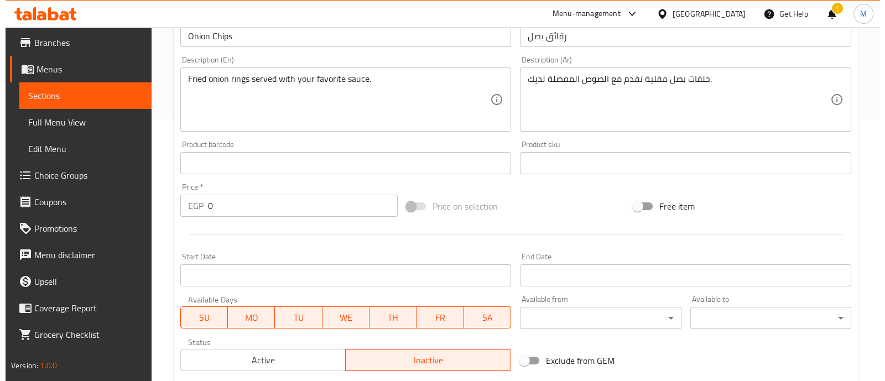
scroll to position [479, 0]
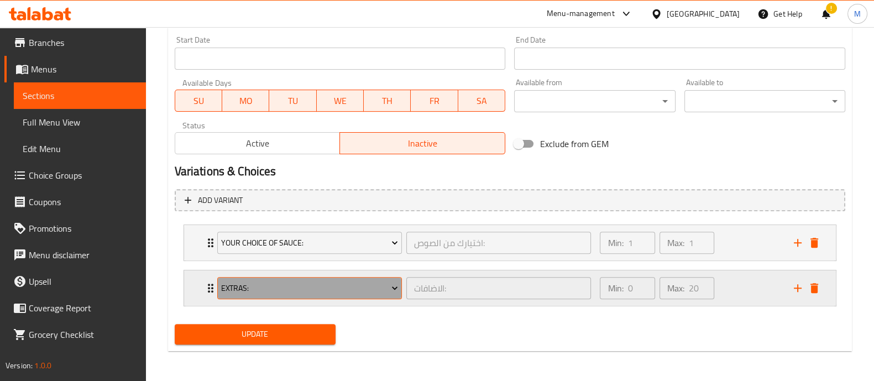
click at [337, 282] on span "Extras:" at bounding box center [309, 288] width 177 height 14
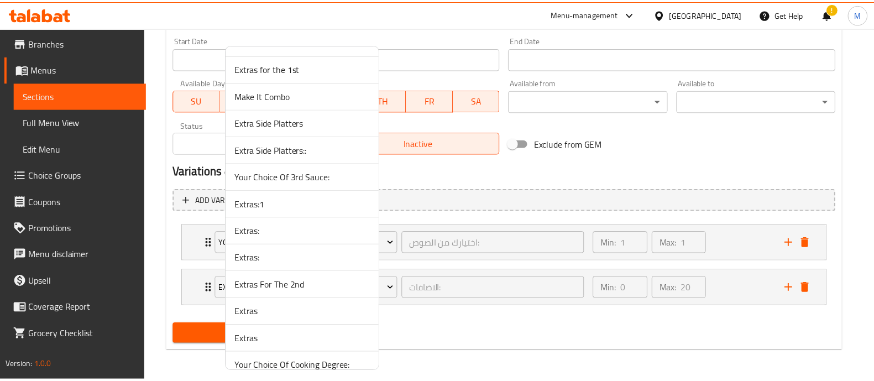
scroll to position [3973, 0]
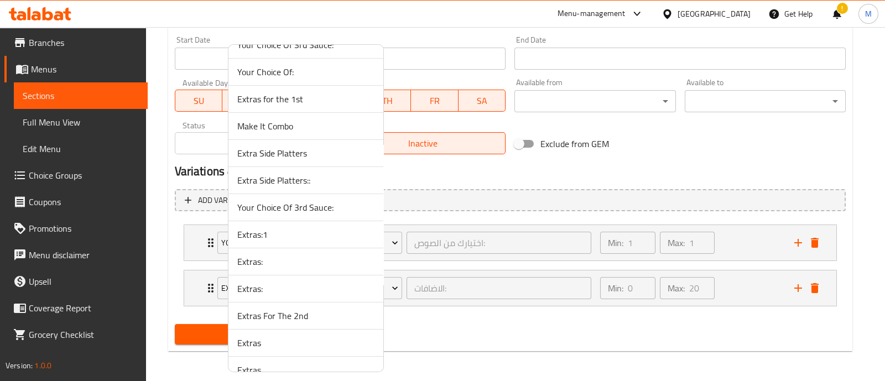
click at [257, 228] on span "Extras:1" at bounding box center [305, 234] width 137 height 13
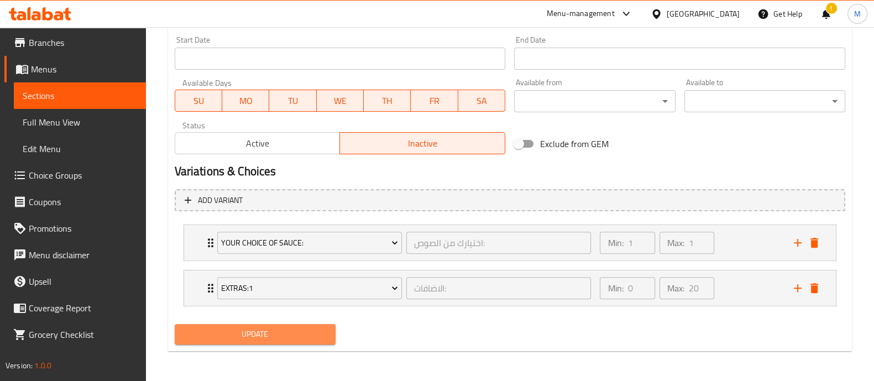
click at [233, 336] on span "Update" at bounding box center [255, 334] width 143 height 14
click at [262, 341] on button "Update" at bounding box center [255, 334] width 161 height 20
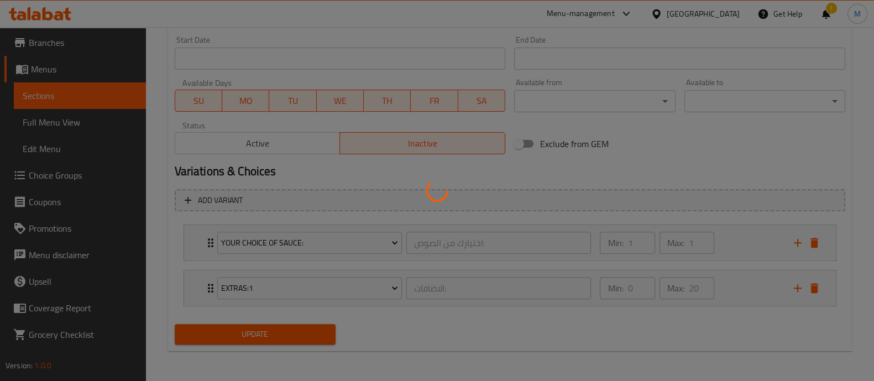
scroll to position [0, 0]
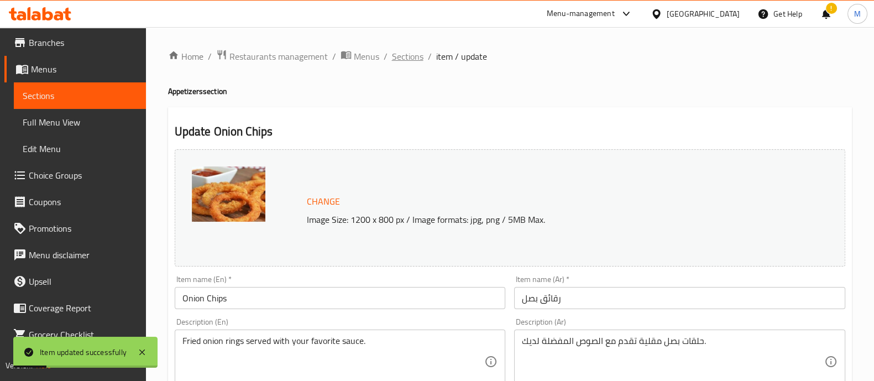
click at [406, 56] on span "Sections" at bounding box center [408, 56] width 32 height 13
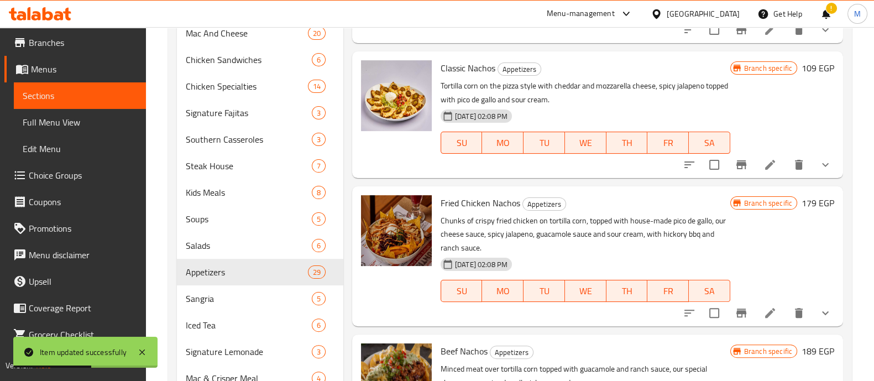
scroll to position [588, 0]
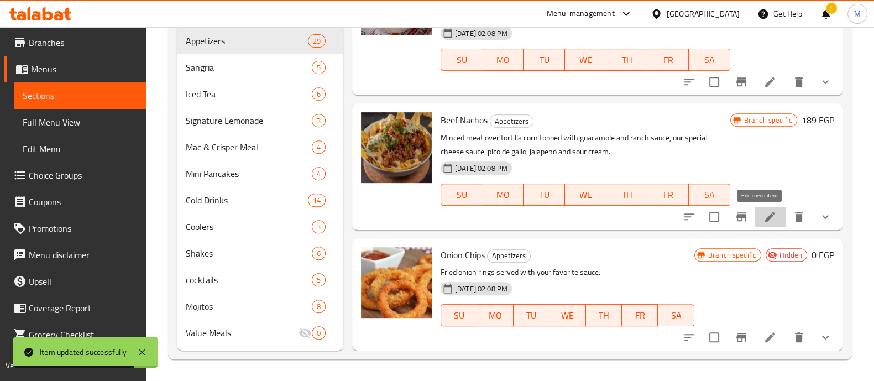
click at [765, 220] on icon at bounding box center [770, 217] width 10 height 10
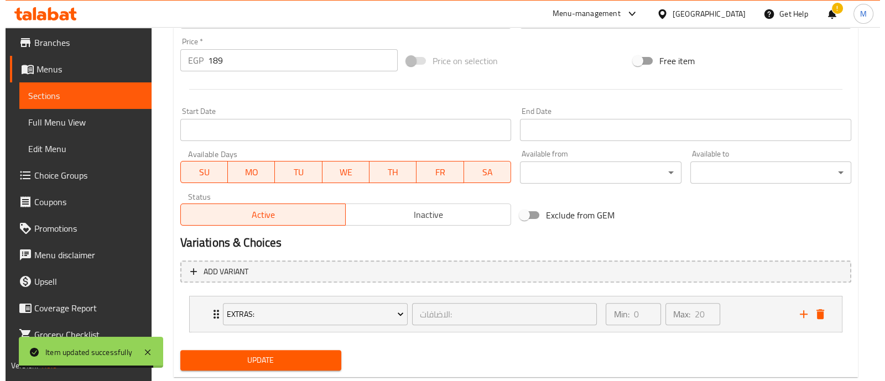
scroll to position [433, 0]
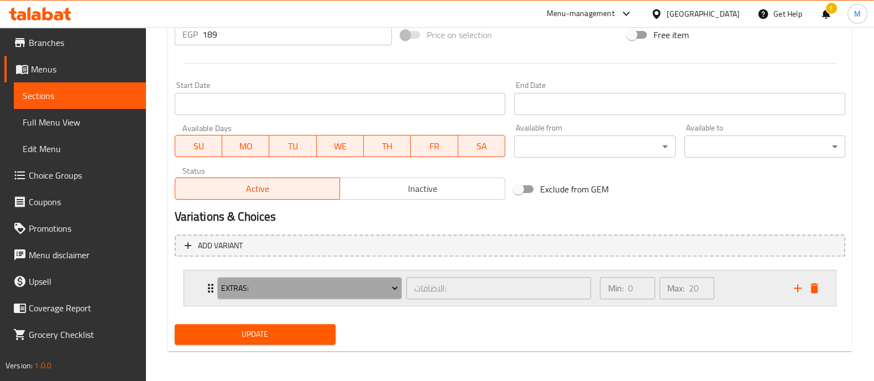
click at [326, 297] on button "Extras:" at bounding box center [309, 288] width 185 height 22
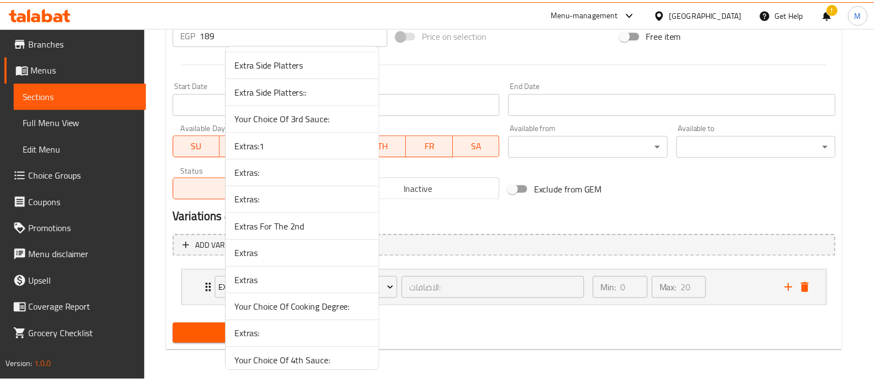
scroll to position [3982, 0]
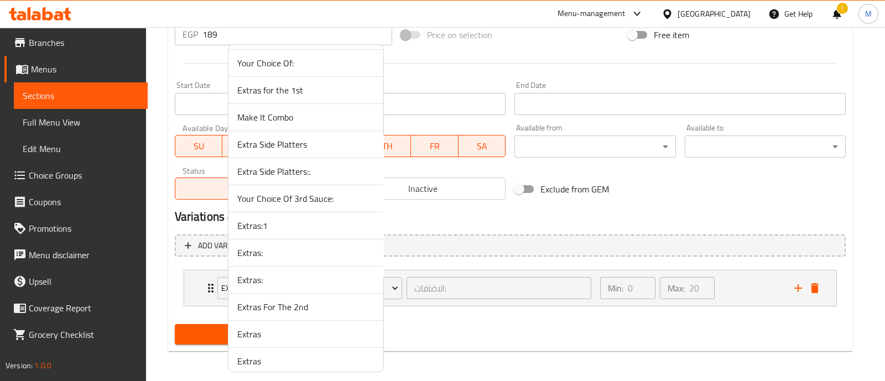
click at [282, 219] on span "Extras:1" at bounding box center [305, 225] width 137 height 13
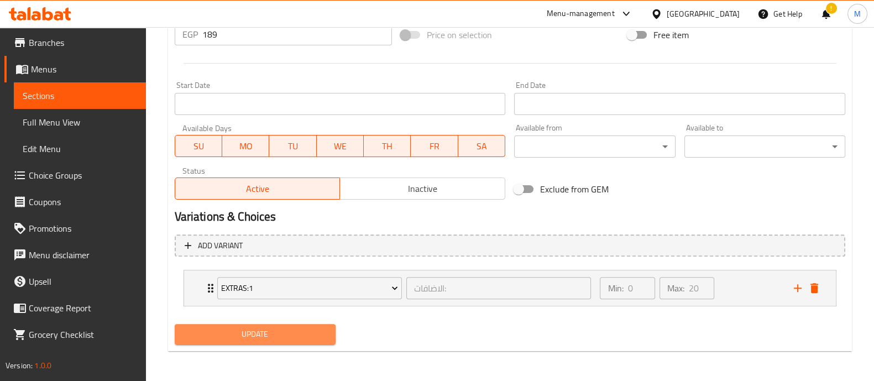
click at [258, 332] on span "Update" at bounding box center [255, 334] width 143 height 14
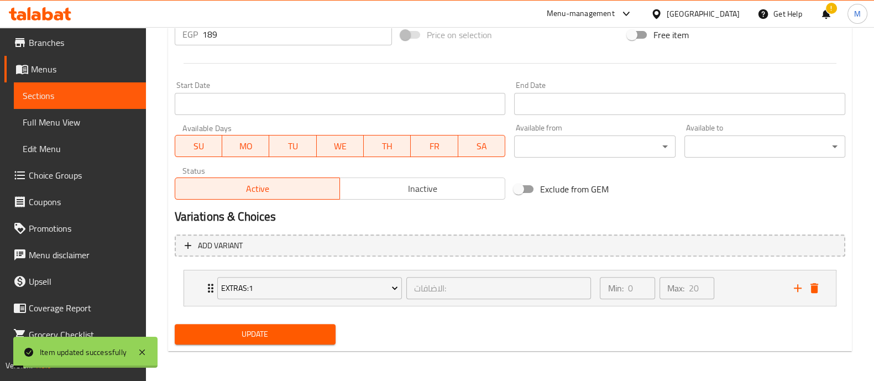
scroll to position [0, 0]
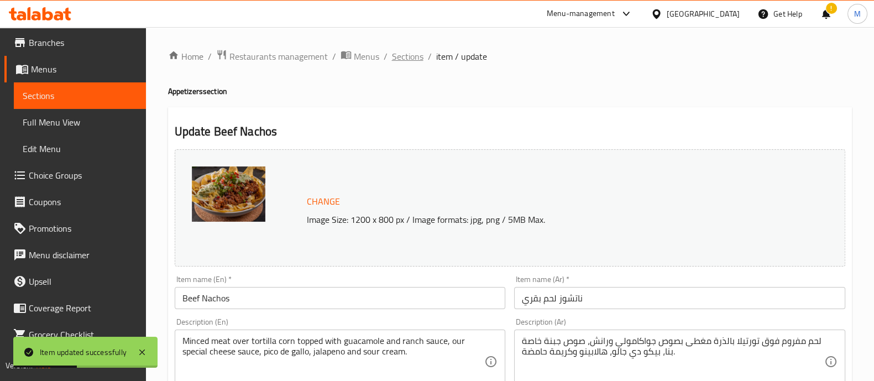
click at [415, 52] on span "Sections" at bounding box center [408, 56] width 32 height 13
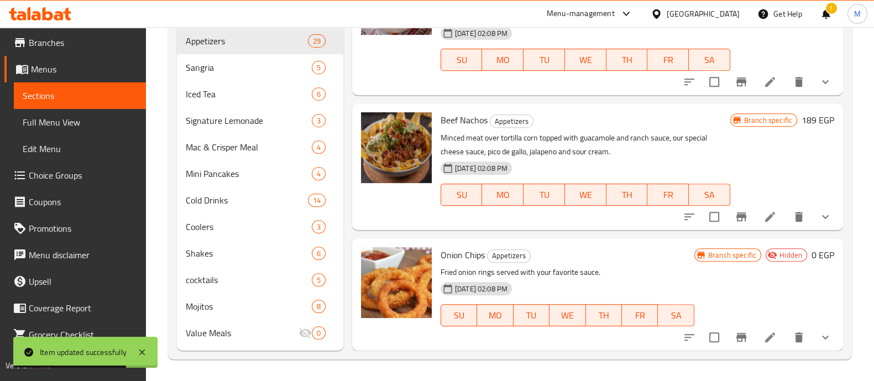
scroll to position [2856, 0]
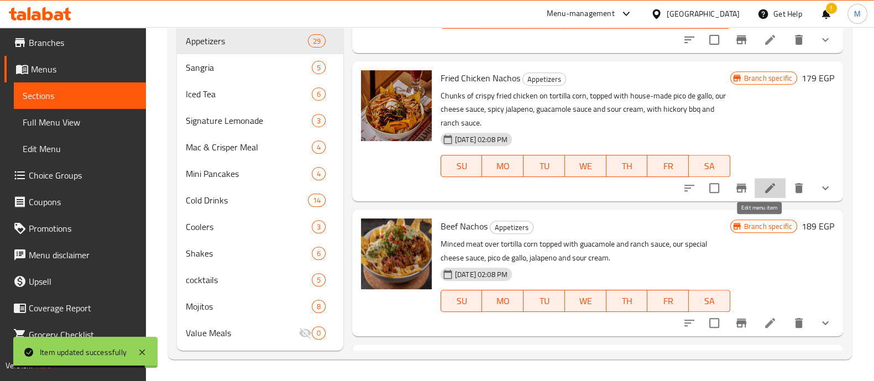
click at [764, 195] on icon at bounding box center [770, 187] width 13 height 13
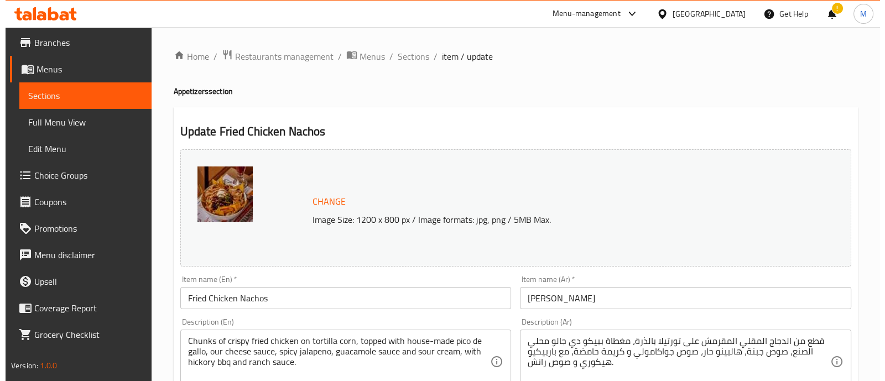
scroll to position [433, 0]
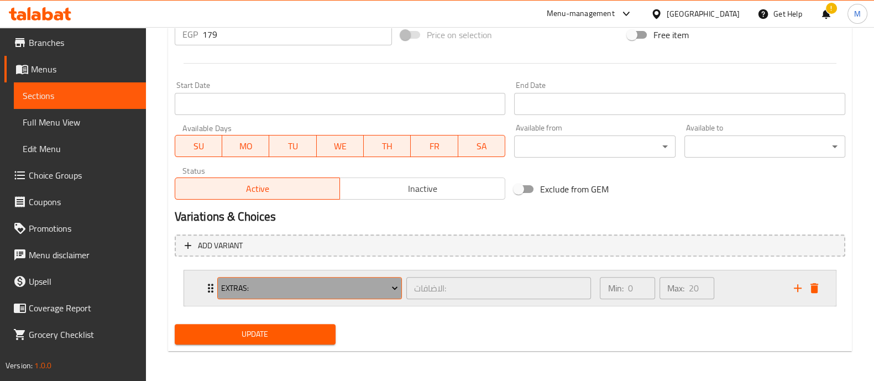
click at [263, 288] on span "Extras:" at bounding box center [309, 288] width 177 height 14
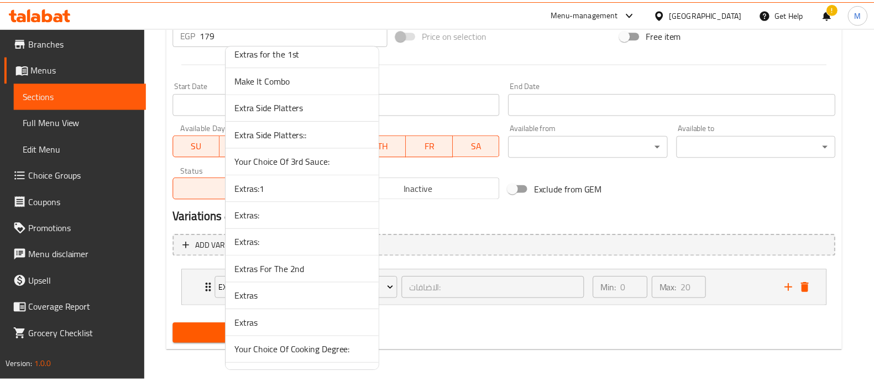
scroll to position [4019, 0]
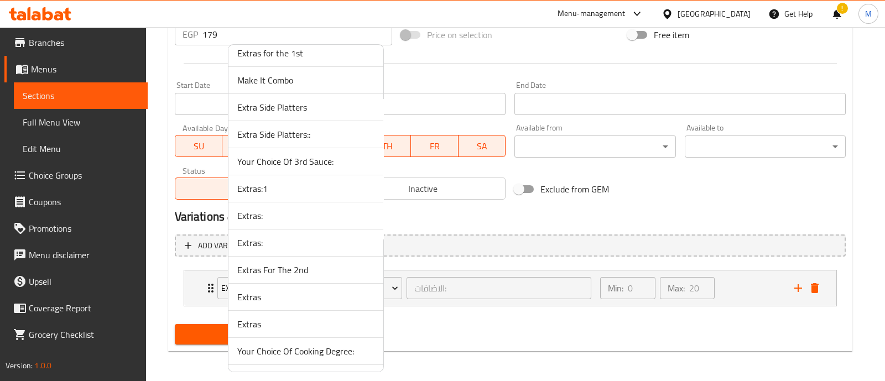
click at [258, 182] on span "Extras:1" at bounding box center [305, 188] width 137 height 13
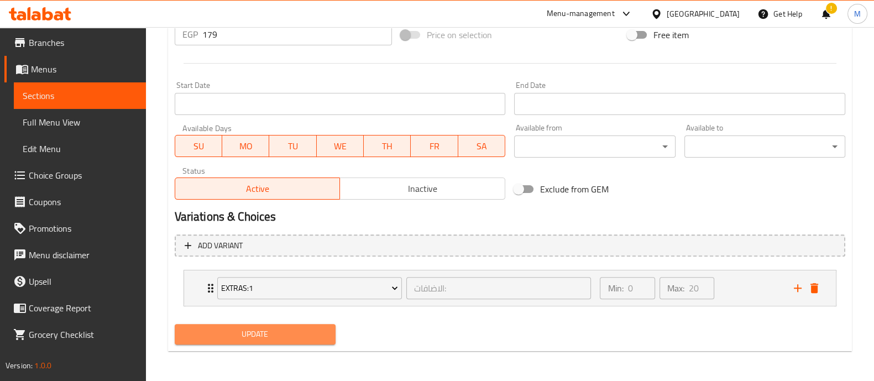
click at [254, 331] on span "Update" at bounding box center [255, 334] width 143 height 14
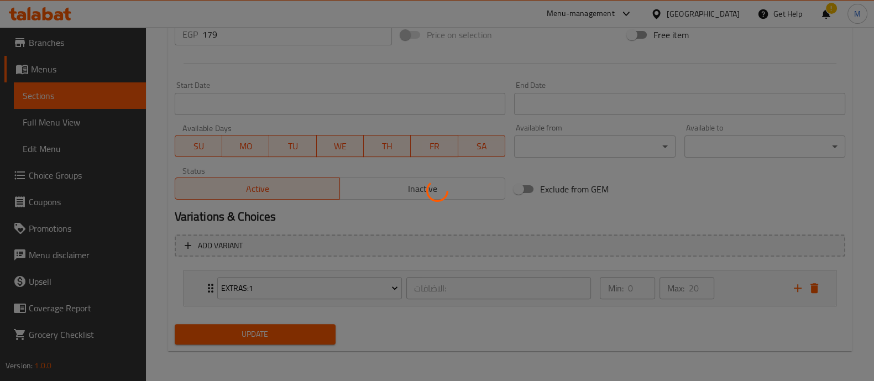
scroll to position [0, 0]
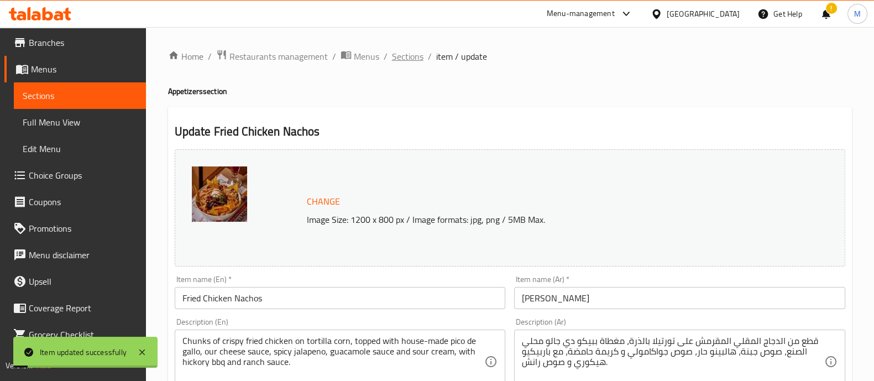
click at [412, 58] on span "Sections" at bounding box center [408, 56] width 32 height 13
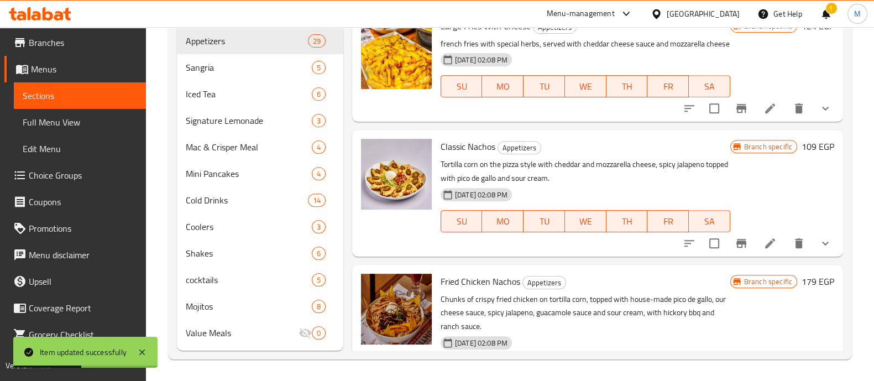
scroll to position [2651, 0]
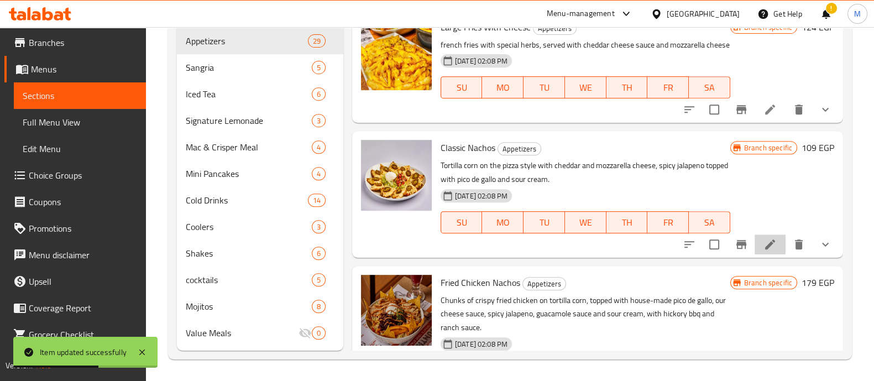
click at [755, 254] on li at bounding box center [770, 244] width 31 height 20
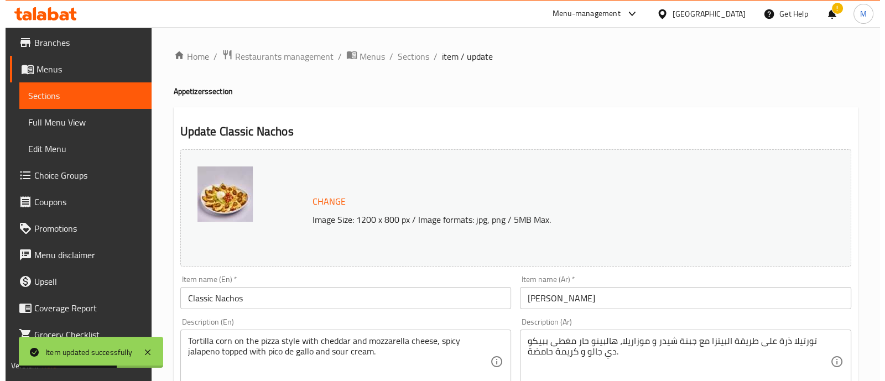
scroll to position [433, 0]
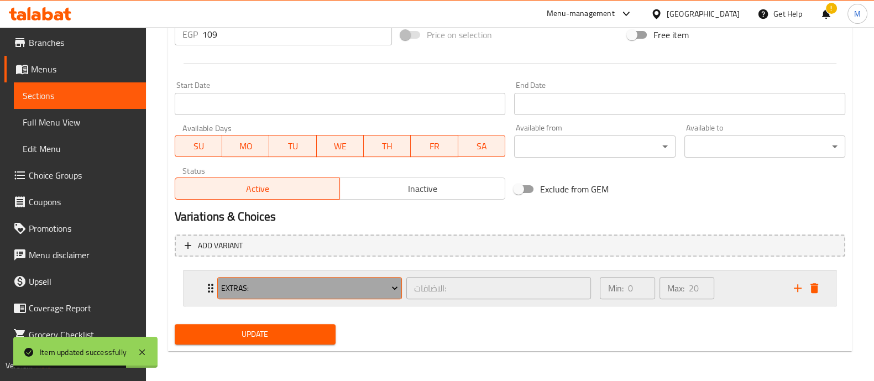
click at [241, 289] on span "Extras:" at bounding box center [309, 288] width 177 height 14
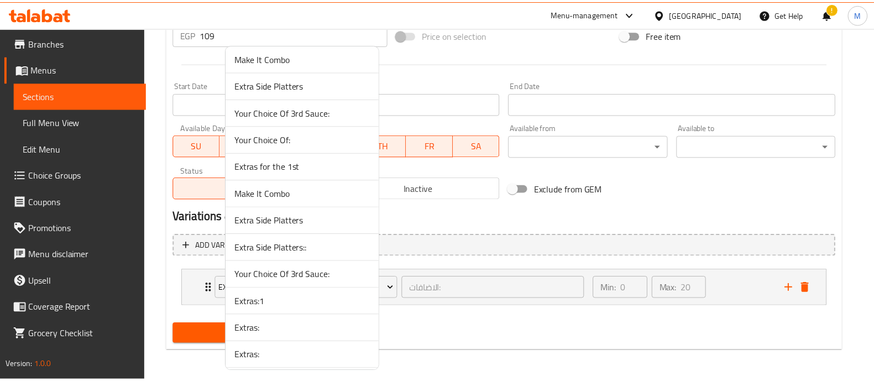
scroll to position [3906, 0]
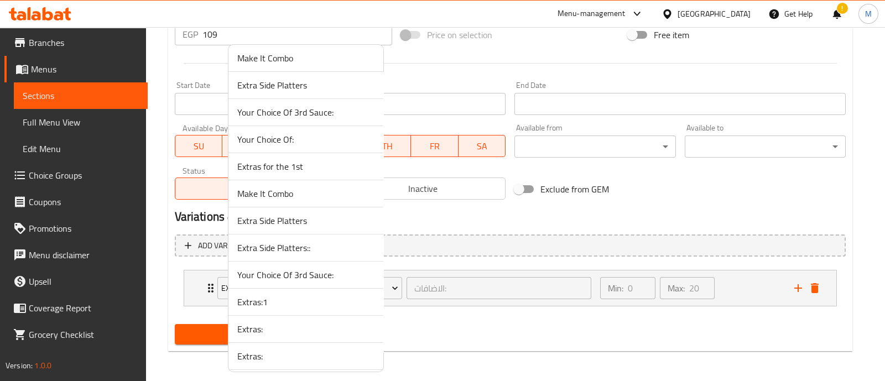
click at [245, 295] on span "Extras:1" at bounding box center [305, 301] width 137 height 13
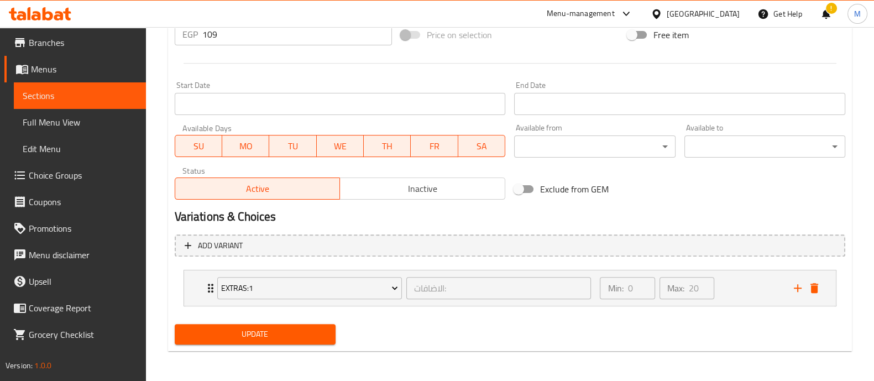
click at [271, 330] on span "Update" at bounding box center [255, 334] width 143 height 14
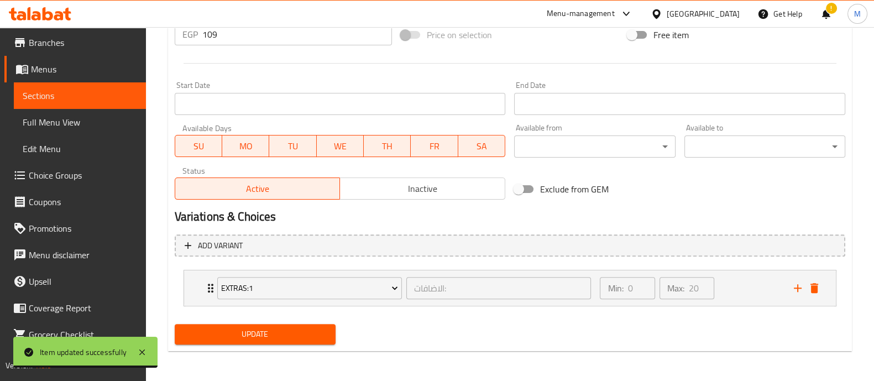
scroll to position [0, 0]
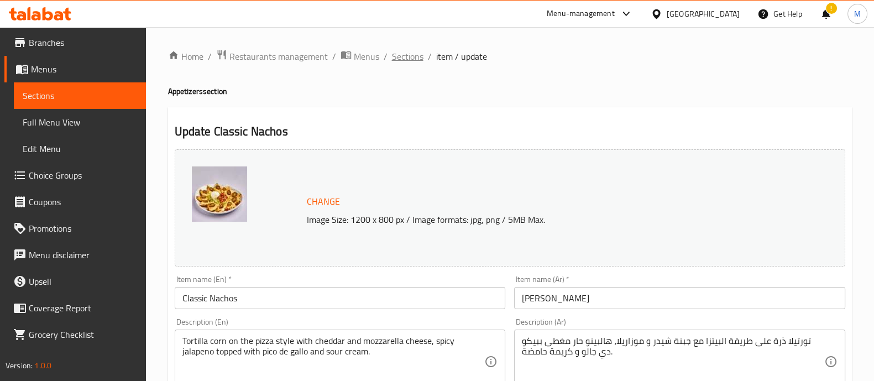
click at [408, 56] on span "Sections" at bounding box center [408, 56] width 32 height 13
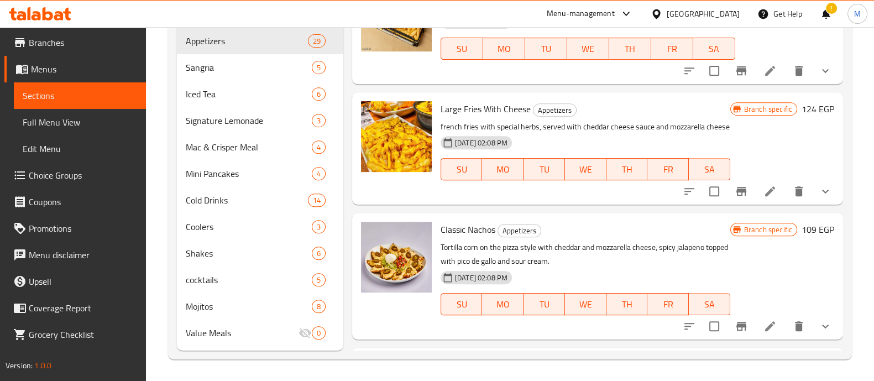
scroll to position [2563, 0]
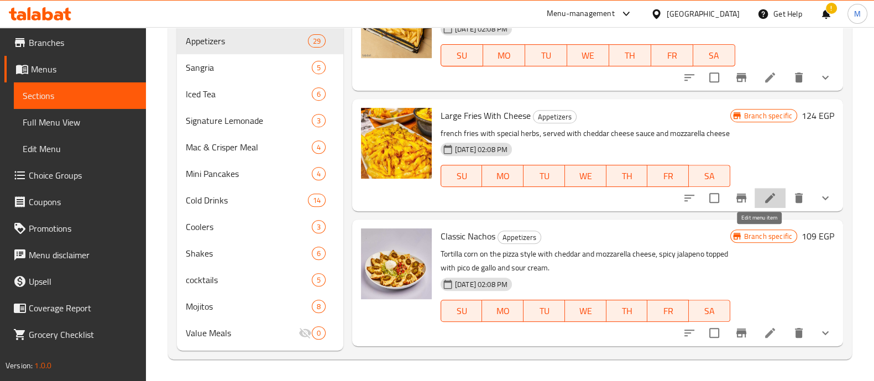
click at [764, 205] on icon at bounding box center [770, 197] width 13 height 13
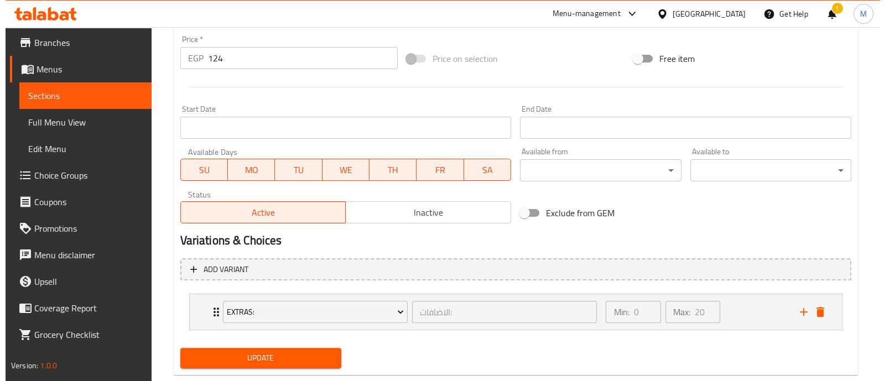
scroll to position [433, 0]
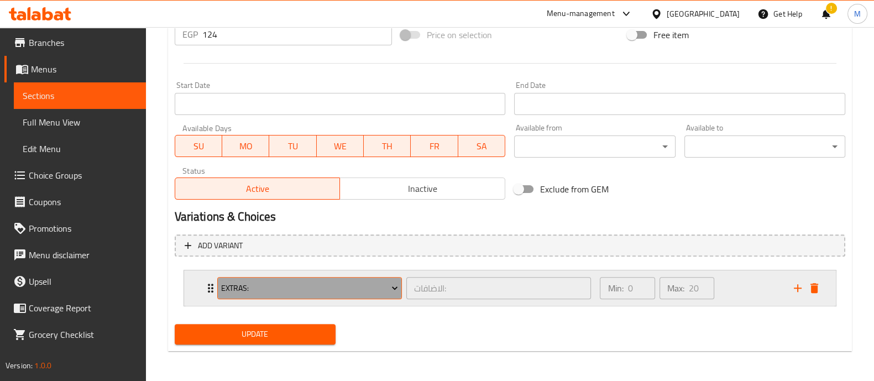
click at [319, 286] on span "Extras:" at bounding box center [309, 288] width 177 height 14
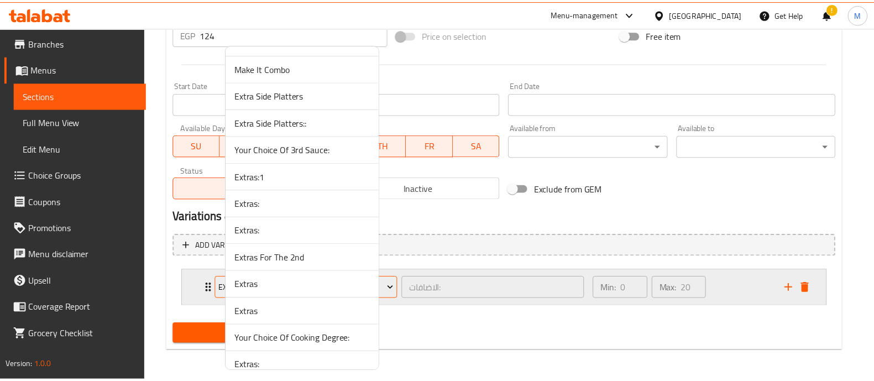
scroll to position [4032, 0]
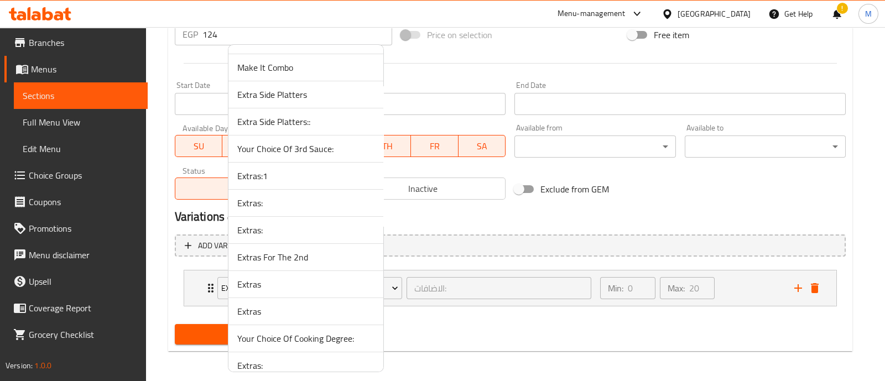
click at [253, 169] on span "Extras:1" at bounding box center [305, 175] width 137 height 13
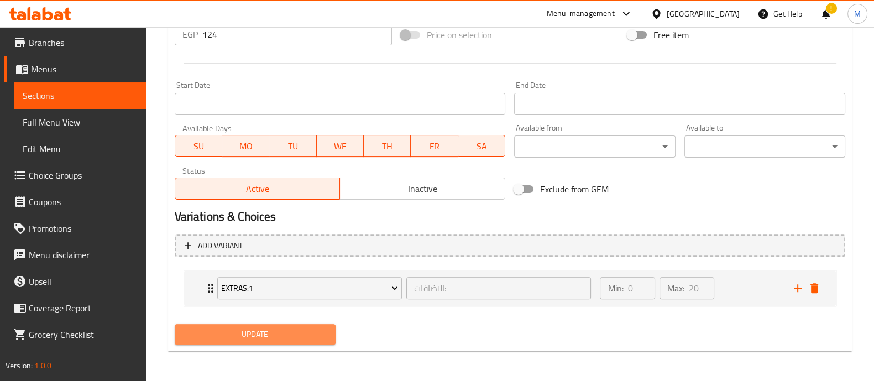
click at [263, 329] on span "Update" at bounding box center [255, 334] width 143 height 14
click at [263, 327] on span "Update" at bounding box center [255, 334] width 143 height 14
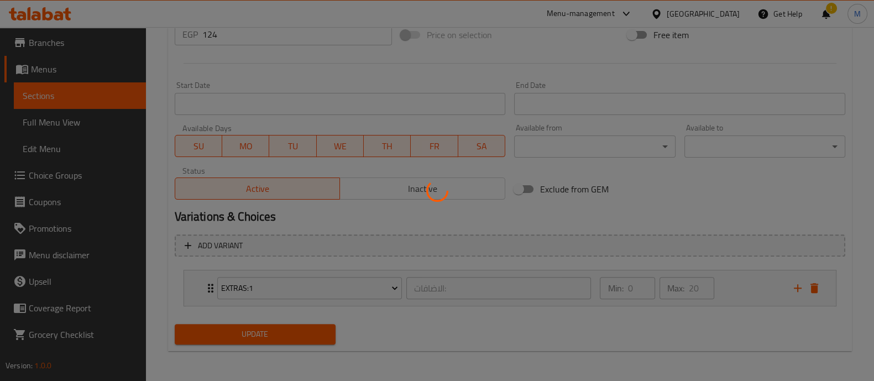
scroll to position [0, 0]
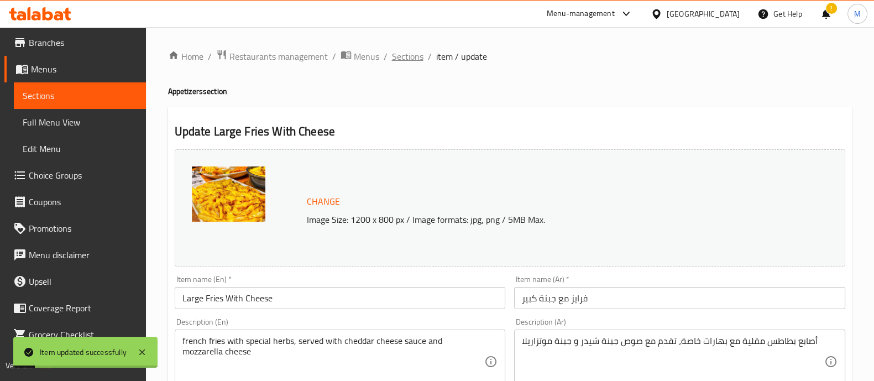
click at [409, 55] on span "Sections" at bounding box center [408, 56] width 32 height 13
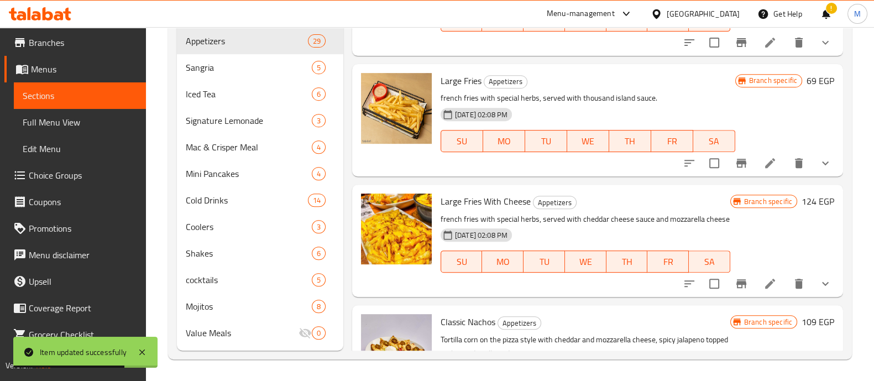
scroll to position [2420, 0]
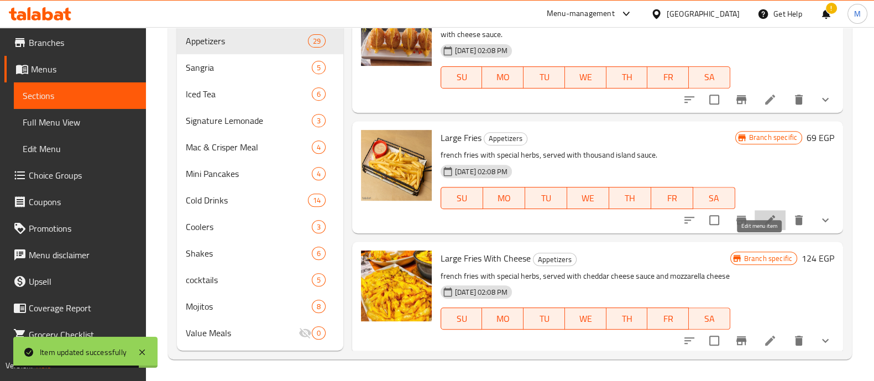
click at [764, 227] on icon at bounding box center [770, 219] width 13 height 13
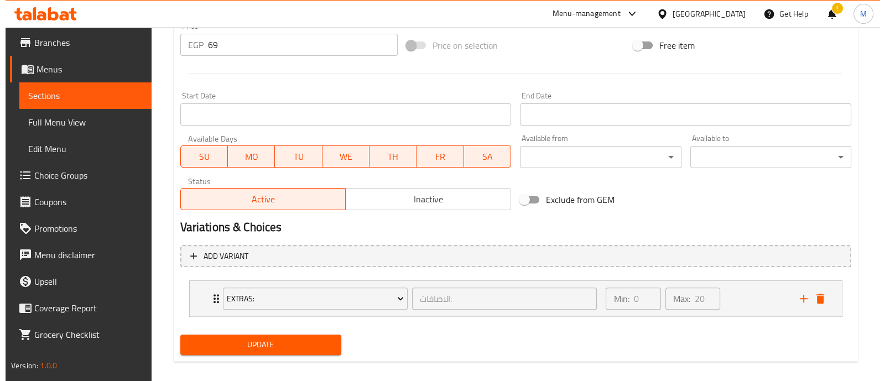
scroll to position [433, 0]
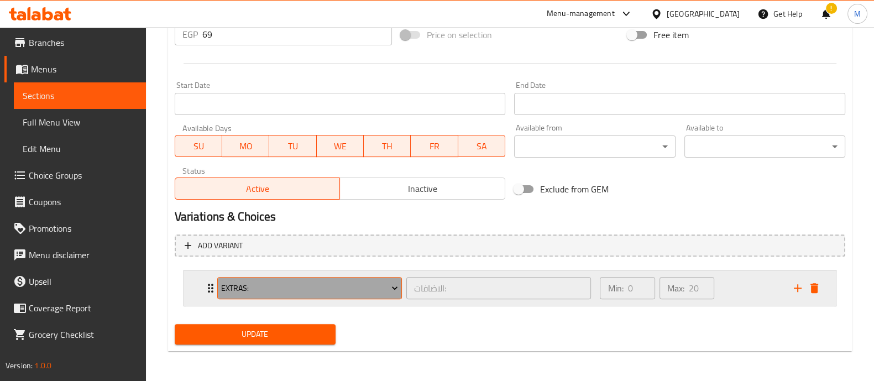
click at [329, 284] on span "Extras:" at bounding box center [309, 288] width 177 height 14
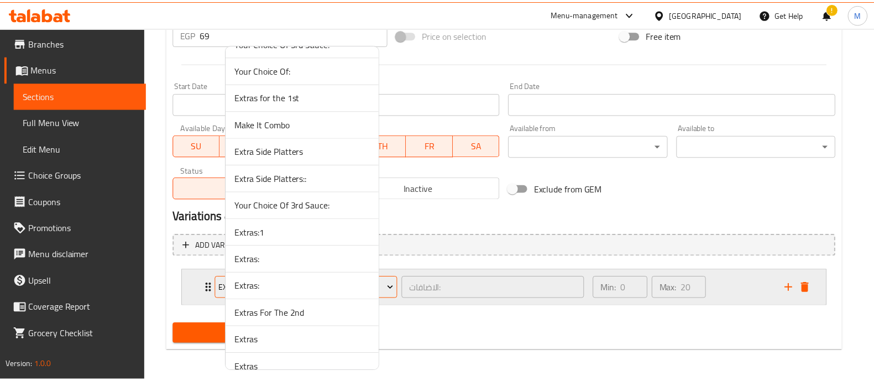
scroll to position [3980, 0]
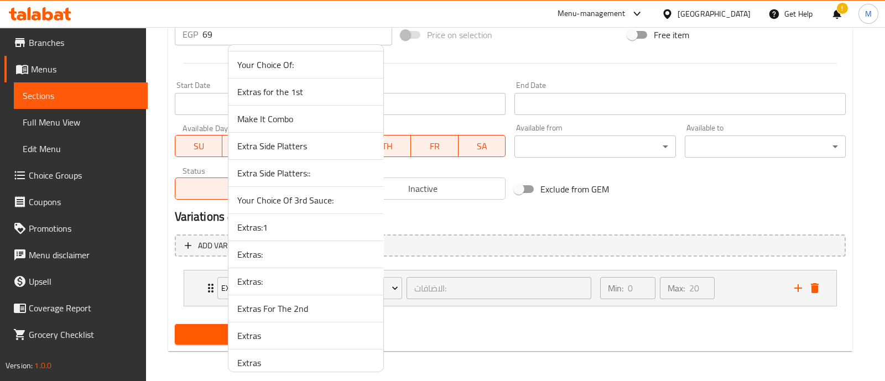
click at [261, 221] on span "Extras:1" at bounding box center [305, 227] width 137 height 13
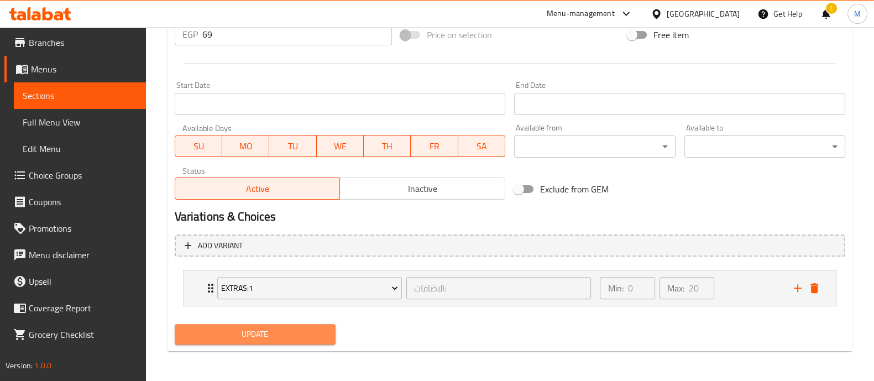
click at [257, 328] on span "Update" at bounding box center [255, 334] width 143 height 14
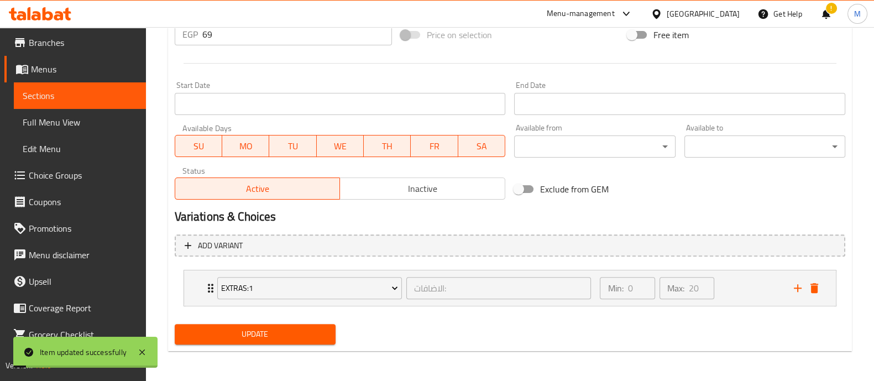
scroll to position [0, 0]
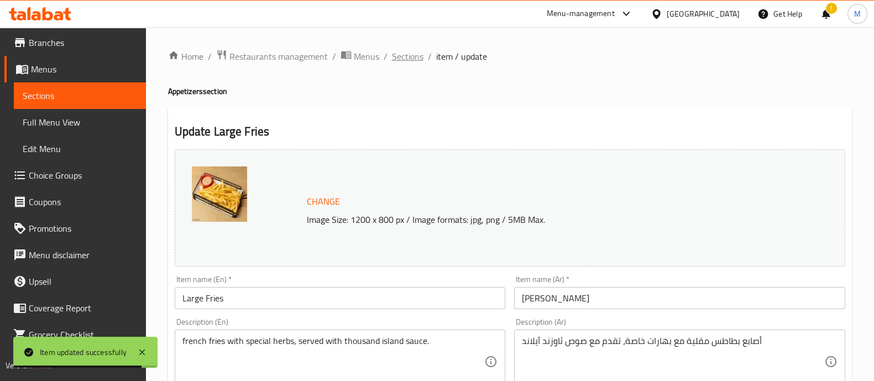
click at [410, 58] on span "Sections" at bounding box center [408, 56] width 32 height 13
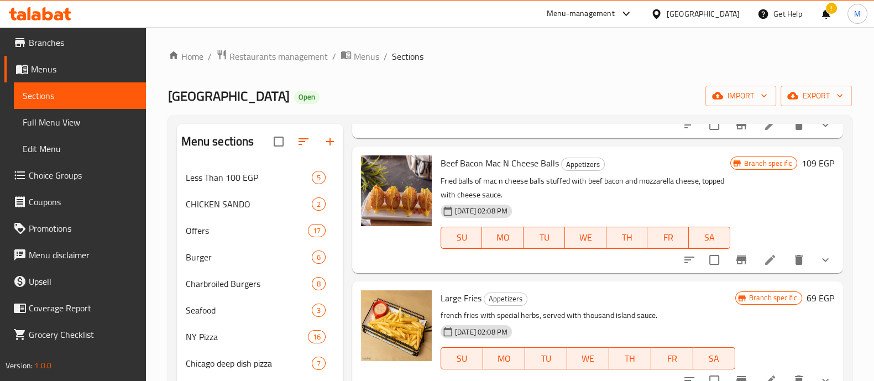
scroll to position [2842, 0]
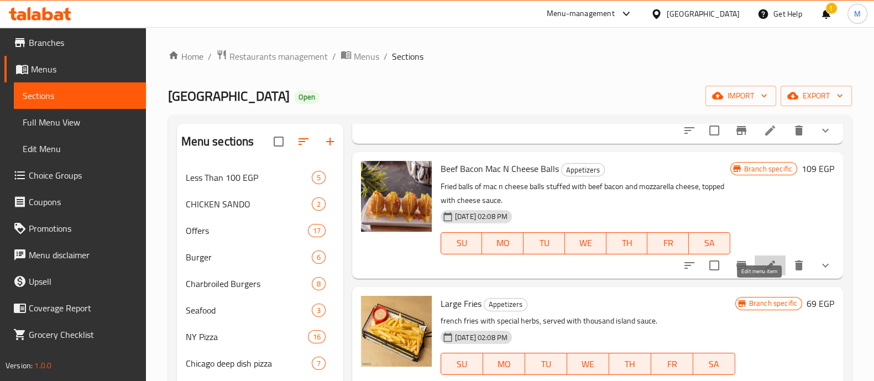
click at [764, 272] on icon at bounding box center [770, 265] width 13 height 13
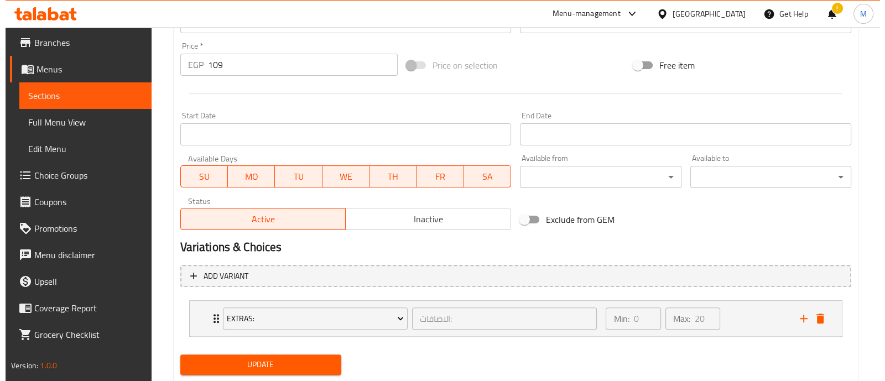
scroll to position [433, 0]
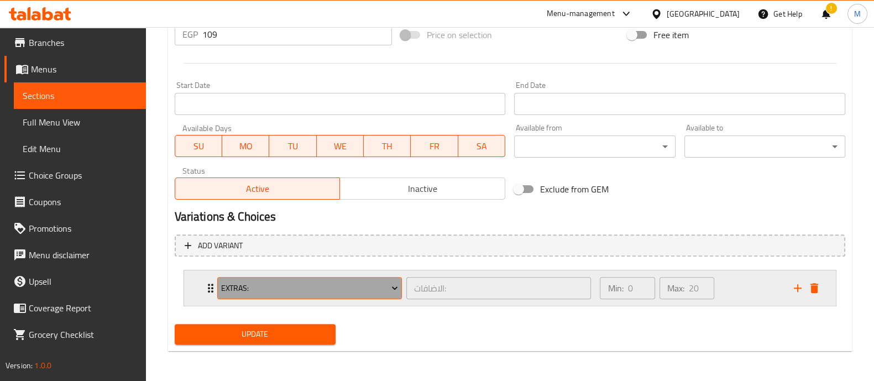
click at [309, 290] on span "Extras:" at bounding box center [309, 288] width 177 height 14
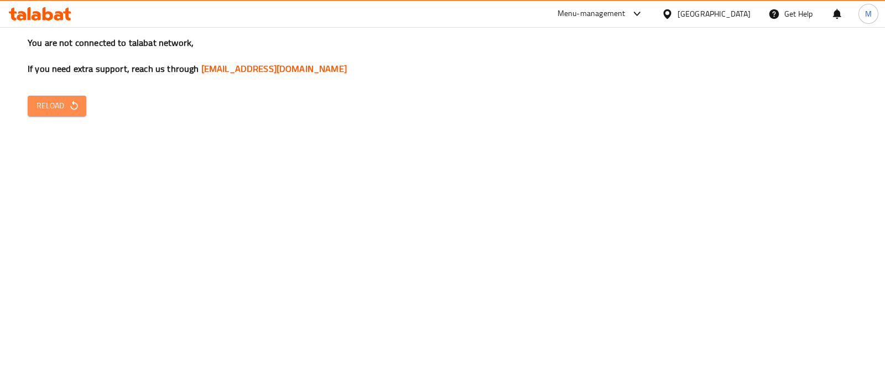
click at [61, 104] on span "Reload" at bounding box center [56, 106] width 41 height 14
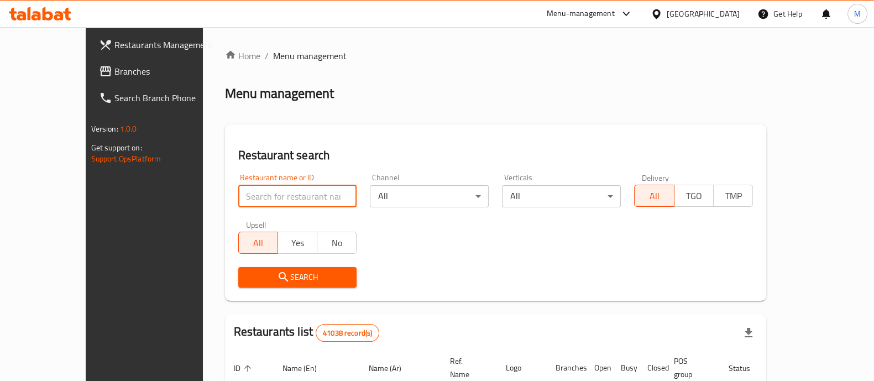
click at [264, 192] on input "search" at bounding box center [297, 196] width 119 height 22
type input "karam el sham"
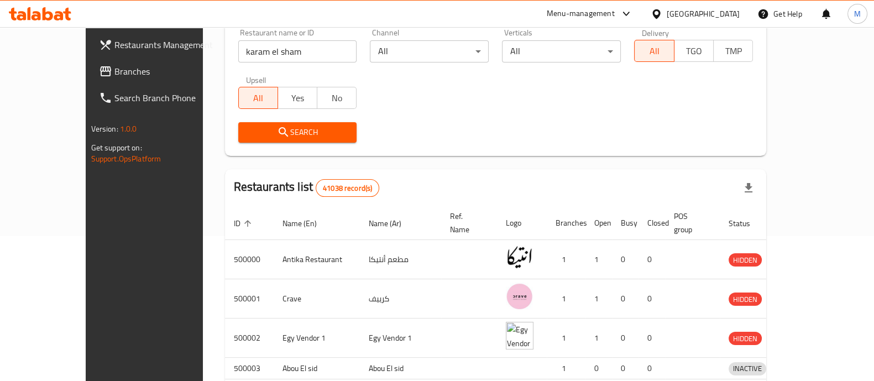
scroll to position [150, 0]
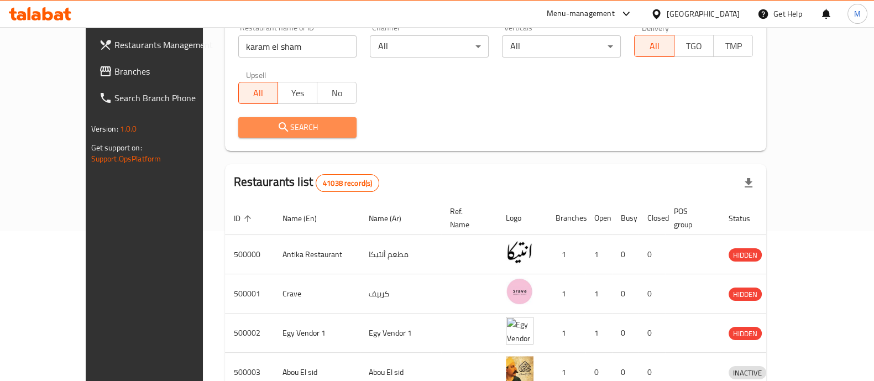
click at [276, 126] on span "Search" at bounding box center [297, 128] width 101 height 14
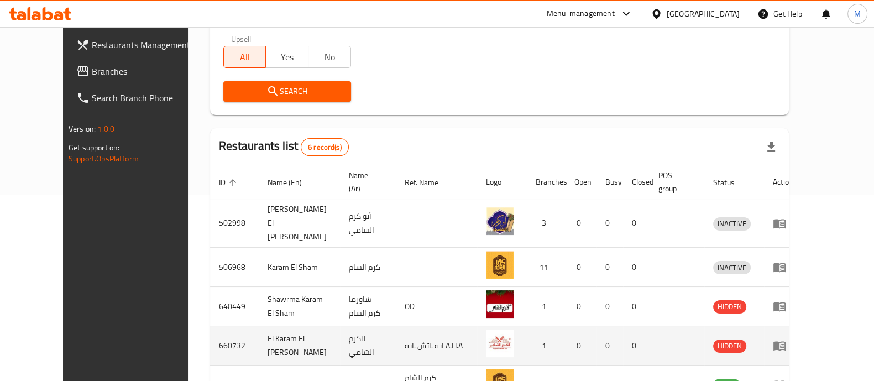
scroll to position [287, 0]
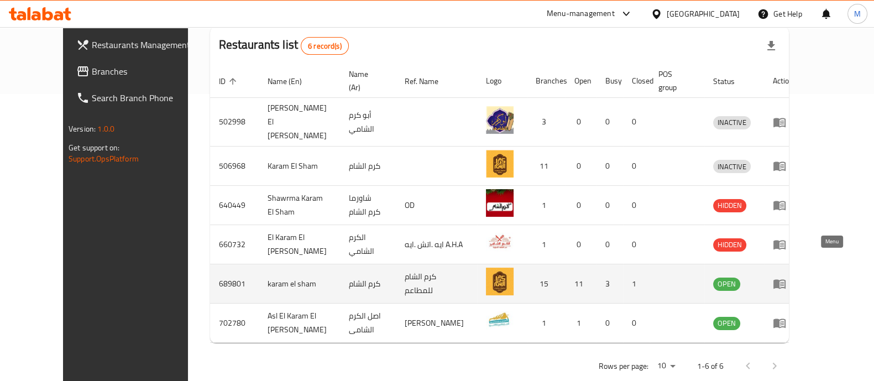
click at [786, 277] on icon "enhanced table" at bounding box center [779, 283] width 13 height 13
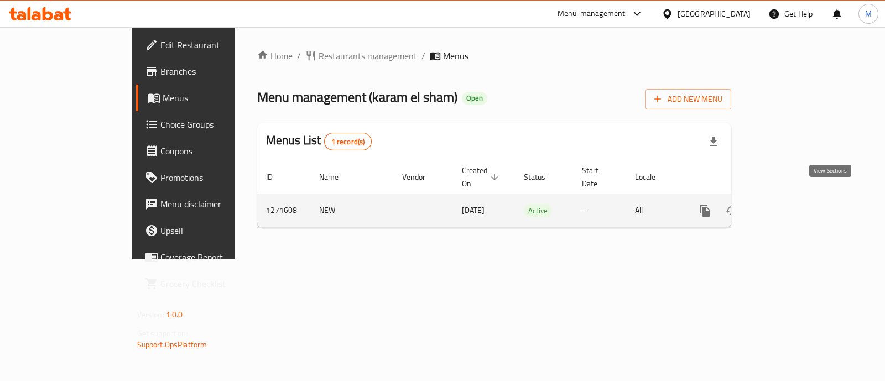
click at [791, 204] on icon "enhanced table" at bounding box center [784, 210] width 13 height 13
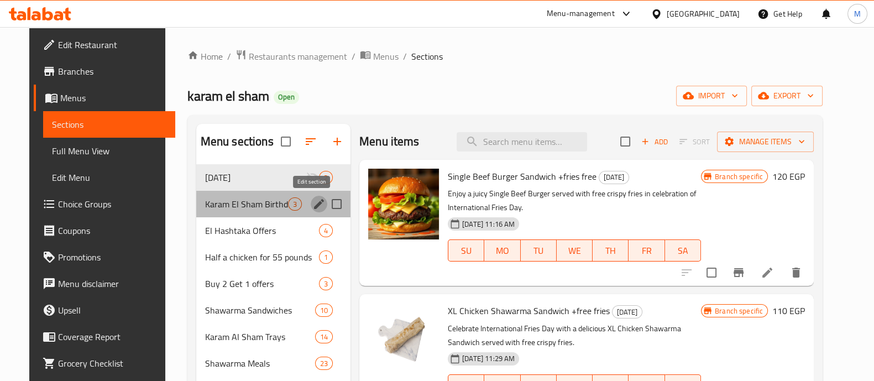
click at [317, 203] on icon "edit" at bounding box center [318, 203] width 13 height 13
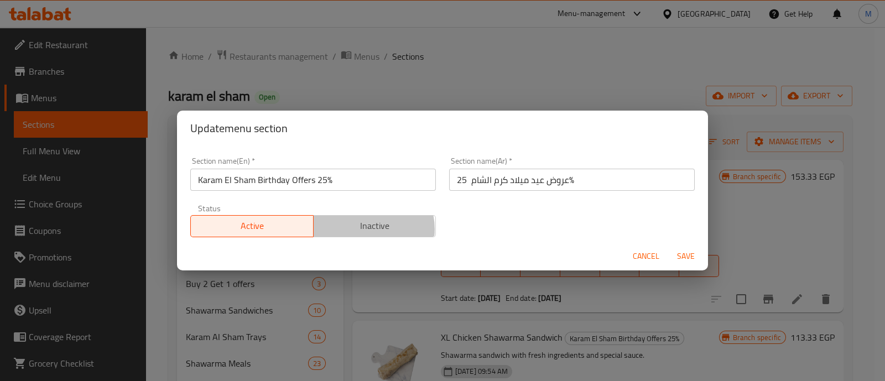
click at [362, 229] on span "Inactive" at bounding box center [375, 226] width 114 height 16
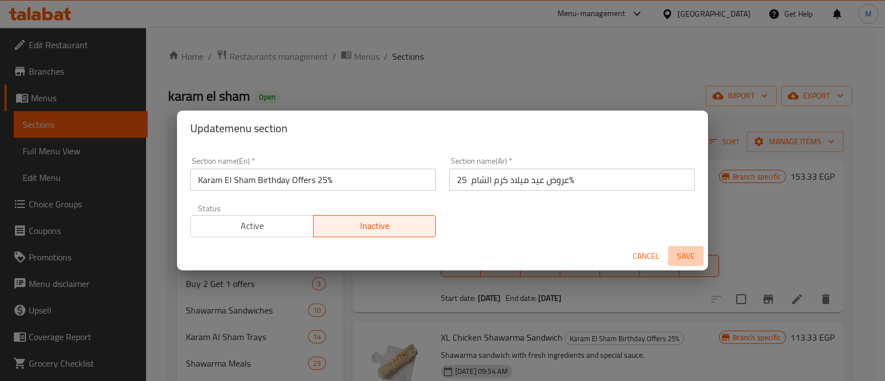
click at [681, 246] on button "Save" at bounding box center [685, 256] width 35 height 20
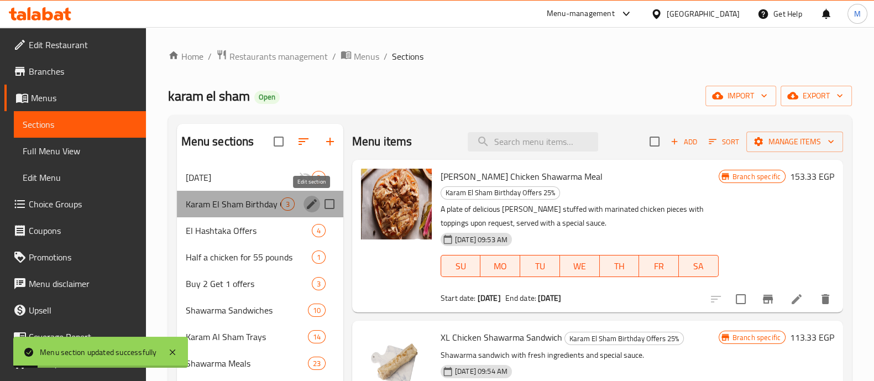
click at [311, 202] on icon "edit" at bounding box center [311, 203] width 13 height 13
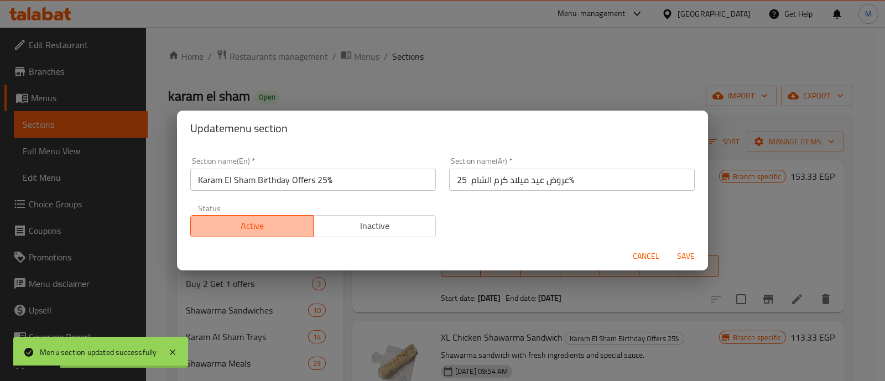
click at [285, 231] on span "Active" at bounding box center [252, 226] width 114 height 16
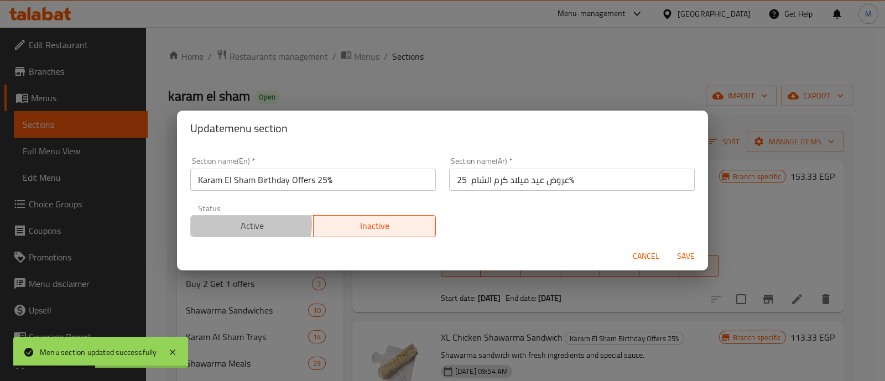
click at [245, 224] on span "Active" at bounding box center [252, 226] width 114 height 16
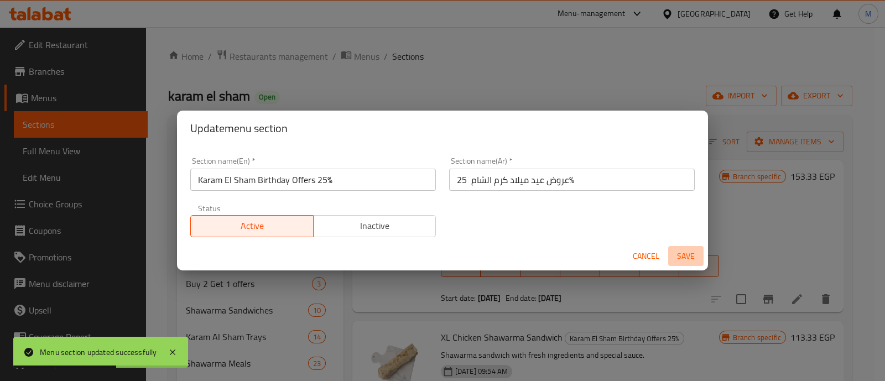
click at [680, 255] on span "Save" at bounding box center [685, 256] width 27 height 14
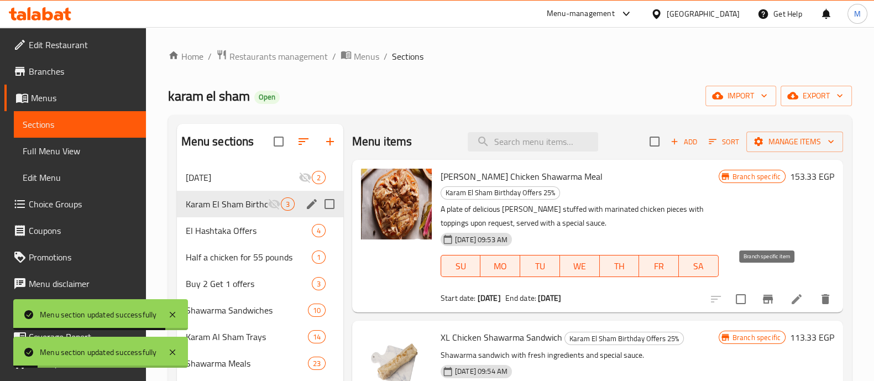
click at [769, 280] on icon "Branch-specific-item" at bounding box center [768, 283] width 10 height 9
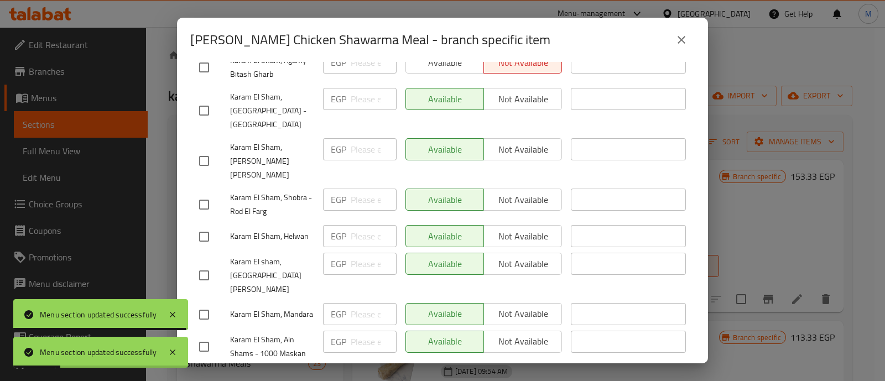
scroll to position [471, 0]
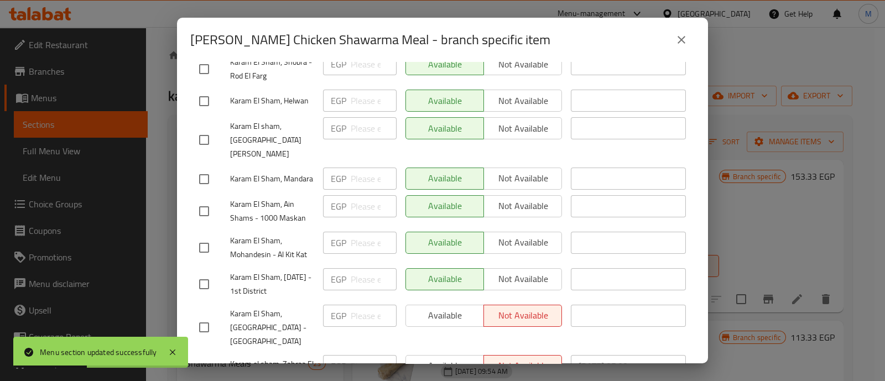
click at [205, 316] on input "checkbox" at bounding box center [203, 327] width 23 height 23
checkbox input "true"
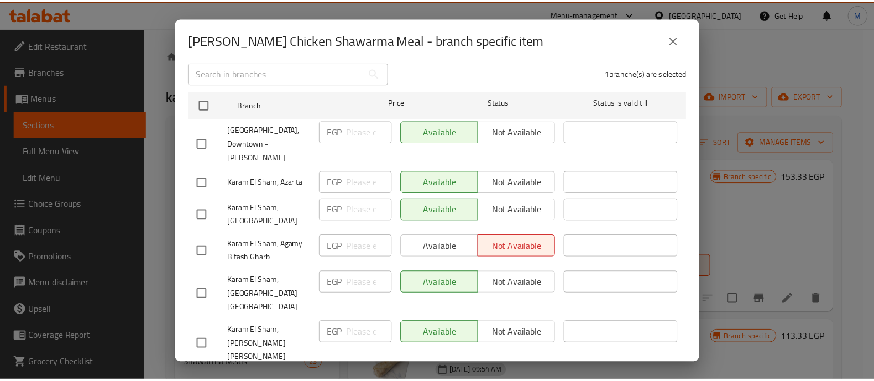
scroll to position [151, 0]
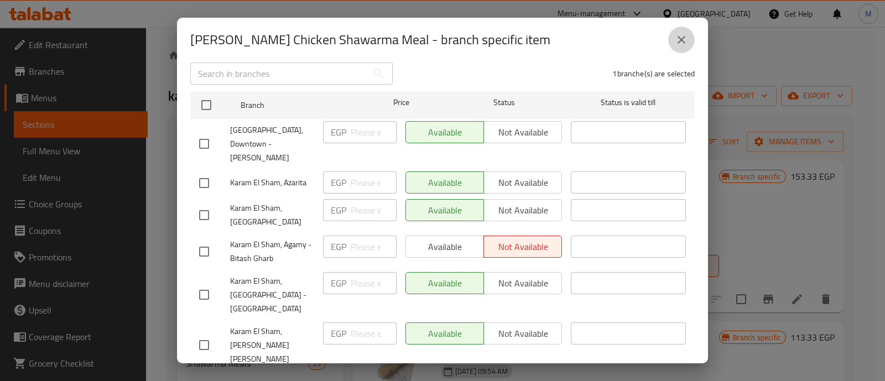
click at [683, 34] on icon "close" at bounding box center [681, 39] width 13 height 13
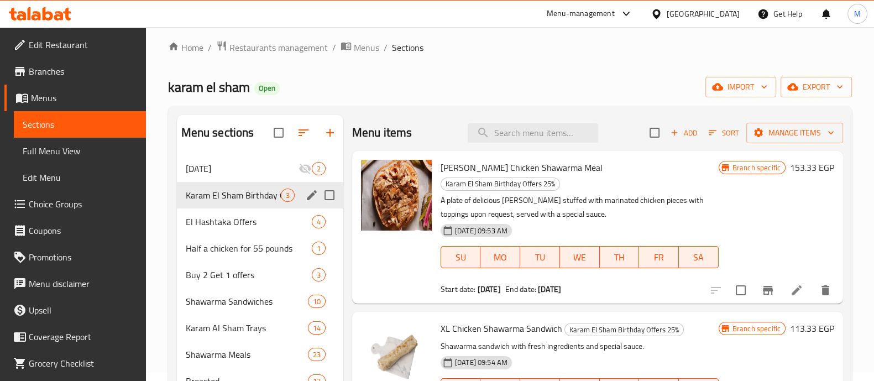
scroll to position [9, 0]
click at [796, 278] on icon at bounding box center [796, 274] width 13 height 13
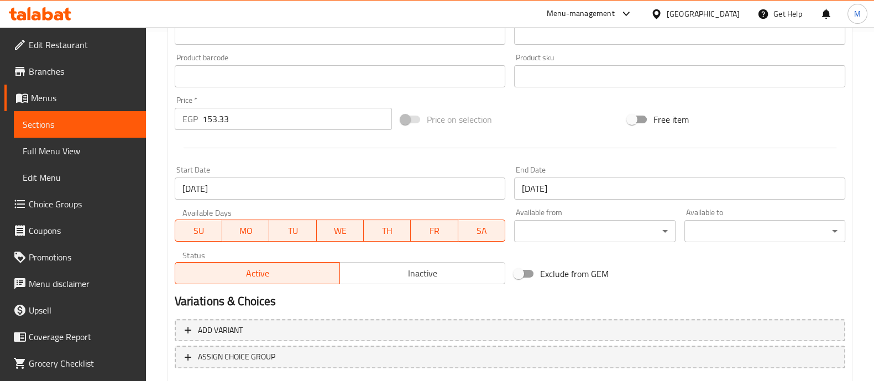
scroll to position [415, 0]
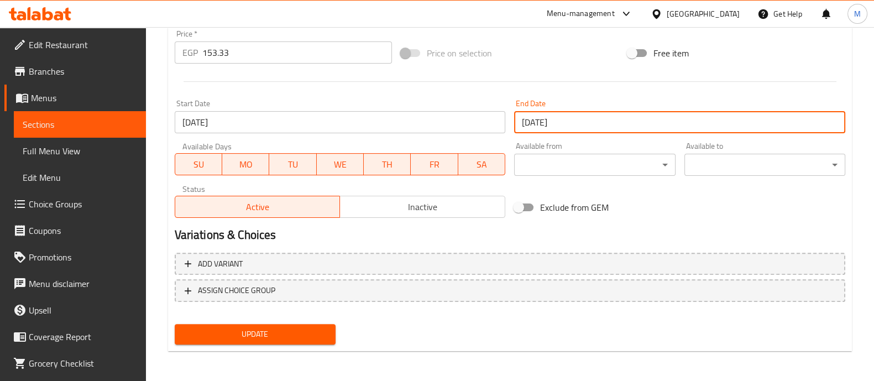
click at [551, 117] on input "05-09-2025" at bounding box center [679, 122] width 331 height 22
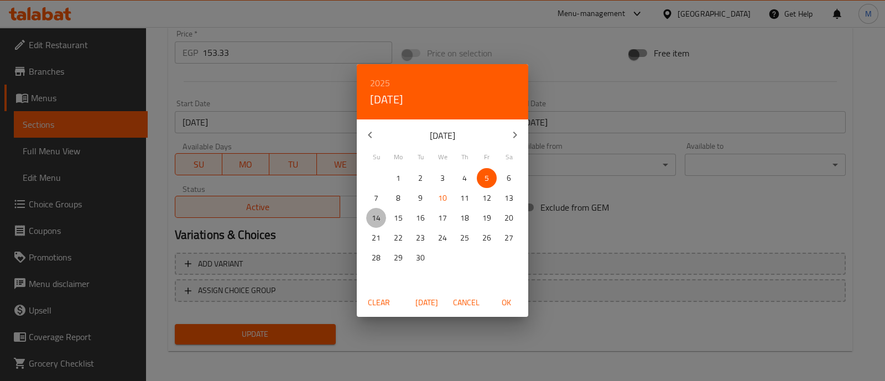
click at [377, 217] on p "14" at bounding box center [376, 218] width 9 height 14
click at [394, 217] on p "15" at bounding box center [398, 218] width 9 height 14
click at [500, 301] on span "OK" at bounding box center [506, 303] width 27 height 14
type input "15-09-2025"
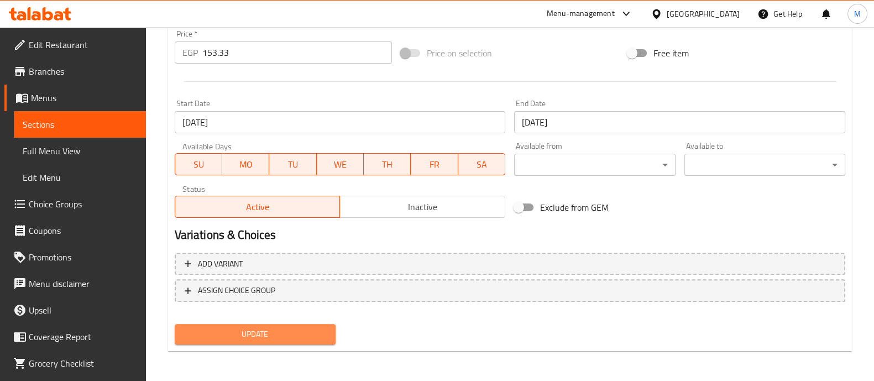
click at [288, 336] on span "Update" at bounding box center [255, 334] width 143 height 14
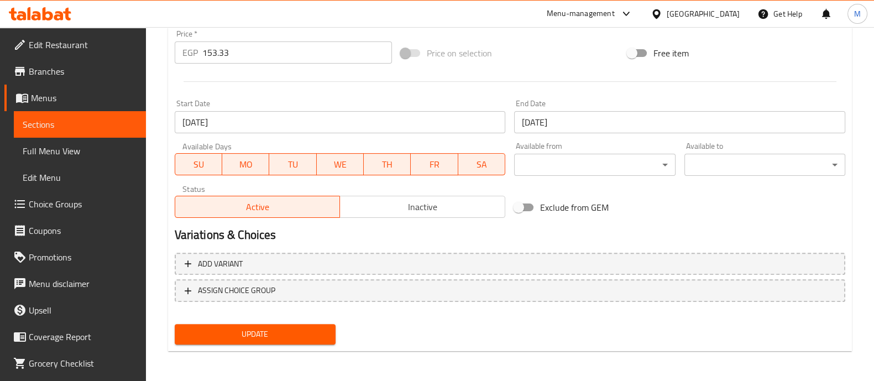
scroll to position [393, 0]
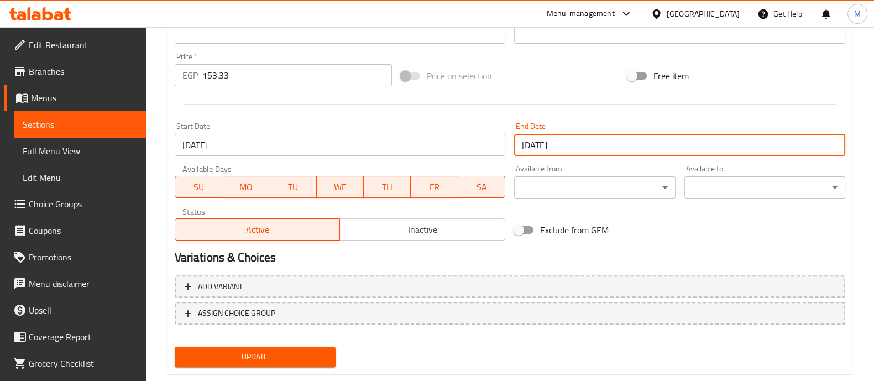
click at [575, 148] on input "15-09-2025" at bounding box center [679, 145] width 331 height 22
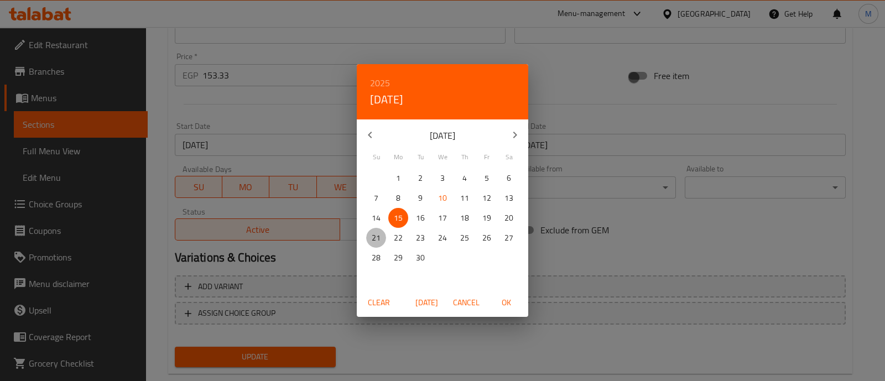
click at [376, 242] on p "21" at bounding box center [376, 238] width 9 height 14
click at [401, 237] on p "22" at bounding box center [398, 238] width 9 height 14
click at [396, 214] on p "15" at bounding box center [398, 218] width 9 height 14
click at [505, 305] on span "OK" at bounding box center [506, 303] width 27 height 14
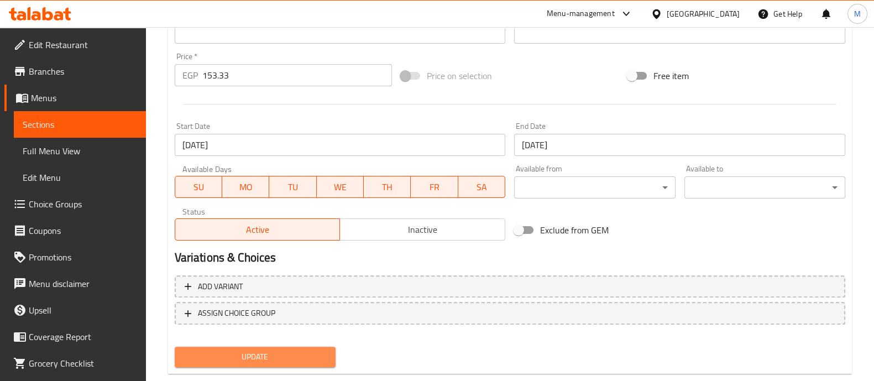
click at [299, 348] on button "Update" at bounding box center [255, 357] width 161 height 20
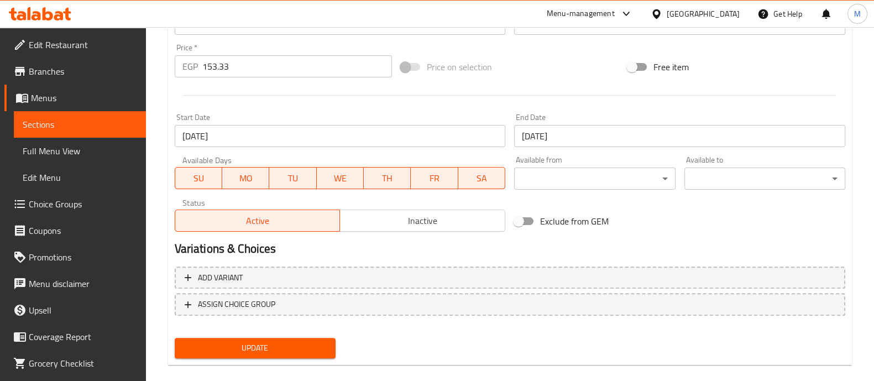
scroll to position [403, 0]
drag, startPoint x: 270, startPoint y: 334, endPoint x: 267, endPoint y: 346, distance: 11.9
click at [267, 346] on div "Update" at bounding box center [255, 346] width 170 height 29
click at [267, 346] on span "Update" at bounding box center [255, 347] width 143 height 14
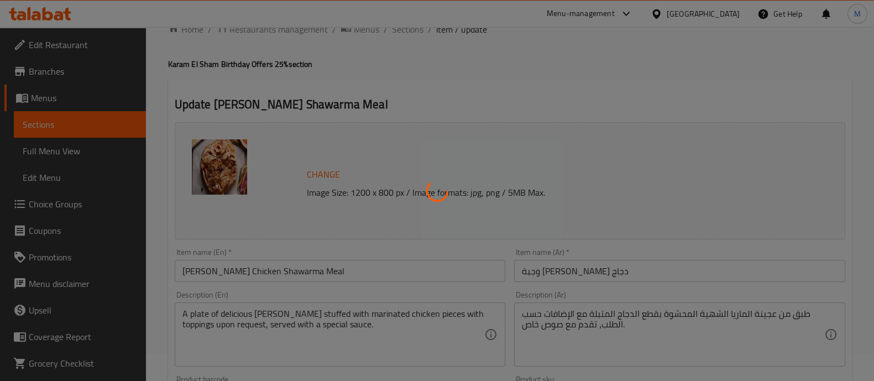
scroll to position [0, 0]
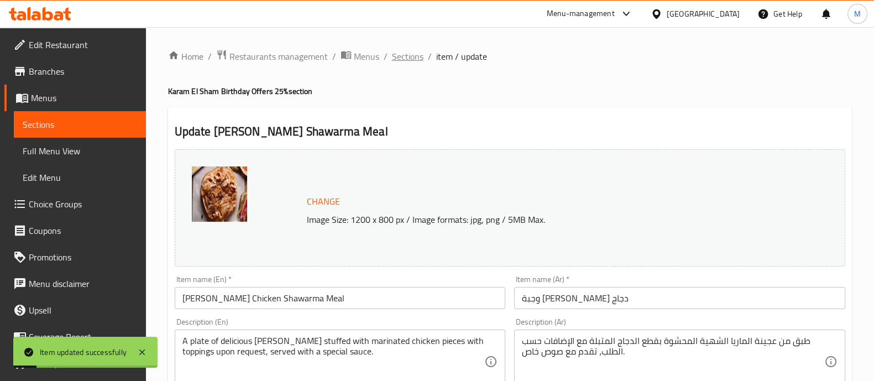
click at [403, 60] on span "Sections" at bounding box center [408, 56] width 32 height 13
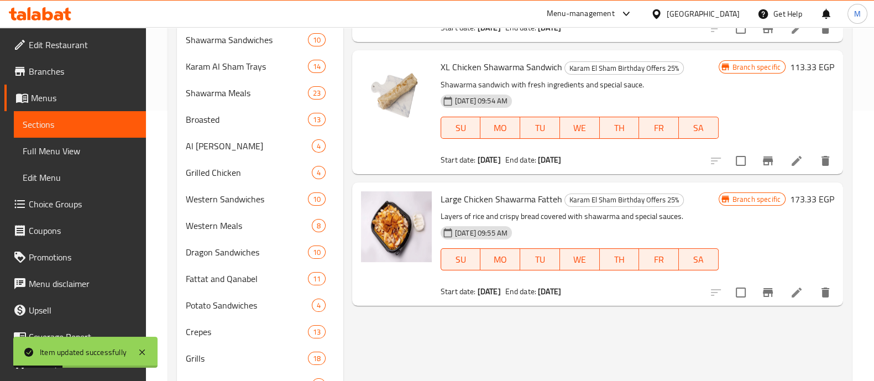
scroll to position [274, 0]
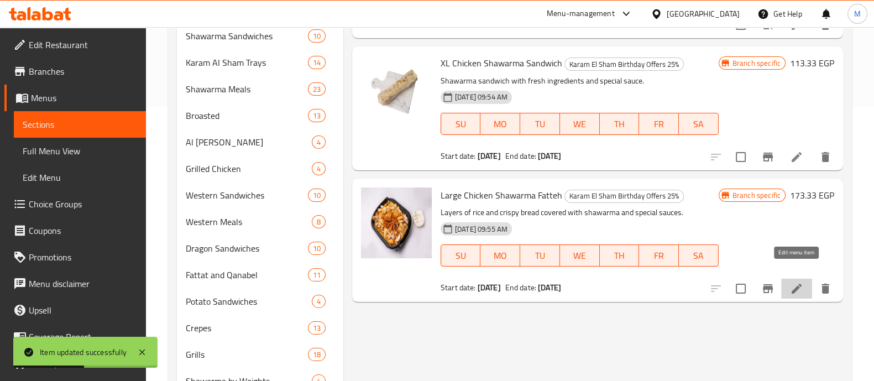
click at [793, 272] on icon at bounding box center [796, 272] width 13 height 13
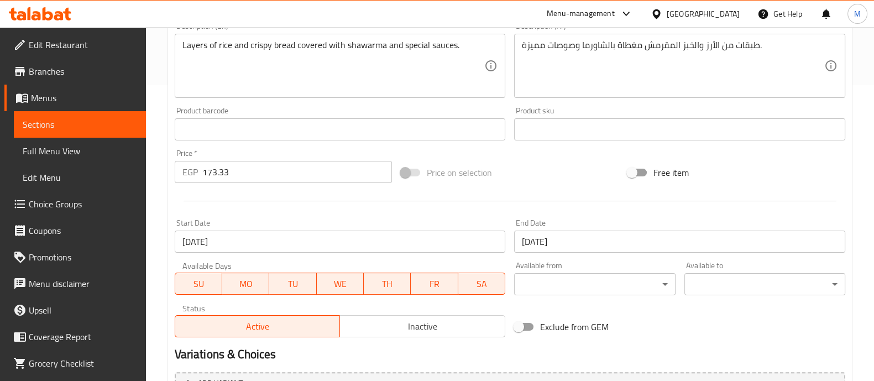
scroll to position [415, 0]
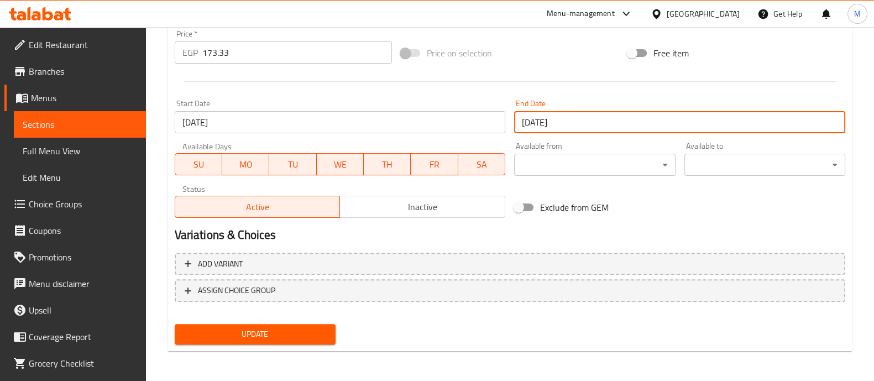
click at [570, 121] on input "05-09-2025" at bounding box center [679, 122] width 331 height 22
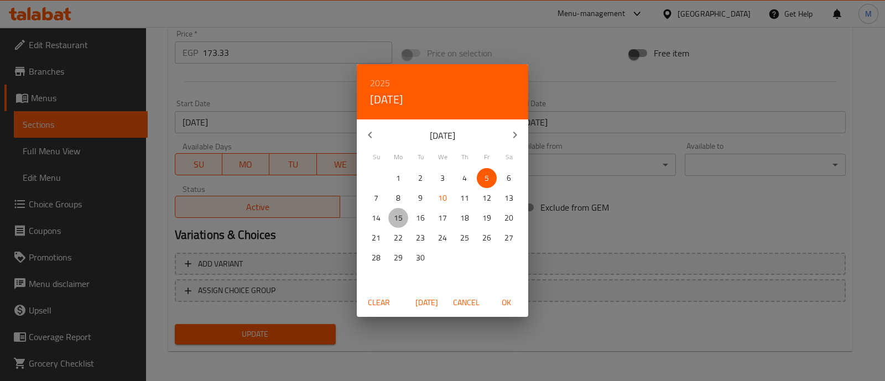
click at [399, 222] on p "15" at bounding box center [398, 218] width 9 height 14
click at [506, 298] on span "OK" at bounding box center [506, 303] width 27 height 14
type input "15-09-2025"
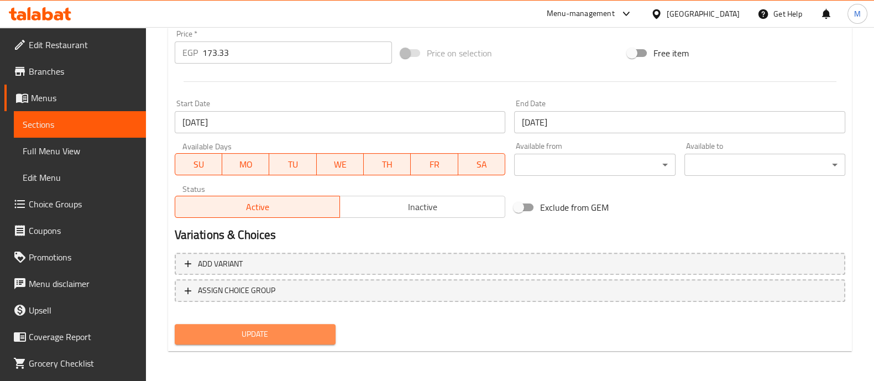
click at [304, 327] on span "Update" at bounding box center [255, 334] width 143 height 14
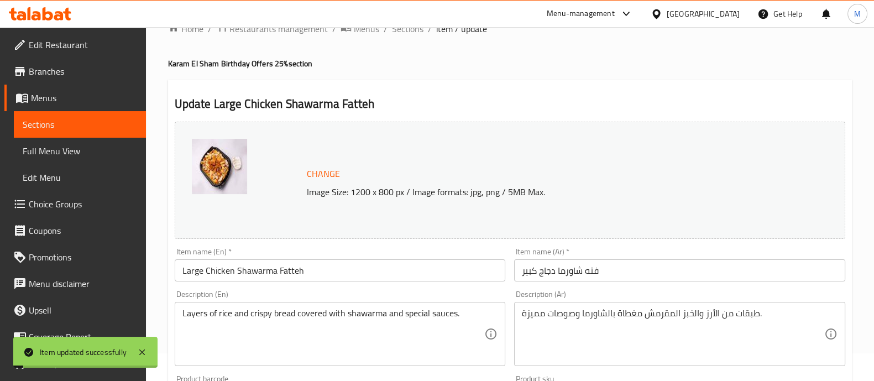
scroll to position [24, 0]
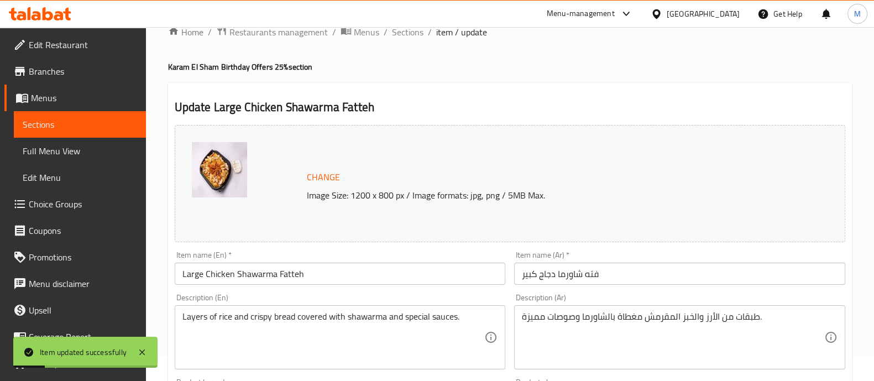
click at [406, 27] on div at bounding box center [437, 27] width 874 height 1
click at [409, 35] on span "Sections" at bounding box center [408, 31] width 32 height 13
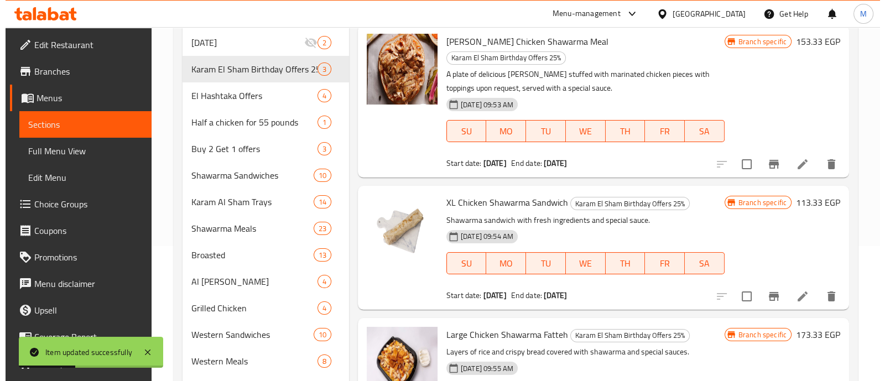
scroll to position [137, 0]
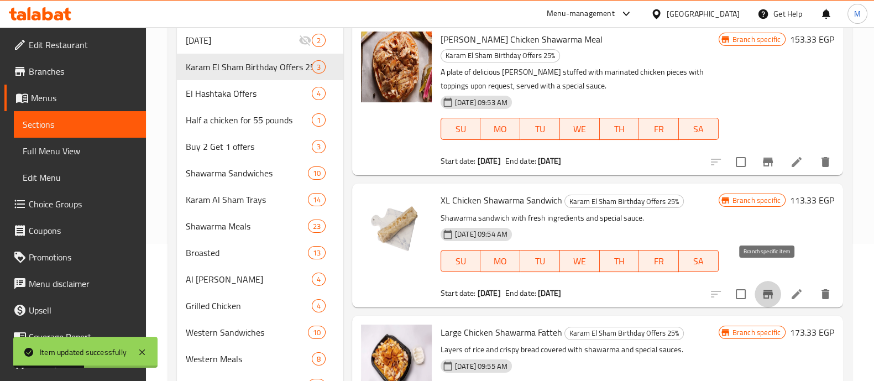
click at [772, 278] on icon "Branch-specific-item" at bounding box center [768, 278] width 10 height 9
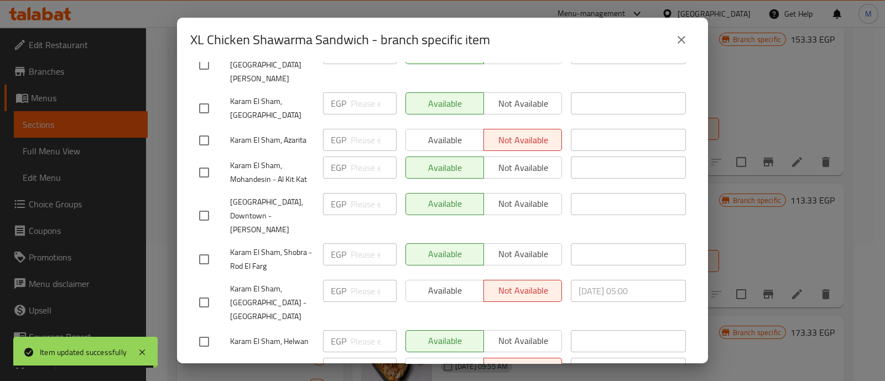
scroll to position [370, 0]
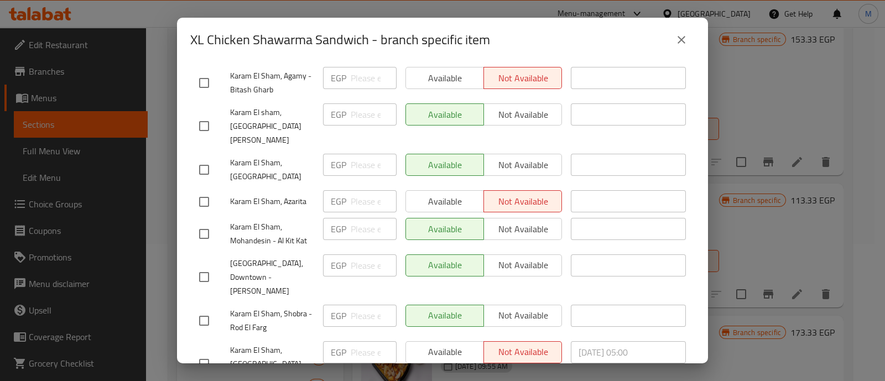
click at [437, 190] on div "Available Not available" at bounding box center [483, 201] width 156 height 22
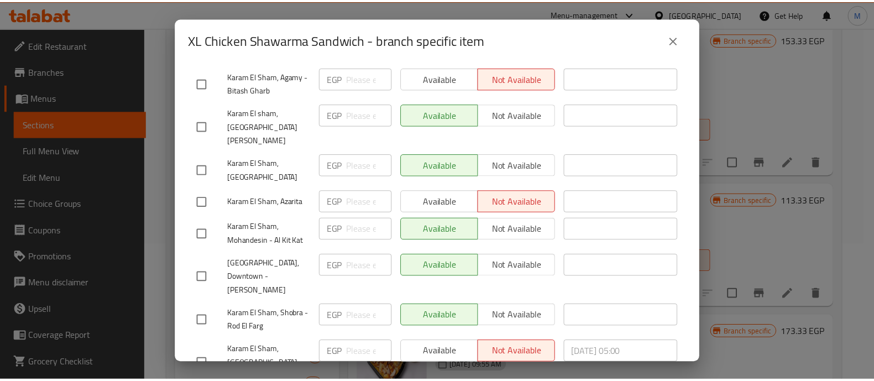
scroll to position [471, 0]
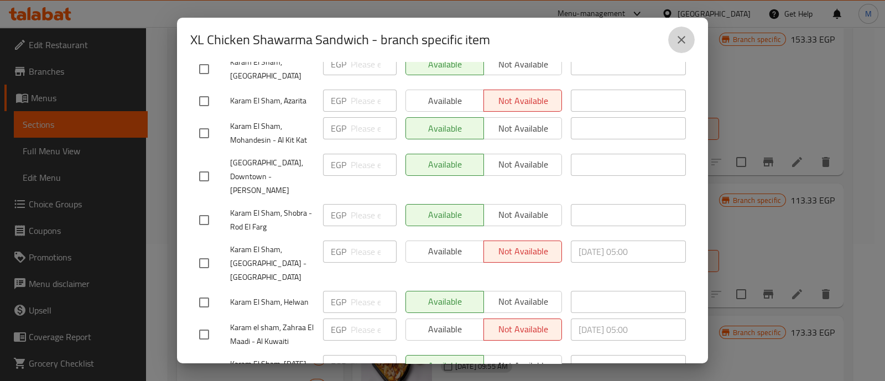
click at [683, 38] on icon "close" at bounding box center [681, 40] width 8 height 8
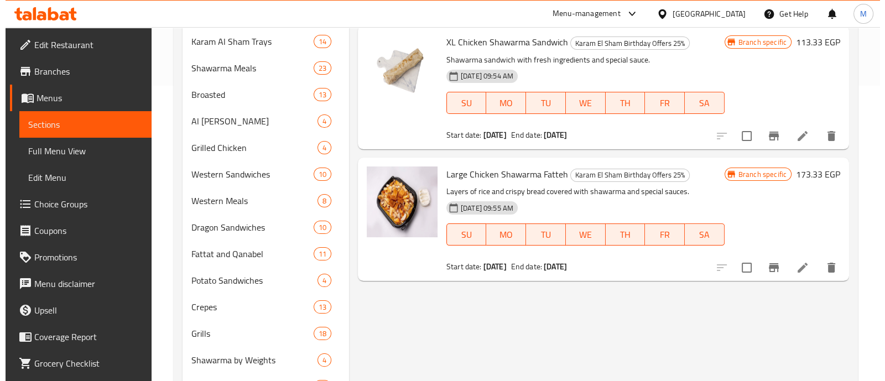
scroll to position [296, 0]
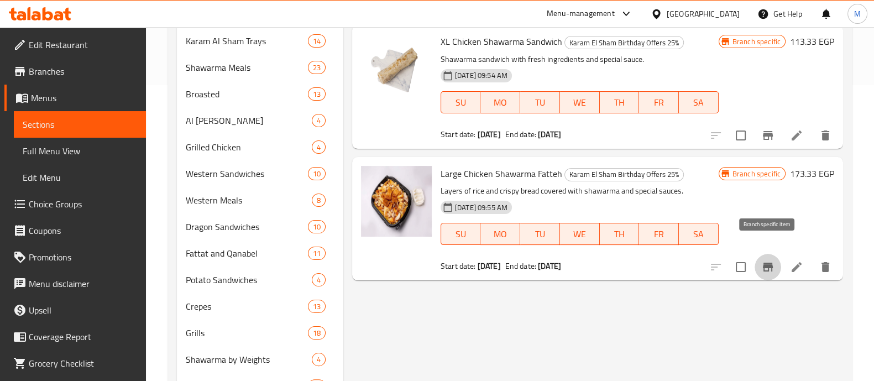
click at [761, 247] on icon "Branch-specific-item" at bounding box center [767, 251] width 13 height 13
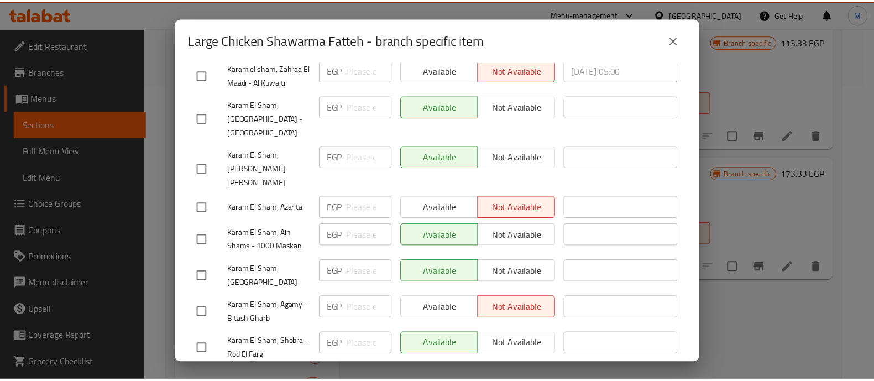
scroll to position [265, 0]
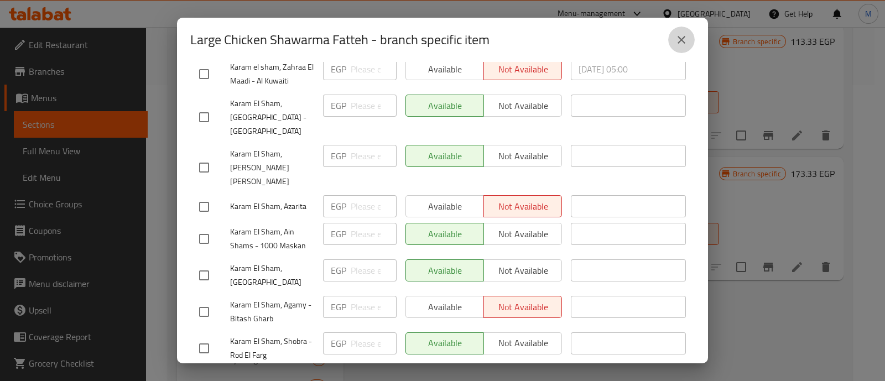
click at [679, 39] on icon "close" at bounding box center [681, 39] width 13 height 13
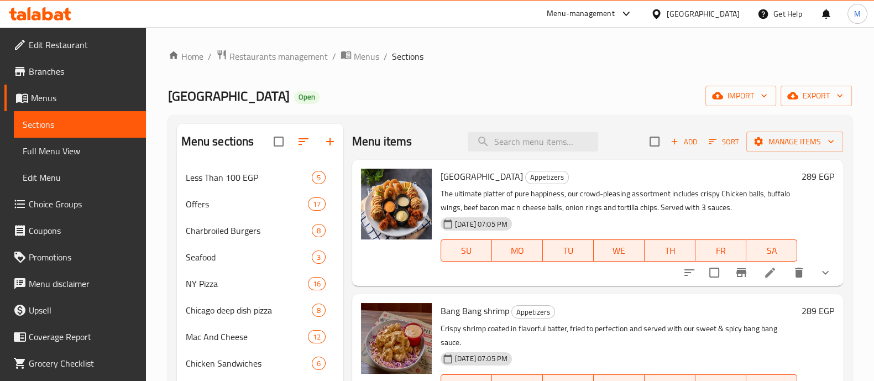
scroll to position [1826, 0]
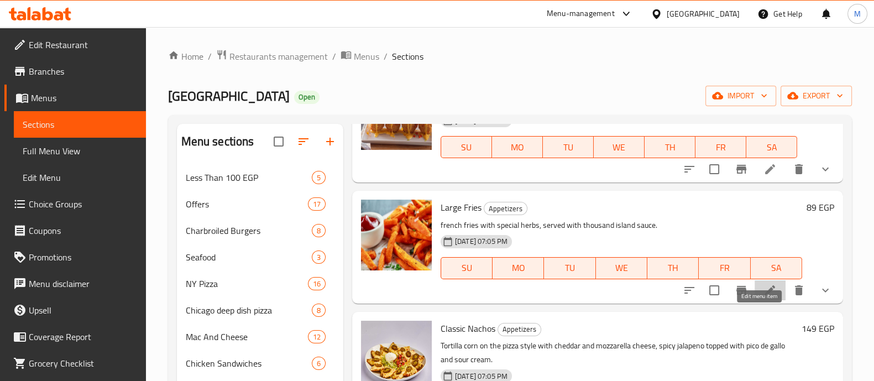
click at [765, 295] on icon at bounding box center [770, 290] width 10 height 10
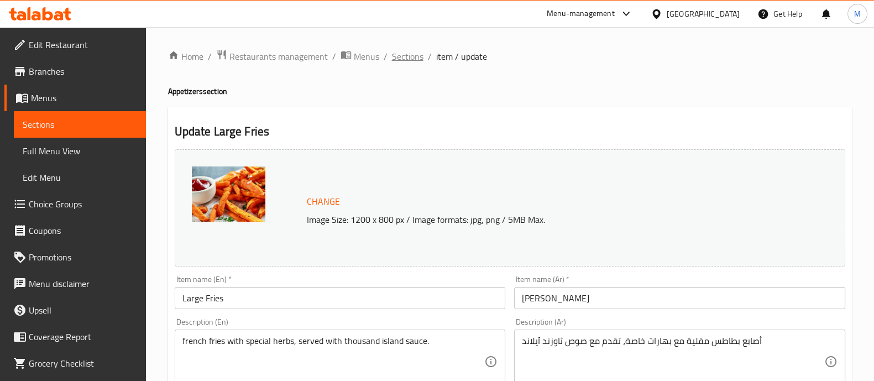
click at [410, 55] on span "Sections" at bounding box center [408, 56] width 32 height 13
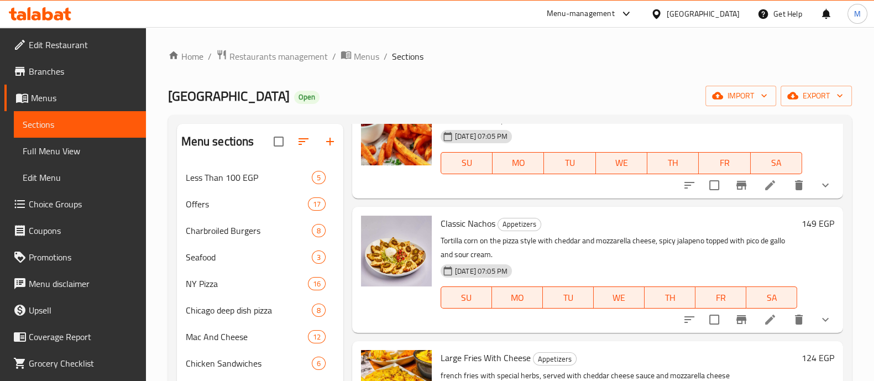
scroll to position [1969, 0]
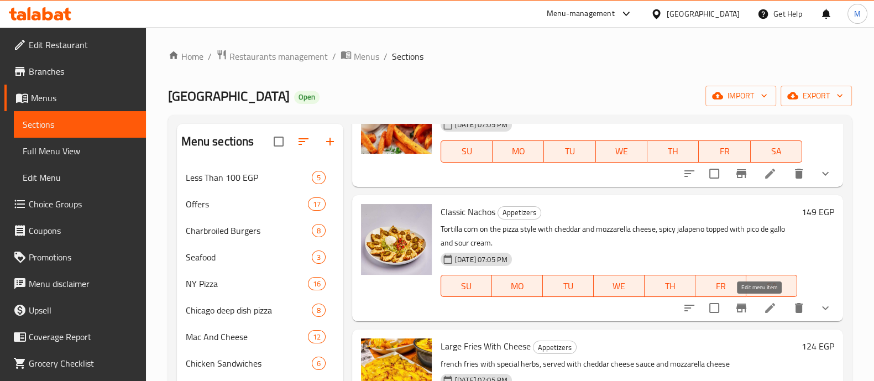
click at [764, 303] on icon at bounding box center [770, 307] width 13 height 13
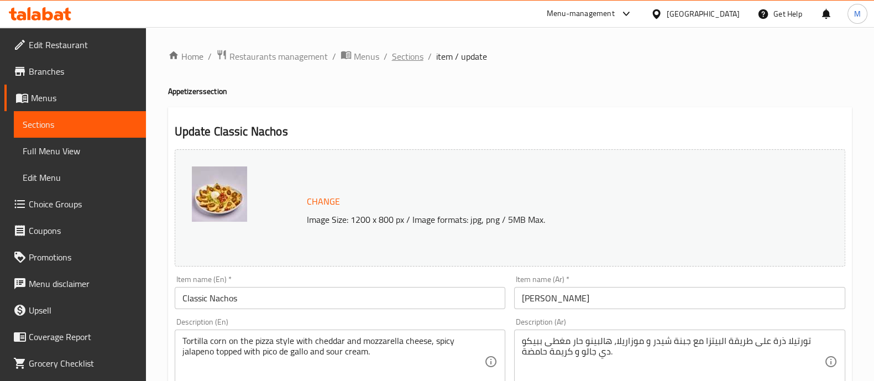
click at [398, 54] on span "Sections" at bounding box center [408, 56] width 32 height 13
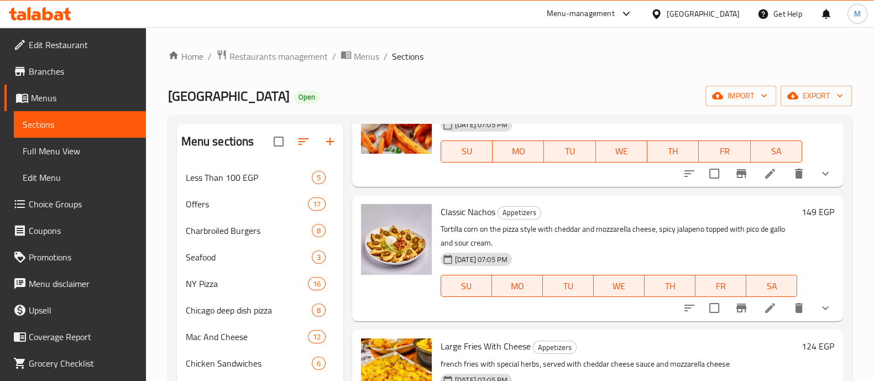
scroll to position [482, 0]
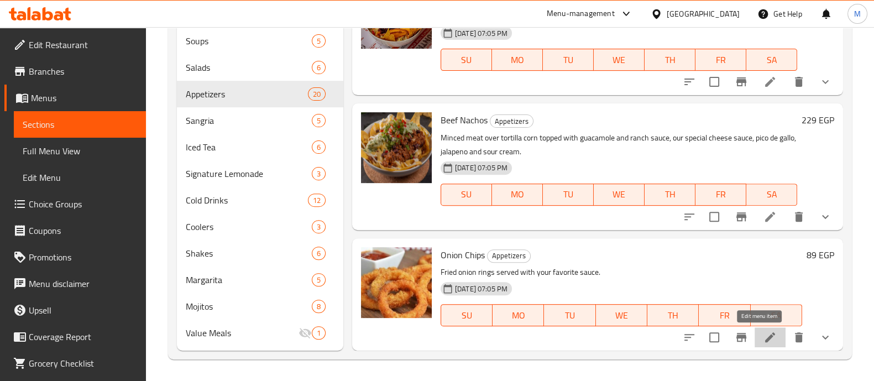
click at [764, 335] on icon at bounding box center [770, 337] width 13 height 13
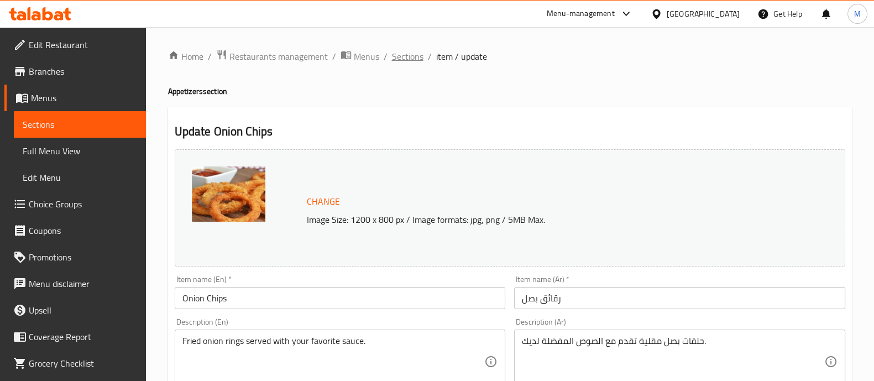
click at [408, 54] on span "Sections" at bounding box center [408, 56] width 32 height 13
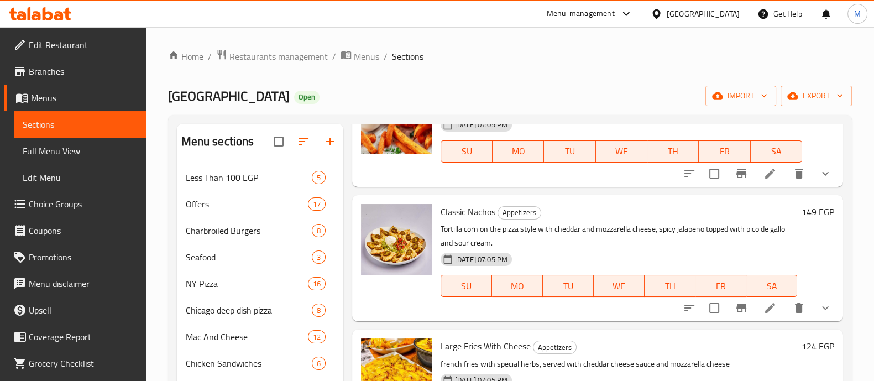
scroll to position [482, 0]
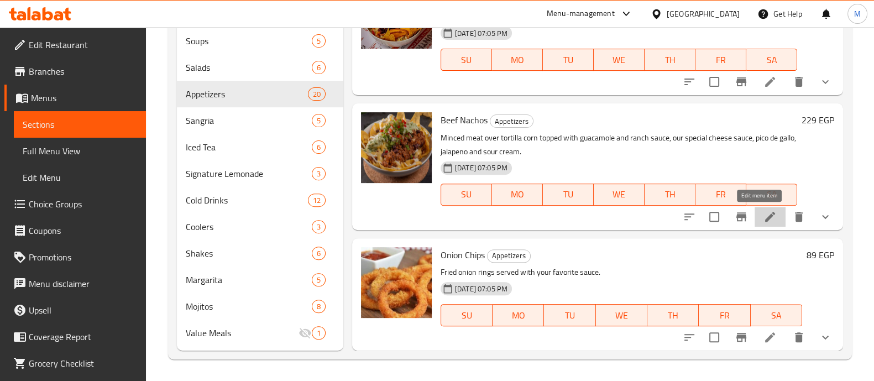
click at [764, 215] on icon at bounding box center [770, 216] width 13 height 13
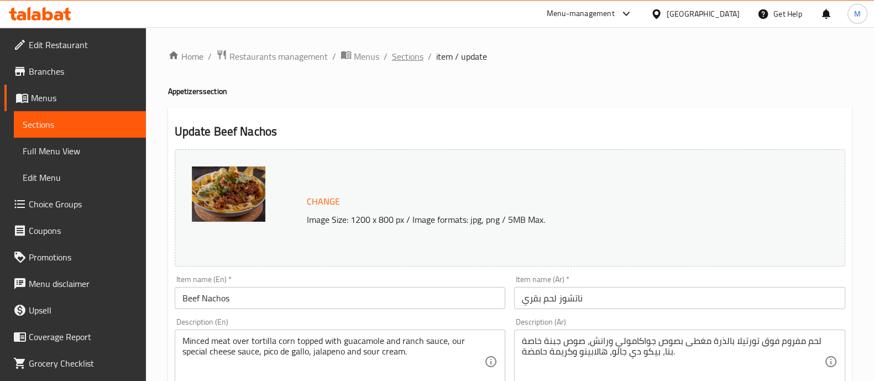
scroll to position [1, 0]
click at [412, 56] on span "Sections" at bounding box center [408, 55] width 32 height 13
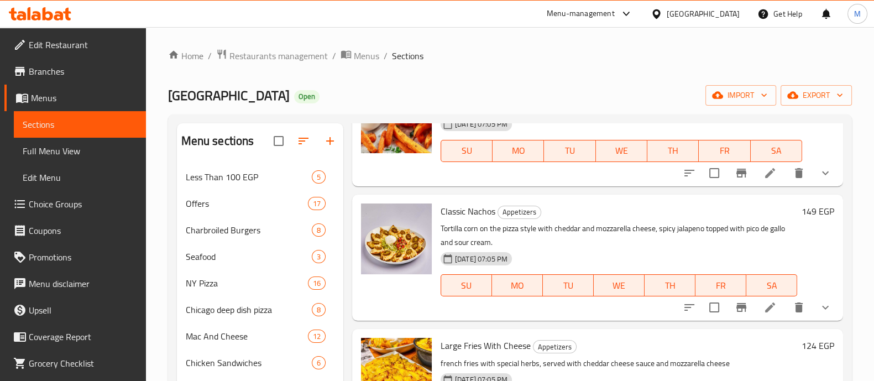
scroll to position [482, 0]
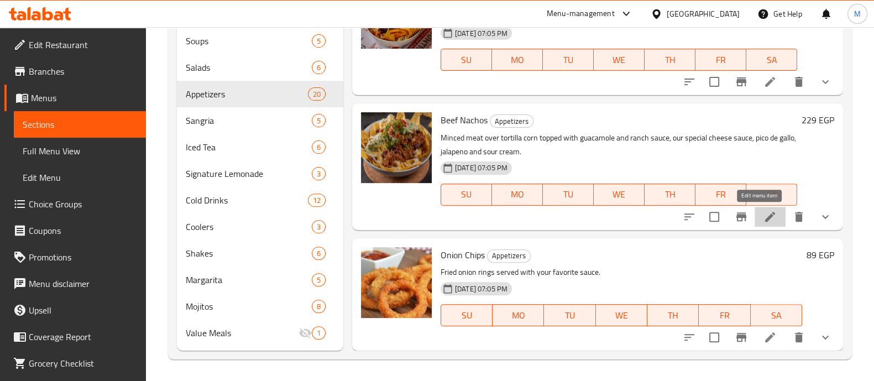
click at [765, 216] on icon at bounding box center [770, 217] width 10 height 10
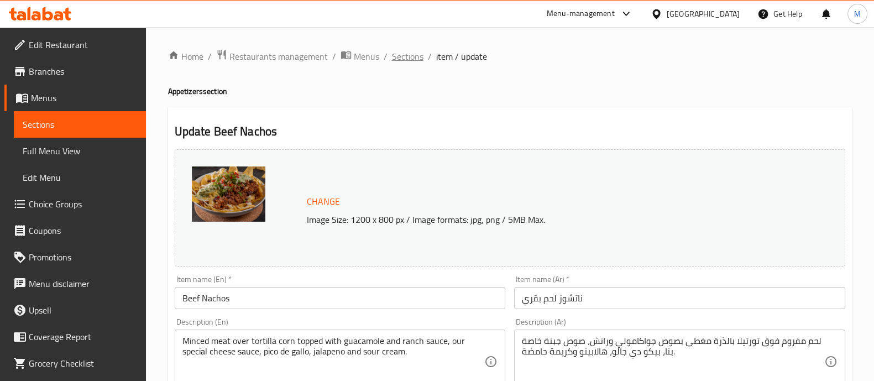
click at [401, 51] on span "Sections" at bounding box center [408, 56] width 32 height 13
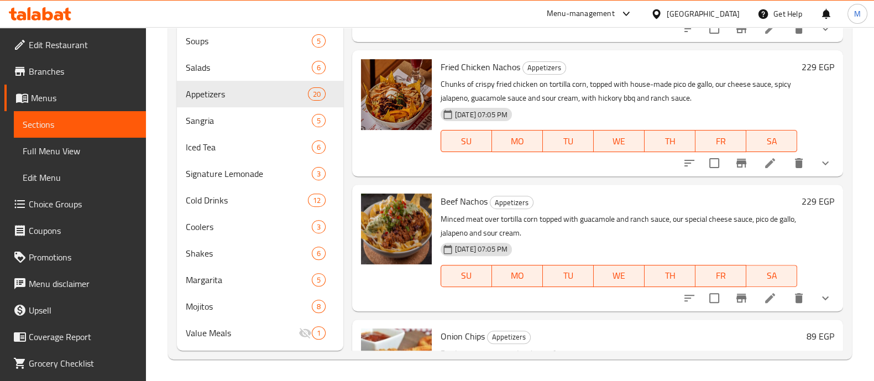
scroll to position [1792, 0]
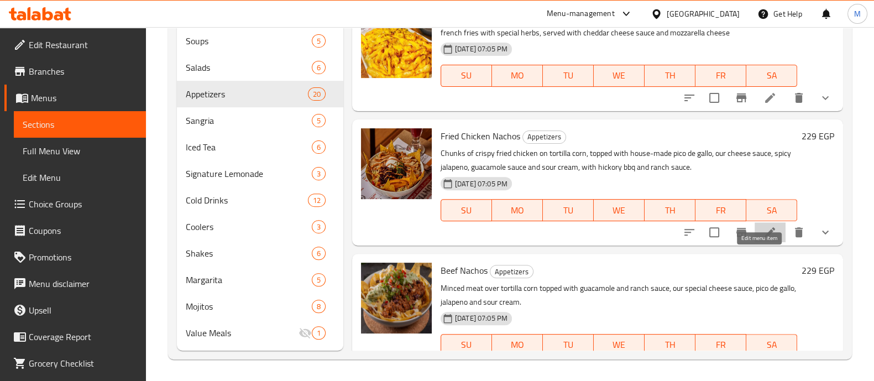
click at [764, 239] on icon at bounding box center [770, 232] width 13 height 13
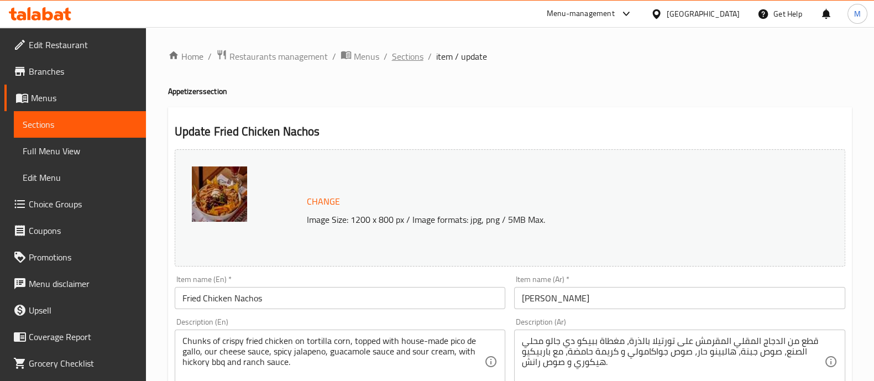
click at [411, 56] on span "Sections" at bounding box center [408, 56] width 32 height 13
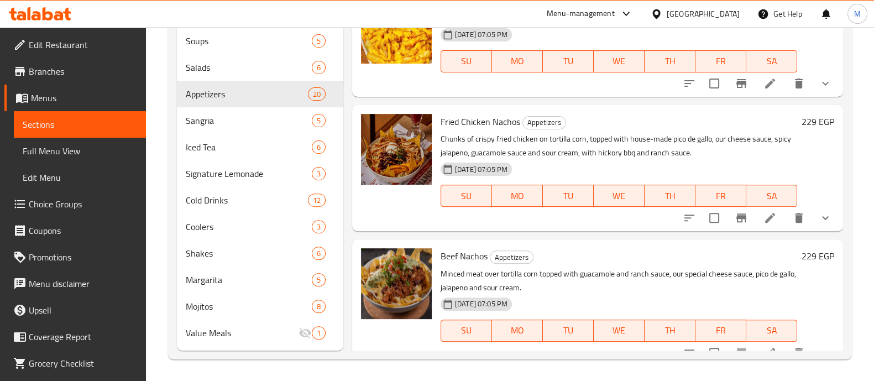
scroll to position [1803, 0]
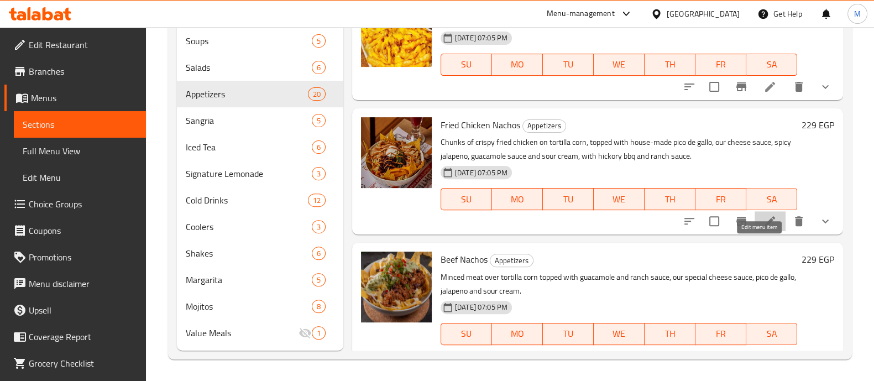
click at [765, 228] on icon at bounding box center [770, 221] width 13 height 13
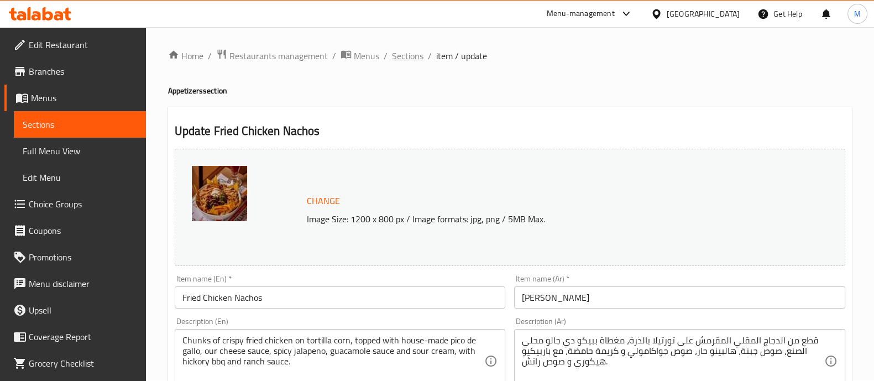
click at [408, 52] on span "Sections" at bounding box center [408, 55] width 32 height 13
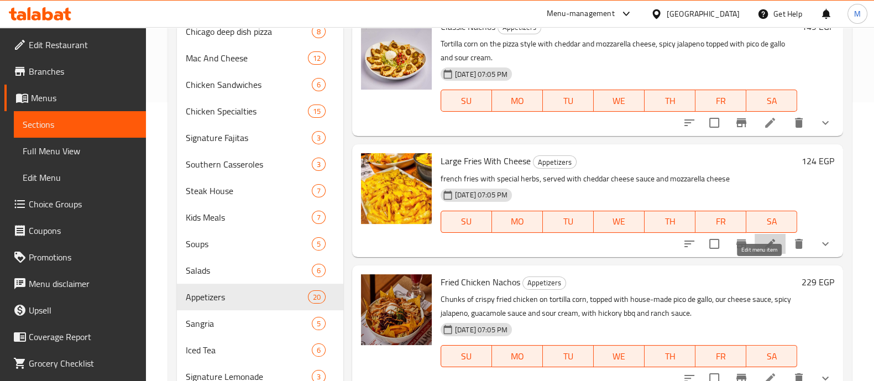
click at [765, 249] on icon at bounding box center [770, 244] width 10 height 10
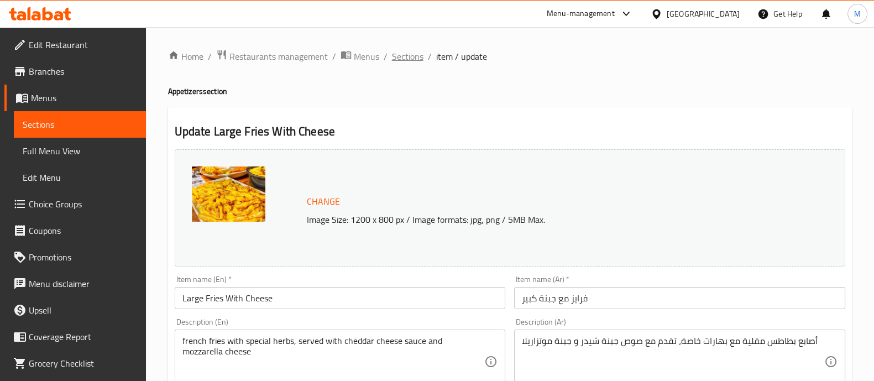
click at [420, 55] on span "Sections" at bounding box center [408, 56] width 32 height 13
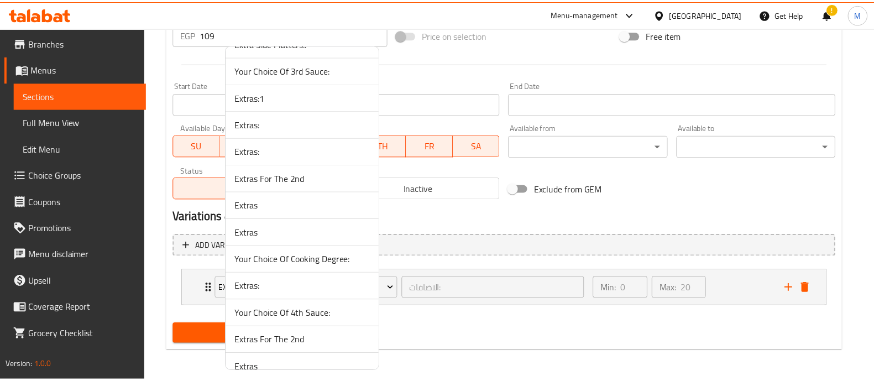
scroll to position [4047, 0]
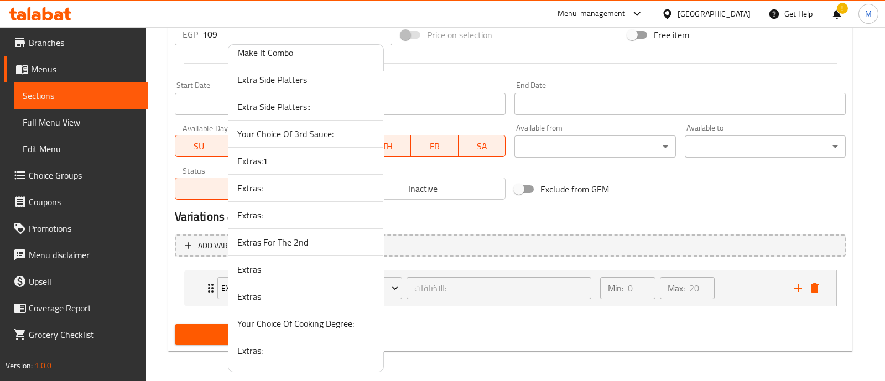
click at [253, 154] on span "Extras:1" at bounding box center [305, 160] width 137 height 13
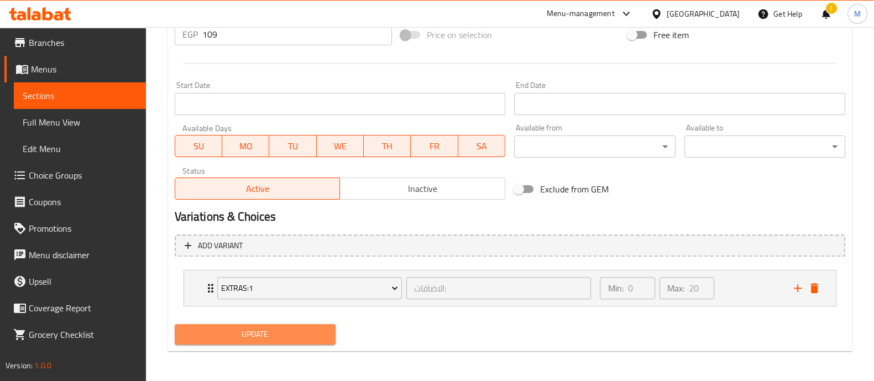
click at [228, 337] on span "Update" at bounding box center [255, 334] width 143 height 14
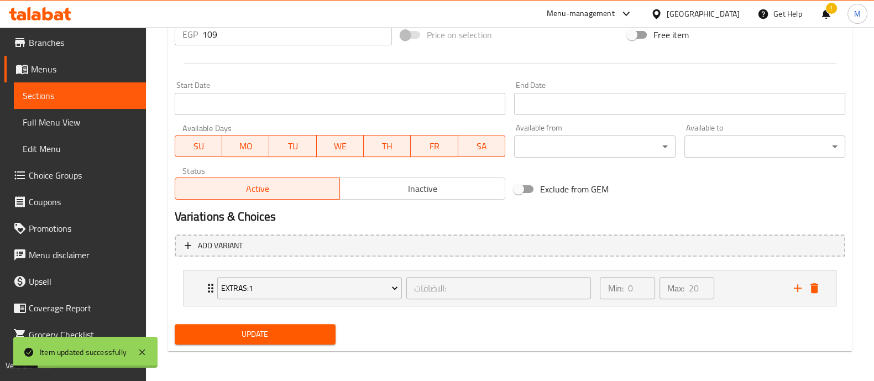
scroll to position [0, 0]
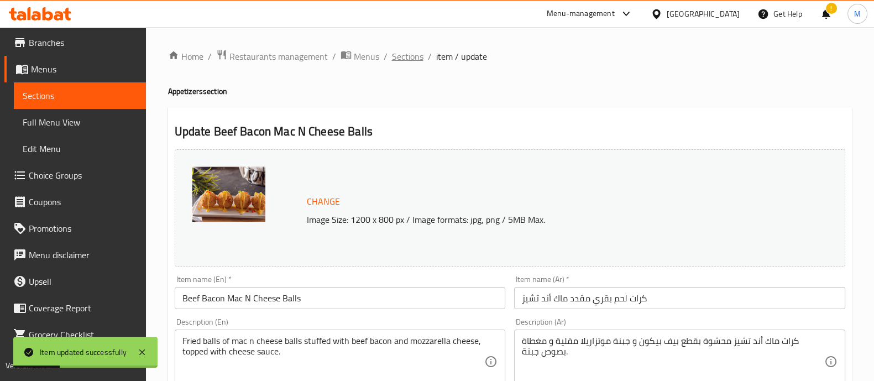
click at [398, 62] on span "Sections" at bounding box center [408, 56] width 32 height 13
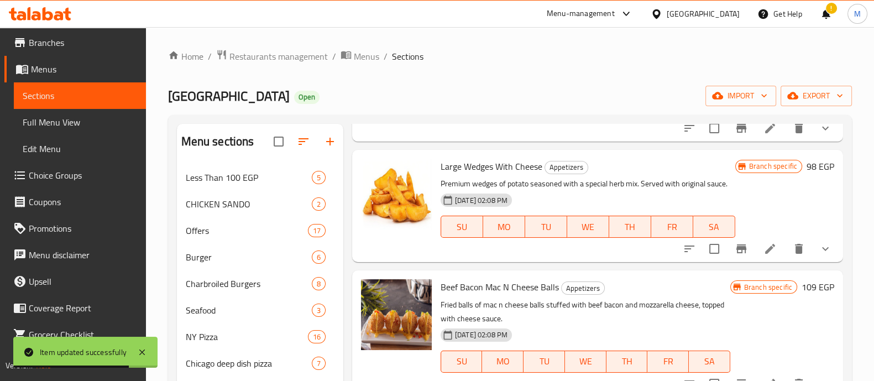
scroll to position [2723, 0]
click at [764, 256] on icon at bounding box center [770, 249] width 13 height 13
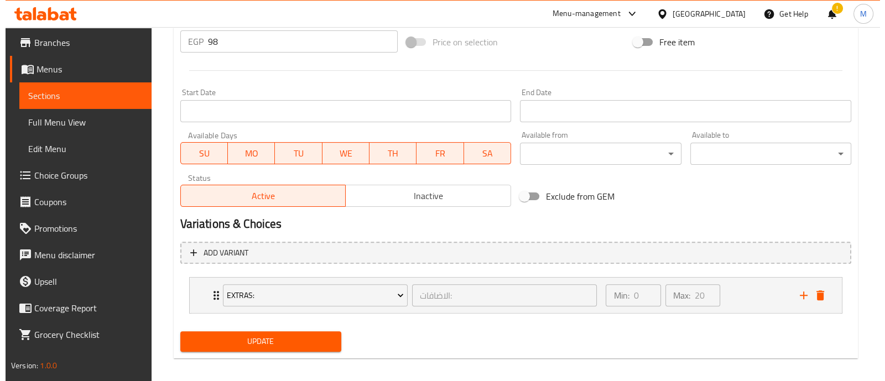
scroll to position [433, 0]
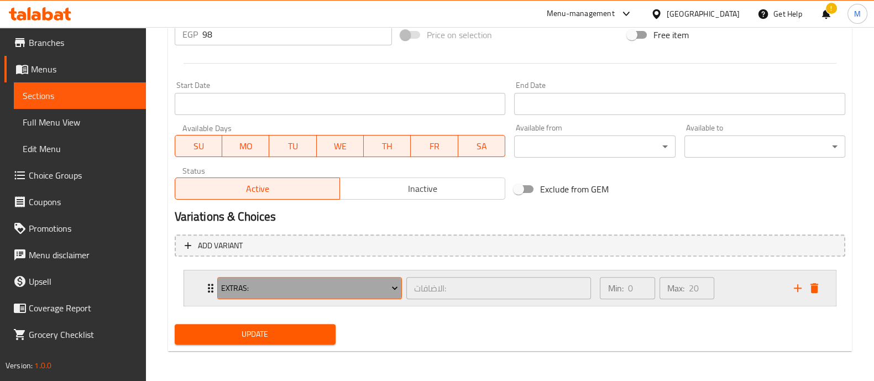
click at [309, 278] on button "Extras:" at bounding box center [309, 288] width 185 height 22
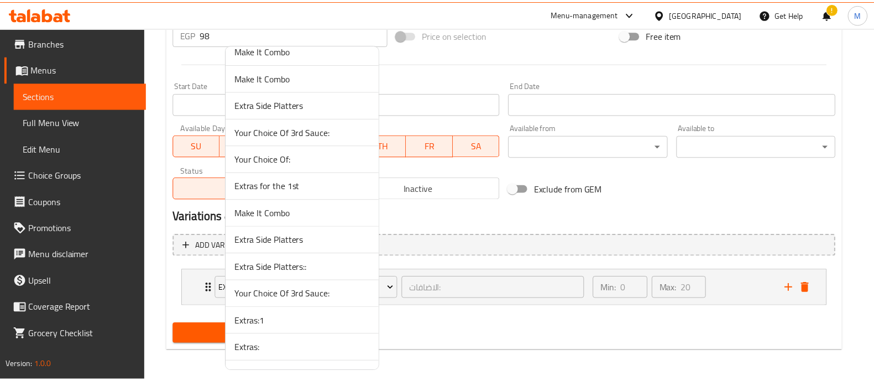
scroll to position [3900, 0]
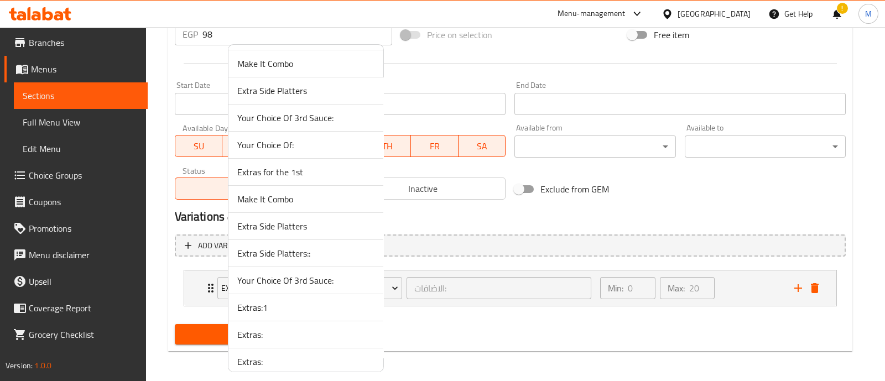
click at [264, 301] on span "Extras:1" at bounding box center [305, 307] width 137 height 13
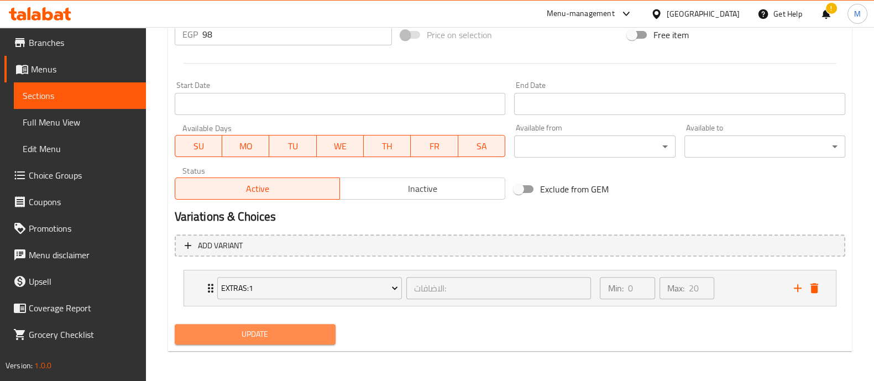
click at [257, 327] on span "Update" at bounding box center [255, 334] width 143 height 14
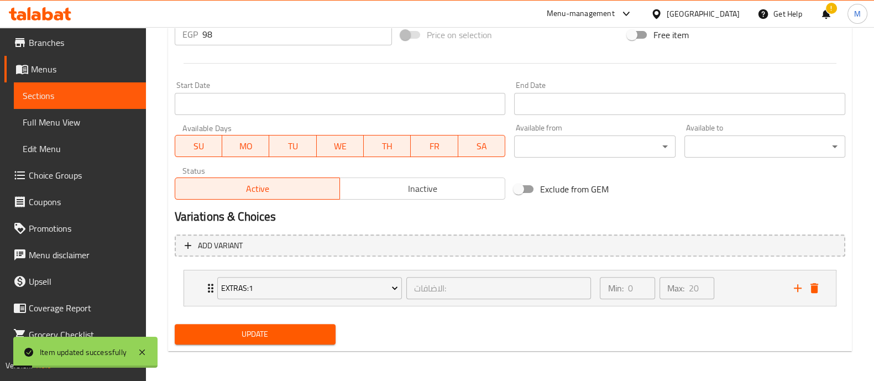
scroll to position [0, 0]
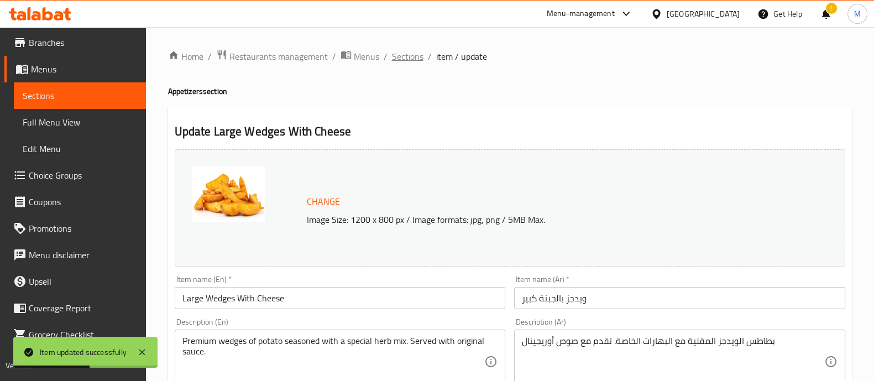
click at [402, 59] on span "Sections" at bounding box center [408, 56] width 32 height 13
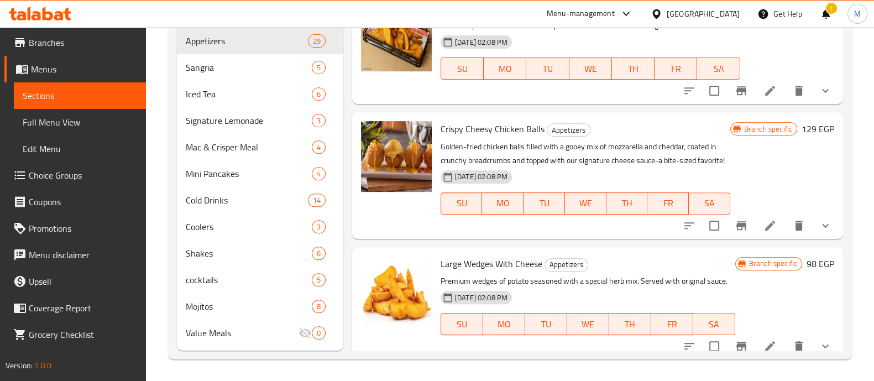
scroll to position [2031, 0]
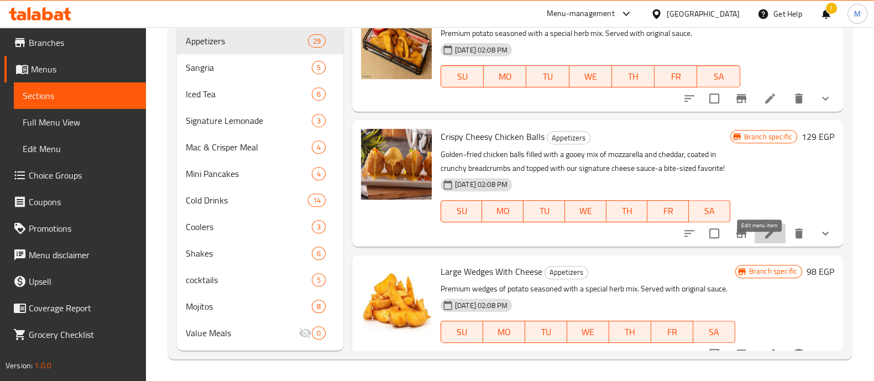
click at [764, 239] on icon at bounding box center [770, 233] width 13 height 13
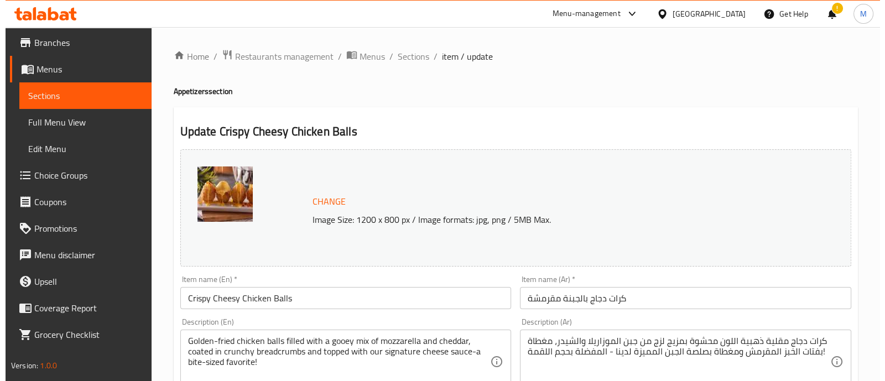
scroll to position [433, 0]
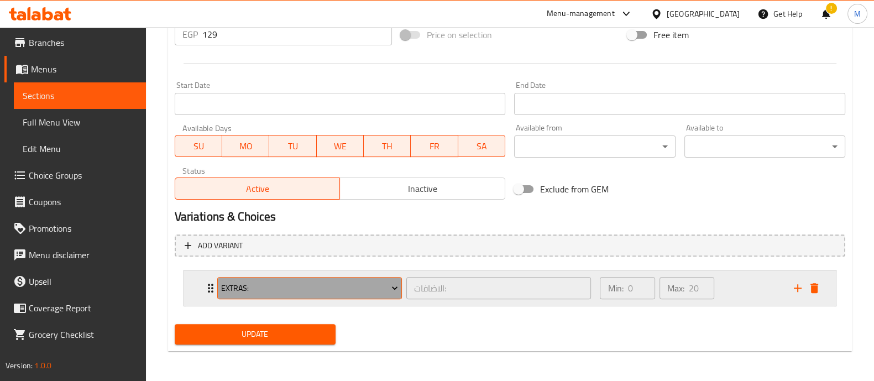
click at [350, 296] on button "Extras:" at bounding box center [309, 288] width 185 height 22
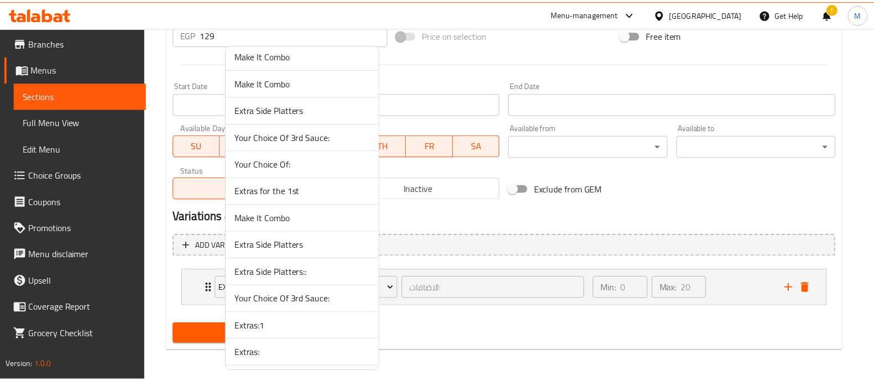
scroll to position [3989, 0]
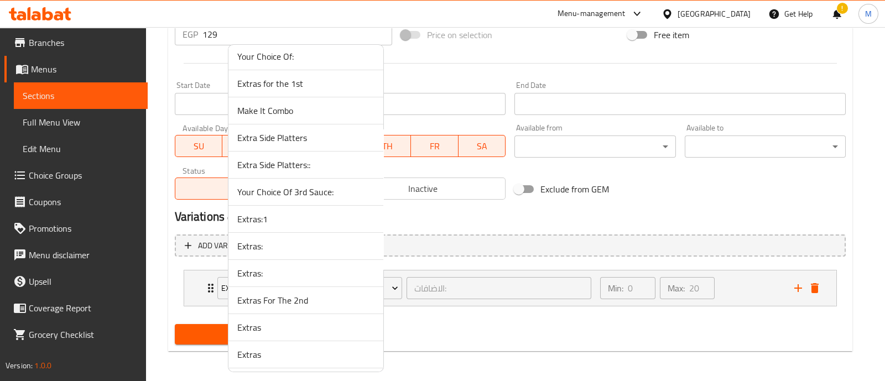
click at [267, 212] on span "Extras:1" at bounding box center [305, 218] width 137 height 13
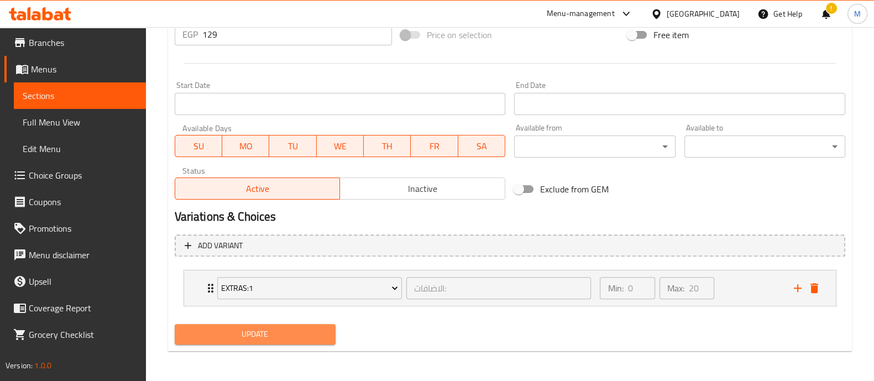
click at [255, 327] on span "Update" at bounding box center [255, 334] width 143 height 14
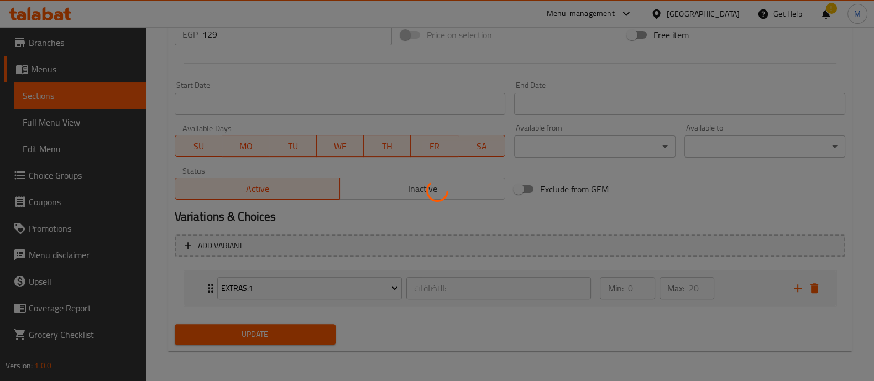
scroll to position [0, 0]
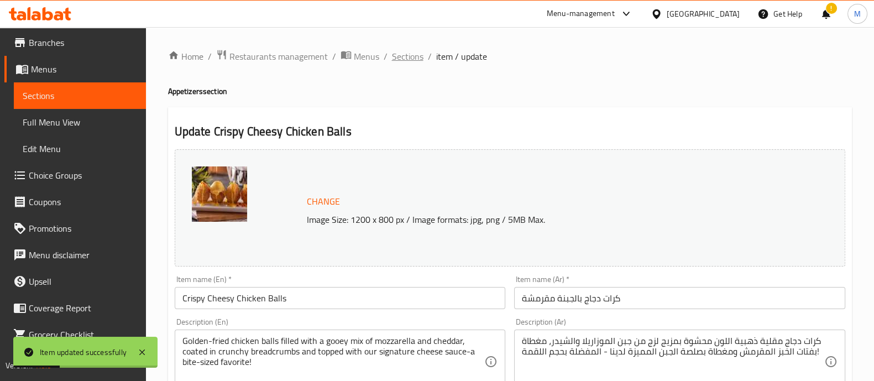
click at [400, 55] on span "Sections" at bounding box center [408, 56] width 32 height 13
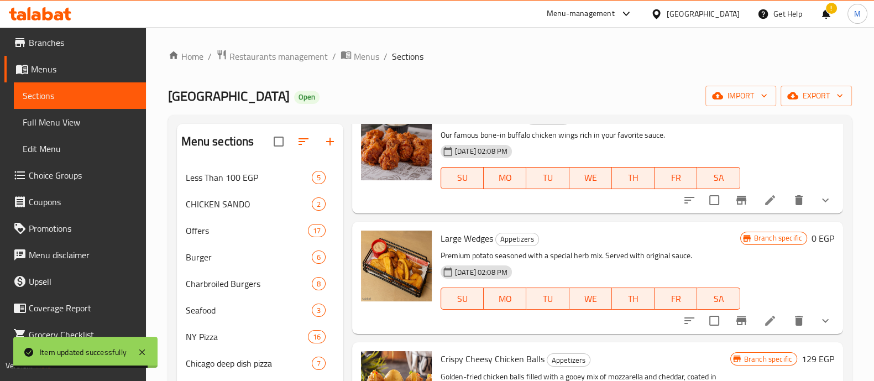
scroll to position [2395, 0]
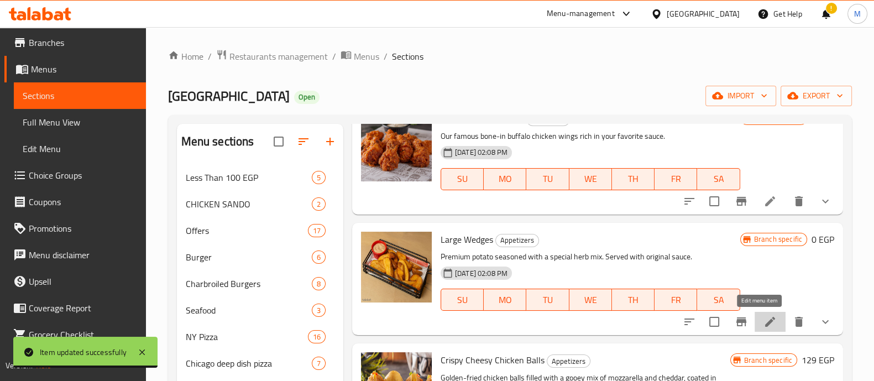
click at [765, 320] on icon at bounding box center [770, 321] width 13 height 13
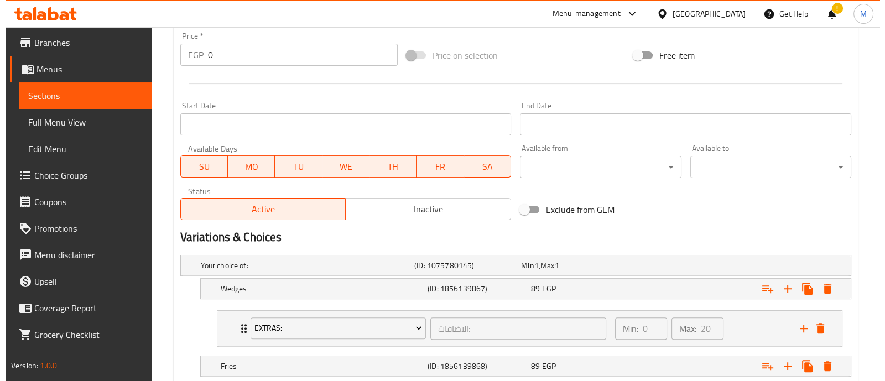
scroll to position [450, 0]
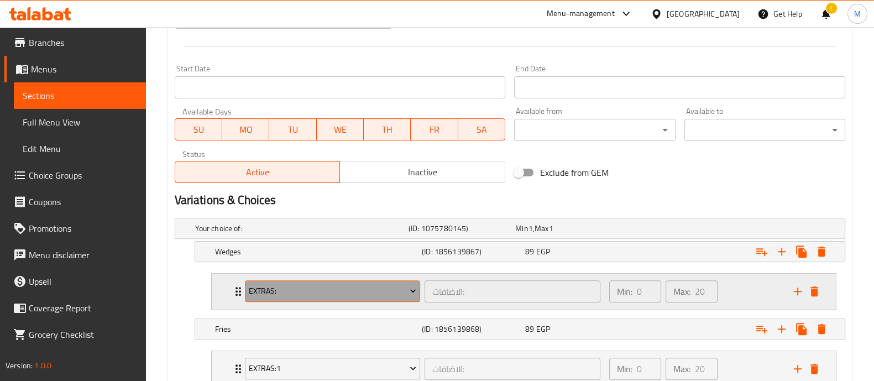
click at [341, 280] on button "Extras:" at bounding box center [333, 291] width 176 height 22
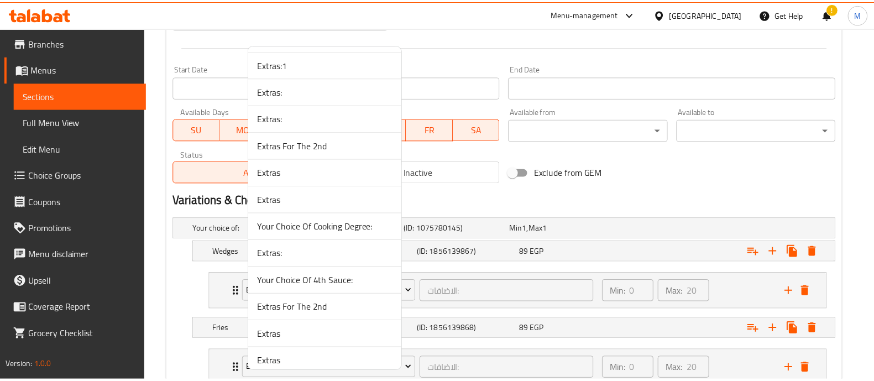
scroll to position [4142, 0]
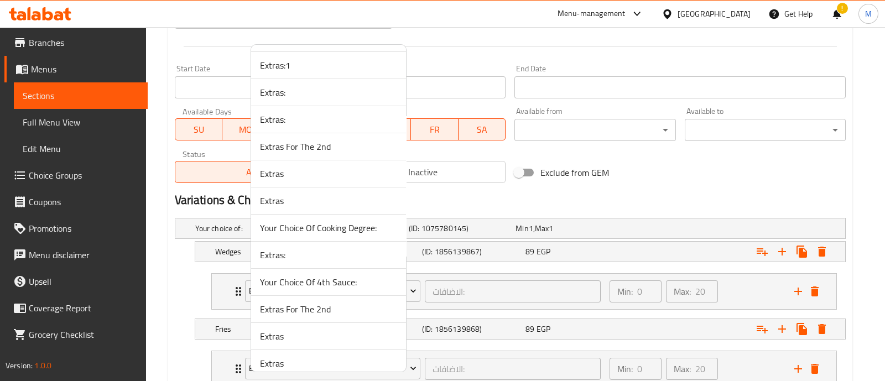
click at [279, 58] on li "Extras:1" at bounding box center [328, 65] width 155 height 27
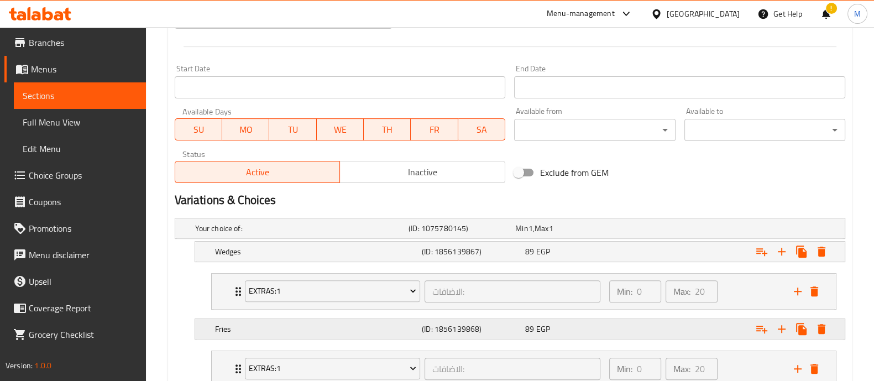
scroll to position [530, 0]
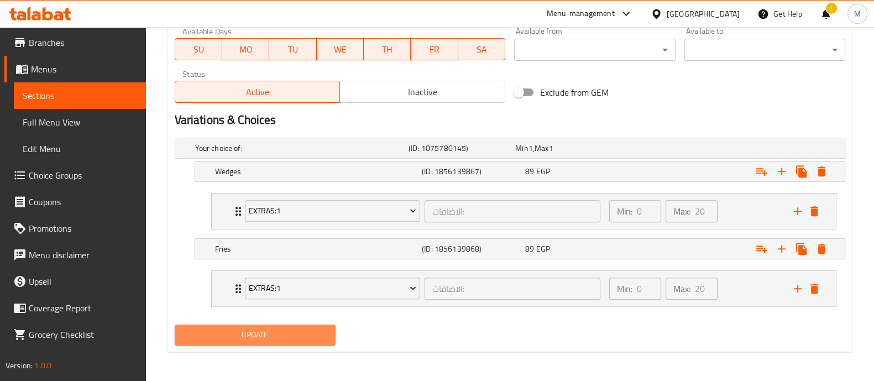
click at [290, 334] on span "Update" at bounding box center [255, 335] width 143 height 14
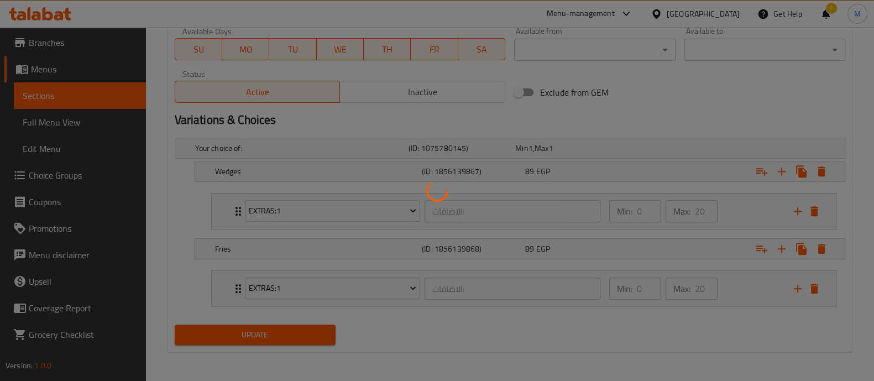
scroll to position [0, 0]
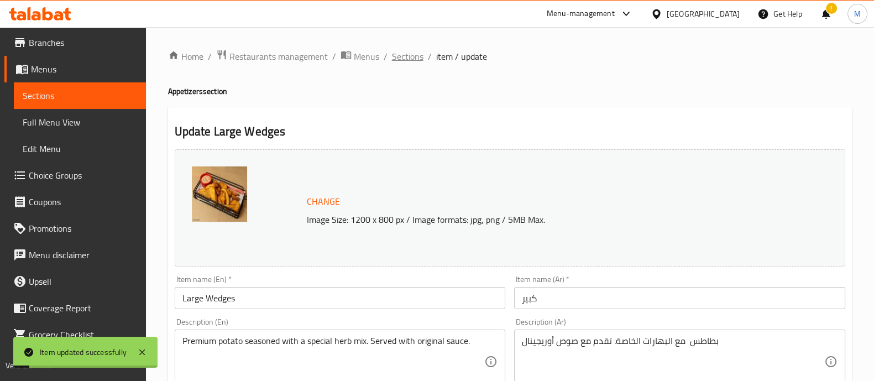
click at [399, 55] on span "Sections" at bounding box center [408, 56] width 32 height 13
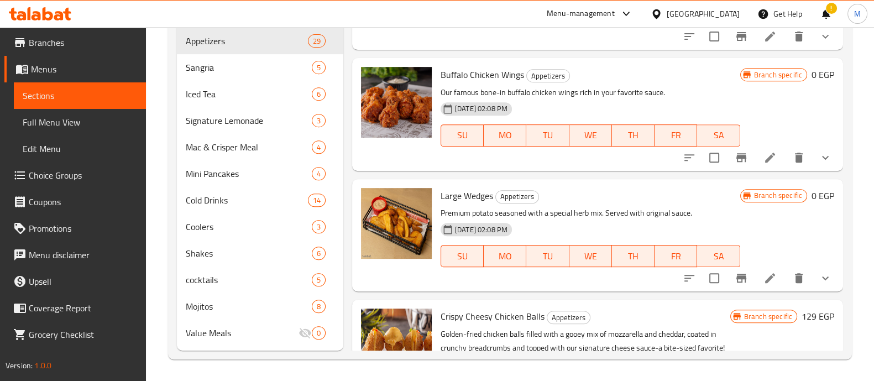
scroll to position [1852, 0]
click at [764, 158] on icon at bounding box center [770, 156] width 13 height 13
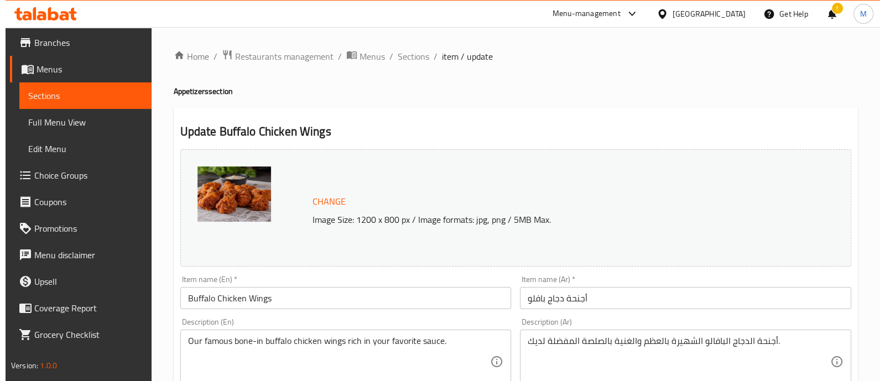
scroll to position [524, 0]
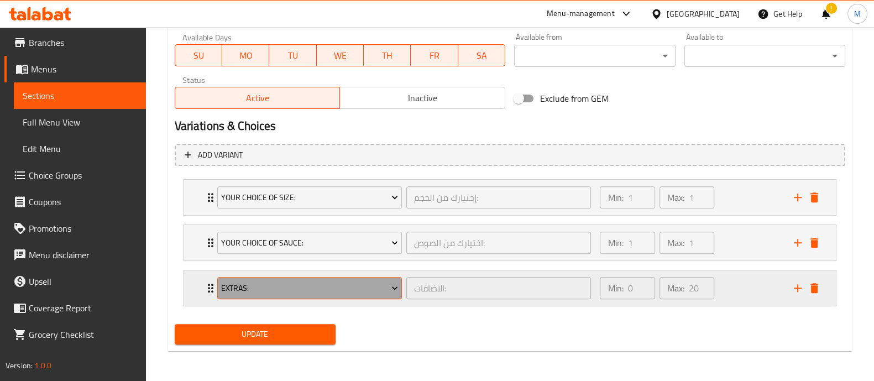
click at [318, 294] on button "Extras:" at bounding box center [309, 288] width 185 height 22
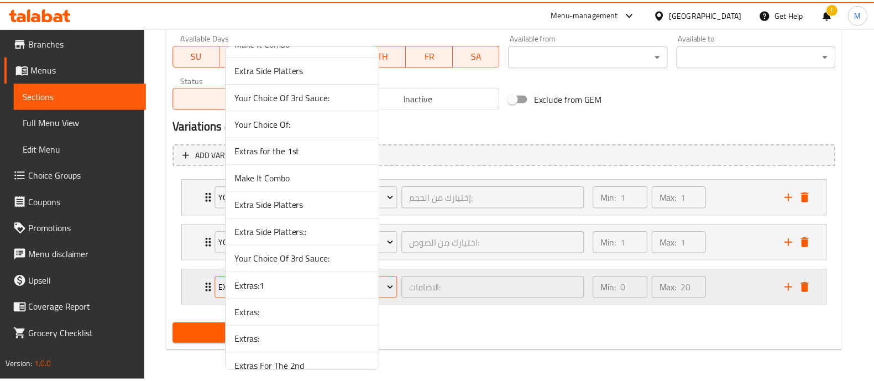
scroll to position [3917, 0]
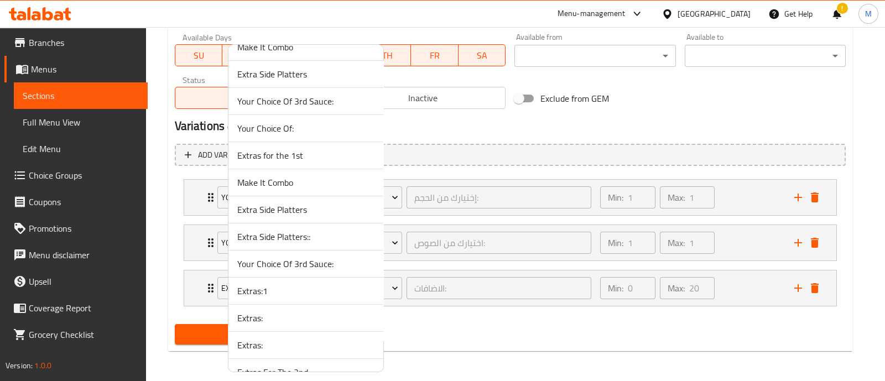
click at [260, 284] on span "Extras:1" at bounding box center [305, 290] width 137 height 13
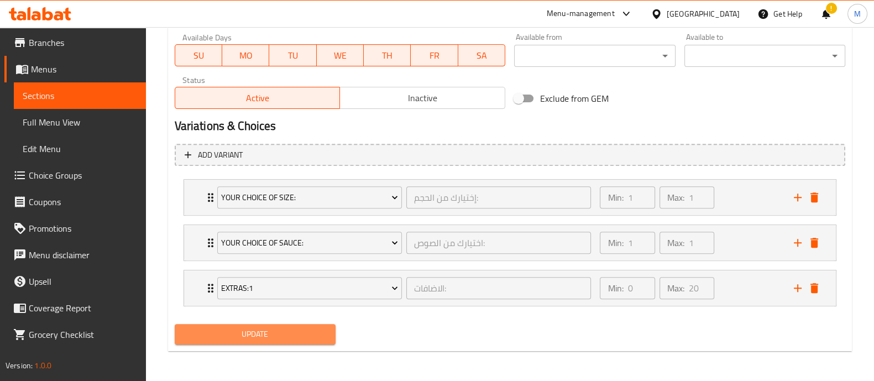
click at [258, 335] on span "Update" at bounding box center [255, 334] width 143 height 14
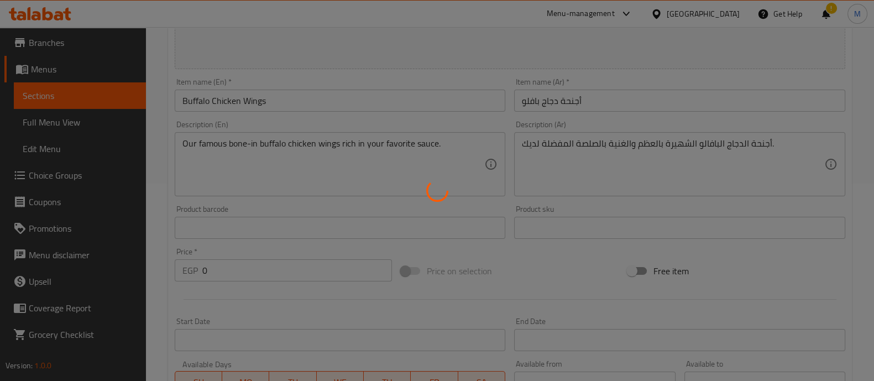
scroll to position [0, 0]
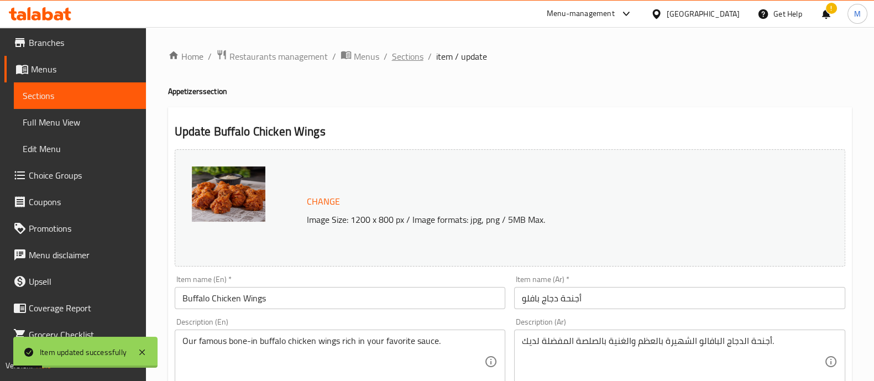
click at [407, 54] on span "Sections" at bounding box center [408, 56] width 32 height 13
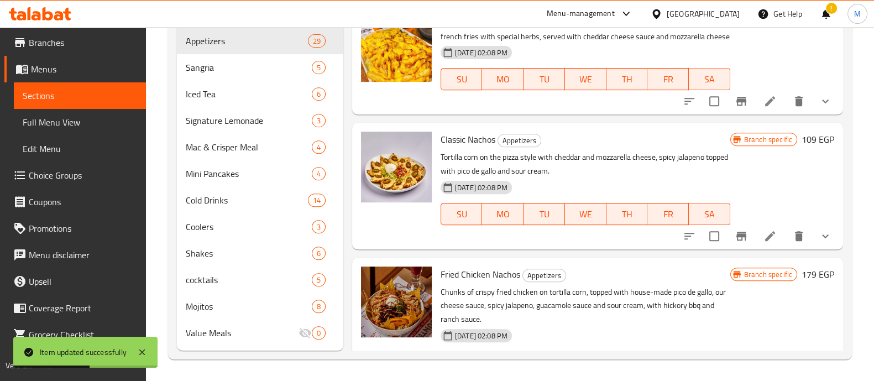
scroll to position [2321, 0]
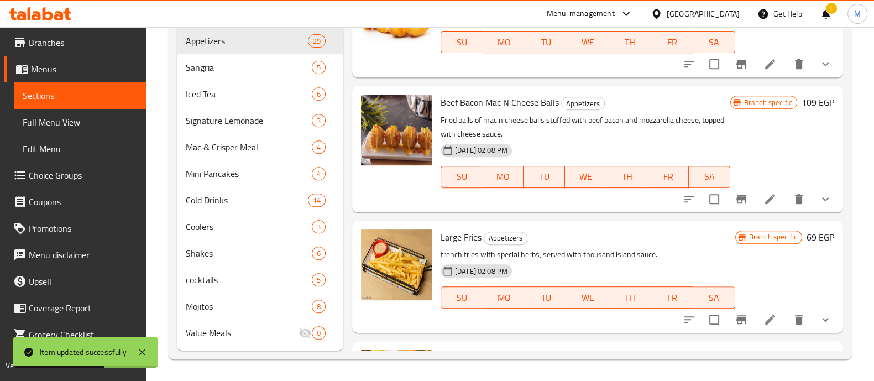
click at [562, 199] on div "22-07-2025 02:08 PM SU MO TU WE TH FR SA" at bounding box center [585, 169] width 299 height 60
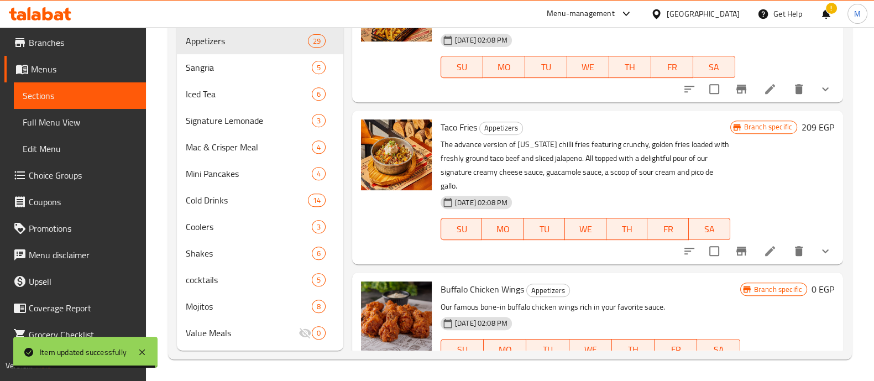
scroll to position [1637, 0]
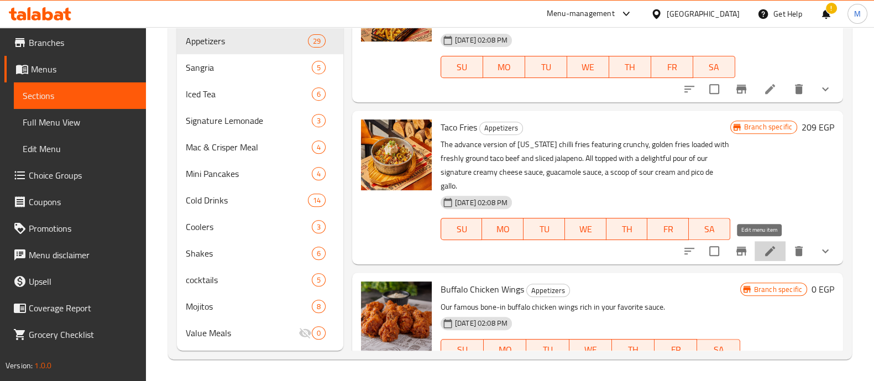
click at [764, 252] on icon at bounding box center [770, 250] width 13 height 13
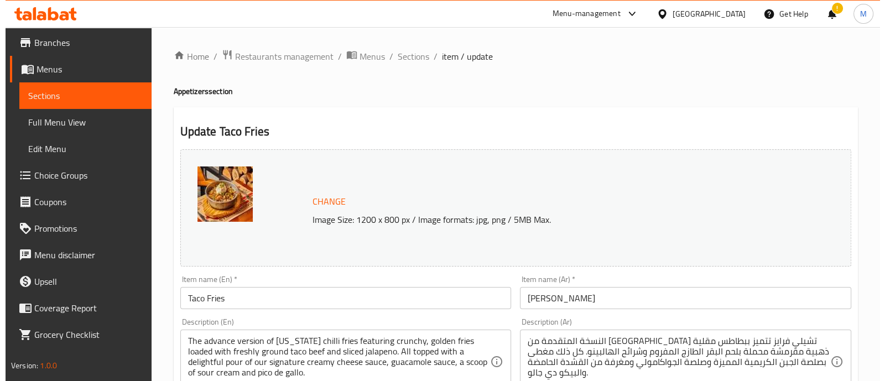
scroll to position [433, 0]
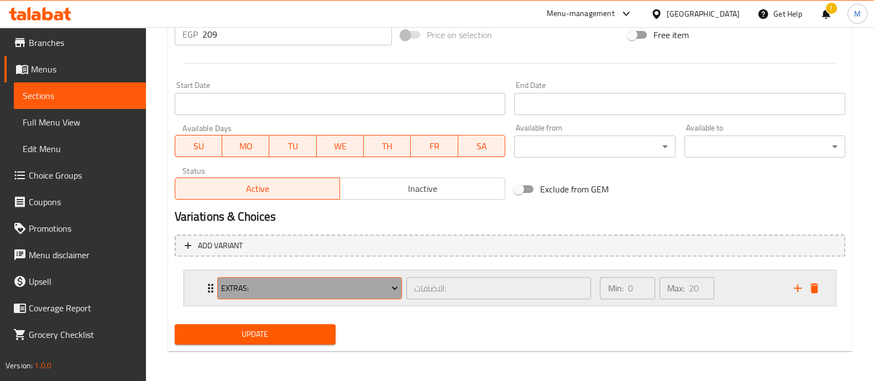
click at [312, 291] on span "Extras:" at bounding box center [309, 288] width 177 height 14
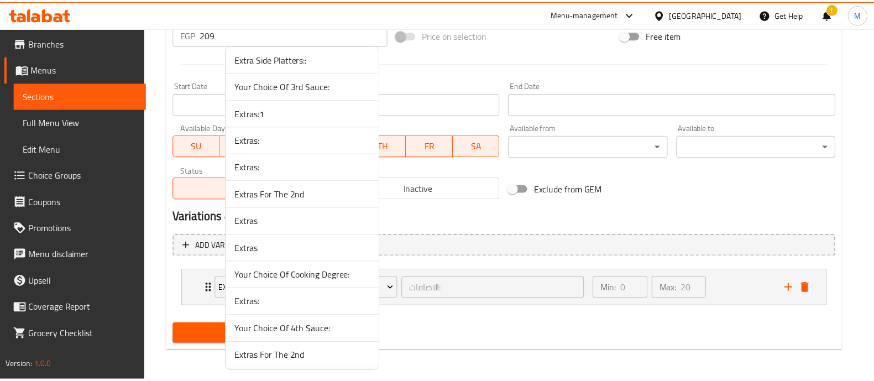
scroll to position [4094, 0]
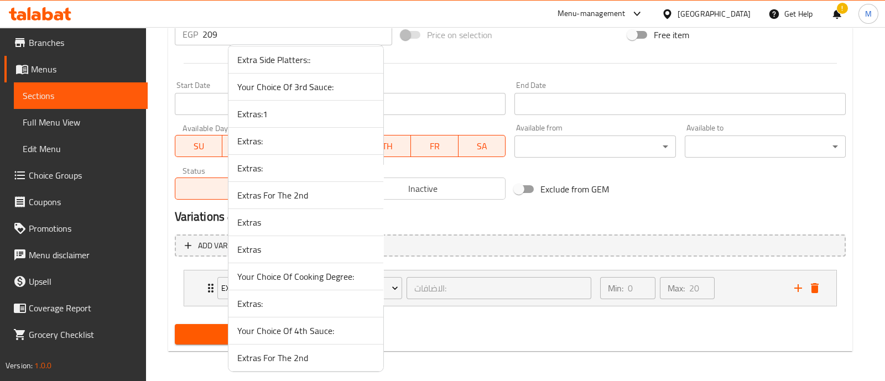
click at [253, 107] on span "Extras:1" at bounding box center [305, 113] width 137 height 13
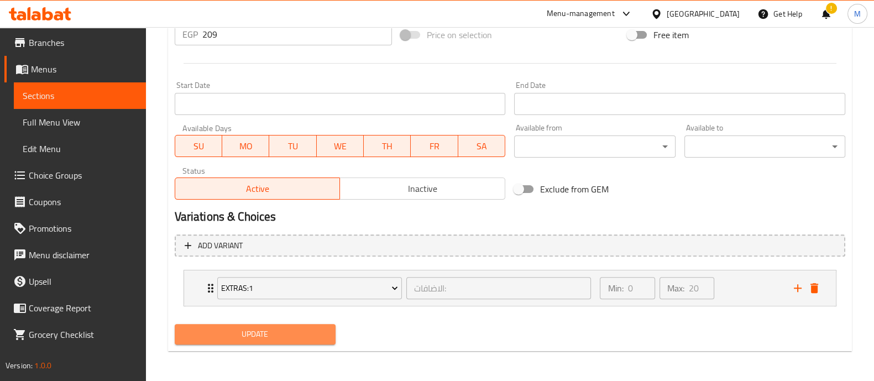
click at [264, 332] on span "Update" at bounding box center [255, 334] width 143 height 14
click at [258, 333] on span "Update" at bounding box center [255, 334] width 143 height 14
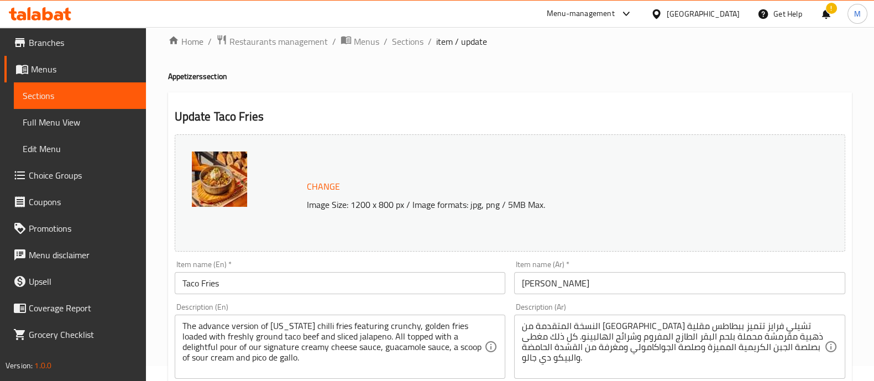
scroll to position [0, 0]
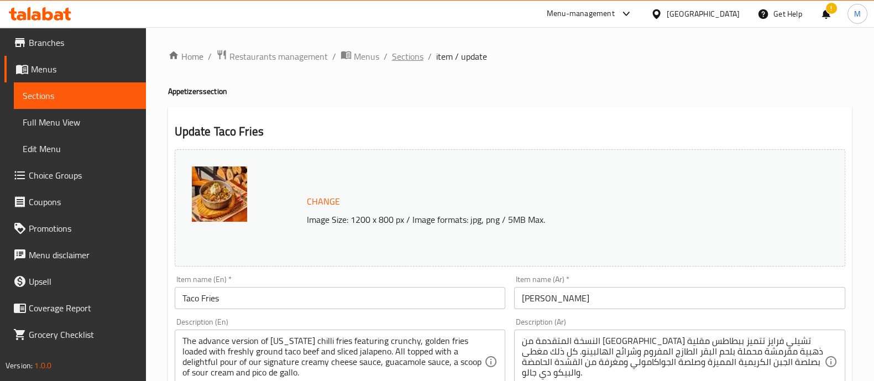
click at [415, 55] on span "Sections" at bounding box center [408, 56] width 32 height 13
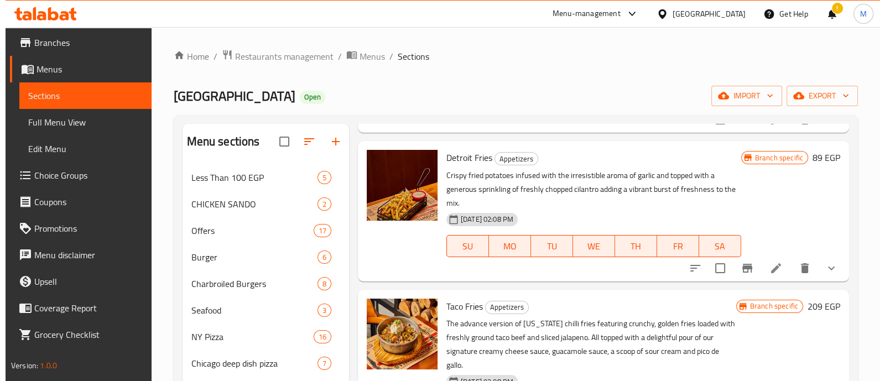
scroll to position [2045, 0]
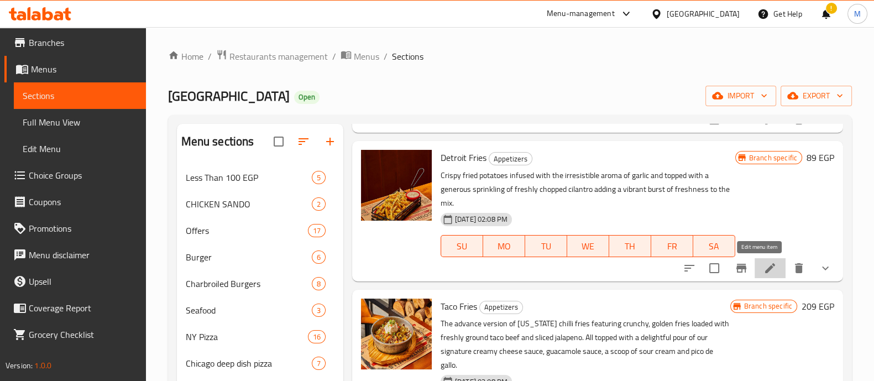
click at [764, 274] on icon at bounding box center [770, 268] width 13 height 13
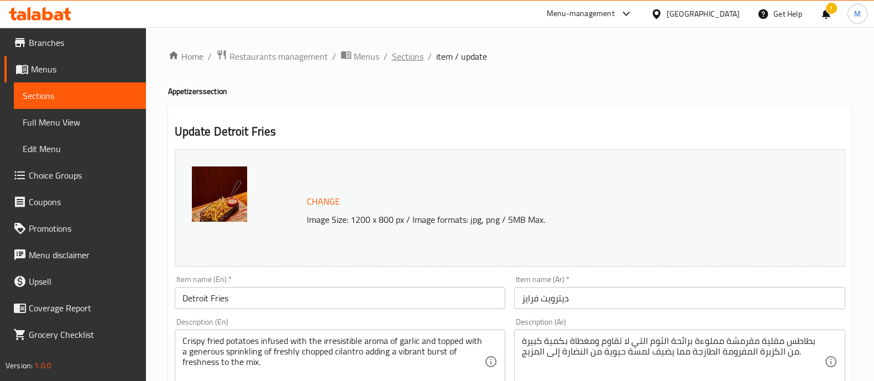
click at [411, 59] on span "Sections" at bounding box center [408, 56] width 32 height 13
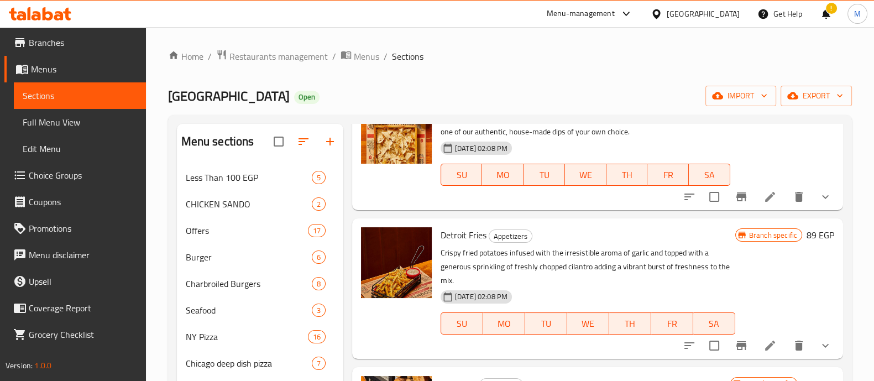
scroll to position [1869, 0]
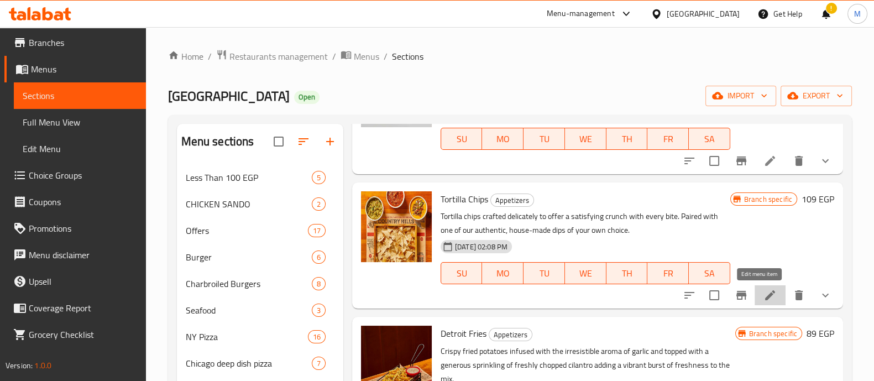
click at [765, 295] on icon at bounding box center [770, 295] width 13 height 13
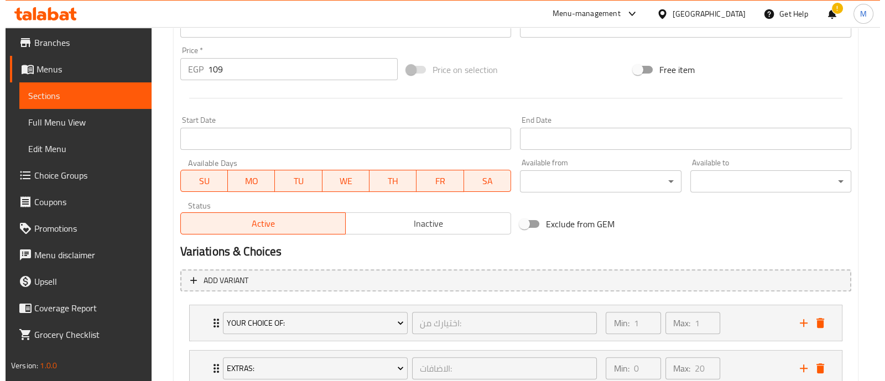
scroll to position [479, 0]
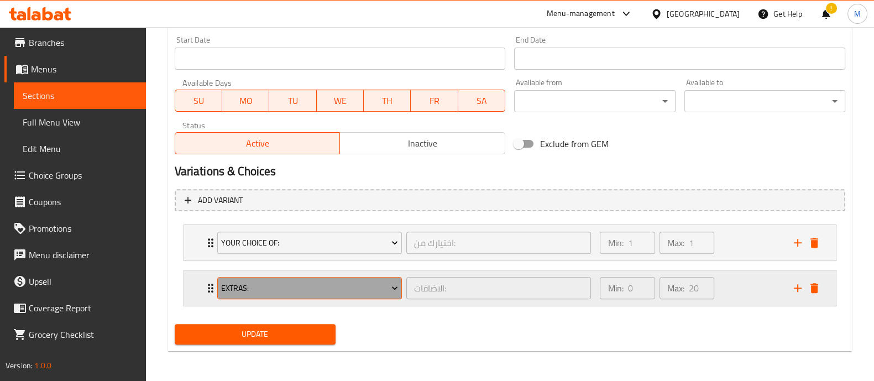
click at [283, 281] on span "Extras:" at bounding box center [309, 288] width 177 height 14
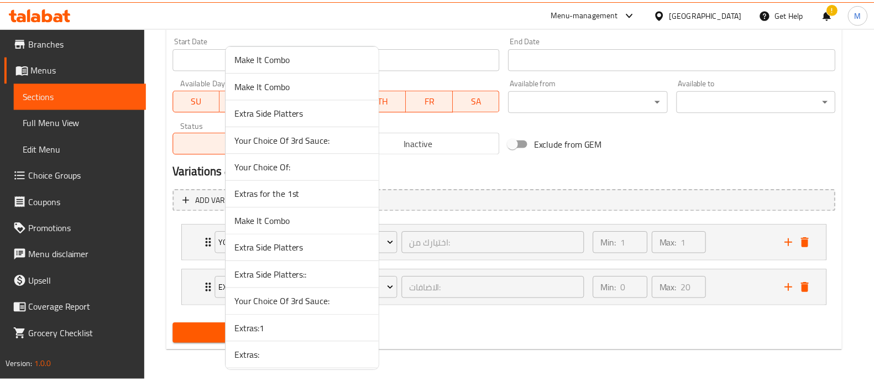
scroll to position [3882, 0]
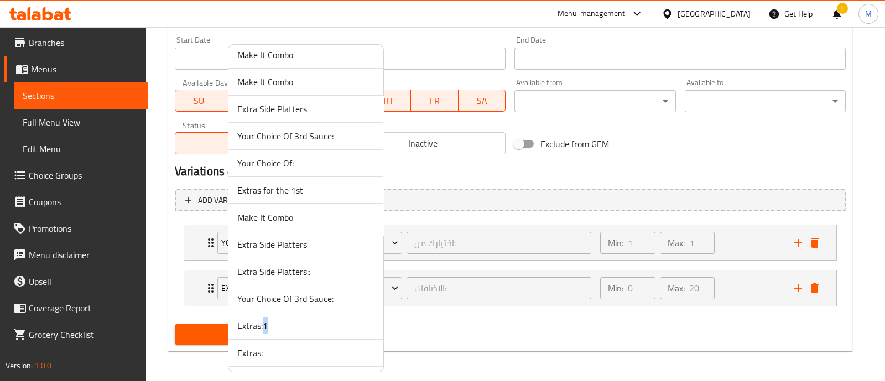
drag, startPoint x: 268, startPoint y: 316, endPoint x: 263, endPoint y: 310, distance: 8.6
click at [263, 312] on li "Extras:1" at bounding box center [305, 325] width 155 height 27
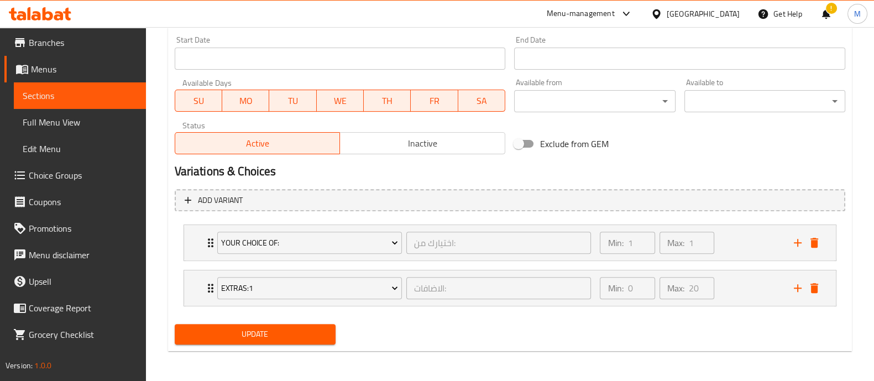
click at [263, 310] on nav "Your Choice Of: اختيارك من: ​ Min: 1 ​ Max: 1 ​ Queso Meat (ID: 727951268) 0 EG…" at bounding box center [510, 266] width 671 height 100
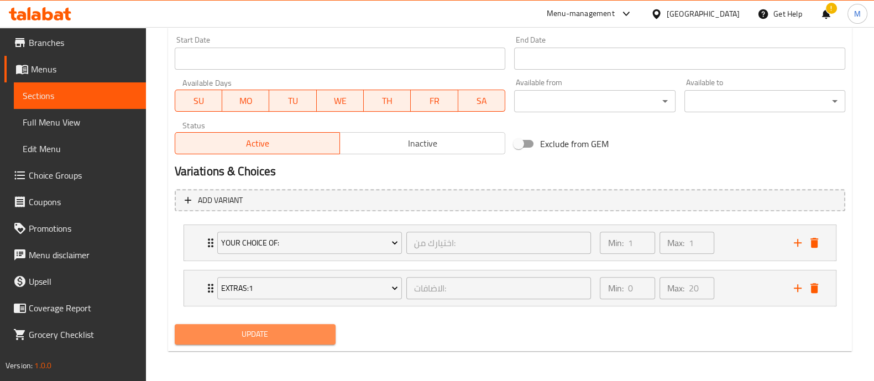
click at [251, 325] on button "Update" at bounding box center [255, 334] width 161 height 20
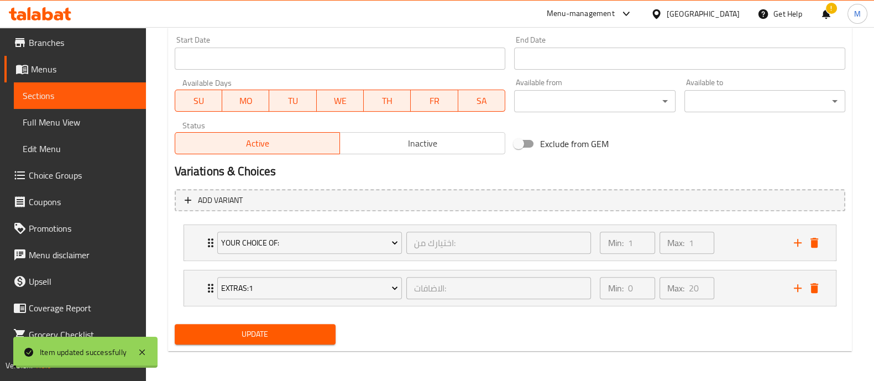
scroll to position [0, 0]
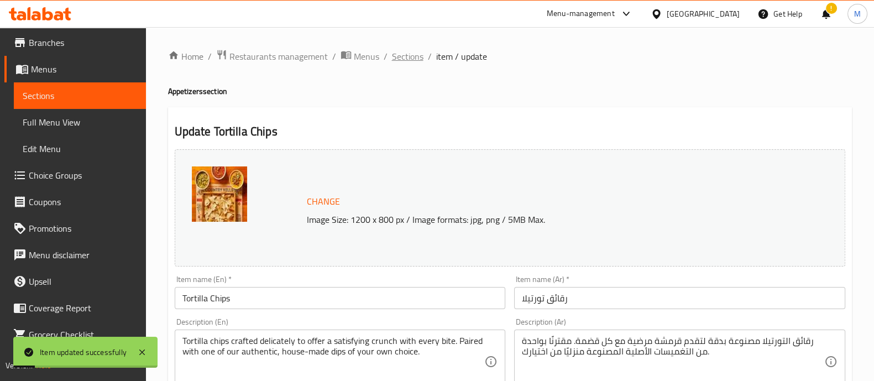
click at [409, 53] on span "Sections" at bounding box center [408, 56] width 32 height 13
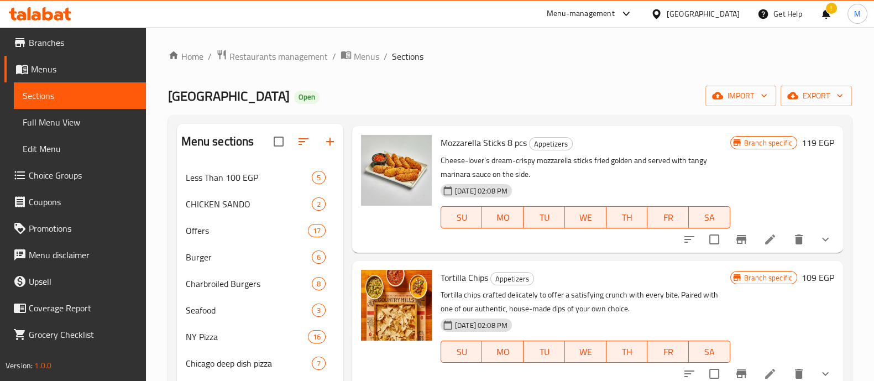
scroll to position [1790, 0]
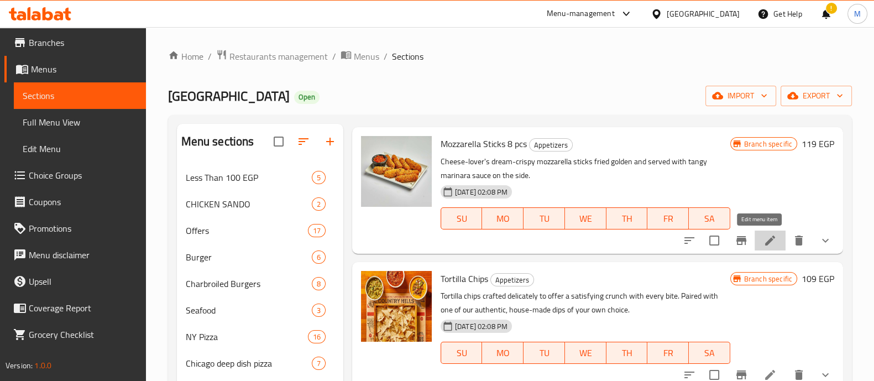
click at [765, 244] on icon at bounding box center [770, 240] width 13 height 13
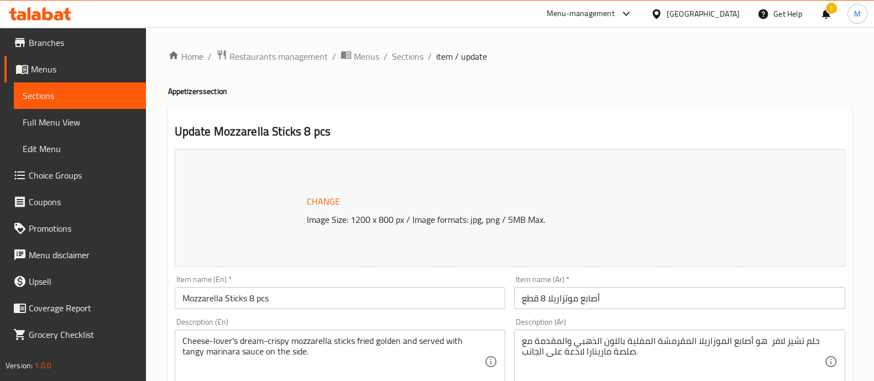
click at [765, 244] on div at bounding box center [437, 190] width 874 height 381
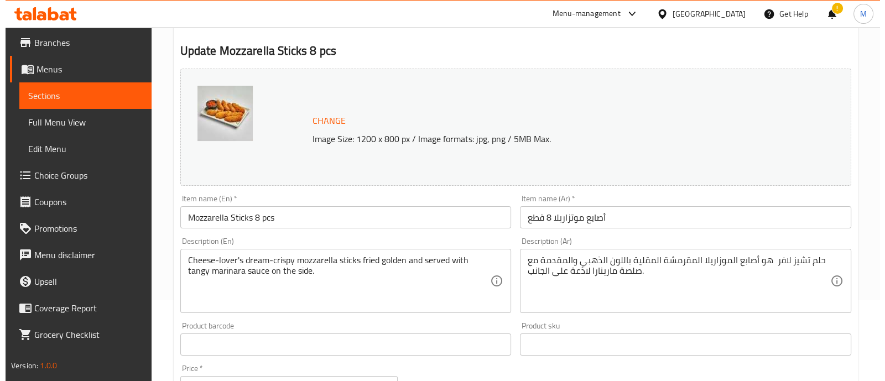
scroll to position [433, 0]
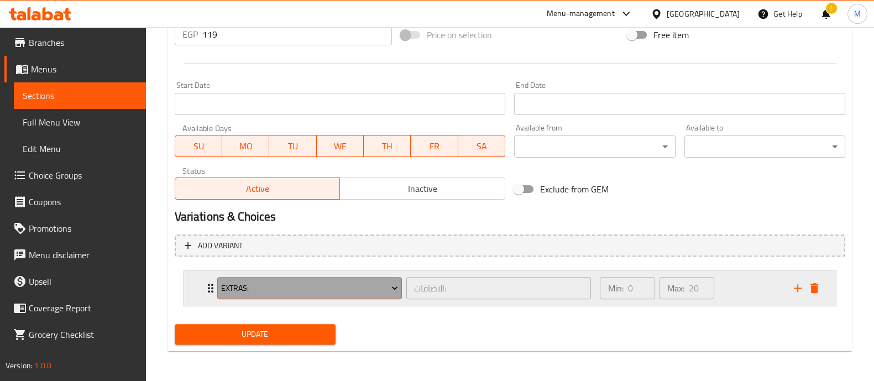
click at [308, 288] on span "Extras:" at bounding box center [309, 288] width 177 height 14
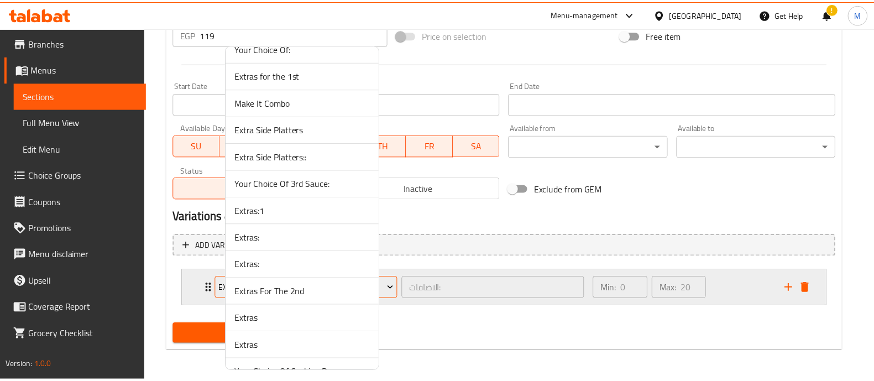
scroll to position [4011, 0]
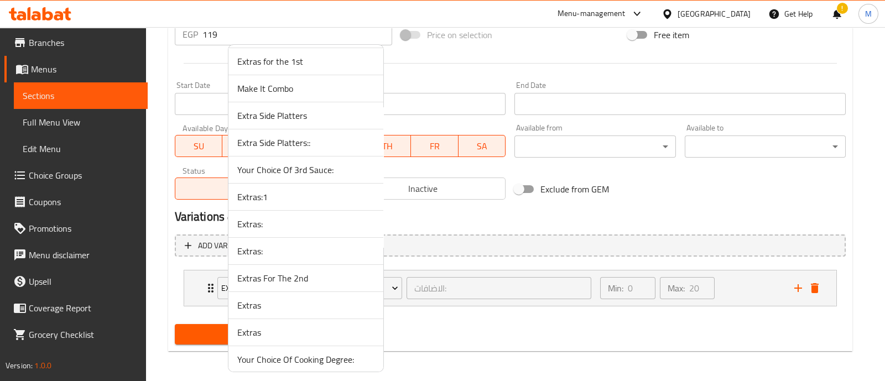
click at [266, 190] on span "Extras:1" at bounding box center [305, 196] width 137 height 13
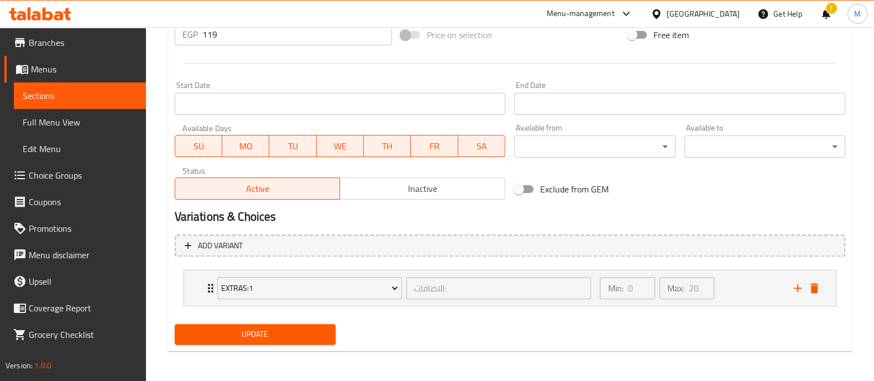
drag, startPoint x: 260, startPoint y: 344, endPoint x: 254, endPoint y: 337, distance: 9.8
click at [254, 337] on div "Update" at bounding box center [255, 334] width 170 height 29
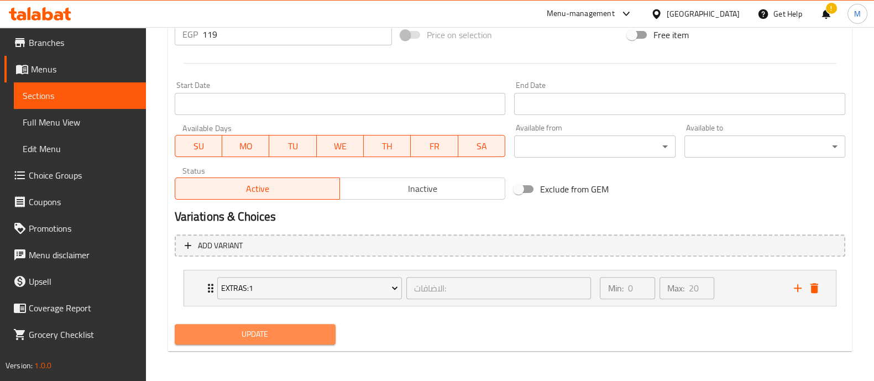
click at [254, 337] on span "Update" at bounding box center [255, 334] width 143 height 14
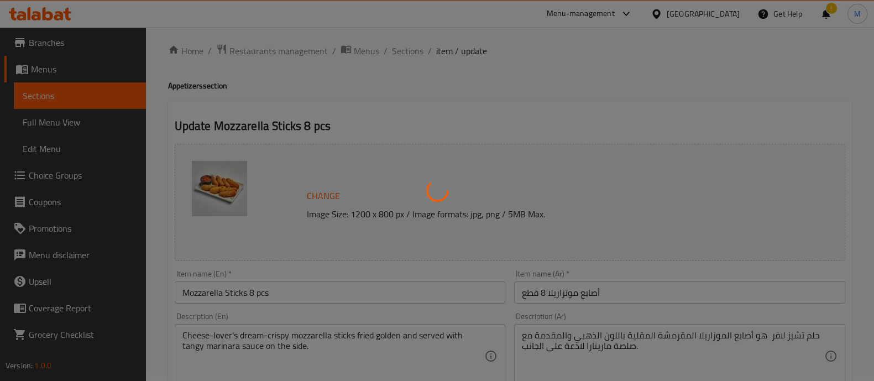
scroll to position [0, 0]
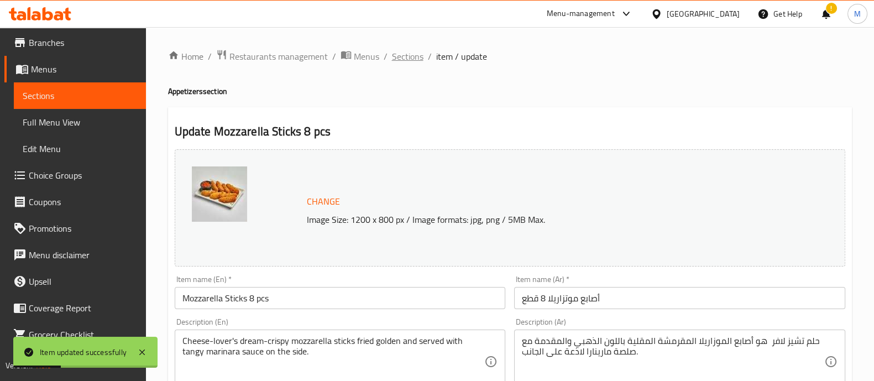
click at [392, 55] on span "Sections" at bounding box center [408, 56] width 32 height 13
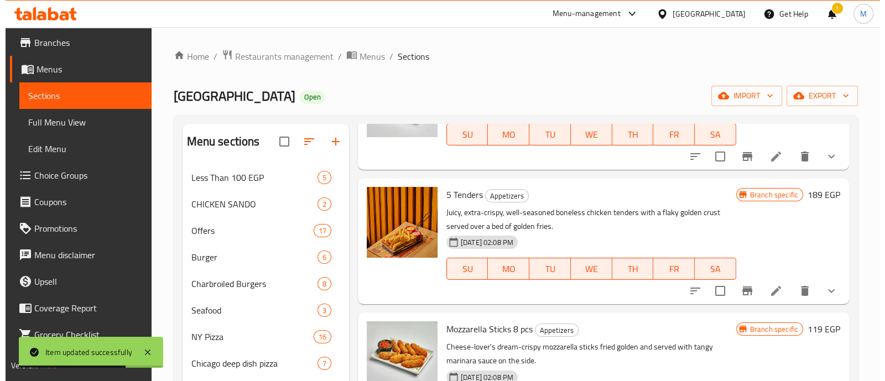
scroll to position [1604, 0]
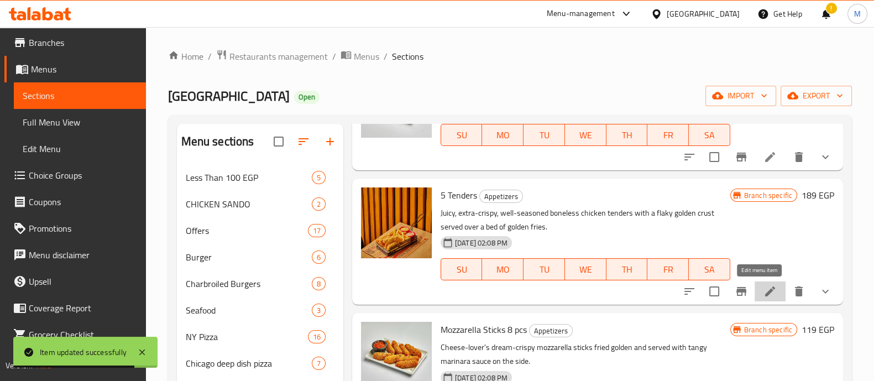
click at [765, 291] on icon at bounding box center [770, 291] width 10 height 10
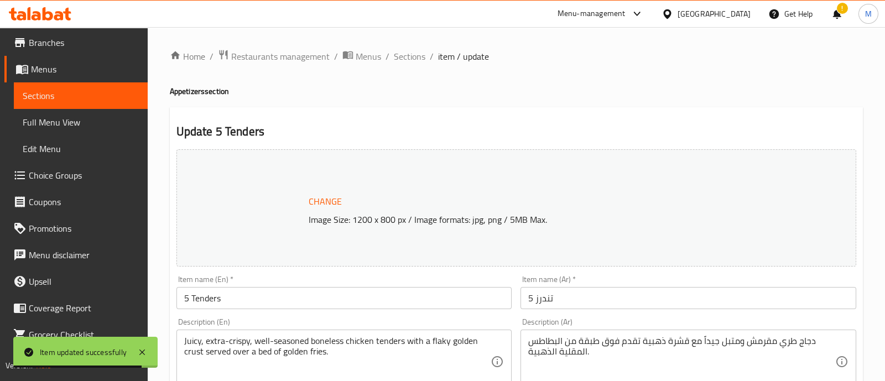
scroll to position [524, 0]
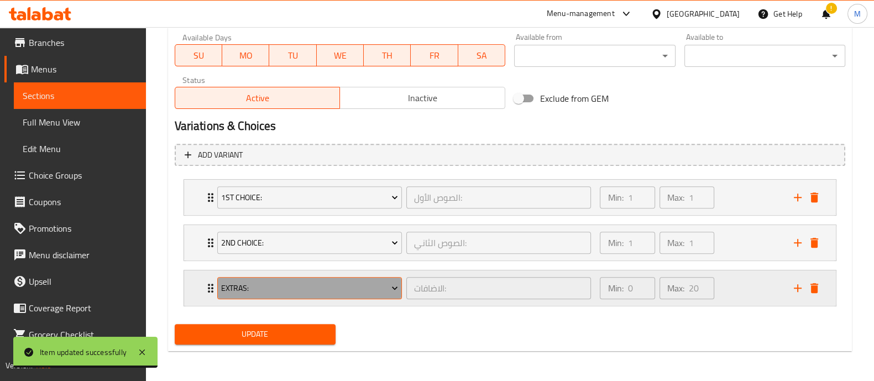
click at [368, 279] on button "Extras:" at bounding box center [309, 288] width 185 height 22
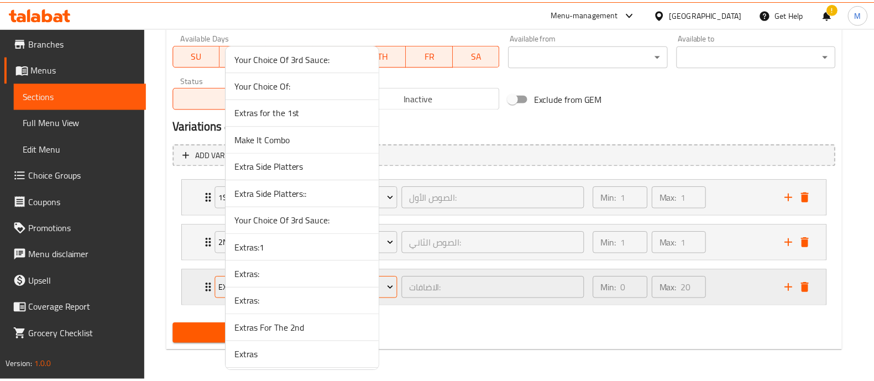
scroll to position [3961, 0]
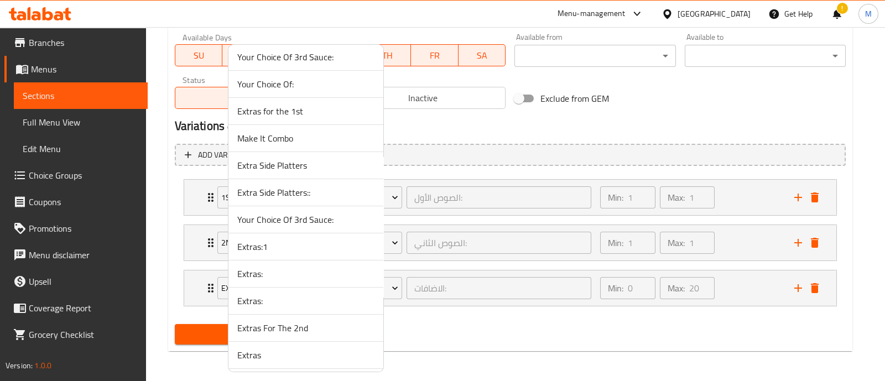
click at [269, 240] on span "Extras:1" at bounding box center [305, 246] width 137 height 13
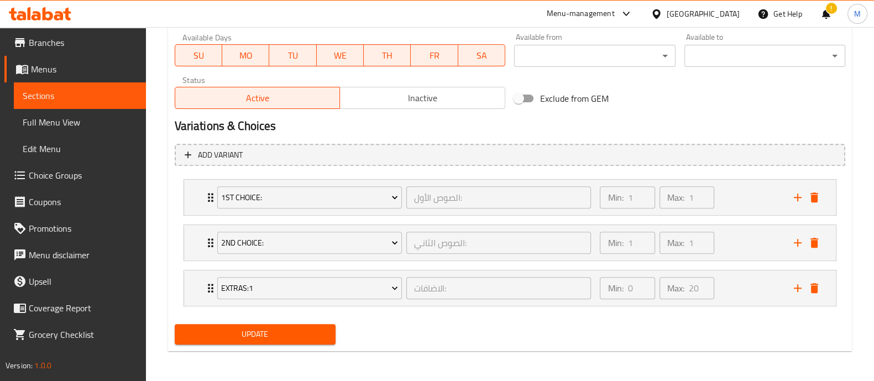
click at [259, 336] on span "Update" at bounding box center [255, 334] width 143 height 14
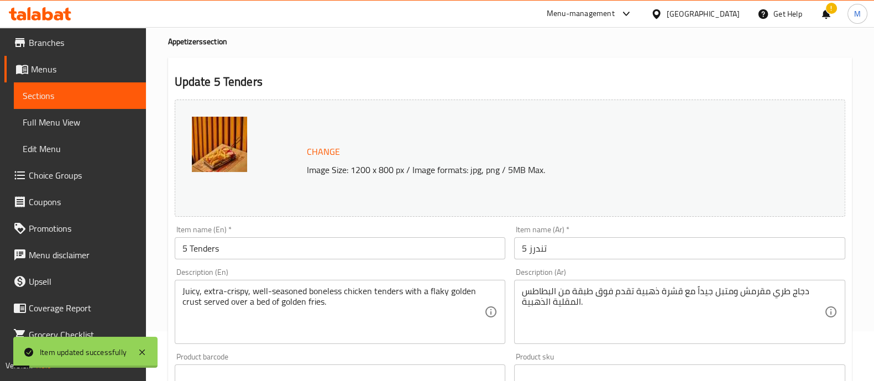
scroll to position [0, 0]
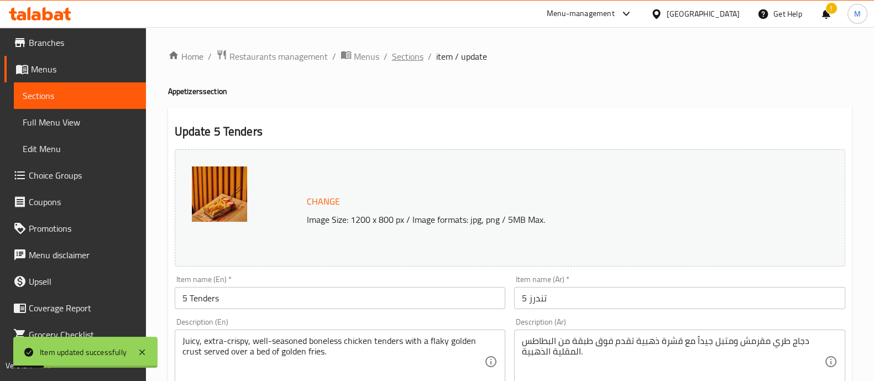
click at [409, 53] on span "Sections" at bounding box center [408, 56] width 32 height 13
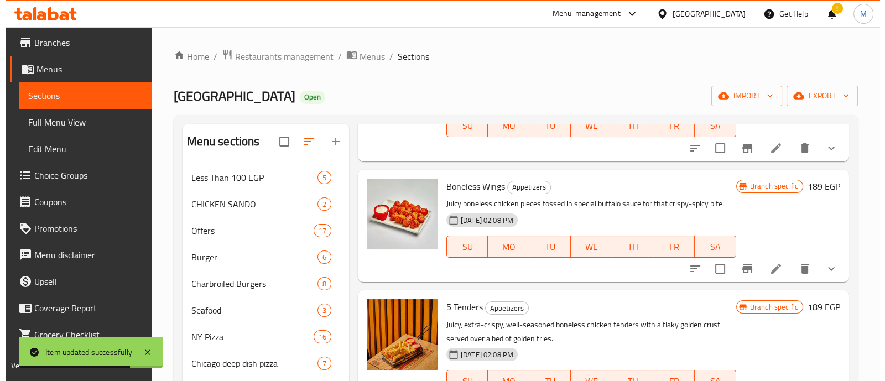
scroll to position [1485, 0]
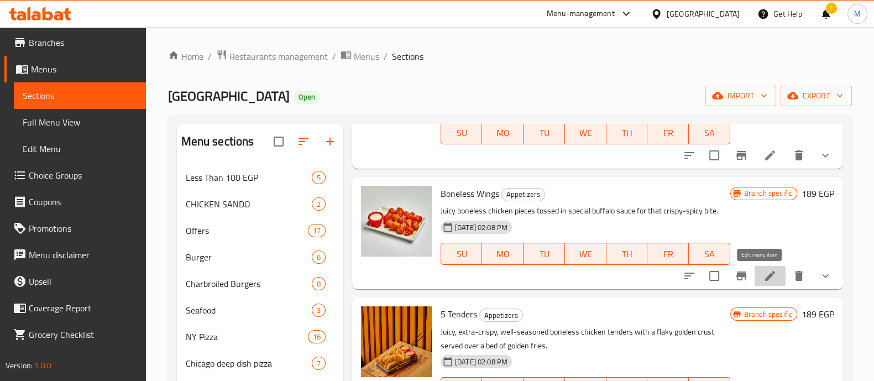
click at [764, 270] on icon at bounding box center [770, 275] width 13 height 13
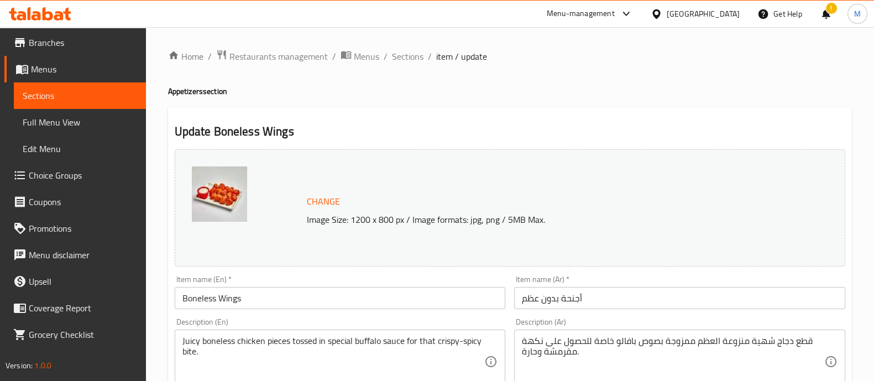
click at [409, 56] on span "Sections" at bounding box center [408, 56] width 32 height 13
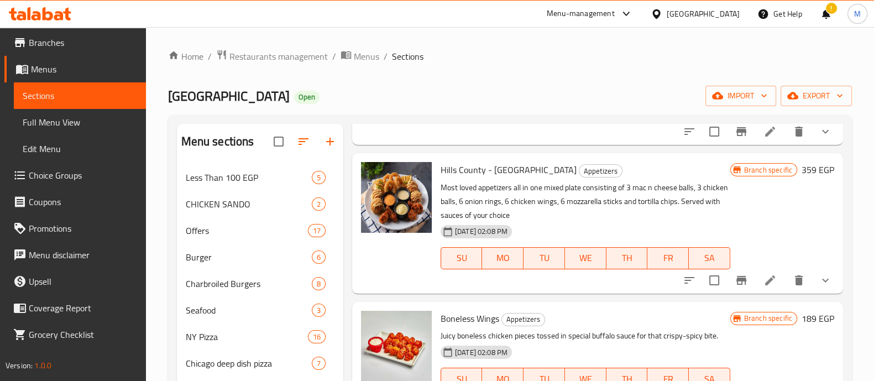
scroll to position [1360, 0]
click at [765, 280] on icon at bounding box center [770, 281] width 10 height 10
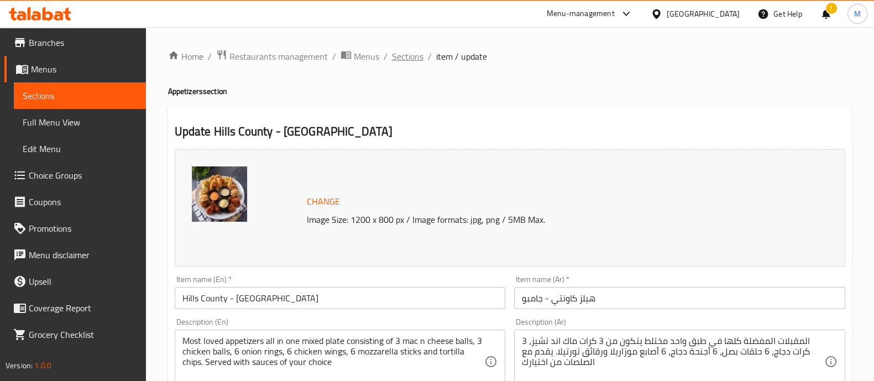
click at [404, 51] on span "Sections" at bounding box center [408, 56] width 32 height 13
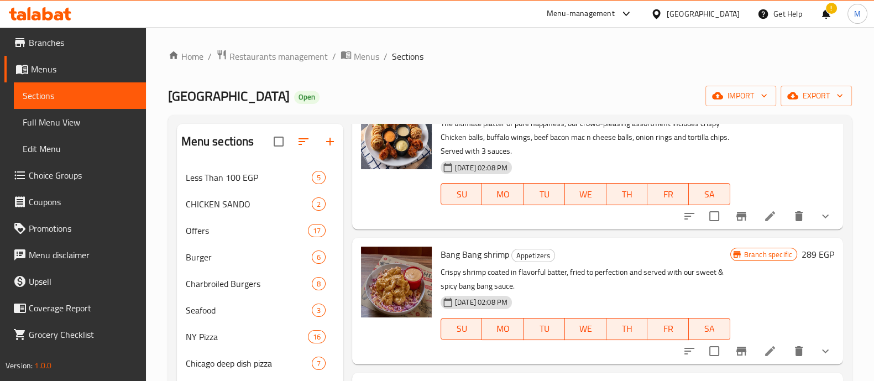
scroll to position [142, 0]
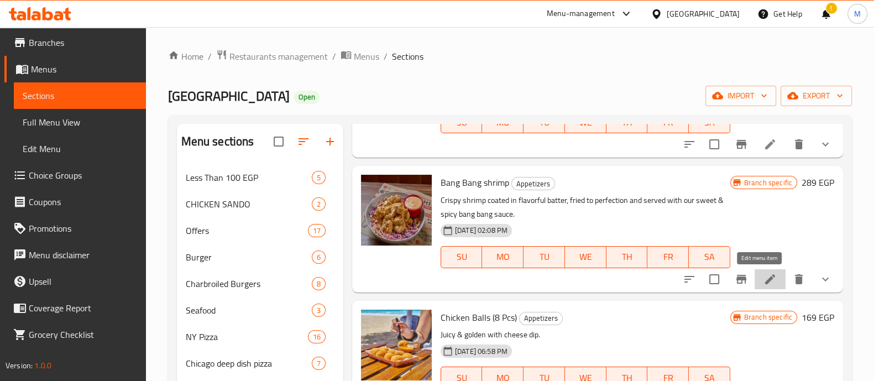
click at [765, 282] on icon at bounding box center [770, 279] width 10 height 10
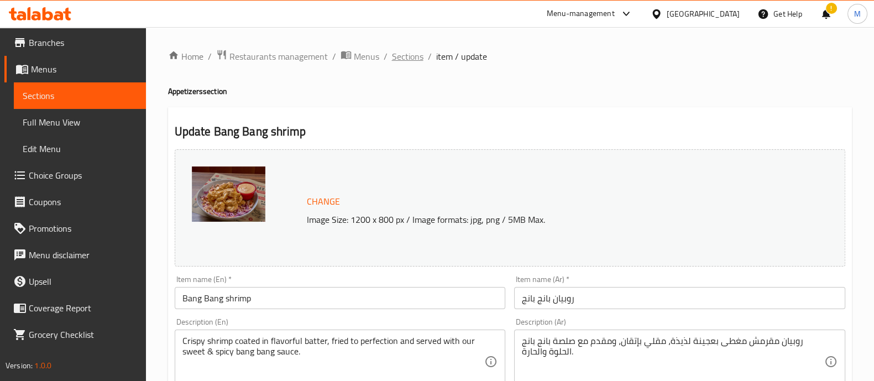
click at [403, 55] on span "Sections" at bounding box center [408, 56] width 32 height 13
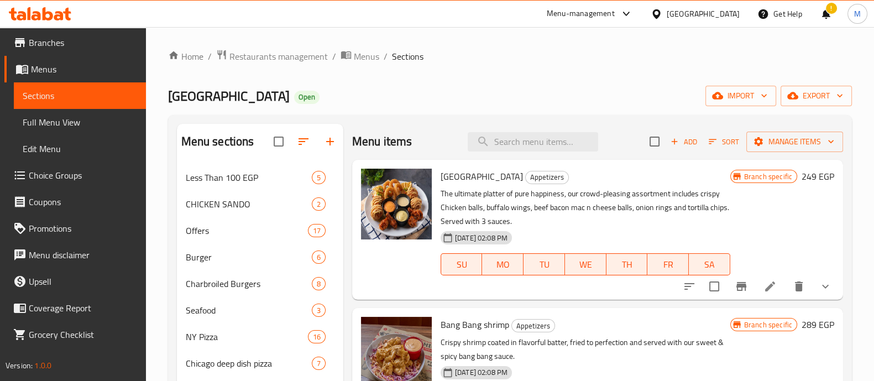
scroll to position [239, 0]
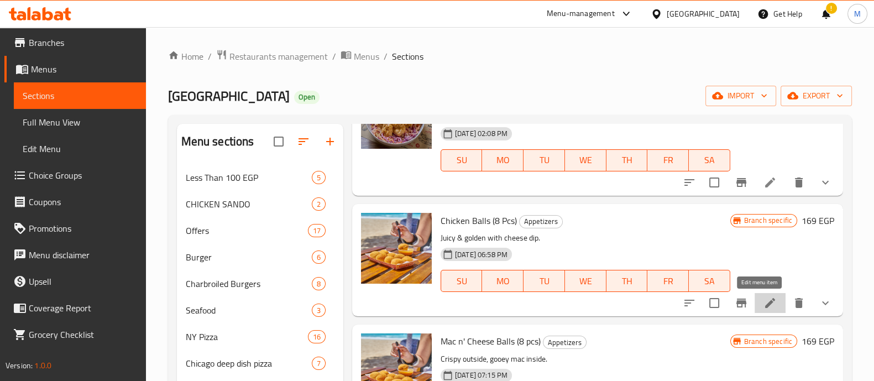
click at [764, 302] on icon at bounding box center [770, 302] width 13 height 13
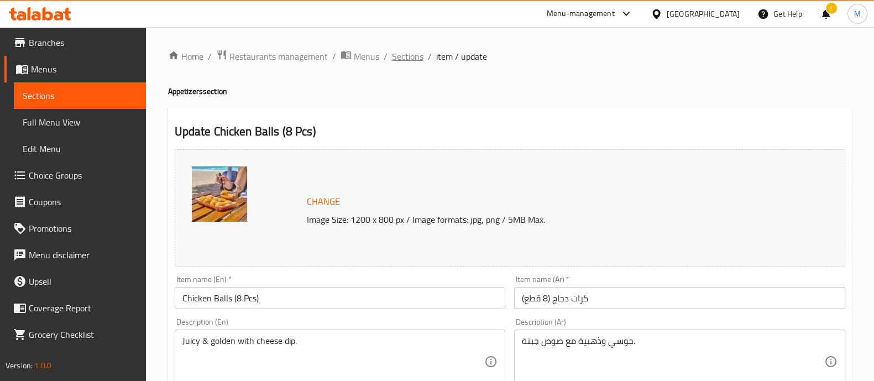
click at [400, 50] on span "Sections" at bounding box center [408, 56] width 32 height 13
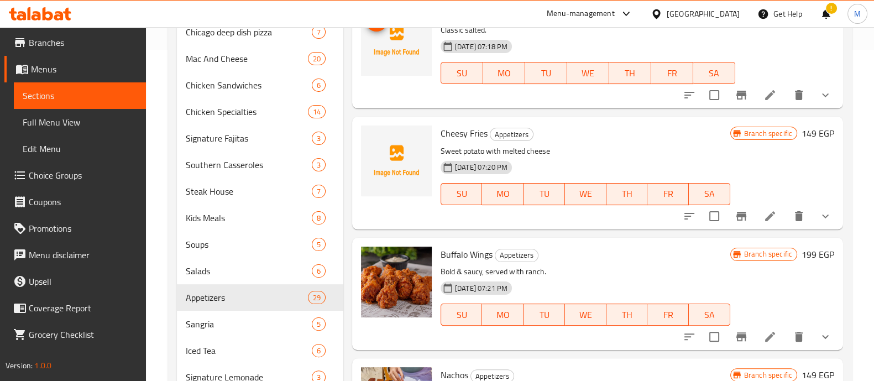
scroll to position [362, 0]
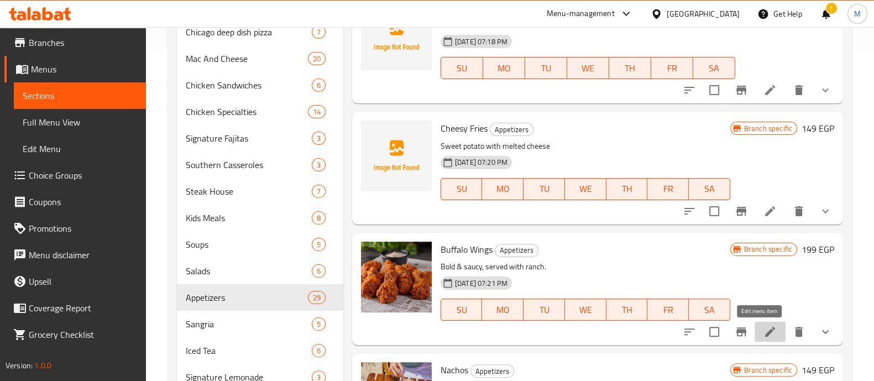
click at [764, 330] on icon at bounding box center [770, 331] width 13 height 13
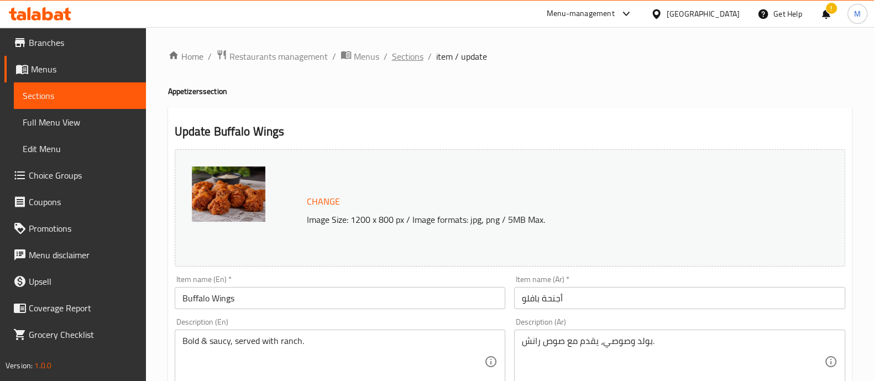
click at [403, 62] on span "Sections" at bounding box center [408, 56] width 32 height 13
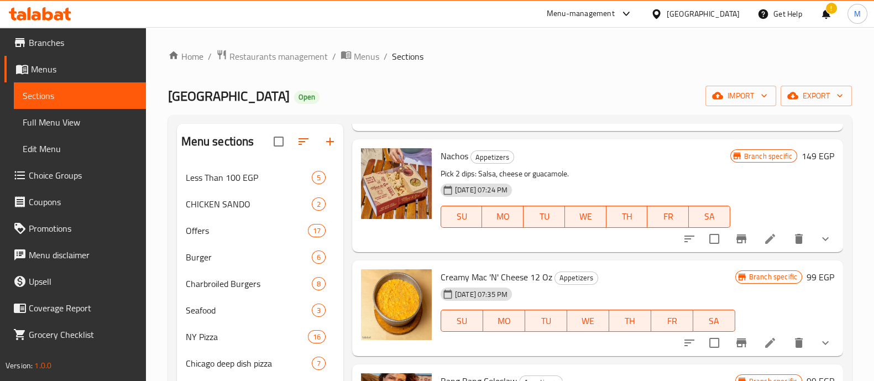
scroll to position [913, 0]
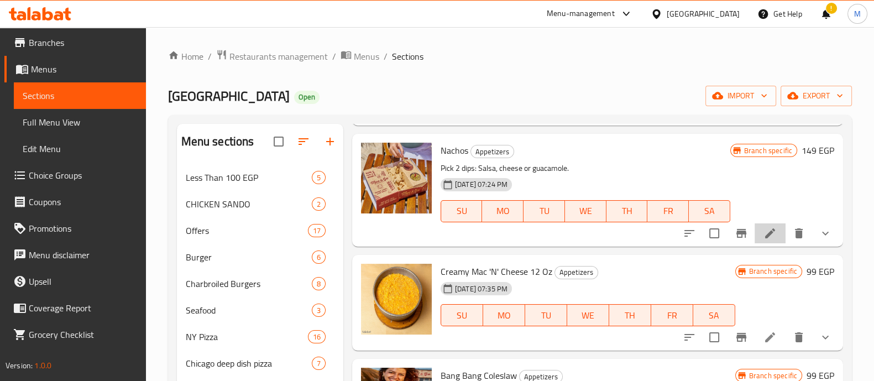
click at [763, 239] on li at bounding box center [770, 233] width 31 height 20
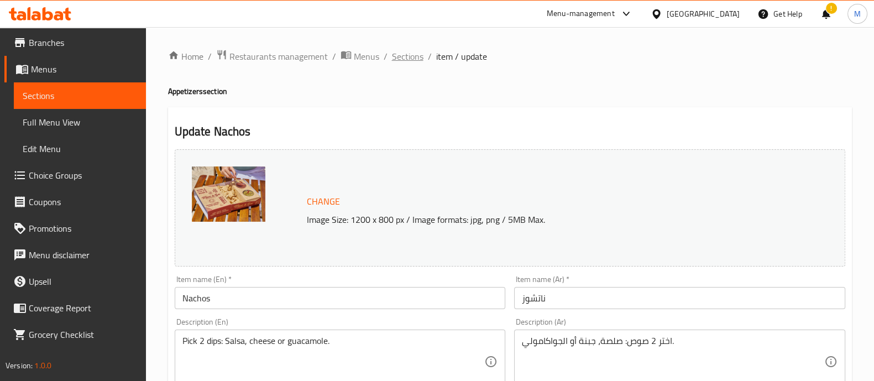
click at [405, 51] on span "Sections" at bounding box center [408, 56] width 32 height 13
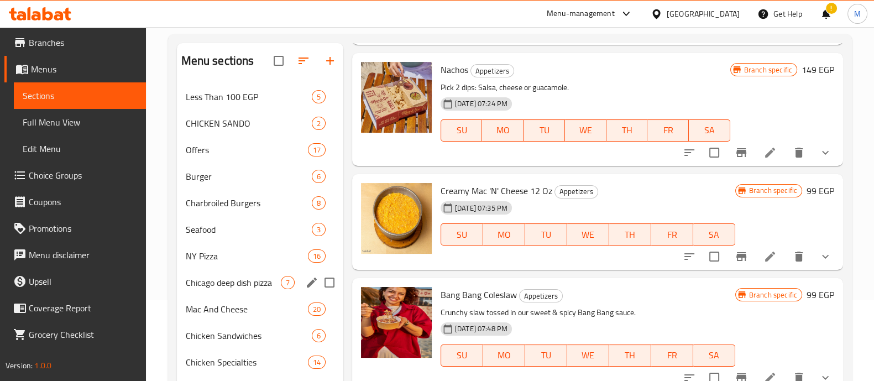
scroll to position [83, 0]
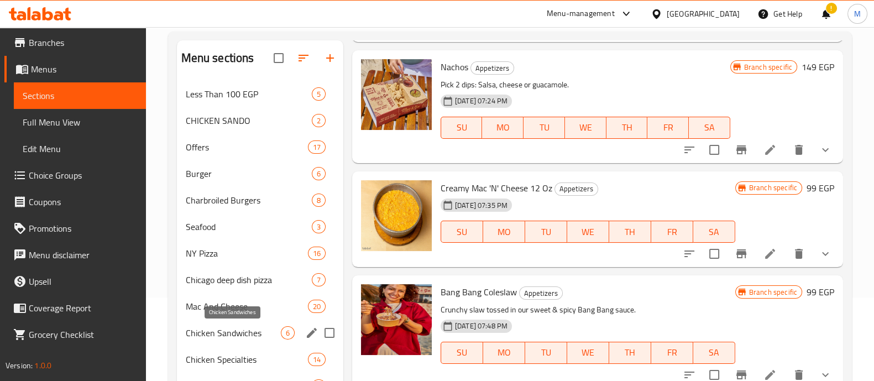
click at [234, 333] on span "Chicken Sandwiches" at bounding box center [233, 332] width 95 height 13
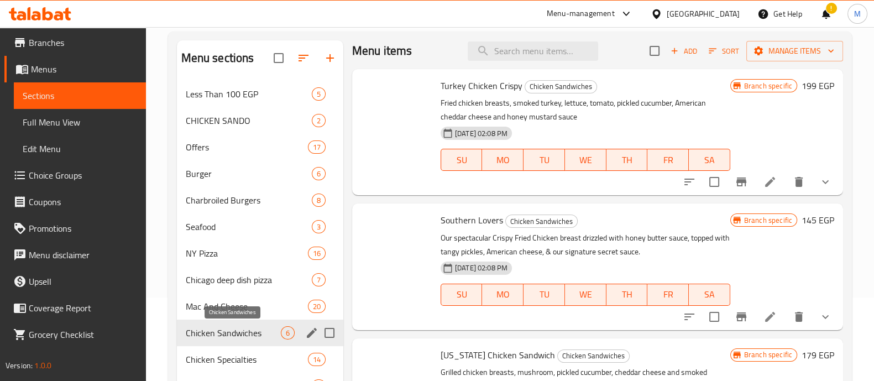
scroll to position [7, 0]
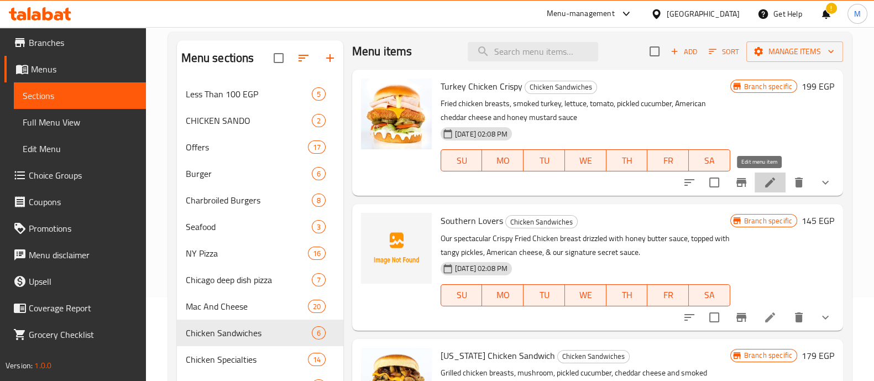
click at [764, 177] on icon at bounding box center [770, 182] width 13 height 13
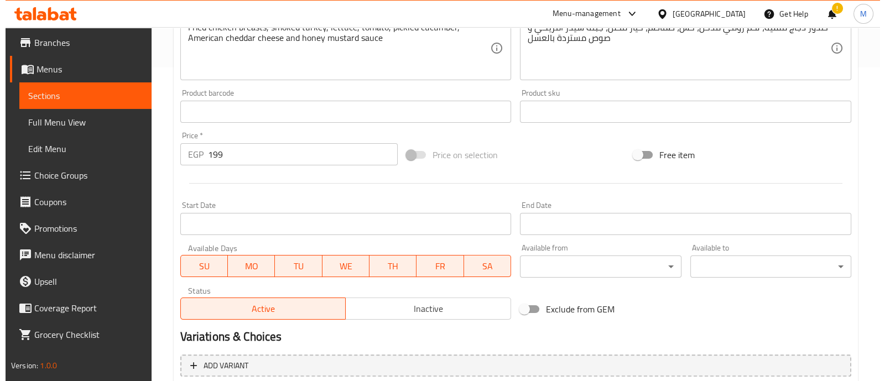
scroll to position [524, 0]
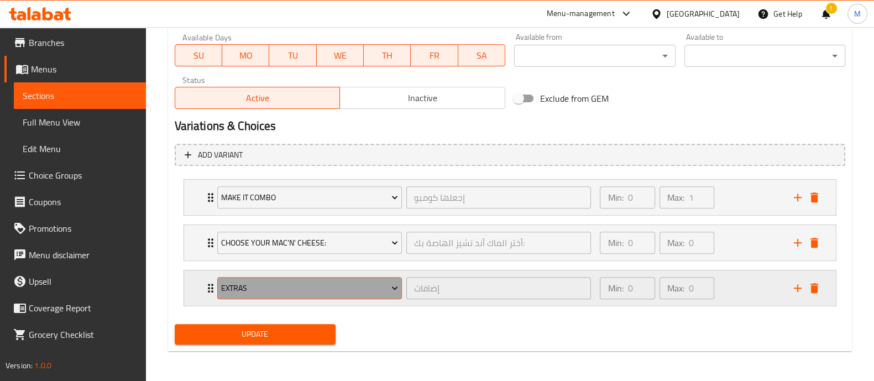
click at [360, 284] on span "Extras" at bounding box center [309, 288] width 177 height 14
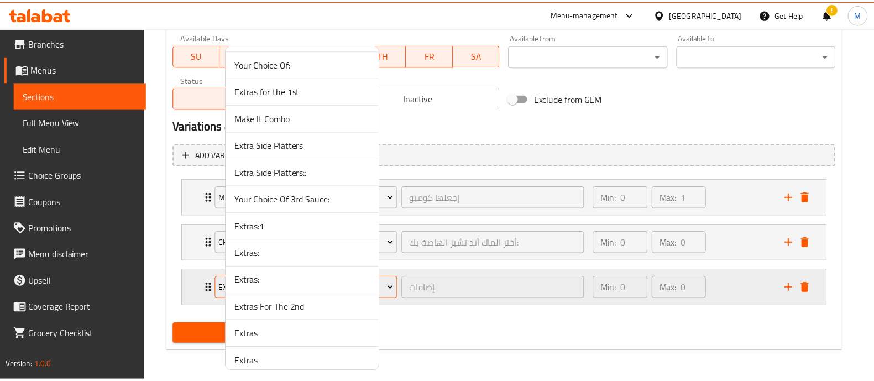
scroll to position [3985, 0]
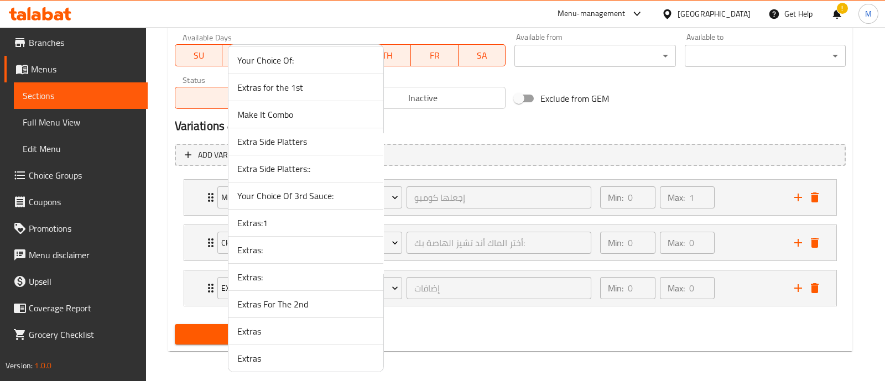
click at [257, 216] on span "Extras:1" at bounding box center [305, 222] width 137 height 13
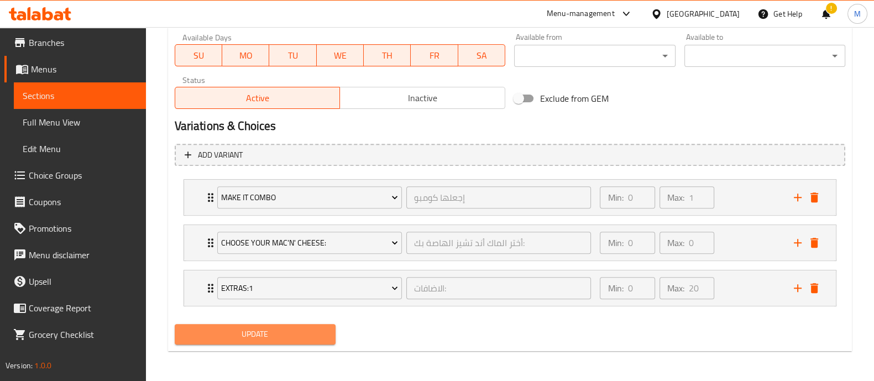
click at [268, 327] on span "Update" at bounding box center [255, 334] width 143 height 14
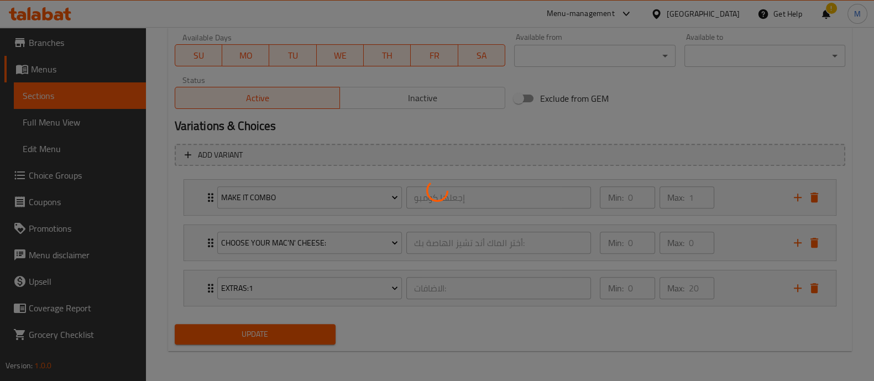
scroll to position [0, 0]
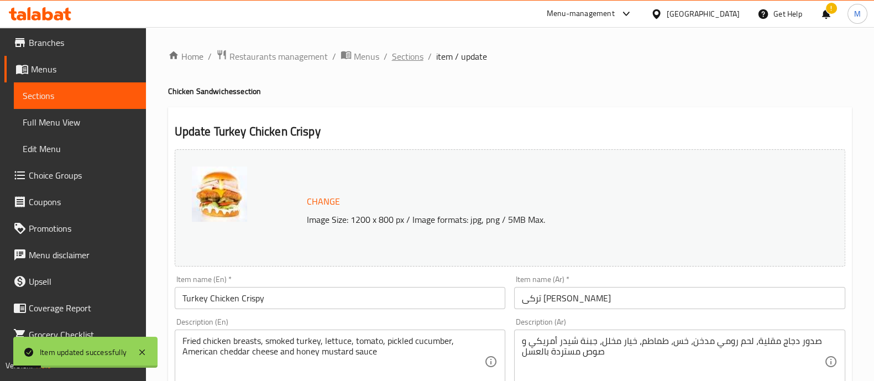
click at [407, 54] on span "Sections" at bounding box center [408, 56] width 32 height 13
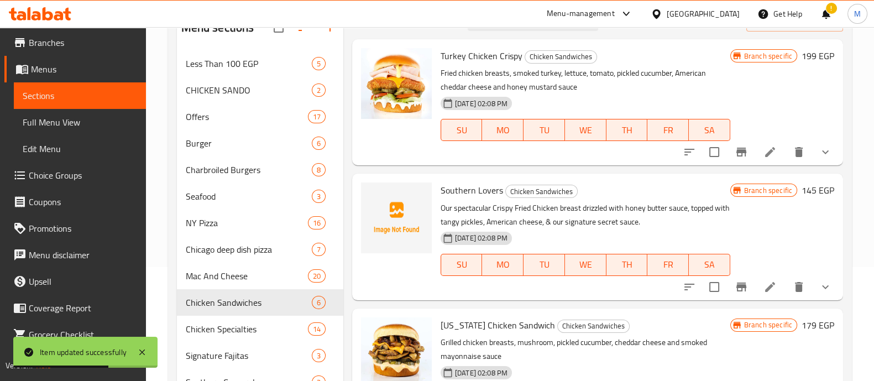
scroll to position [121, 0]
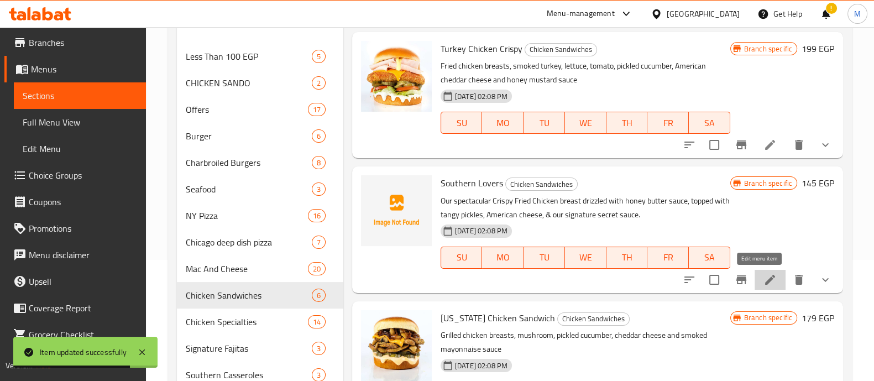
click at [765, 280] on icon at bounding box center [770, 280] width 10 height 10
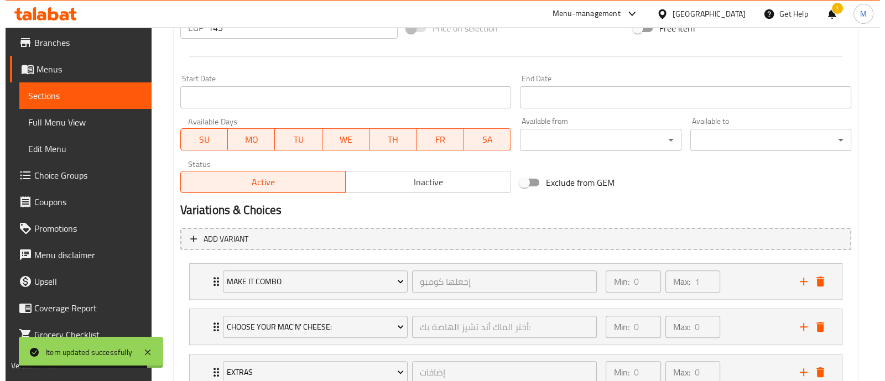
scroll to position [508, 0]
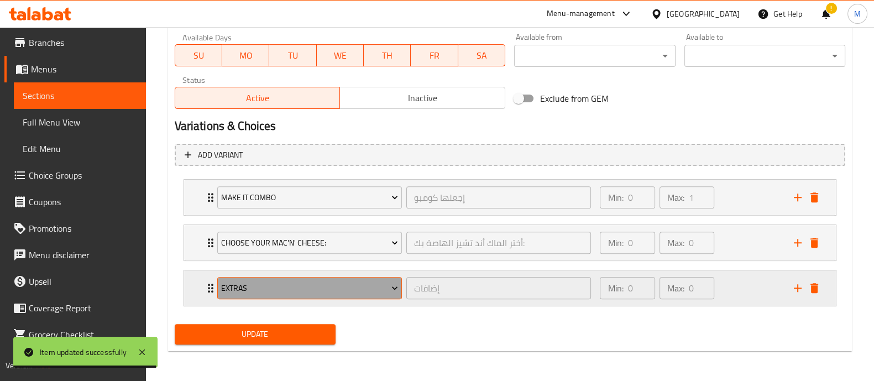
click at [304, 286] on span "Extras" at bounding box center [309, 288] width 177 height 14
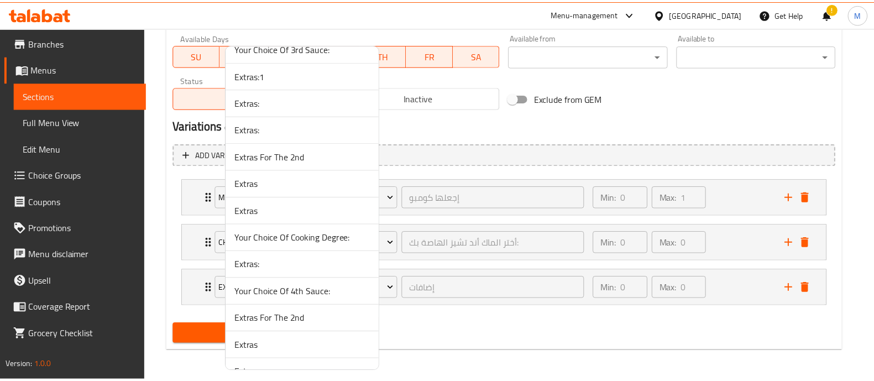
scroll to position [4131, 0]
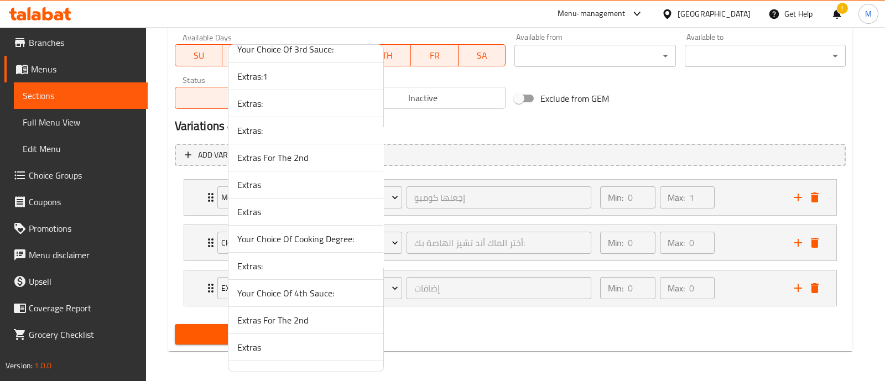
click at [249, 70] on span "Extras:1" at bounding box center [305, 76] width 137 height 13
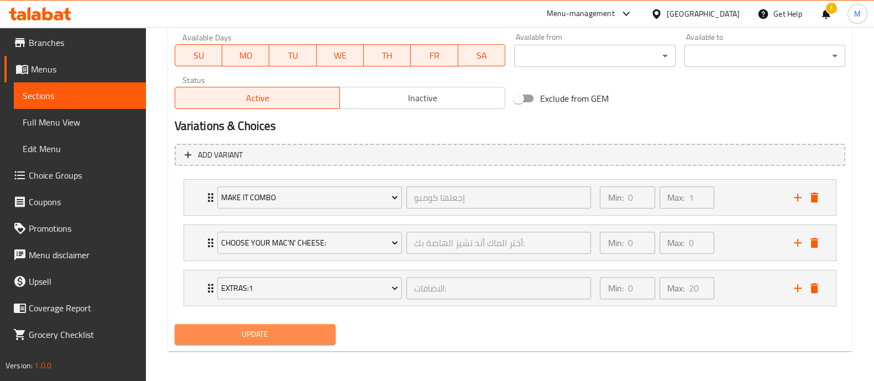
click at [269, 331] on span "Update" at bounding box center [255, 334] width 143 height 14
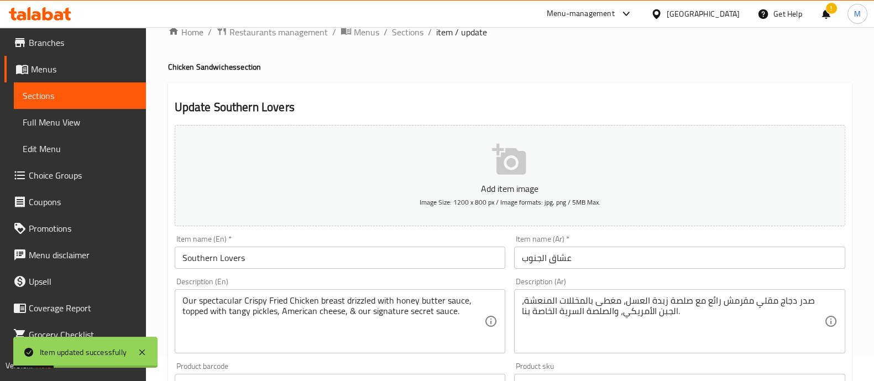
scroll to position [0, 0]
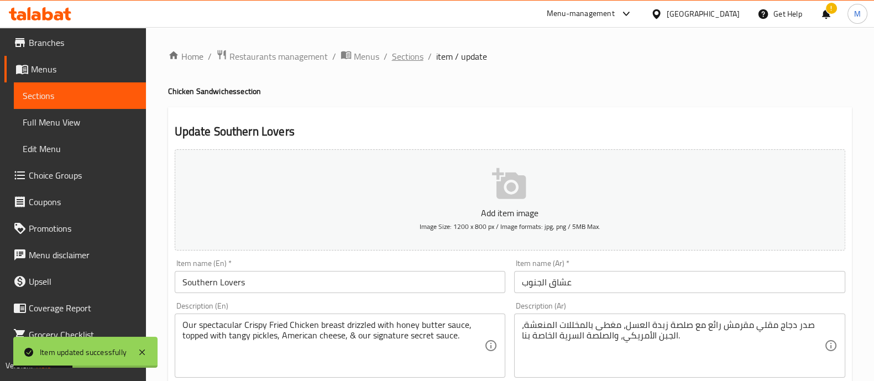
click at [411, 56] on span "Sections" at bounding box center [408, 56] width 32 height 13
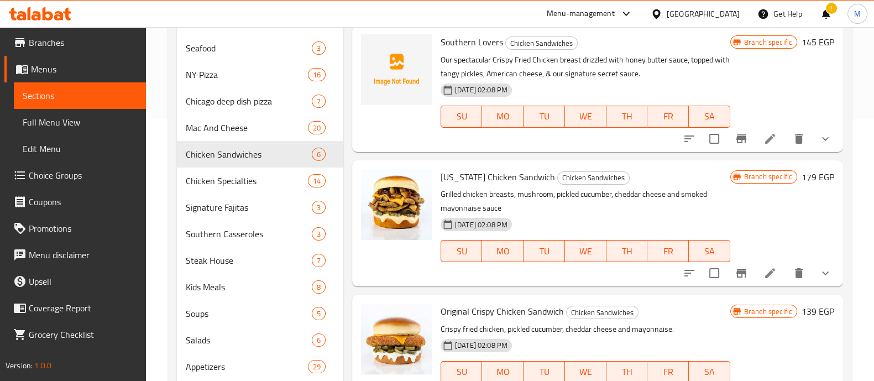
scroll to position [263, 0]
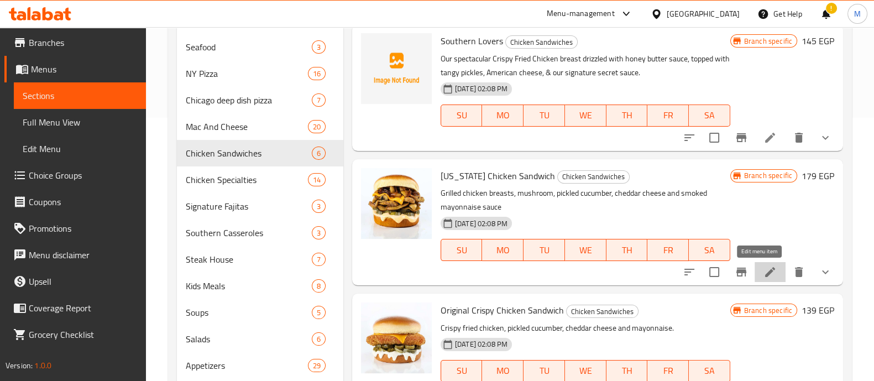
click at [765, 272] on icon at bounding box center [770, 272] width 10 height 10
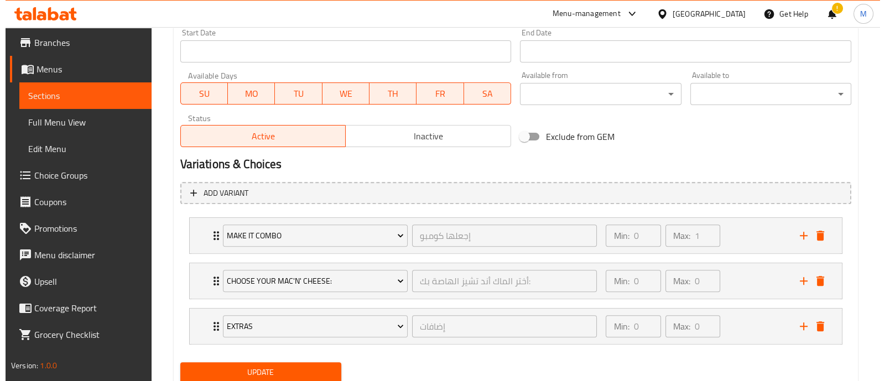
scroll to position [524, 0]
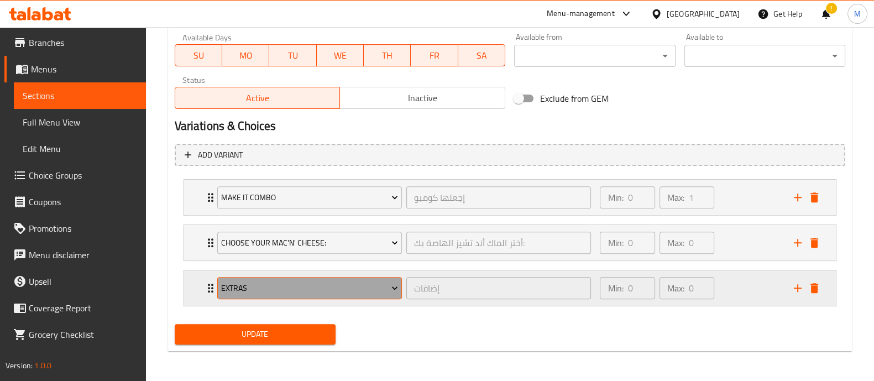
click at [317, 286] on span "Extras" at bounding box center [309, 288] width 177 height 14
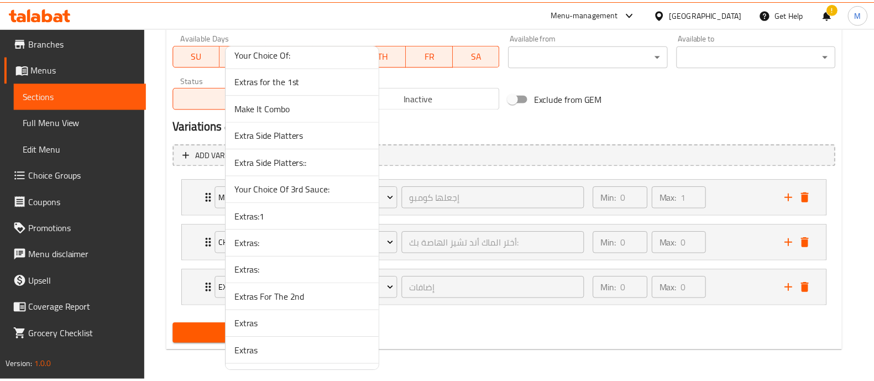
scroll to position [3990, 0]
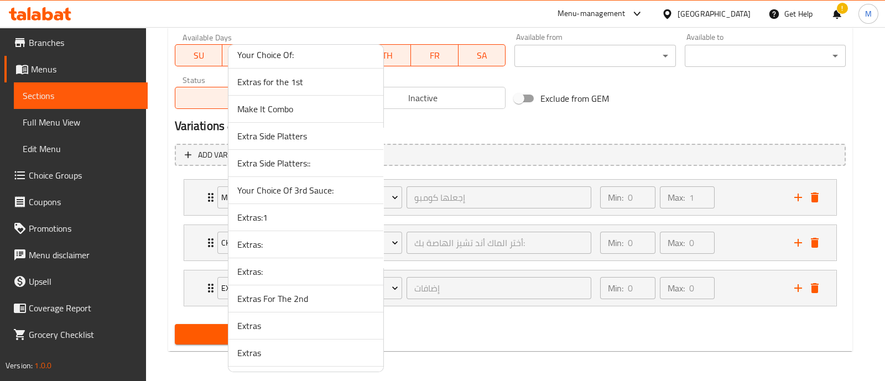
click at [276, 211] on span "Extras:1" at bounding box center [305, 217] width 137 height 13
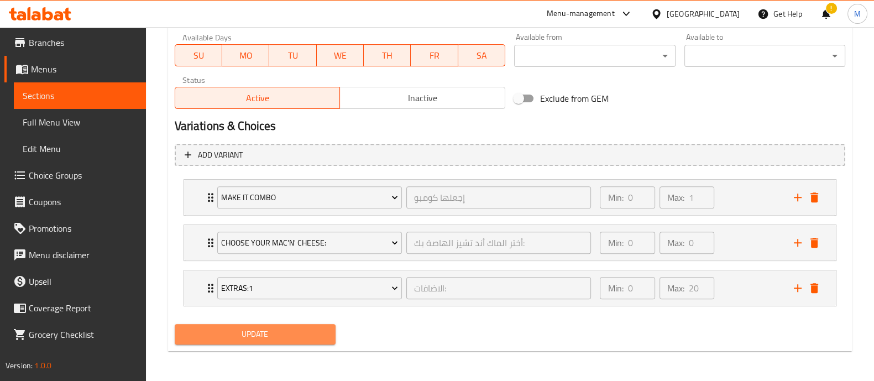
click at [259, 336] on span "Update" at bounding box center [255, 334] width 143 height 14
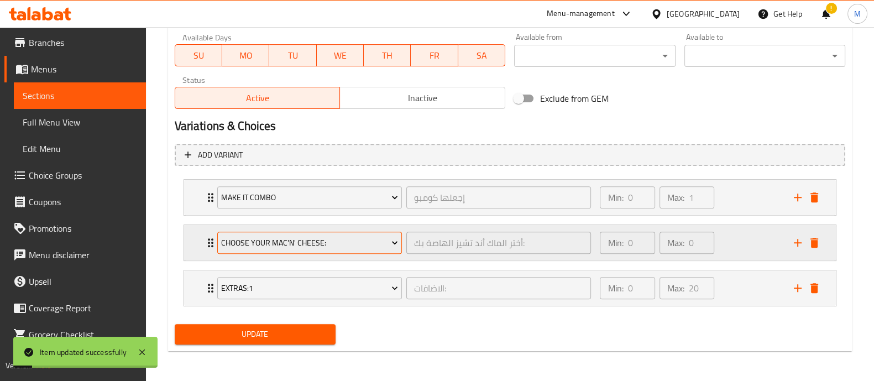
scroll to position [0, 0]
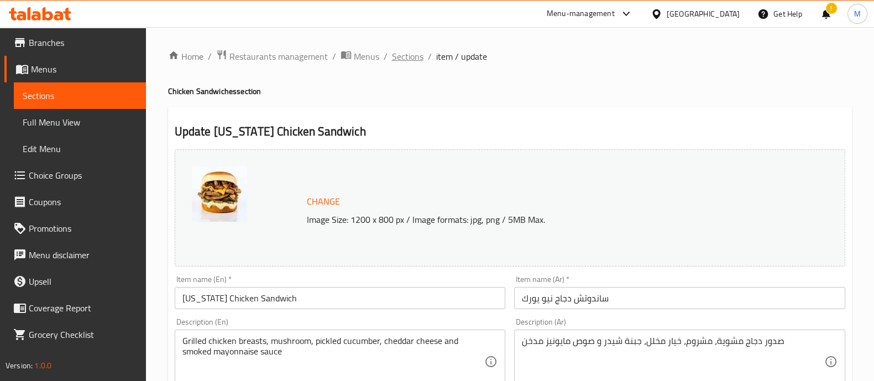
click at [400, 59] on span "Sections" at bounding box center [408, 56] width 32 height 13
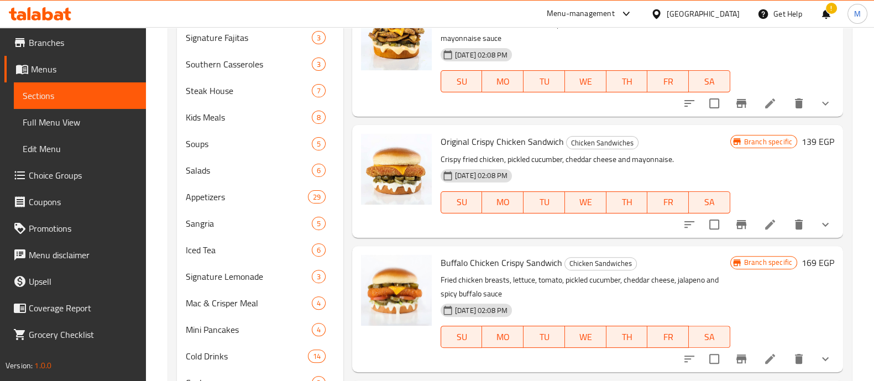
scroll to position [432, 0]
click at [765, 220] on icon at bounding box center [770, 224] width 10 height 10
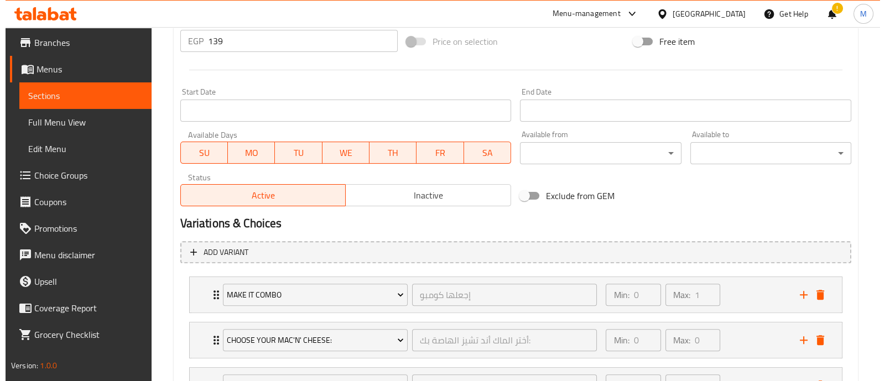
scroll to position [524, 0]
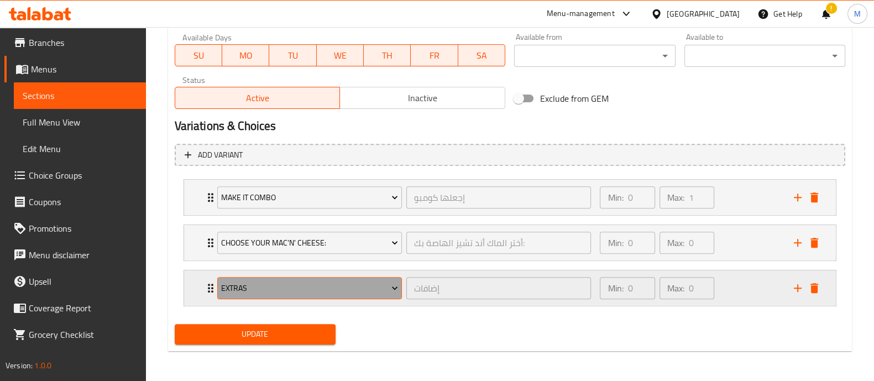
click at [288, 285] on span "Extras" at bounding box center [309, 288] width 177 height 14
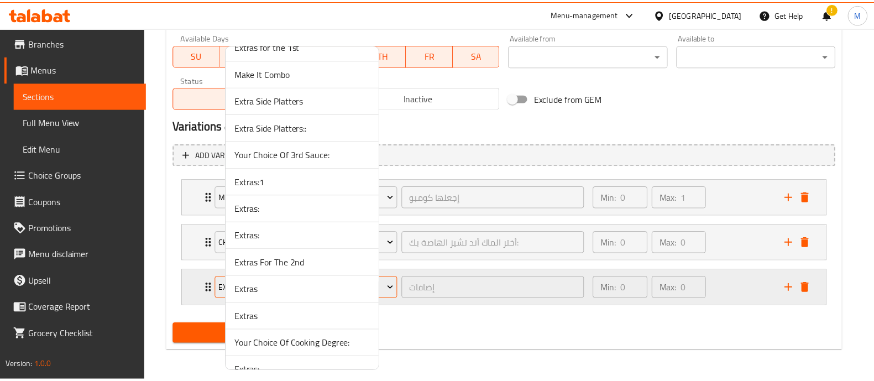
scroll to position [3995, 0]
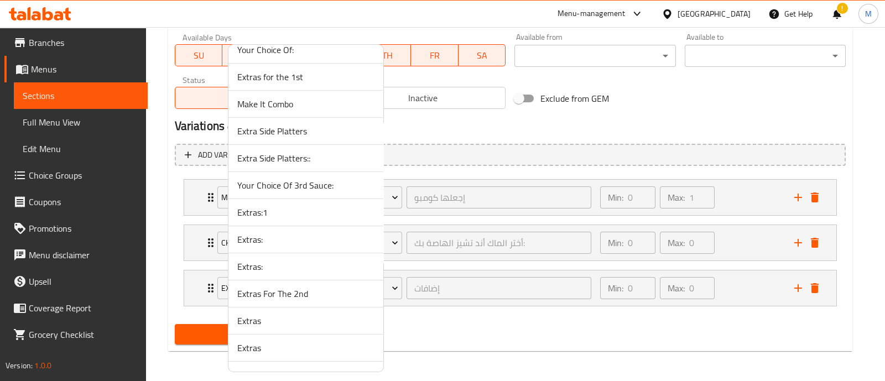
click at [252, 206] on span "Extras:1" at bounding box center [305, 212] width 137 height 13
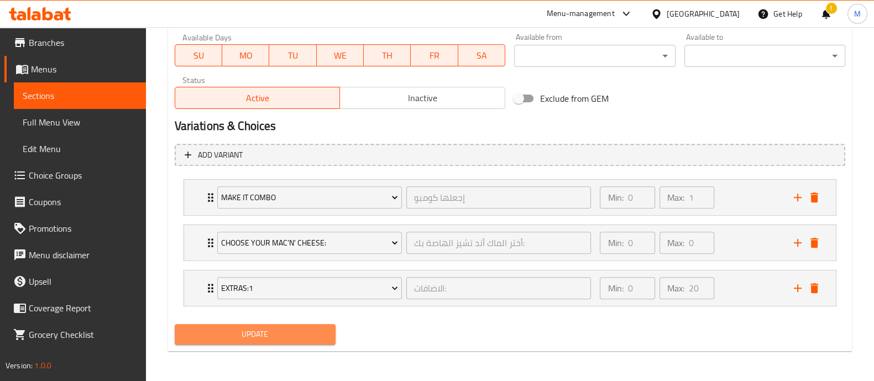
click at [250, 327] on span "Update" at bounding box center [255, 334] width 143 height 14
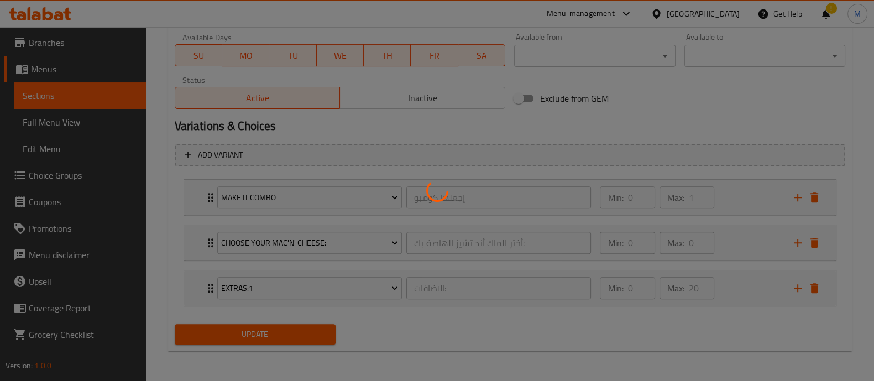
scroll to position [0, 0]
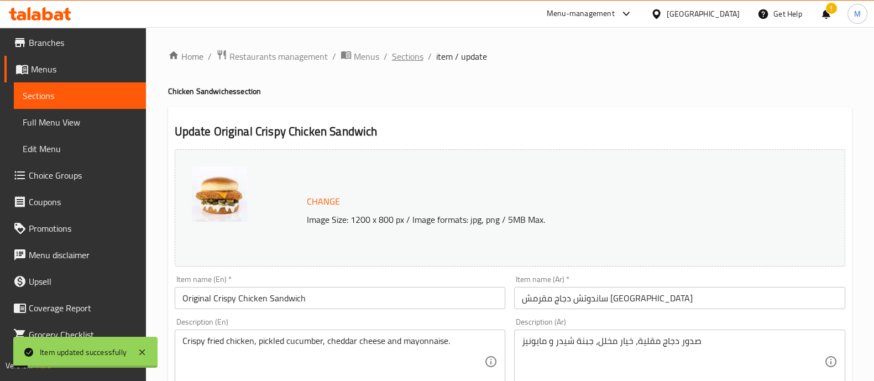
click at [412, 54] on span "Sections" at bounding box center [408, 56] width 32 height 13
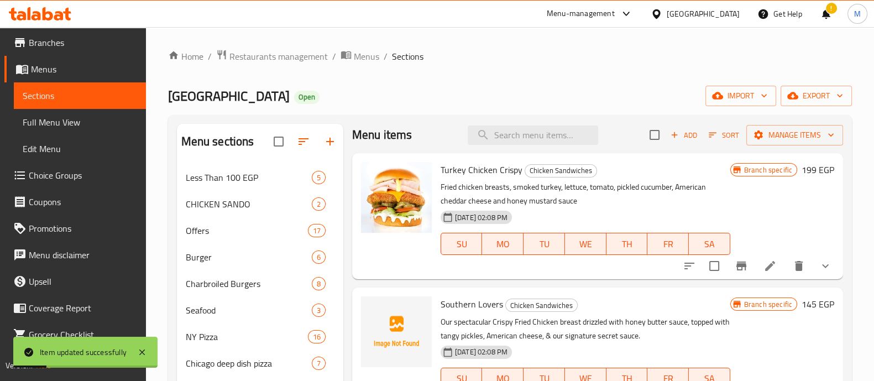
scroll to position [588, 0]
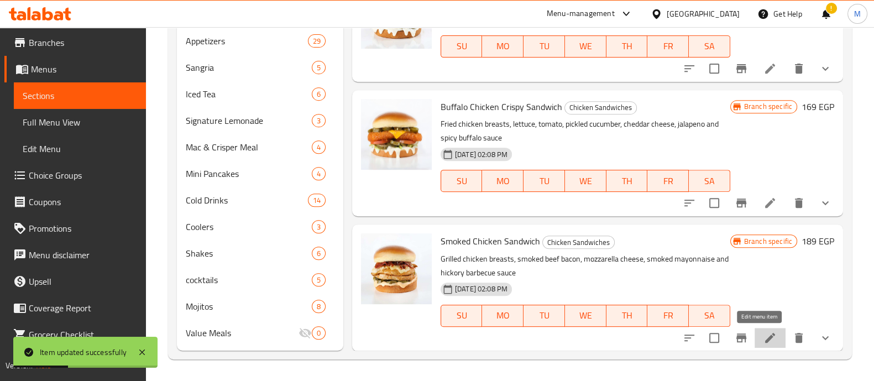
click at [764, 340] on icon at bounding box center [770, 337] width 13 height 13
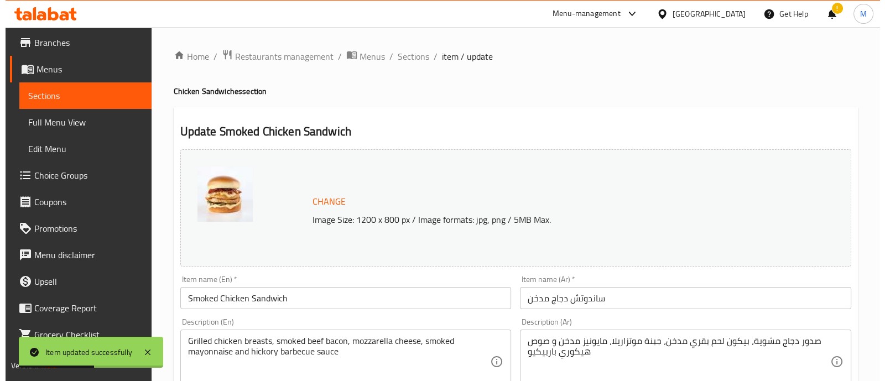
scroll to position [524, 0]
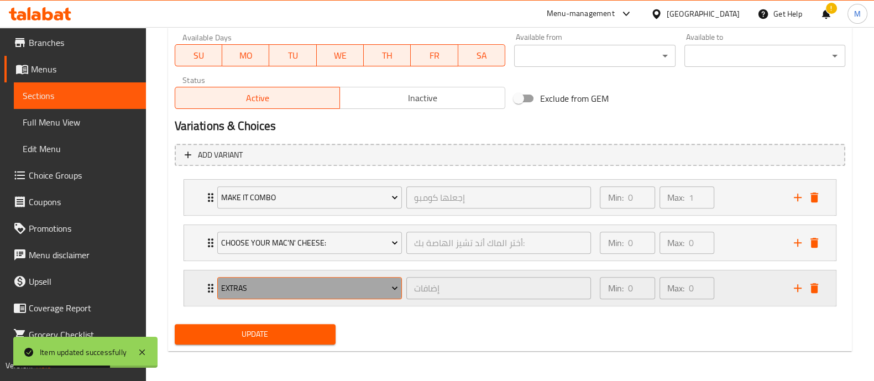
click at [288, 284] on span "Extras" at bounding box center [309, 288] width 177 height 14
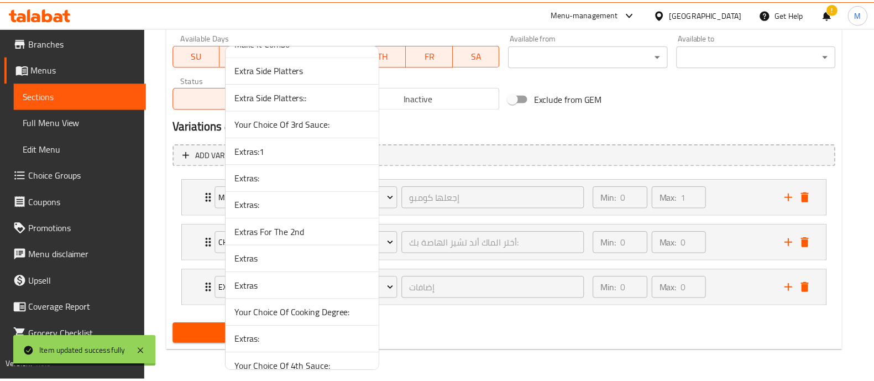
scroll to position [4052, 0]
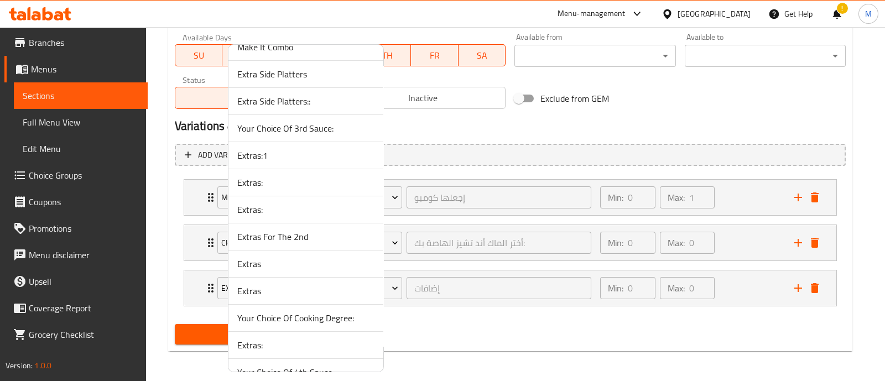
click at [266, 149] on span "Extras:1" at bounding box center [305, 155] width 137 height 13
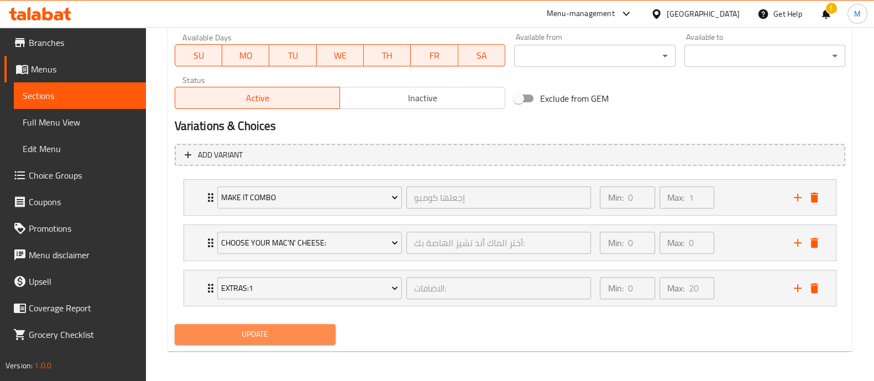
click at [245, 337] on span "Update" at bounding box center [255, 334] width 143 height 14
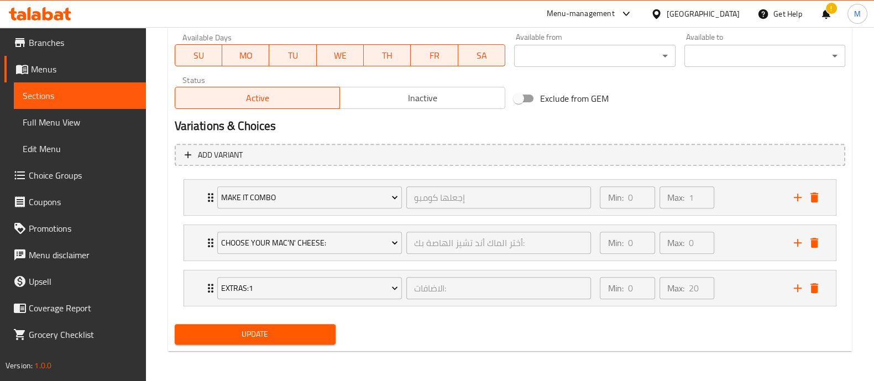
click at [245, 337] on span "Update" at bounding box center [255, 334] width 143 height 14
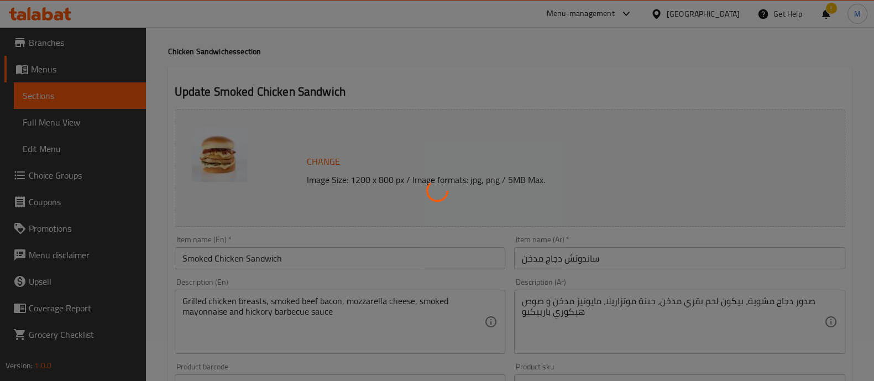
scroll to position [0, 0]
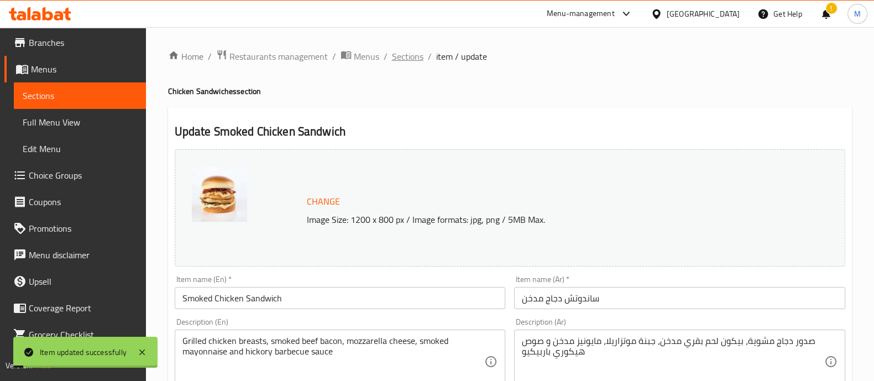
click at [410, 55] on span "Sections" at bounding box center [408, 56] width 32 height 13
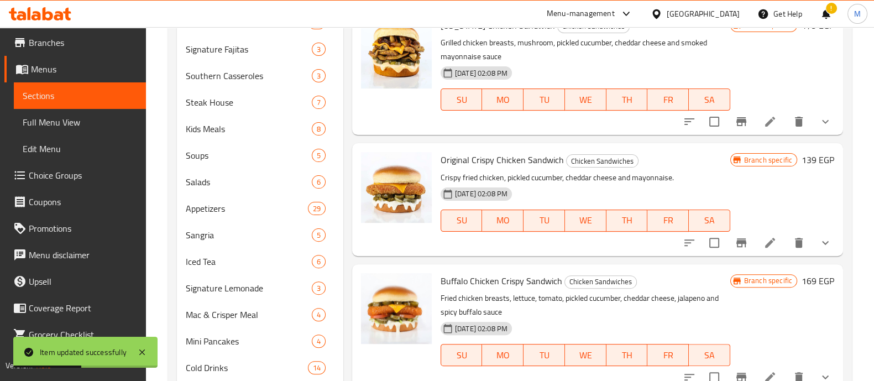
scroll to position [7, 0]
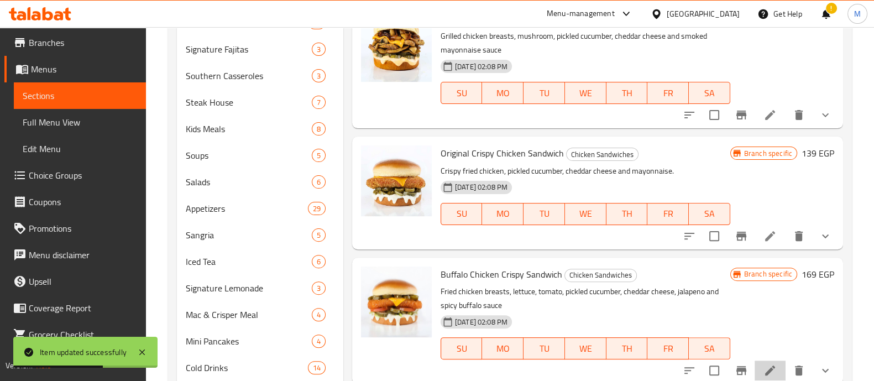
click at [757, 377] on li at bounding box center [770, 370] width 31 height 20
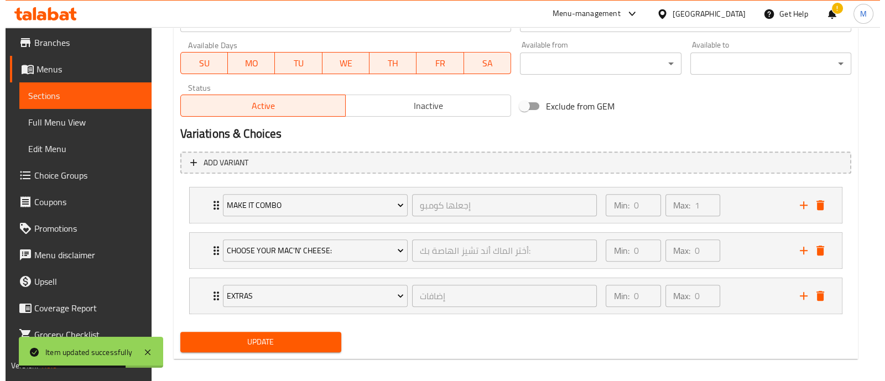
scroll to position [518, 0]
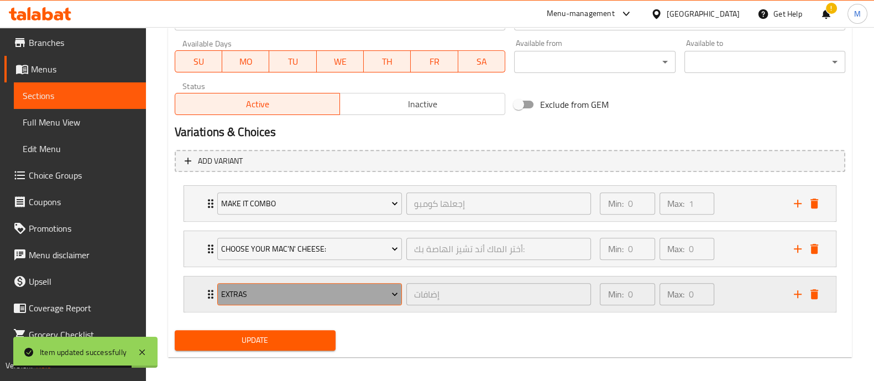
click at [321, 291] on span "Extras" at bounding box center [309, 295] width 177 height 14
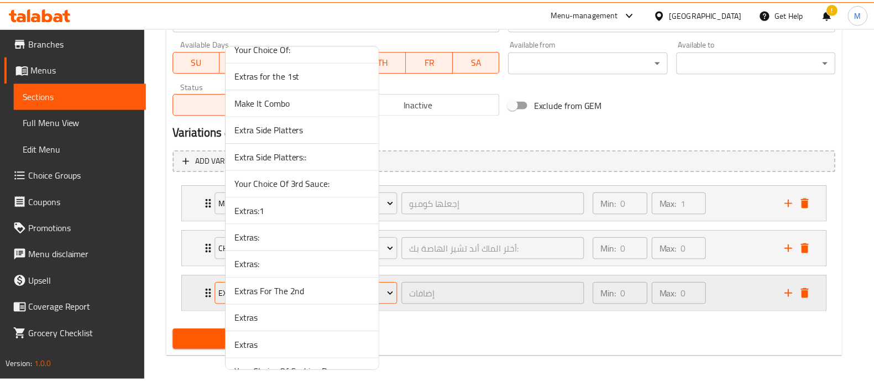
scroll to position [4000, 0]
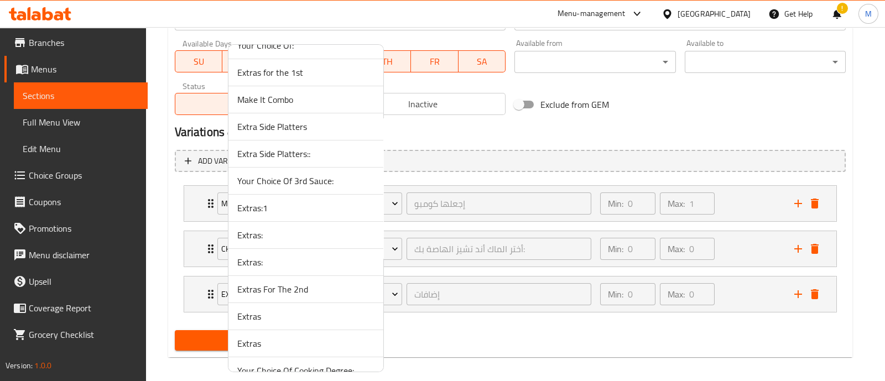
click at [265, 201] on span "Extras:1" at bounding box center [305, 207] width 137 height 13
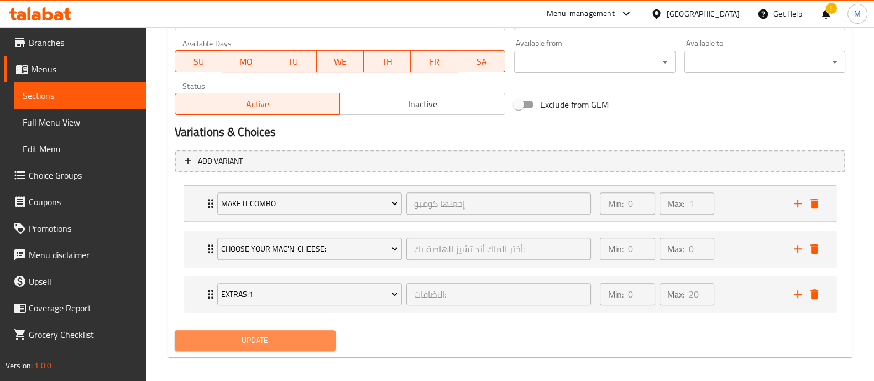
click at [249, 336] on span "Update" at bounding box center [255, 340] width 143 height 14
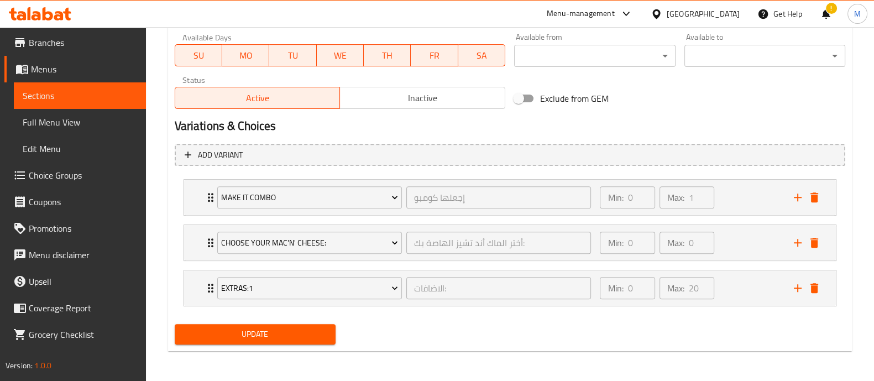
scroll to position [0, 0]
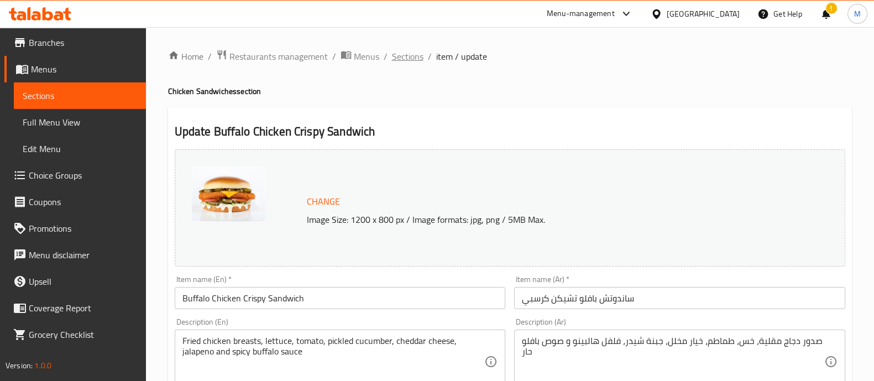
click at [404, 61] on span "Sections" at bounding box center [408, 56] width 32 height 13
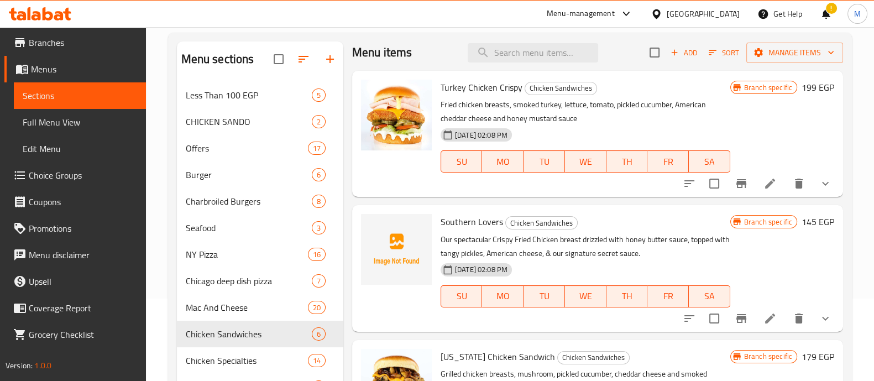
scroll to position [107, 0]
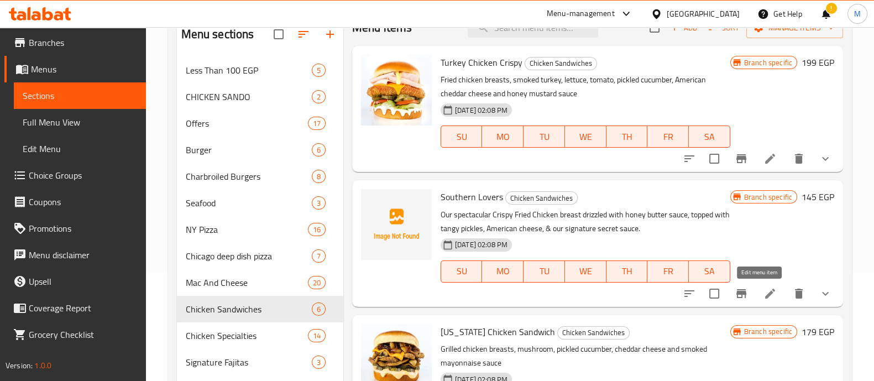
click at [764, 287] on icon at bounding box center [770, 293] width 13 height 13
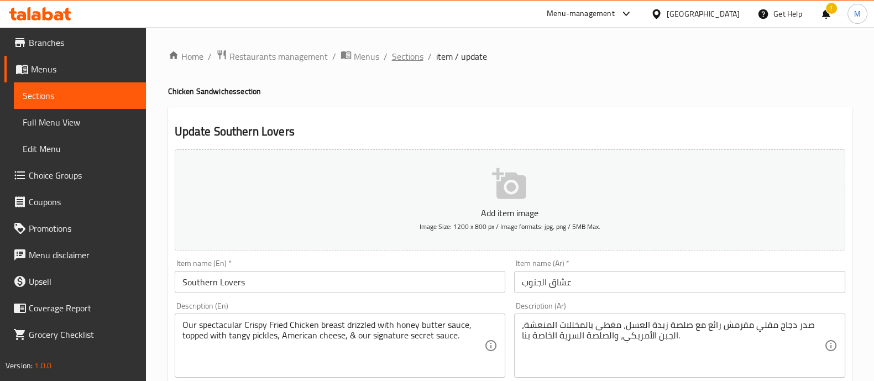
click at [408, 55] on span "Sections" at bounding box center [408, 56] width 32 height 13
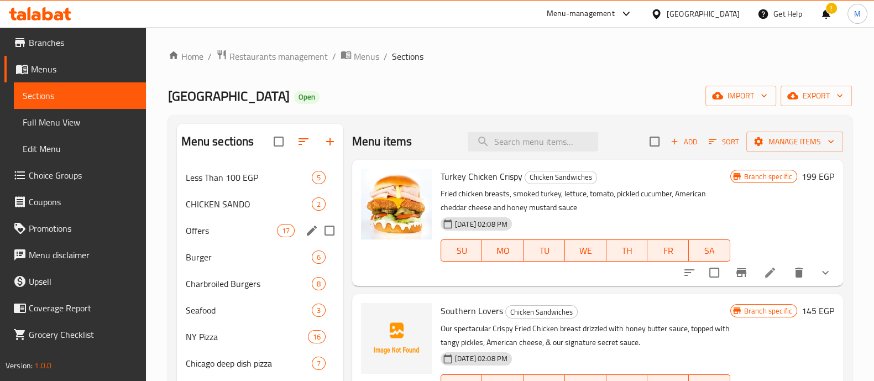
scroll to position [20, 0]
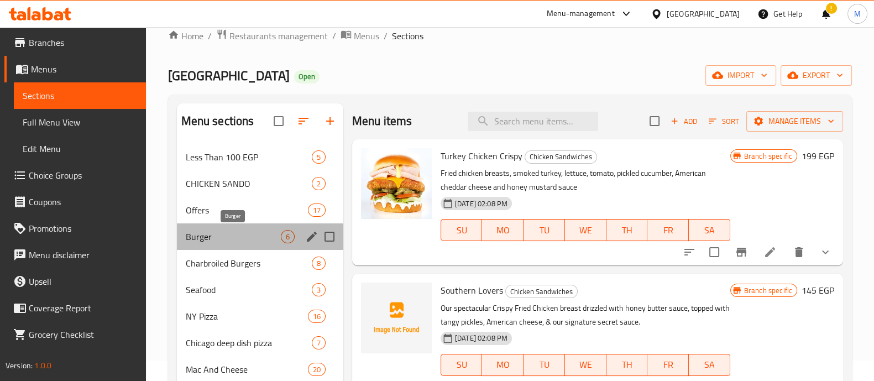
click at [235, 231] on span "Burger" at bounding box center [233, 236] width 95 height 13
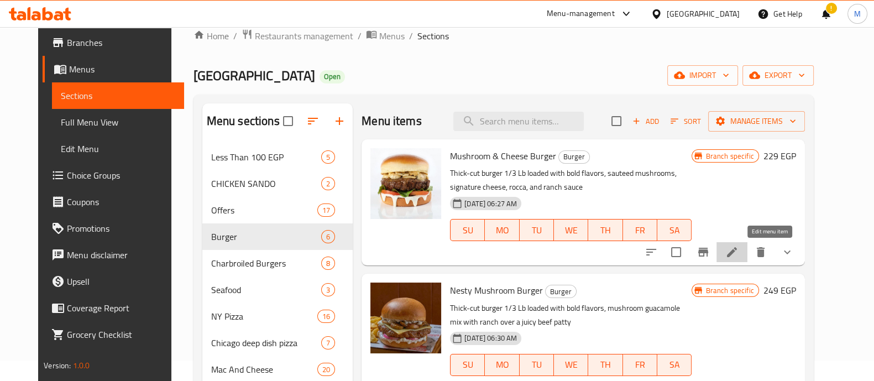
click at [739, 257] on icon at bounding box center [731, 251] width 13 height 13
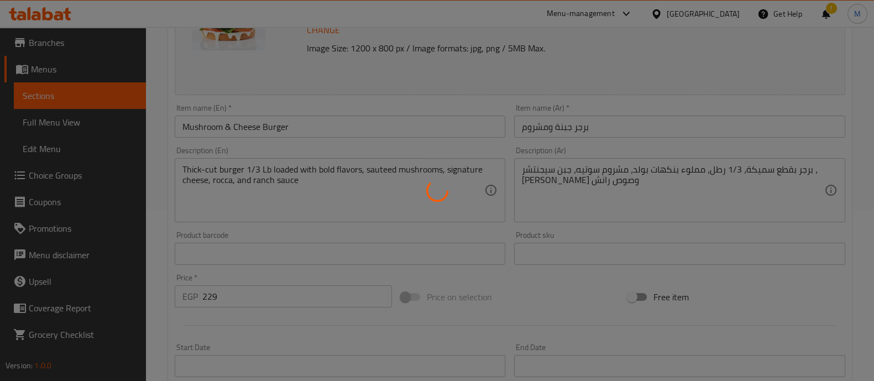
scroll to position [433, 0]
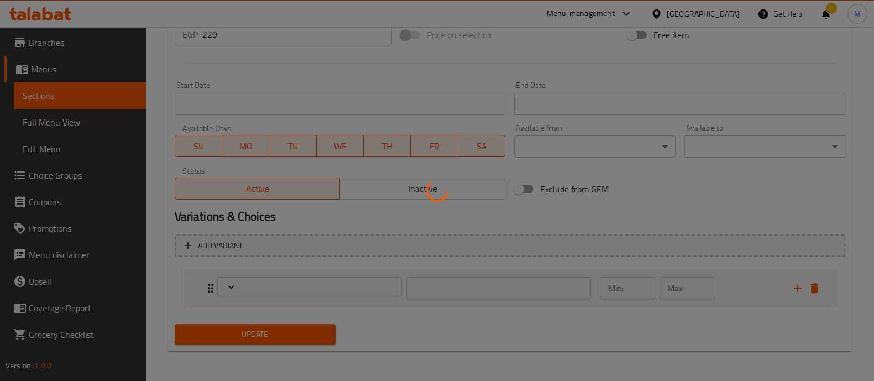
type input "الاضافات:"
type input "0"
type input "20"
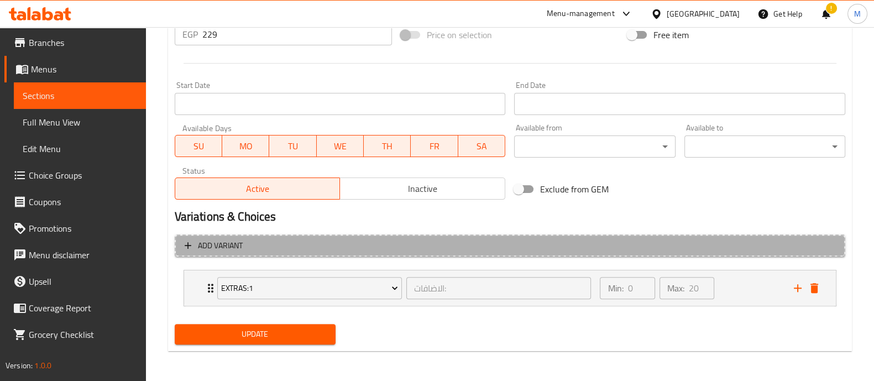
click at [302, 245] on span "Add variant" at bounding box center [510, 246] width 651 height 14
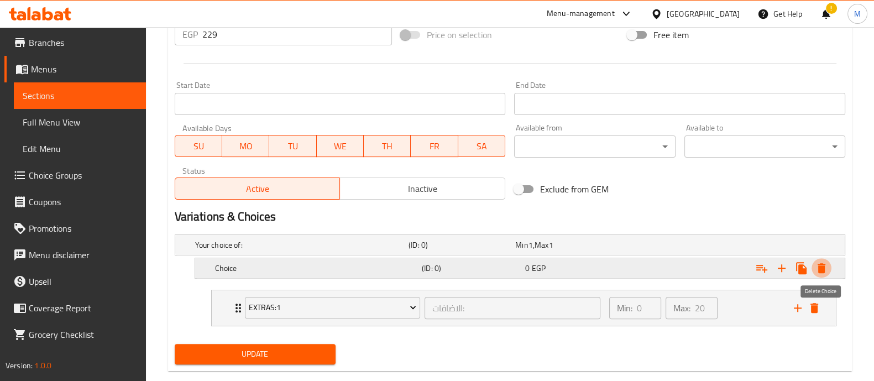
click at [821, 268] on icon "Expand" at bounding box center [822, 268] width 8 height 10
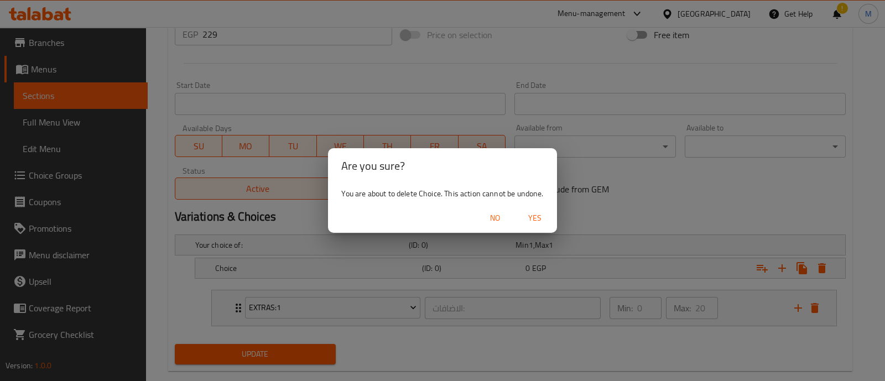
click at [528, 217] on span "Yes" at bounding box center [534, 218] width 27 height 14
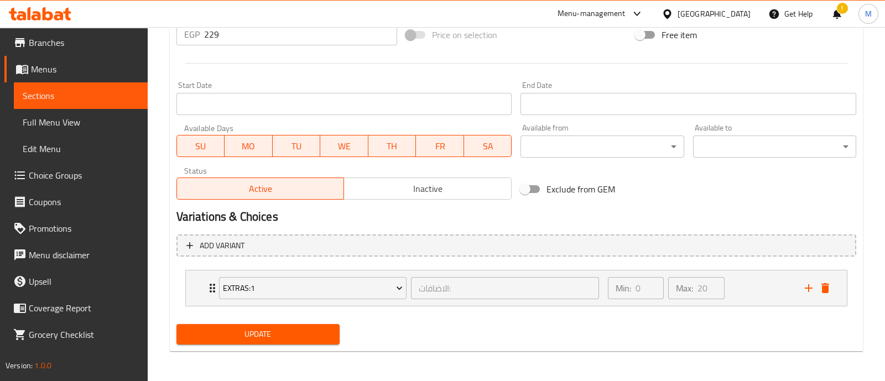
scroll to position [430, 0]
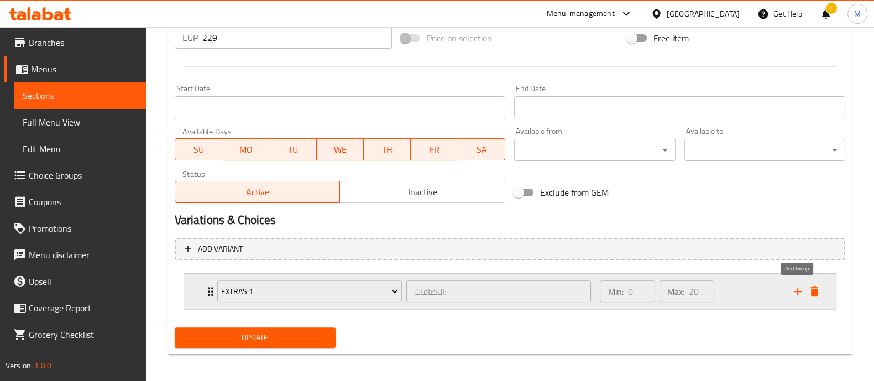
click at [793, 289] on icon "add" at bounding box center [797, 291] width 13 height 13
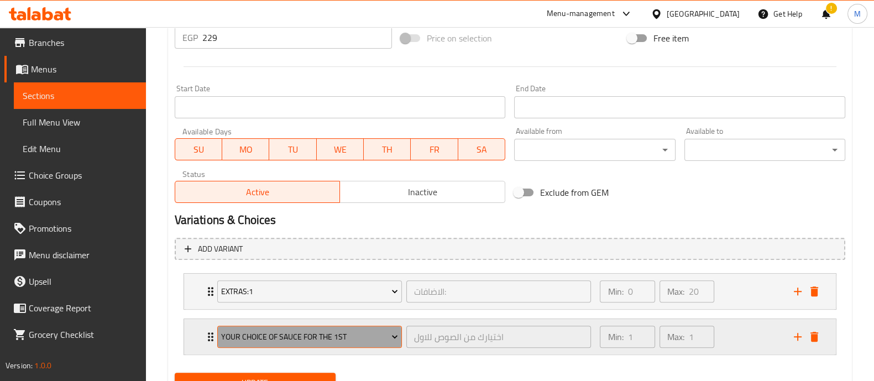
click at [300, 339] on span "Your Choice Of Sauce for the 1st" at bounding box center [309, 337] width 177 height 14
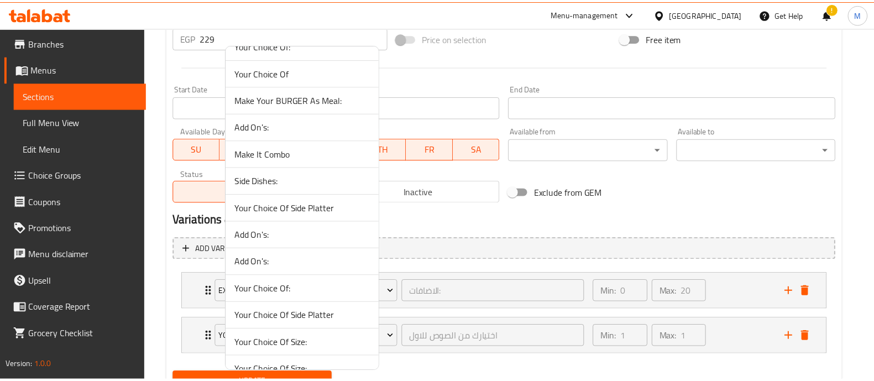
scroll to position [1462, 0]
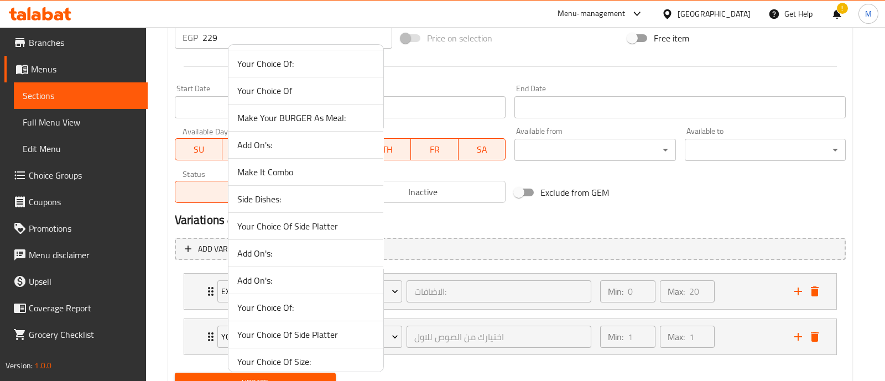
click at [285, 166] on span "Make It Combo" at bounding box center [305, 171] width 137 height 13
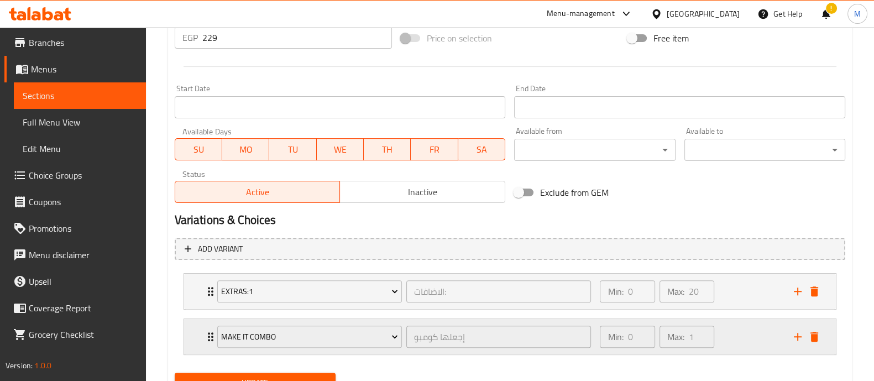
click at [730, 339] on div "Min: 0 ​ Max: 1 ​" at bounding box center [690, 336] width 194 height 35
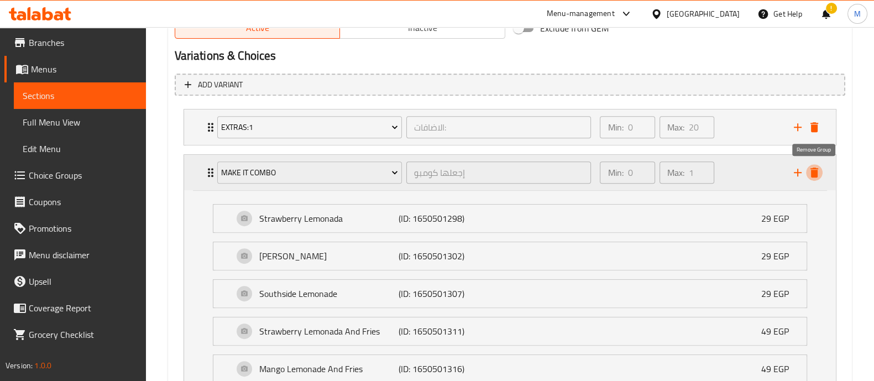
click at [816, 171] on icon "delete" at bounding box center [815, 173] width 8 height 10
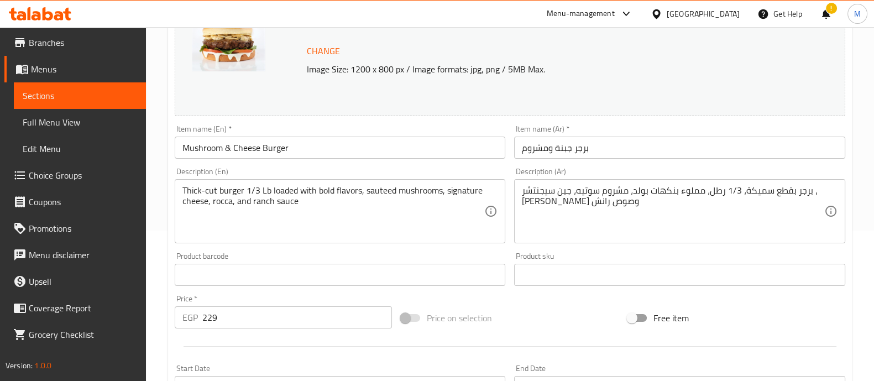
scroll to position [0, 0]
